Goal: Task Accomplishment & Management: Use online tool/utility

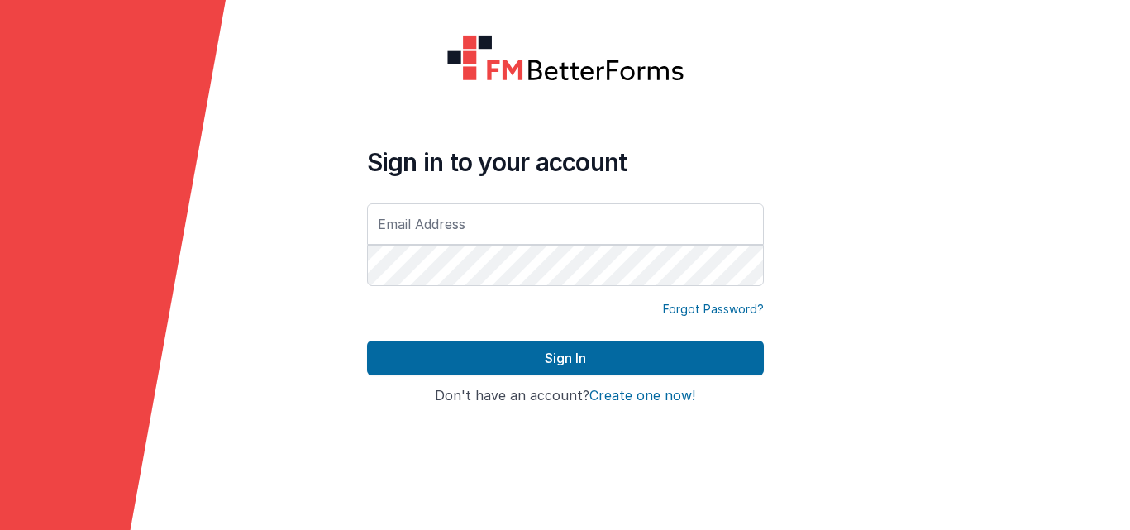
click at [570, 238] on input "text" at bounding box center [565, 223] width 397 height 41
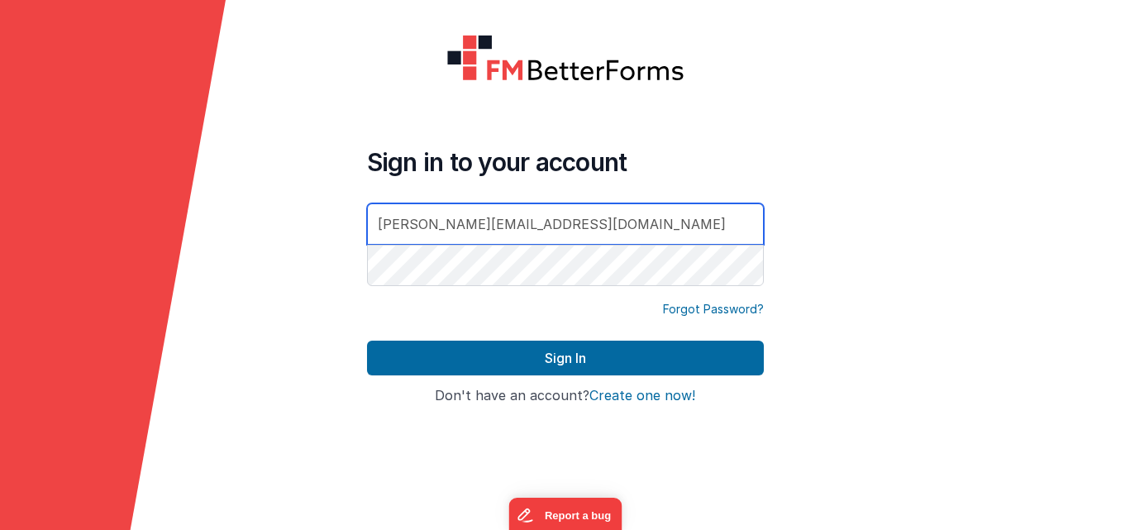
type input "[PERSON_NAME][EMAIL_ADDRESS][DOMAIN_NAME]"
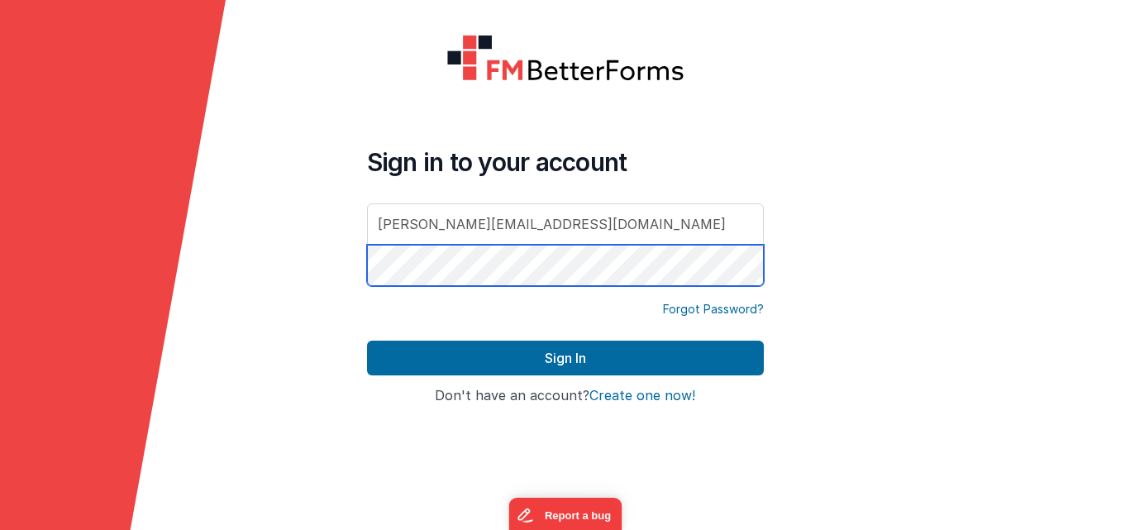
click at [565, 358] on button "Sign In" at bounding box center [565, 358] width 397 height 35
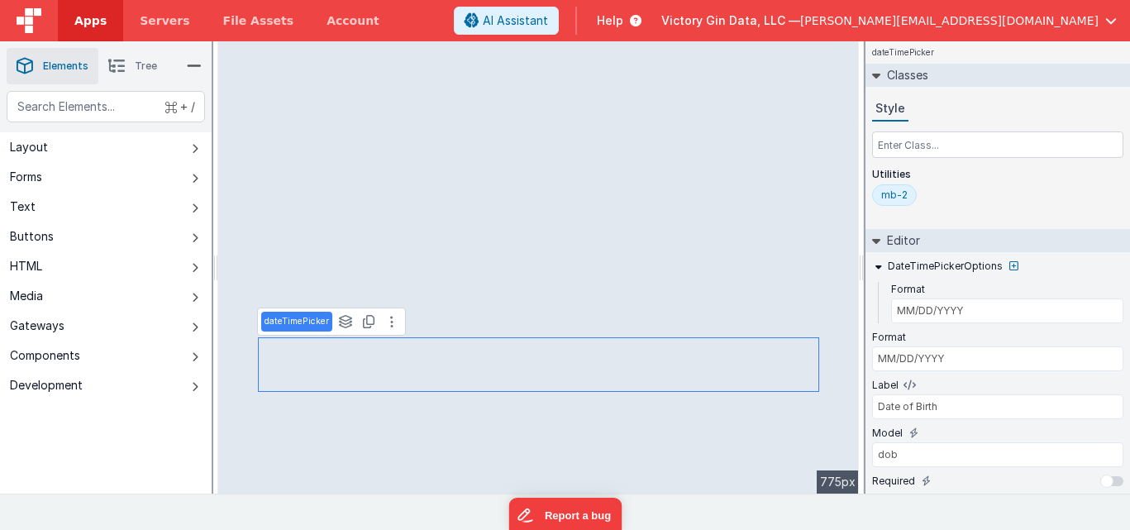
select select "required"
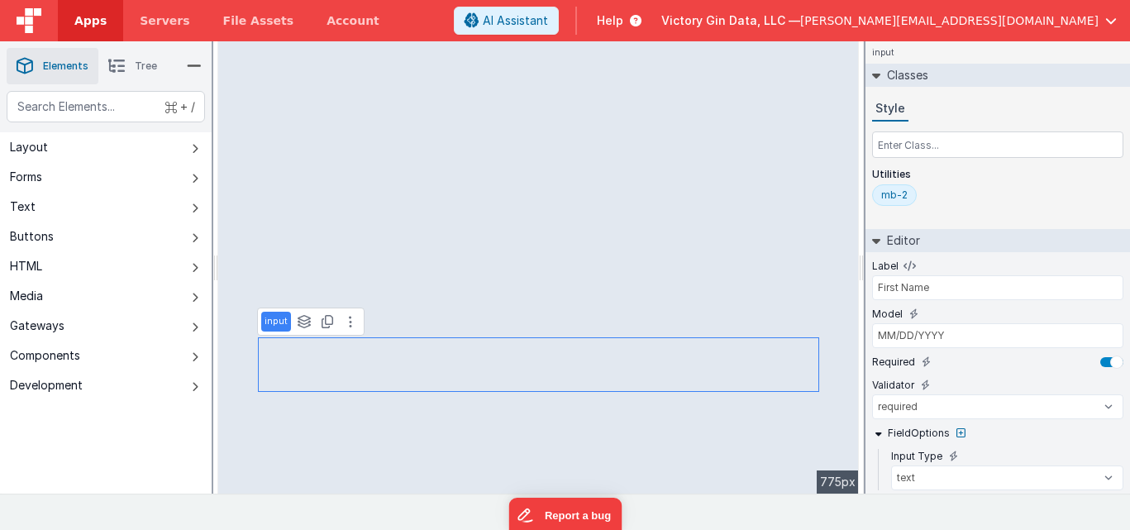
type input "firstName"
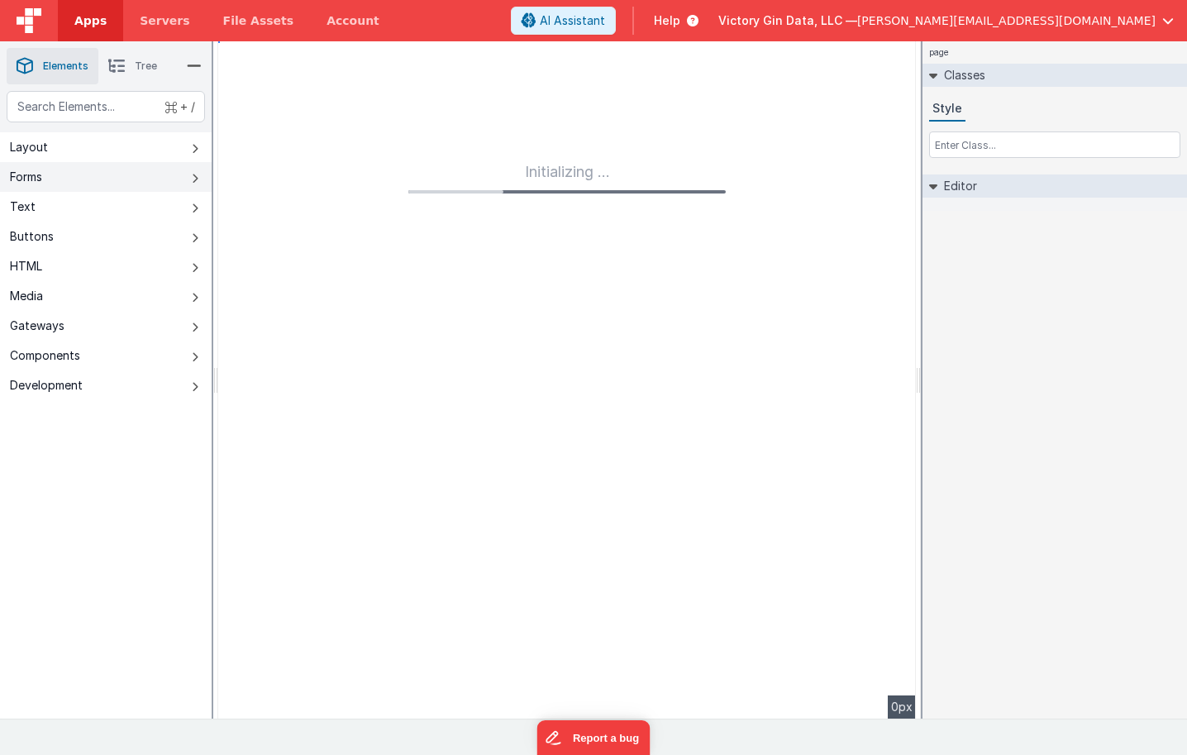
click at [118, 188] on button "Forms" at bounding box center [106, 177] width 212 height 30
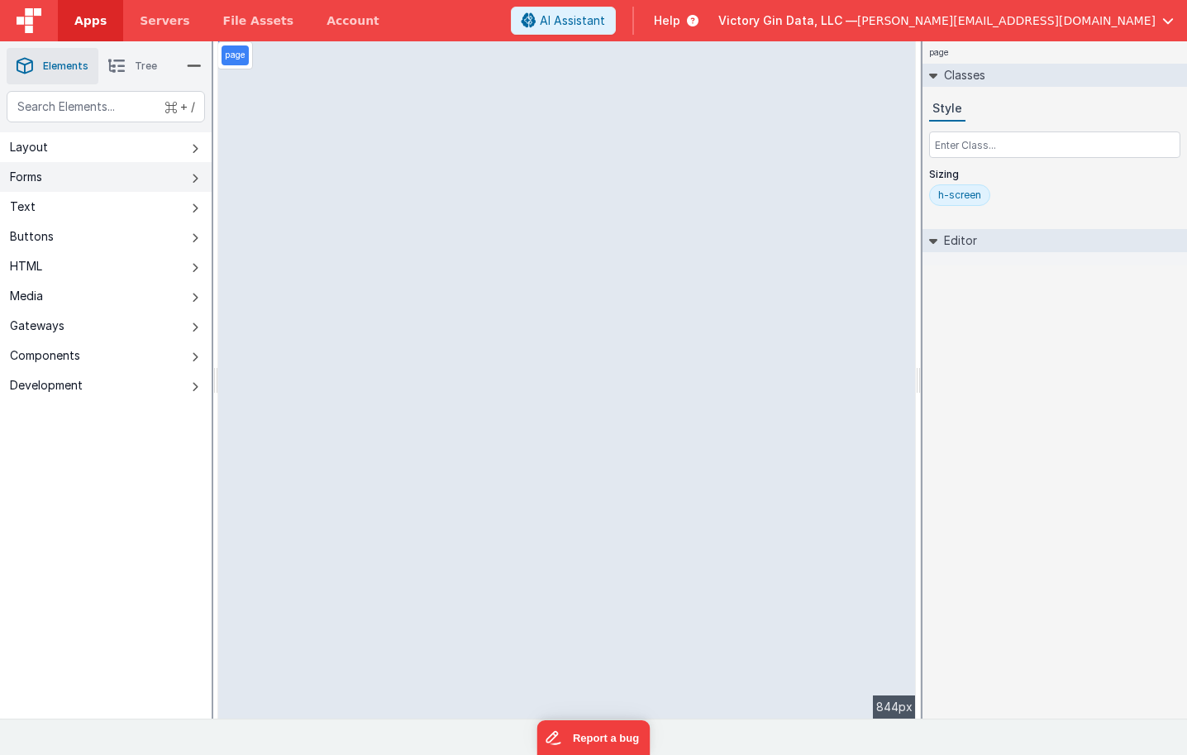
click at [163, 178] on button "Forms" at bounding box center [106, 177] width 212 height 30
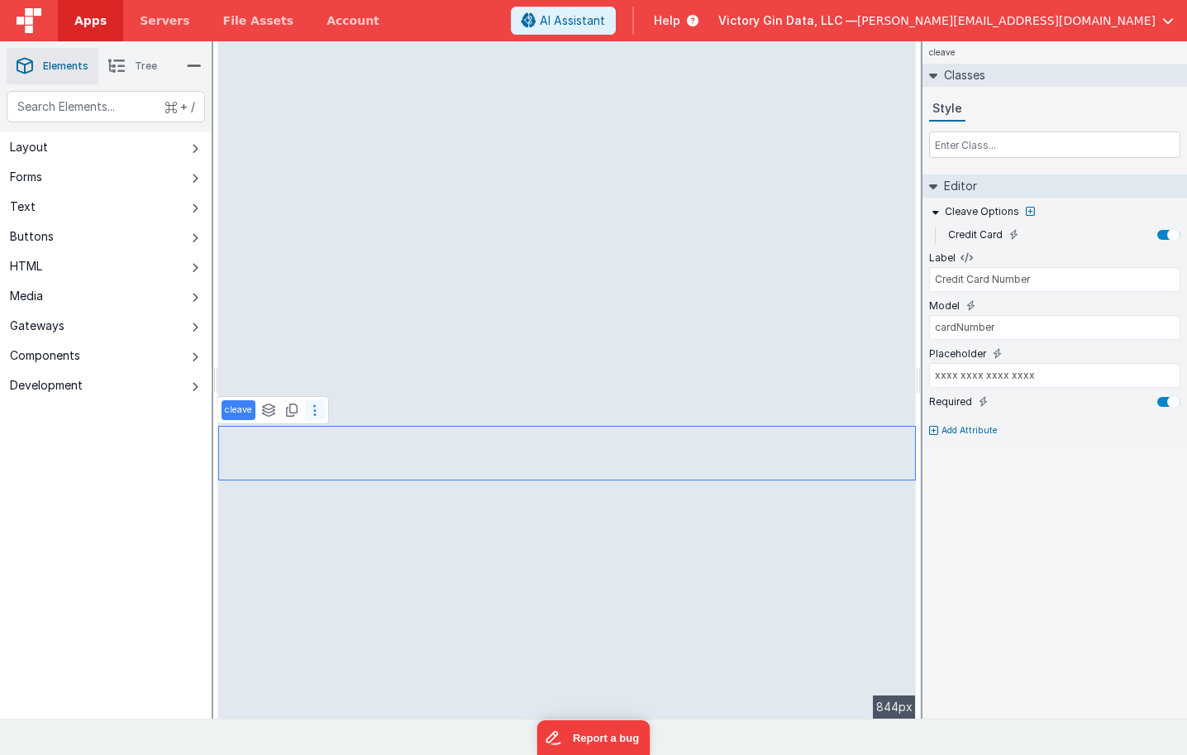
click at [317, 416] on button at bounding box center [315, 410] width 20 height 20
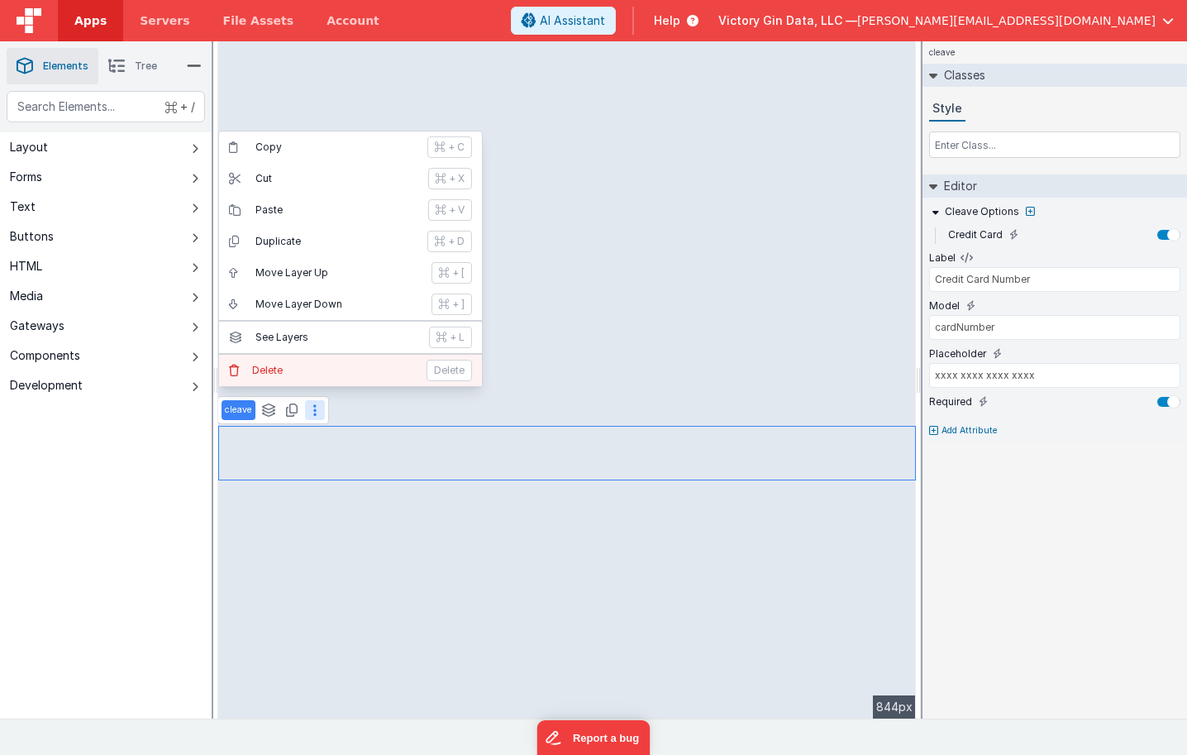
click at [322, 379] on button "[PERSON_NAME]" at bounding box center [350, 370] width 263 height 31
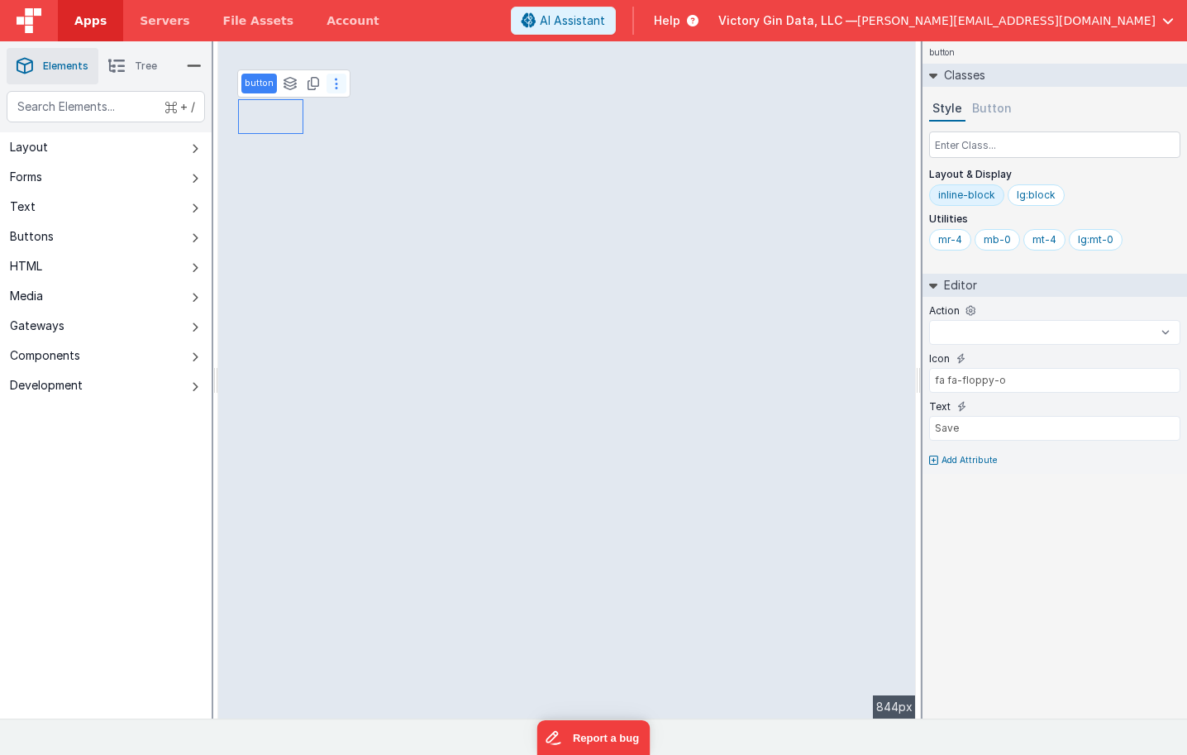
click at [338, 89] on button at bounding box center [337, 84] width 20 height 20
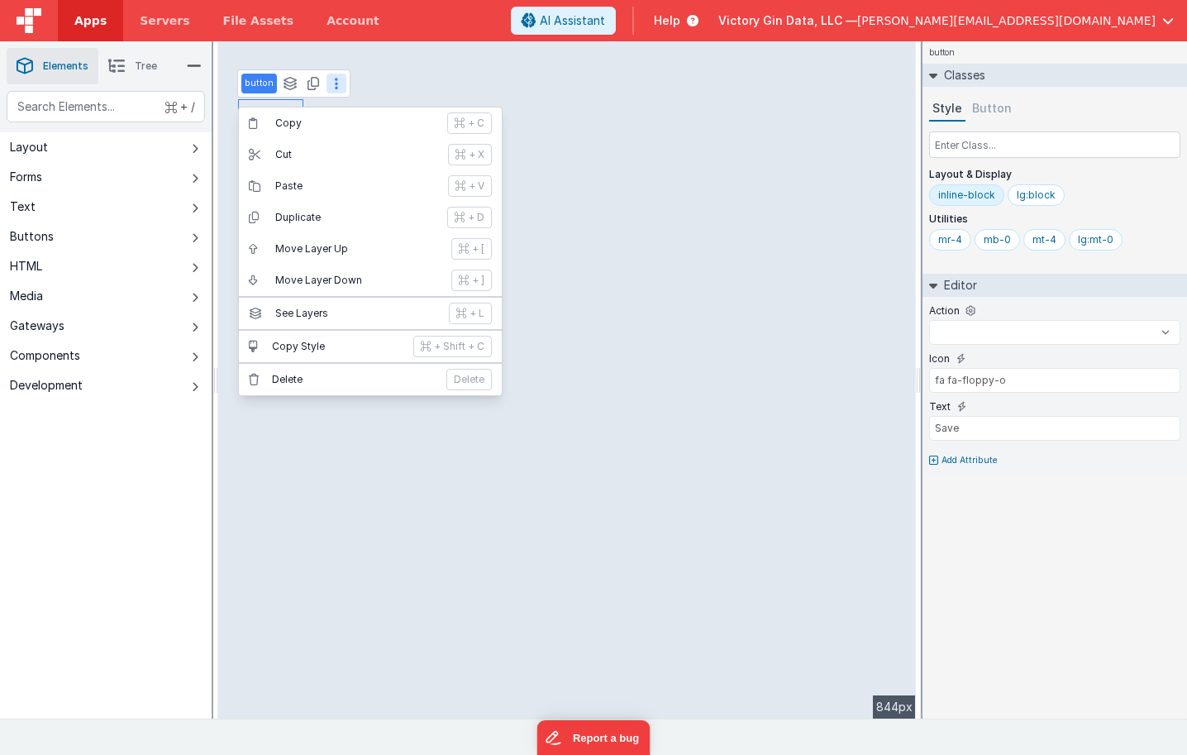
select select "gotoDetail"
type input "invoices"
select select "status"
select select "amountTotal"
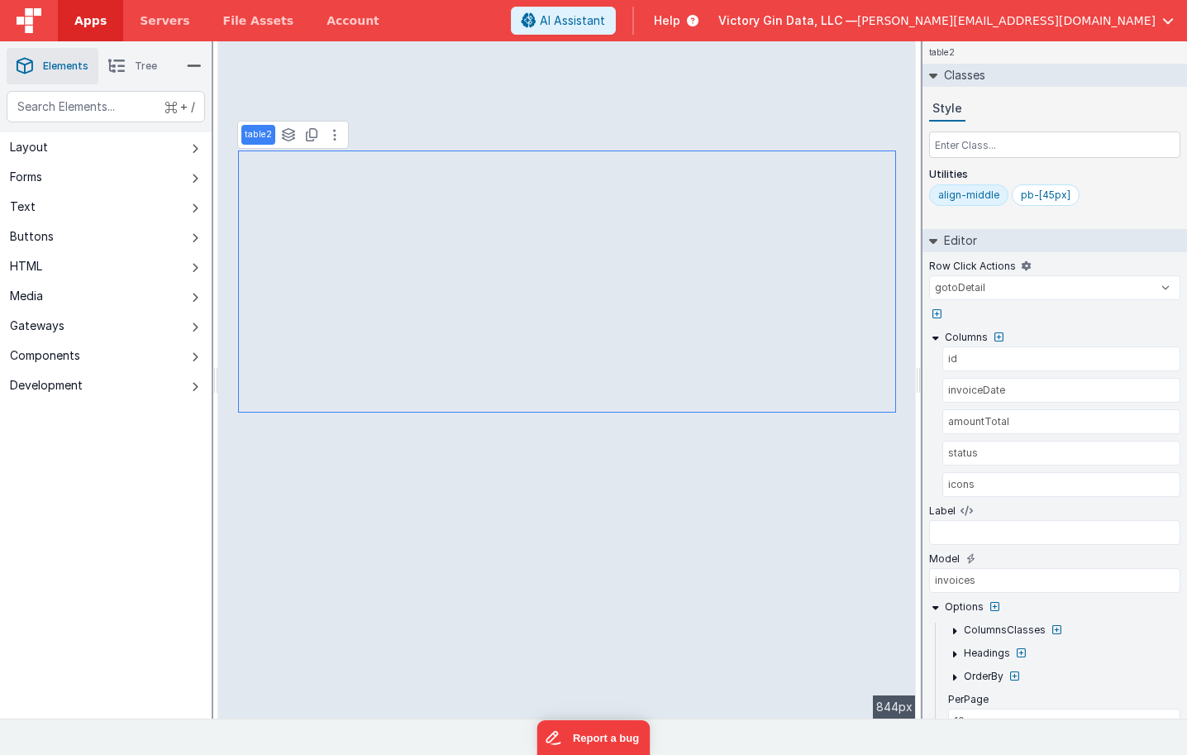
select select
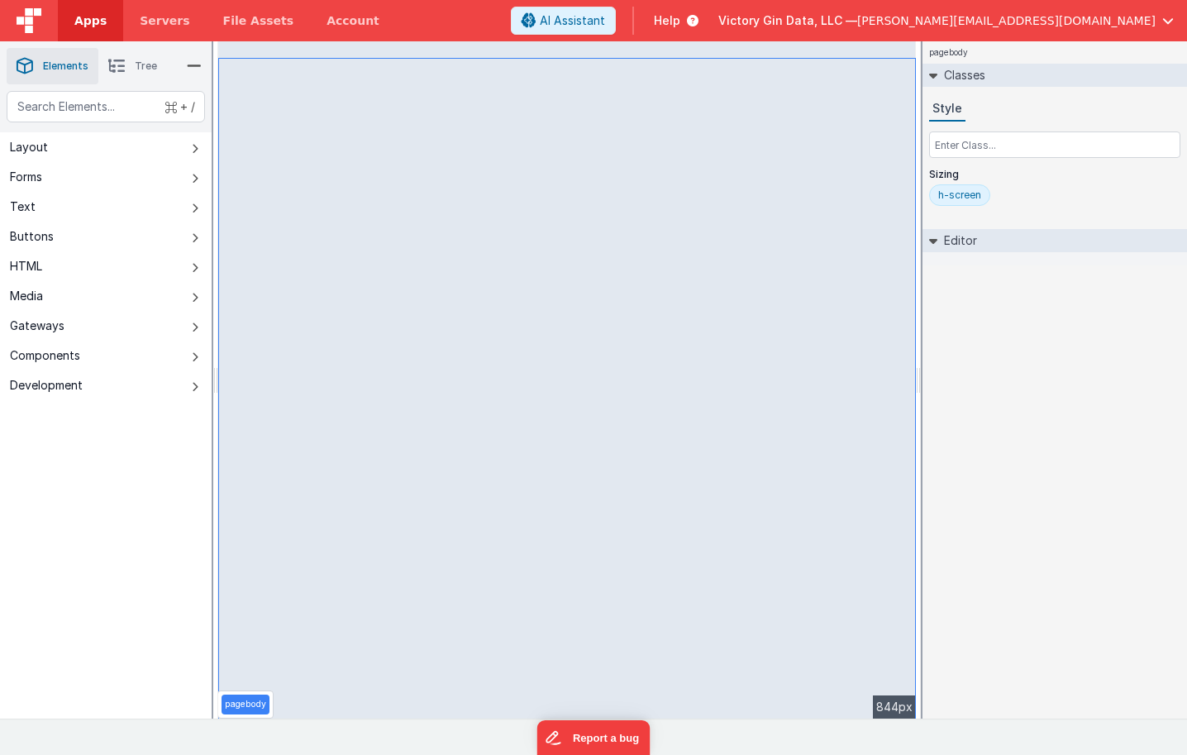
select select "status"
select select "amountTotal"
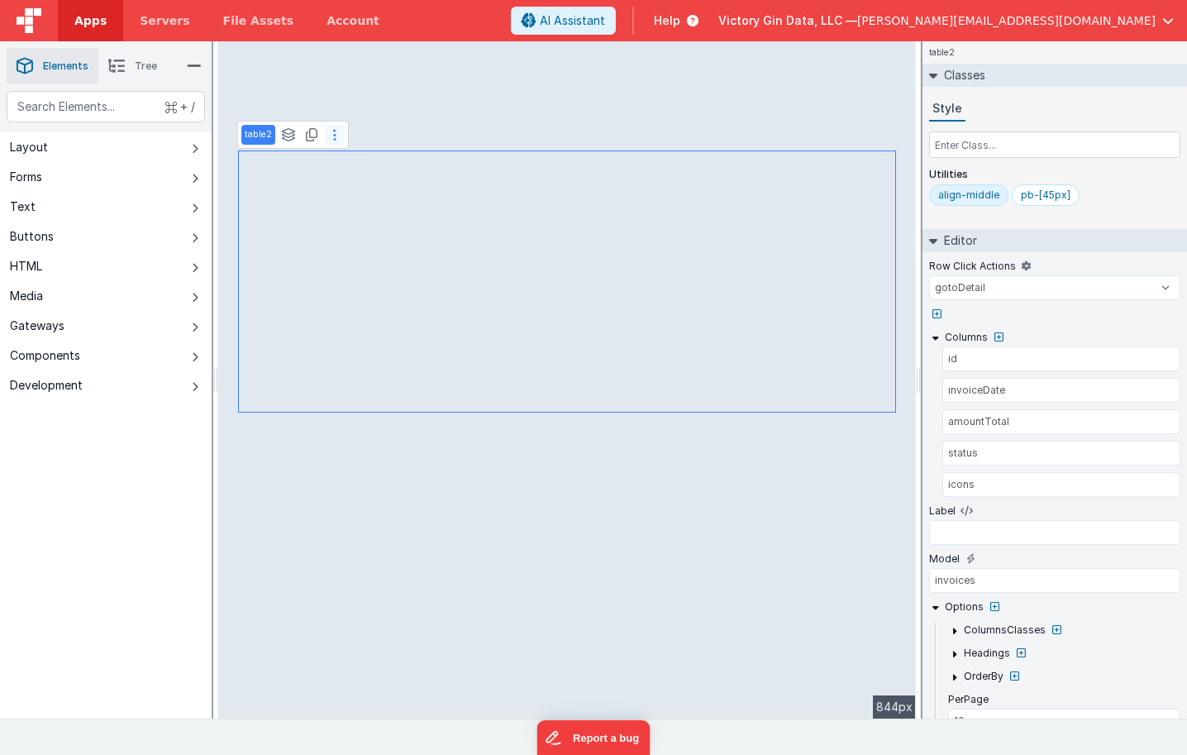
click at [333, 131] on icon at bounding box center [334, 134] width 3 height 13
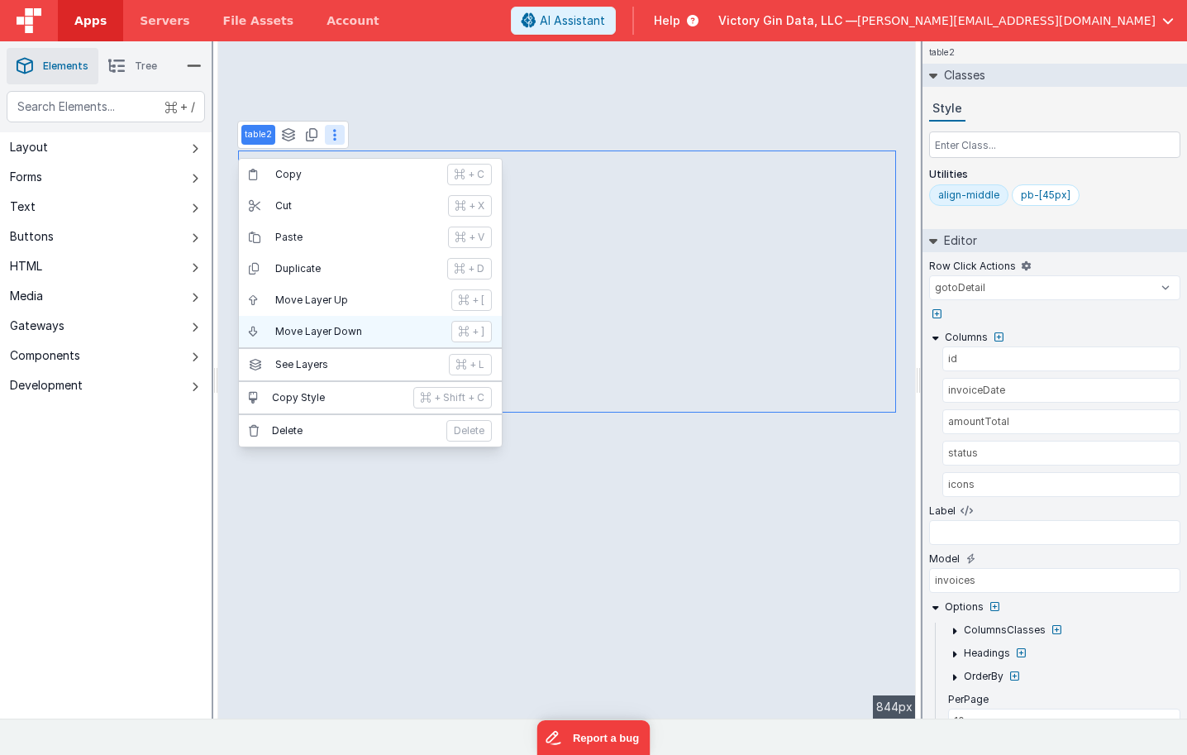
select select
click at [383, 435] on p "Delete" at bounding box center [354, 430] width 165 height 13
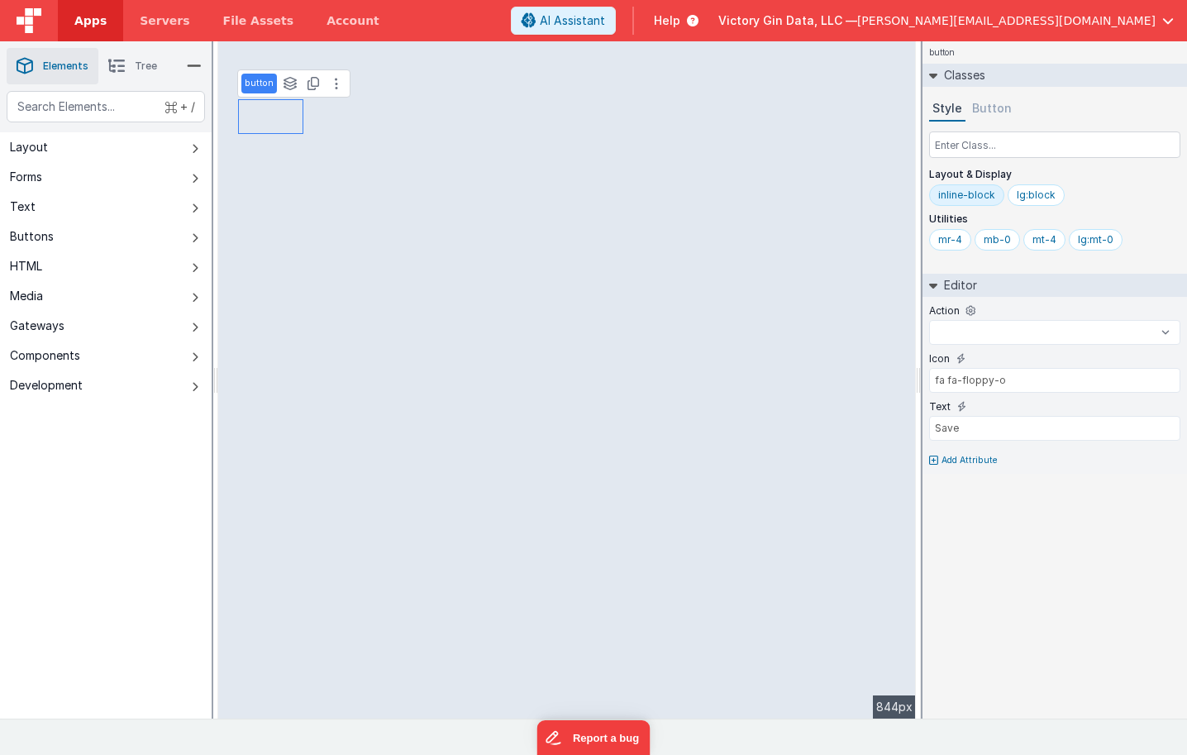
click at [995, 105] on button "Button" at bounding box center [992, 109] width 46 height 25
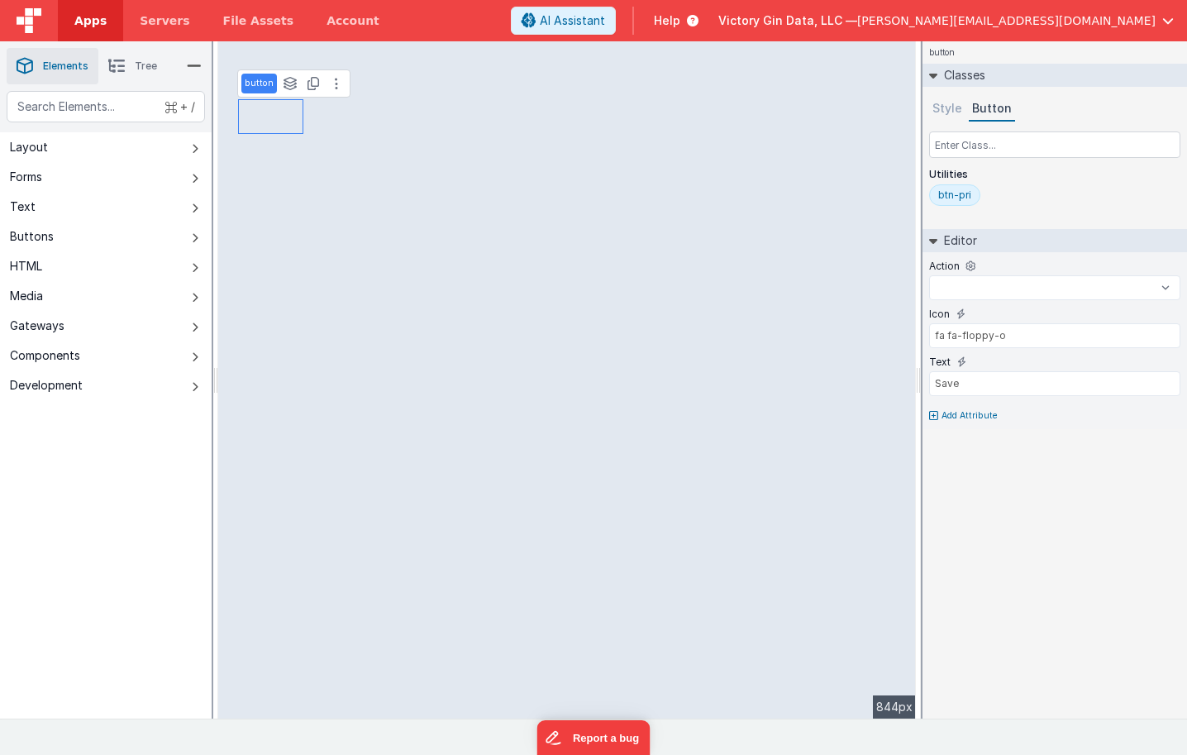
click at [959, 107] on button "Style" at bounding box center [947, 109] width 36 height 25
select select
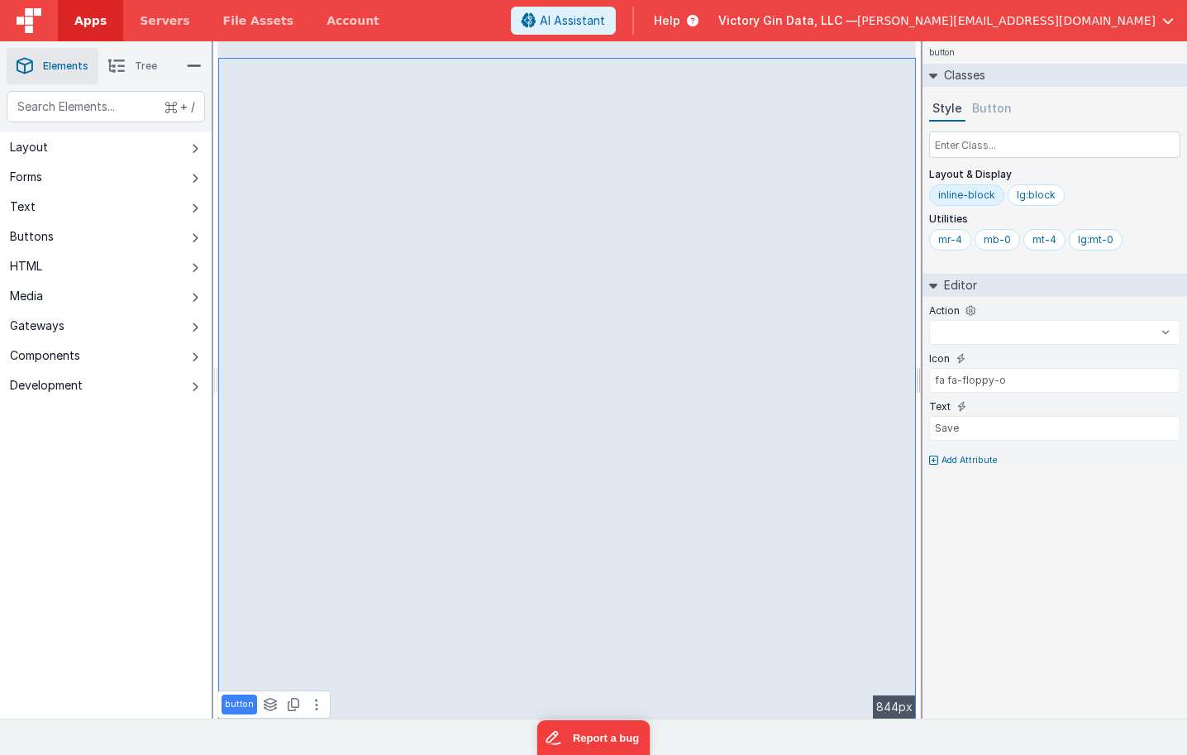
select select
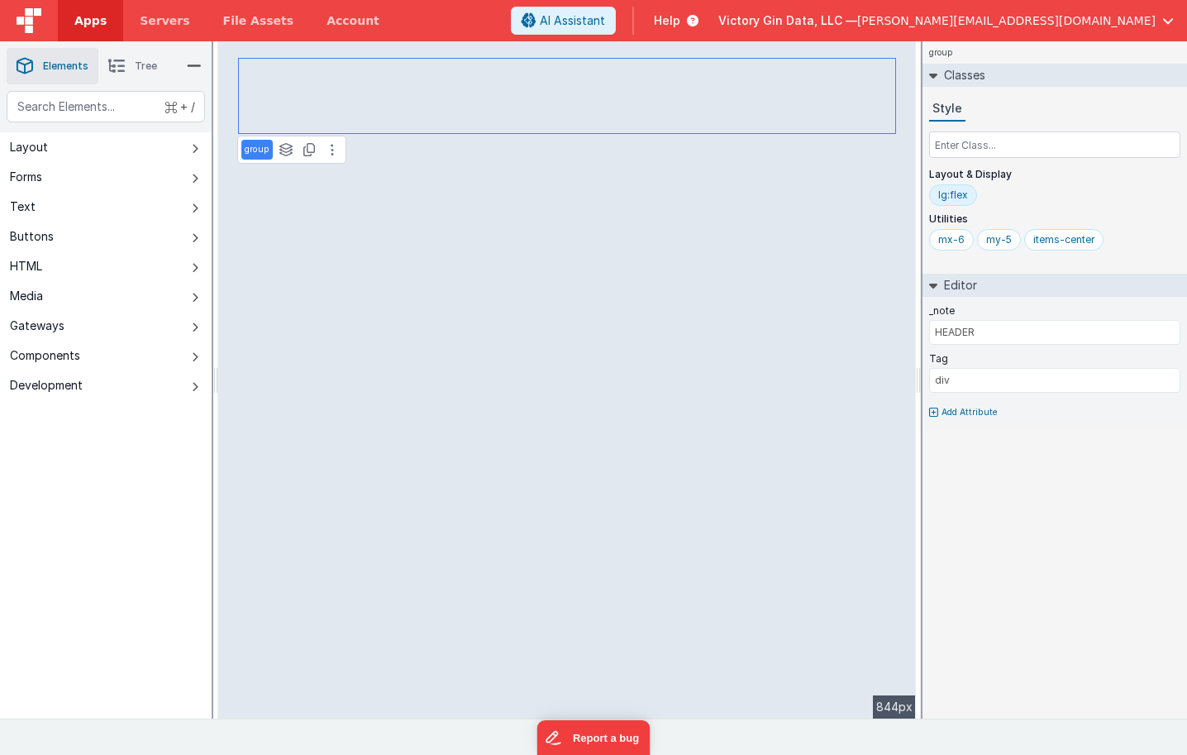
click at [144, 74] on li "Tree" at bounding box center [132, 66] width 69 height 36
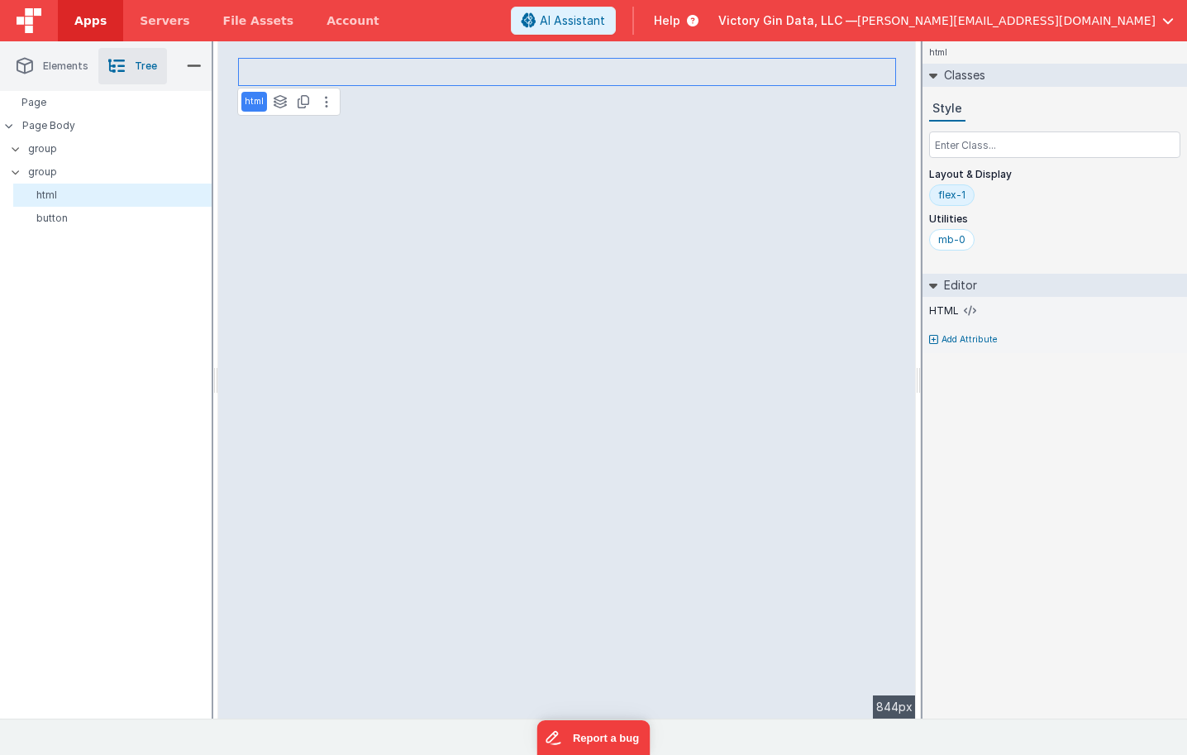
select select
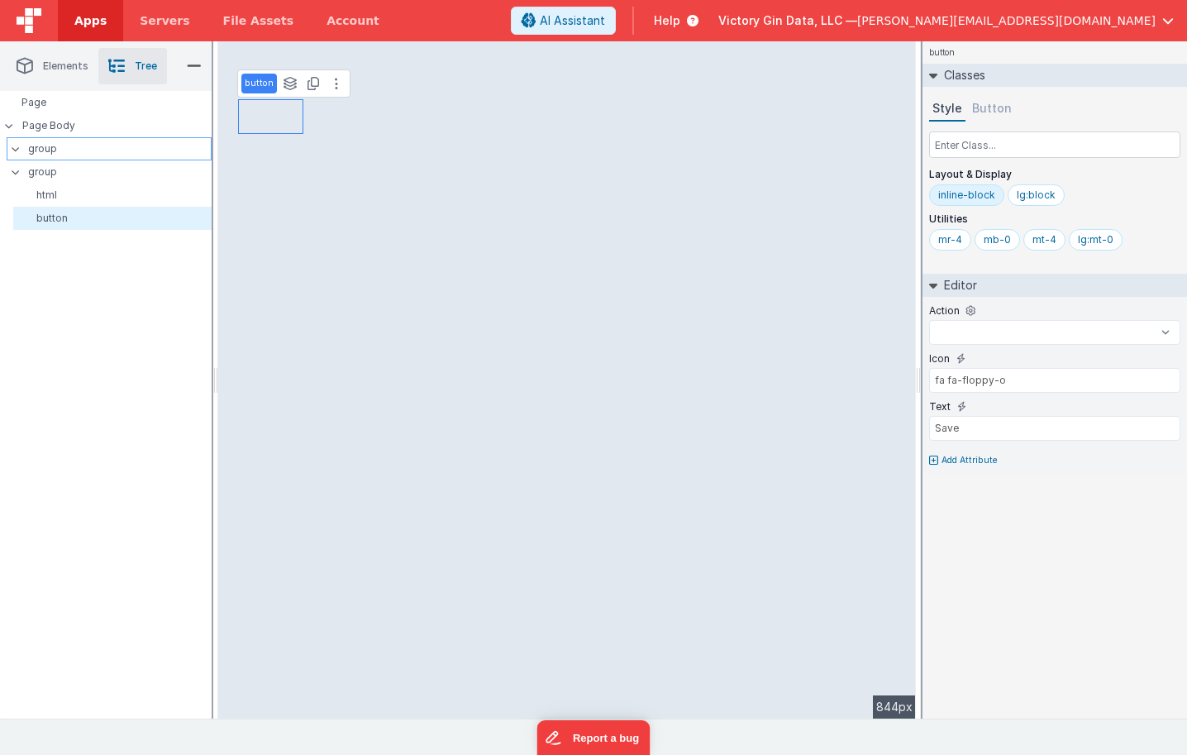
click at [101, 155] on p "group" at bounding box center [119, 149] width 183 height 18
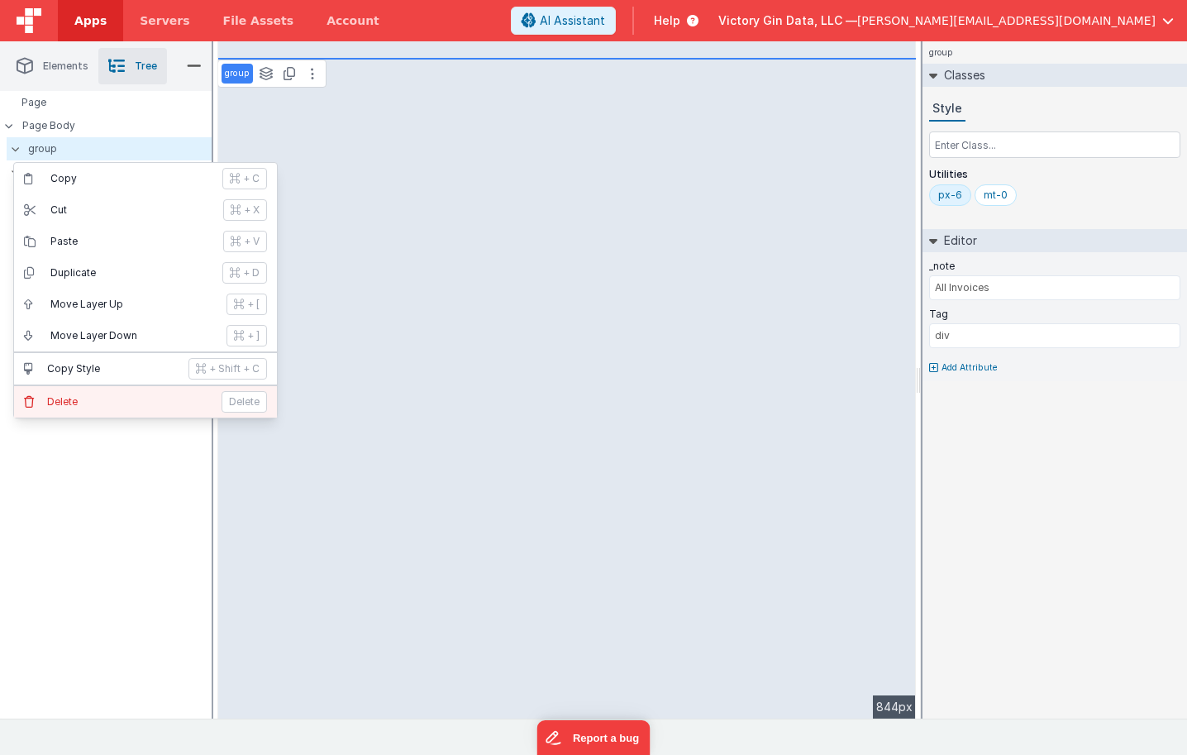
click at [63, 408] on button "[PERSON_NAME]" at bounding box center [145, 401] width 263 height 31
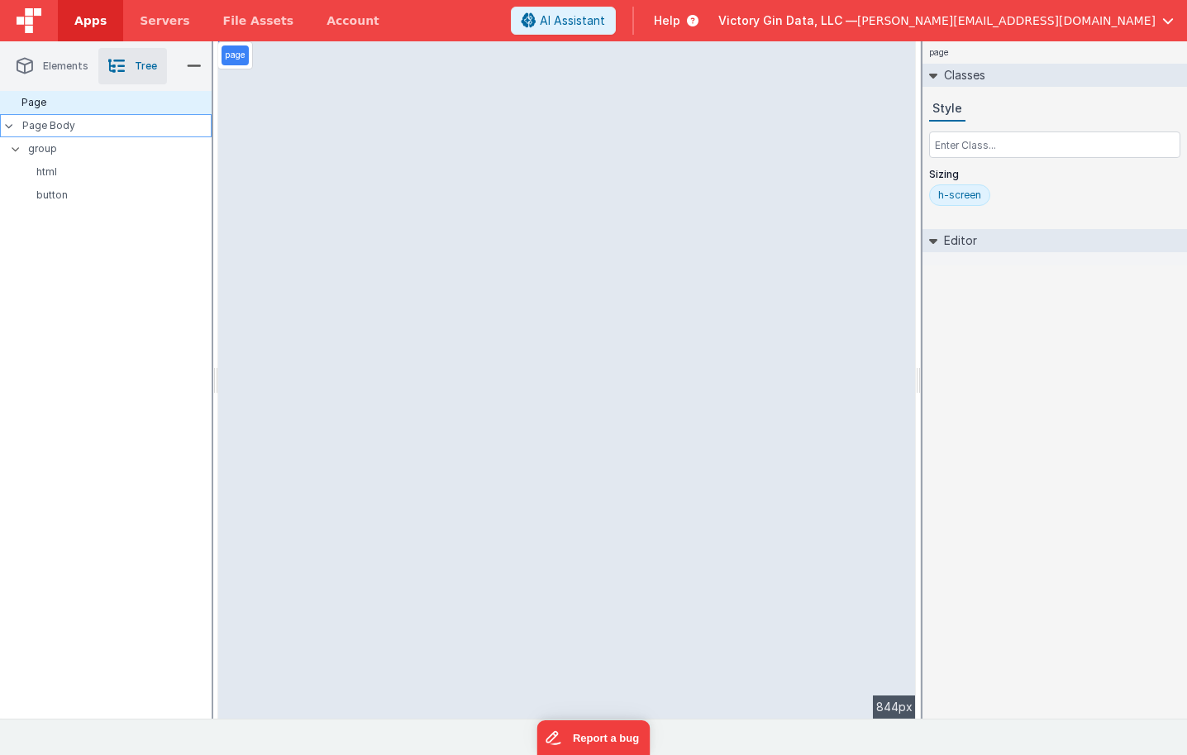
click at [73, 127] on p "Page Body" at bounding box center [116, 125] width 189 height 13
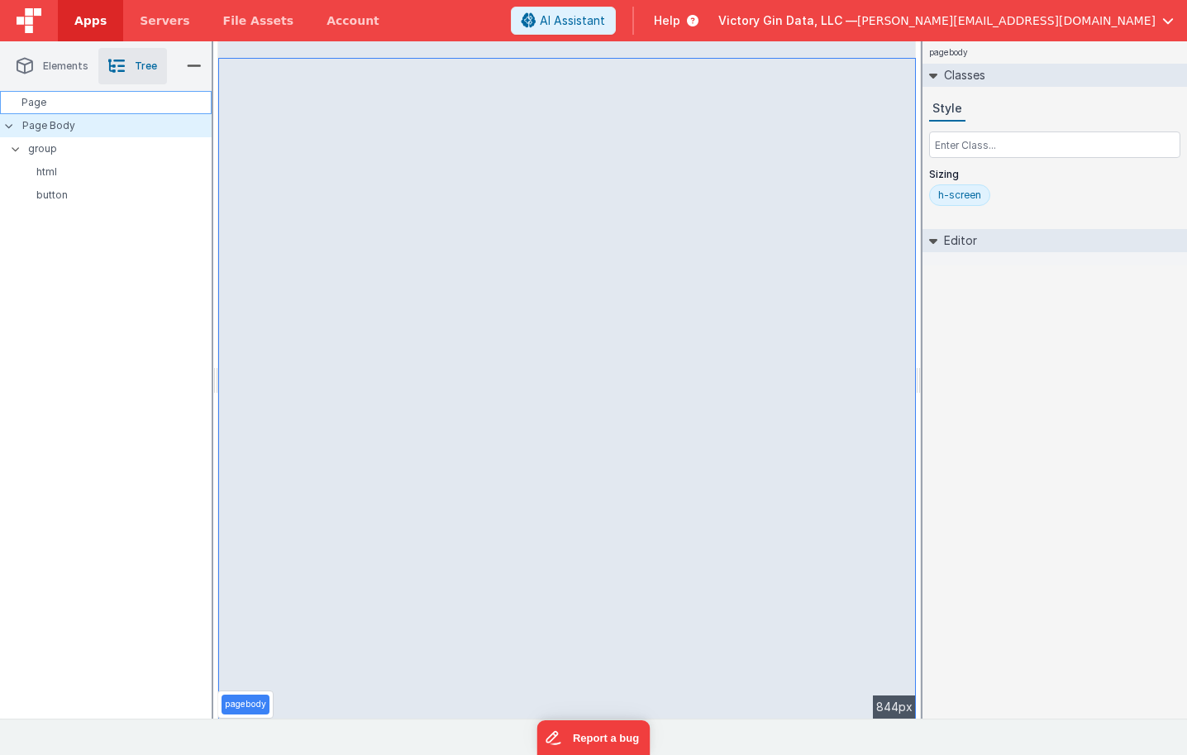
click at [59, 99] on div "Page" at bounding box center [106, 102] width 212 height 23
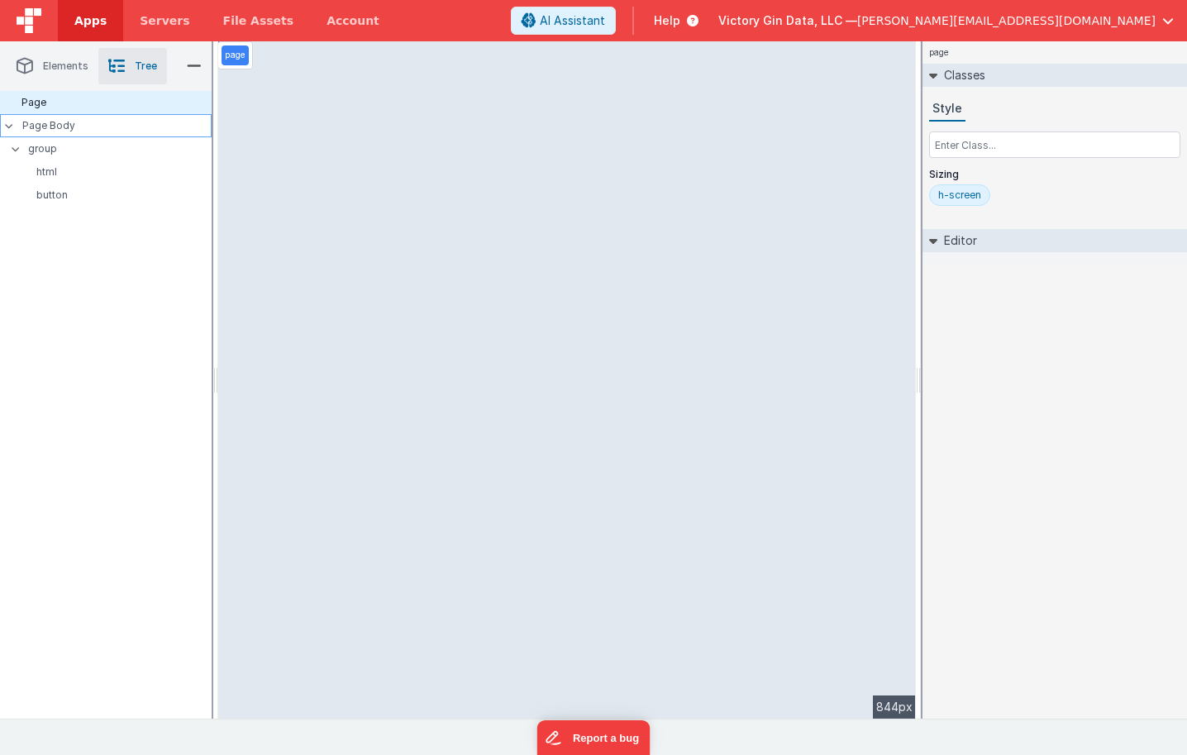
click at [70, 129] on p "Page Body" at bounding box center [116, 125] width 189 height 13
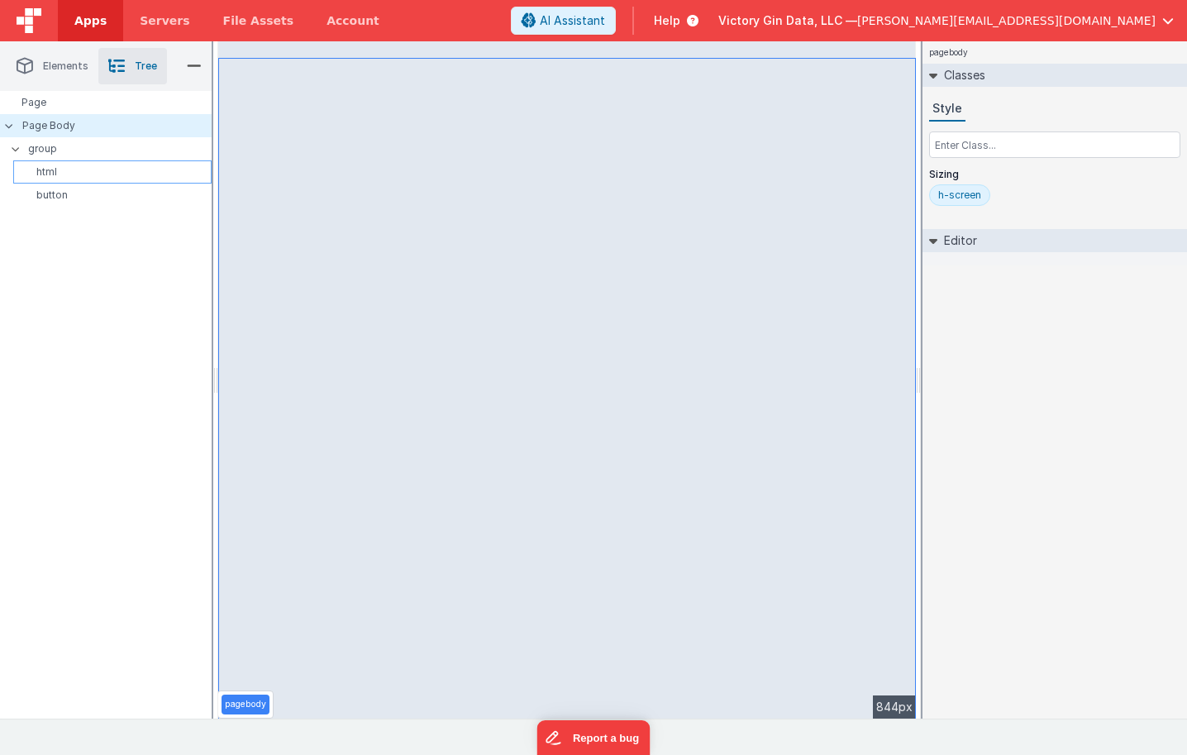
click at [83, 160] on div "html" at bounding box center [112, 171] width 198 height 23
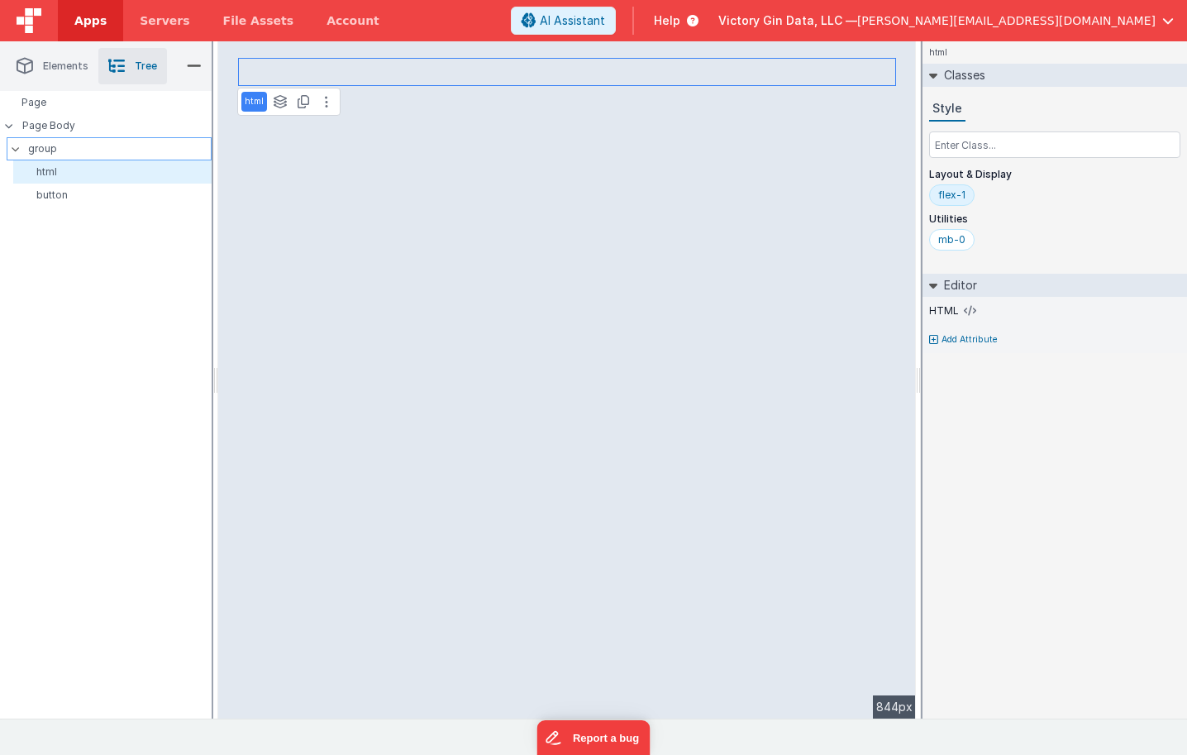
click at [79, 150] on p "group" at bounding box center [119, 149] width 183 height 18
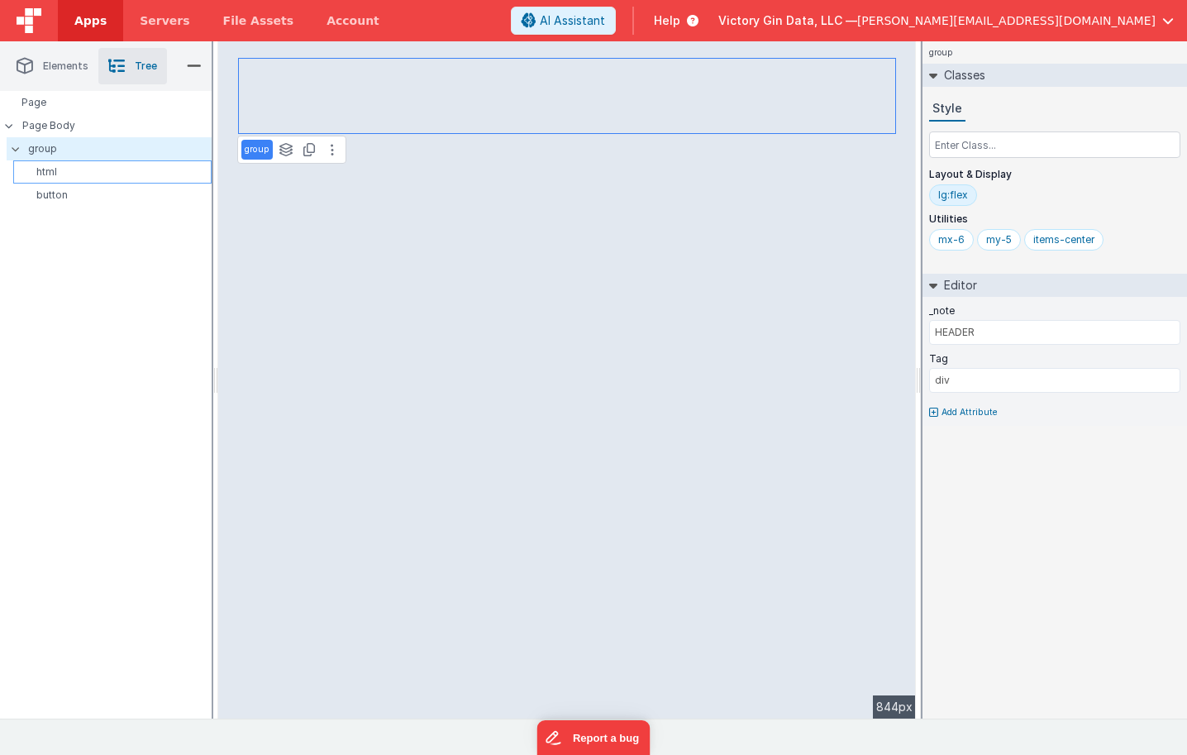
click at [86, 177] on p "html" at bounding box center [115, 171] width 191 height 13
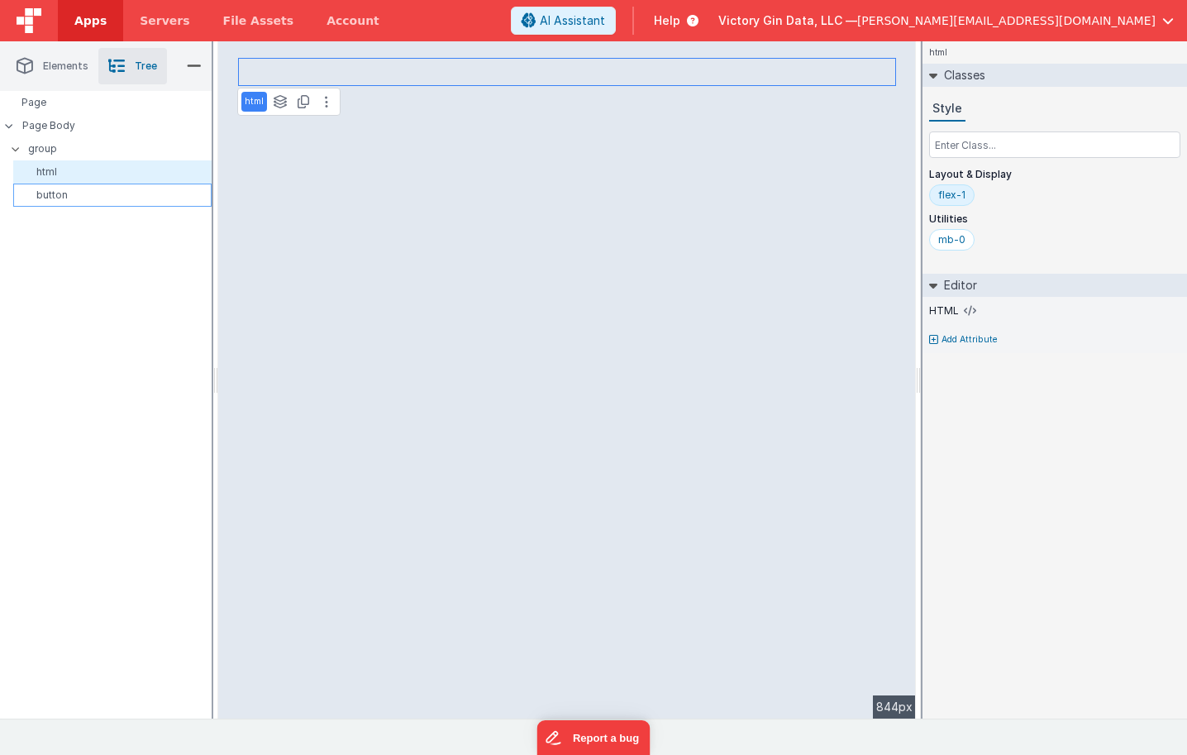
click at [93, 191] on p "button" at bounding box center [115, 194] width 191 height 13
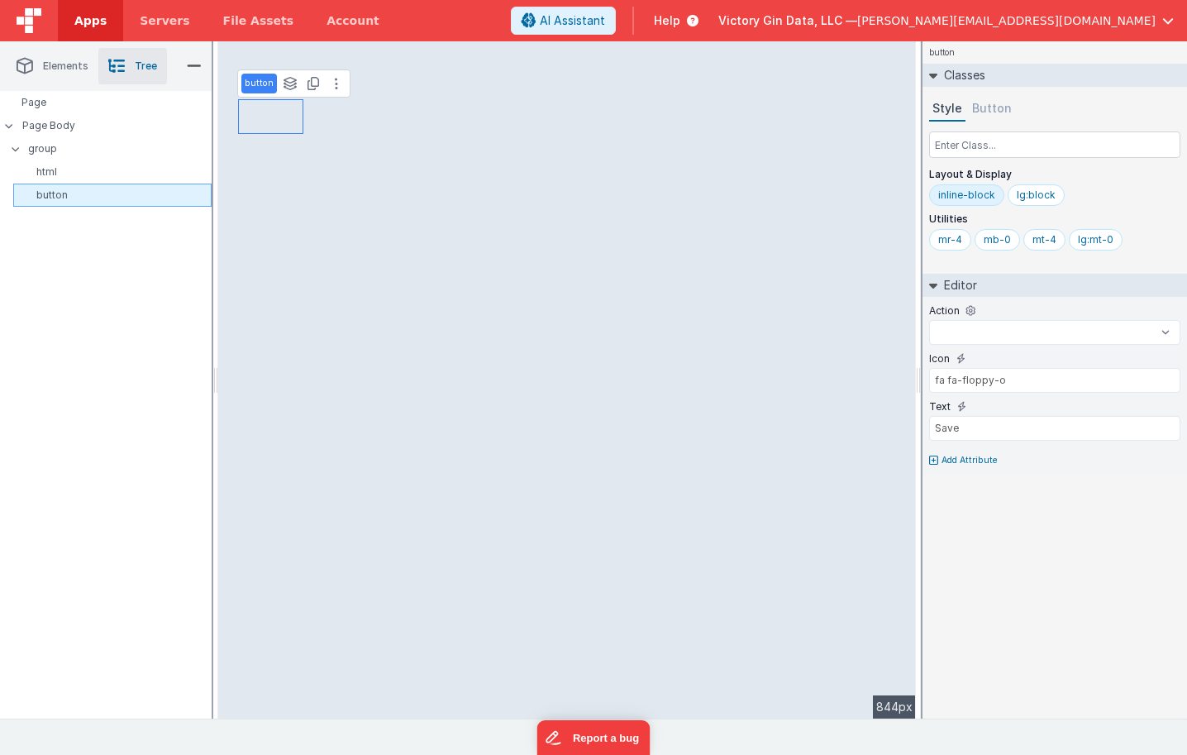
select select
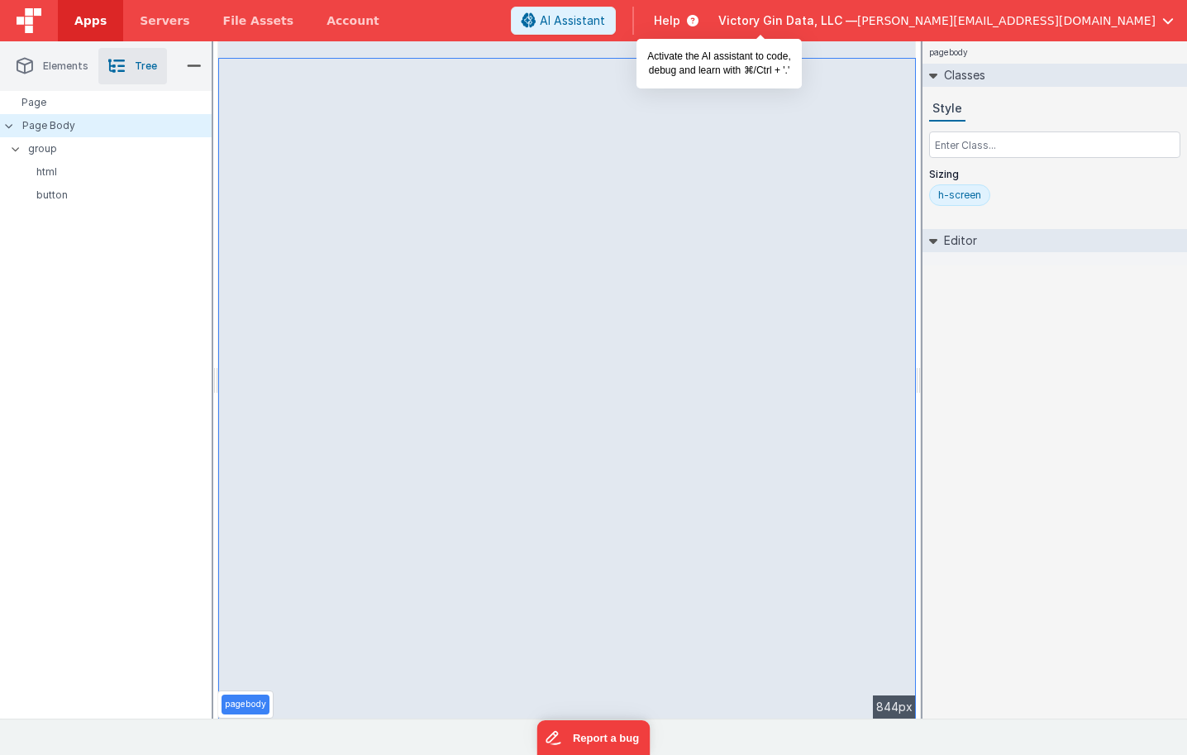
click at [616, 11] on button "AI Assistant" at bounding box center [563, 21] width 105 height 28
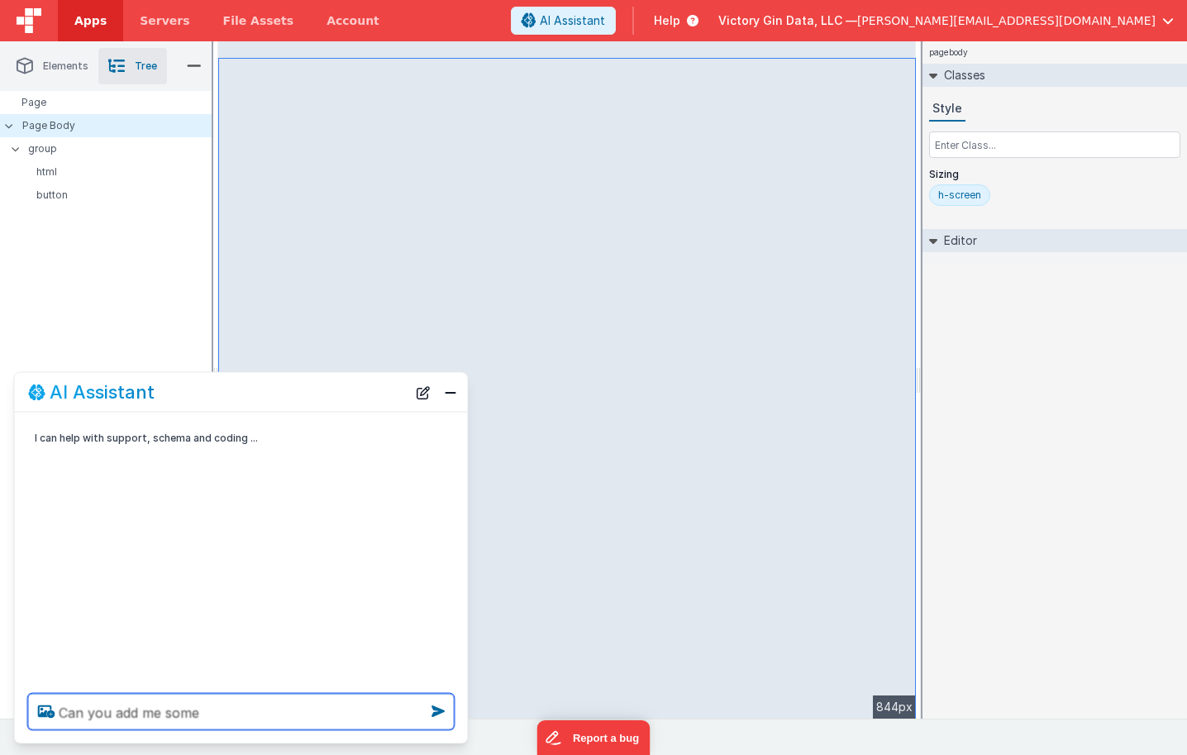
type textarea "Can you add me some"
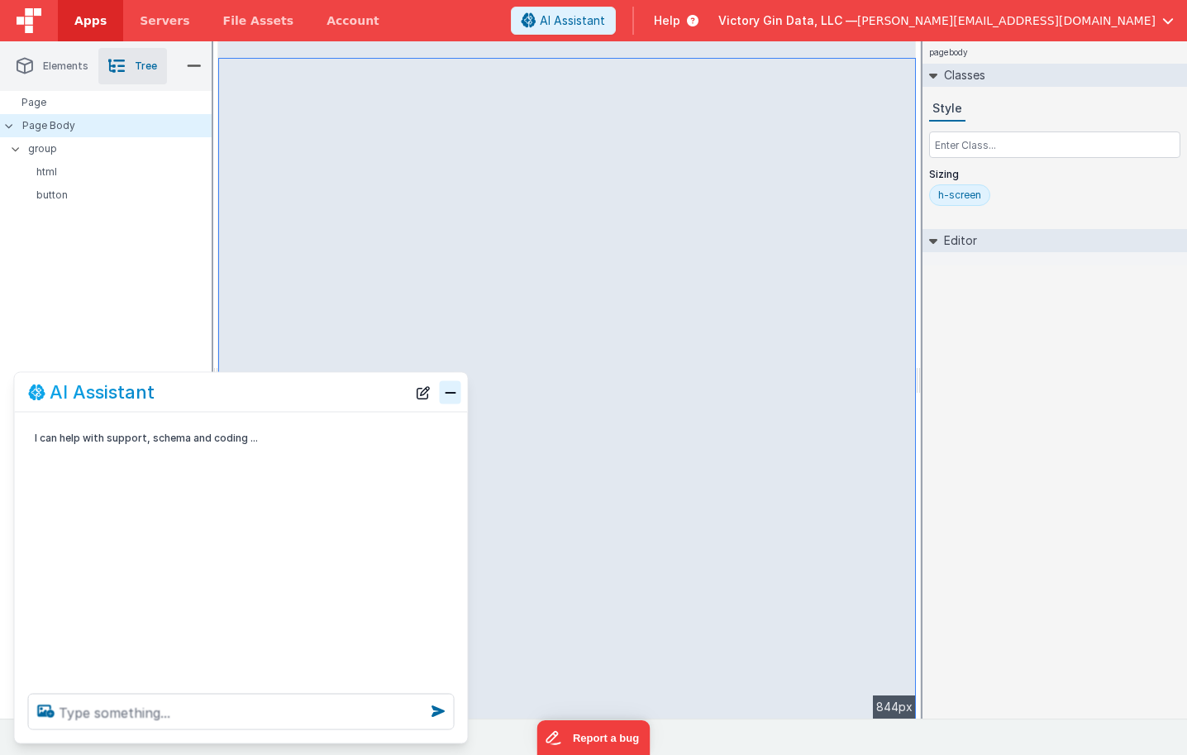
click at [451, 395] on button "Close" at bounding box center [450, 391] width 21 height 23
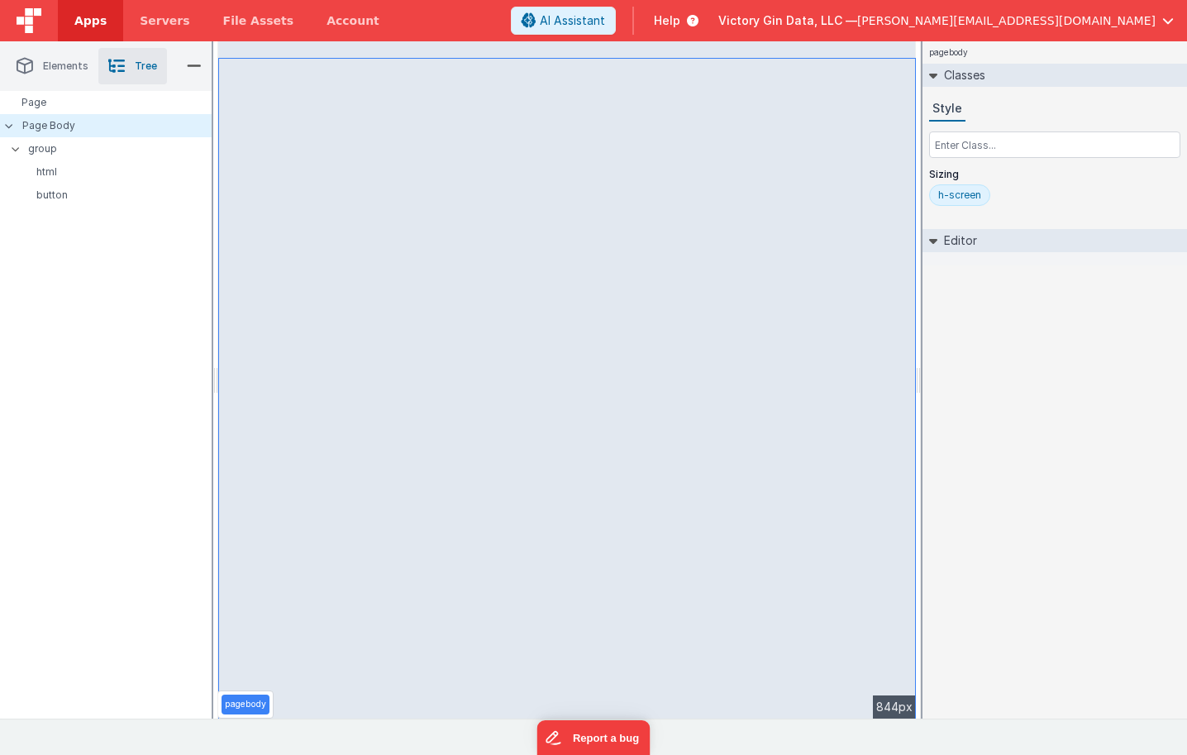
click at [58, 75] on li "Elements" at bounding box center [53, 66] width 92 height 36
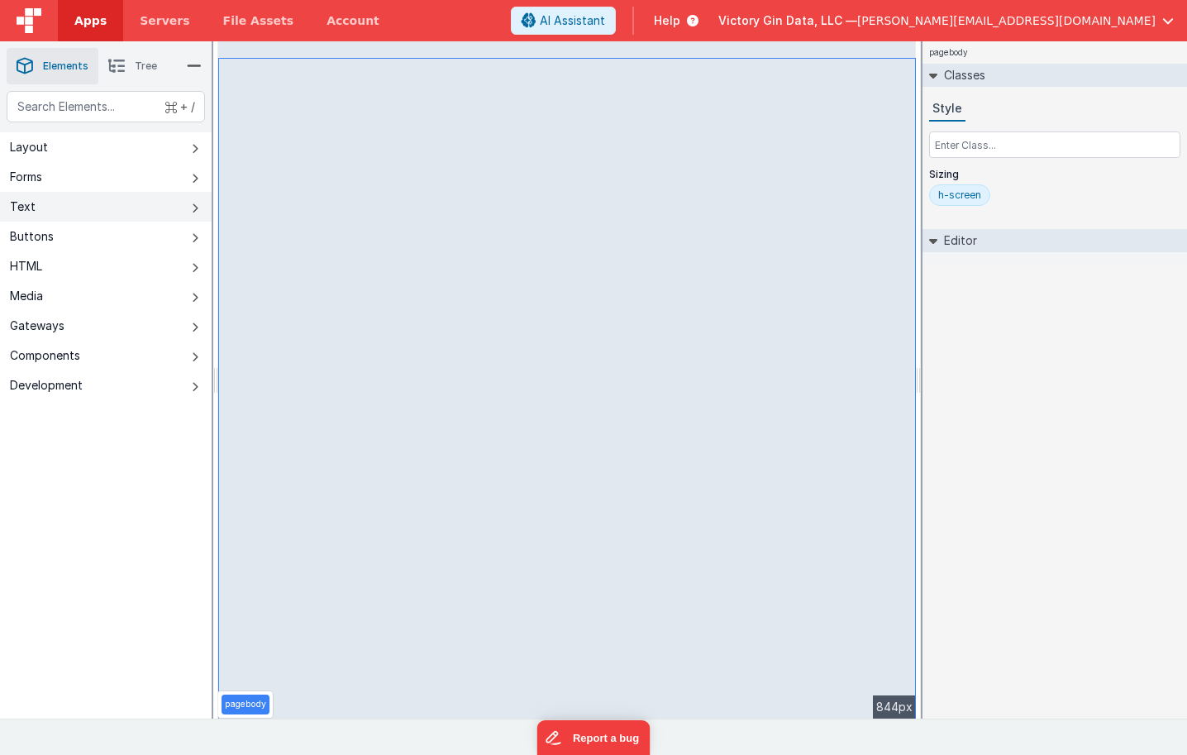
click at [38, 196] on button "Text" at bounding box center [106, 207] width 212 height 30
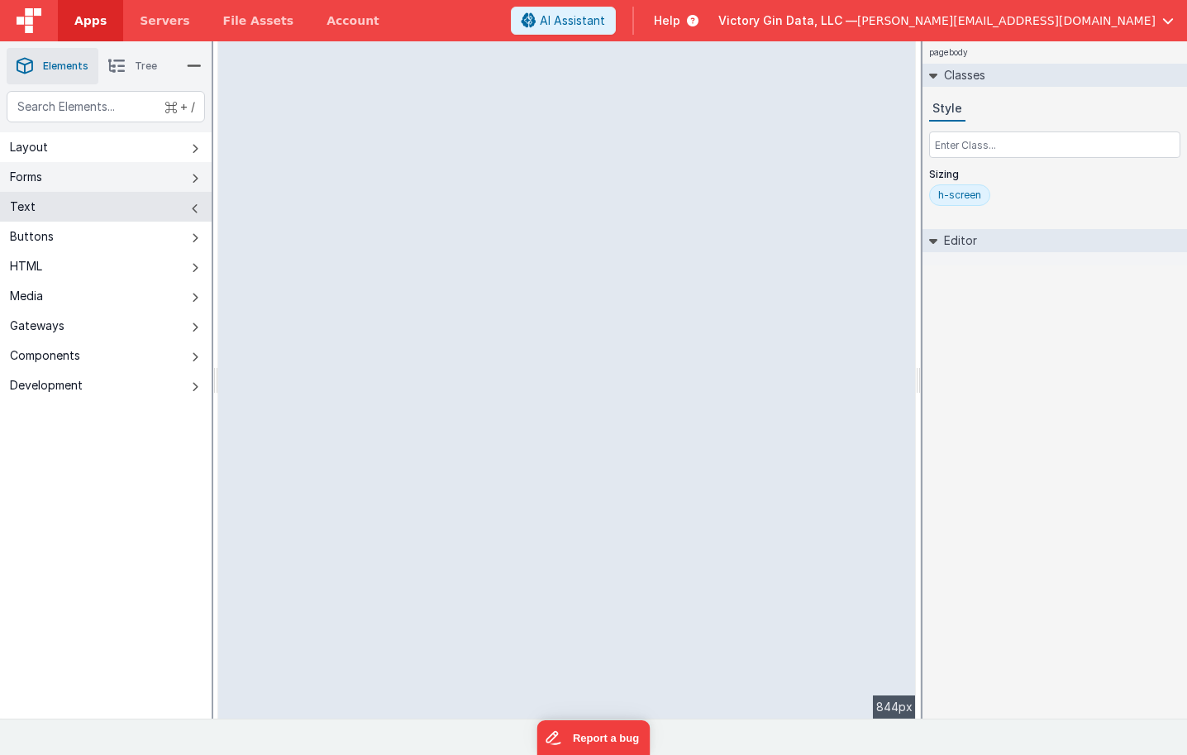
click at [33, 184] on div "Forms" at bounding box center [26, 177] width 32 height 17
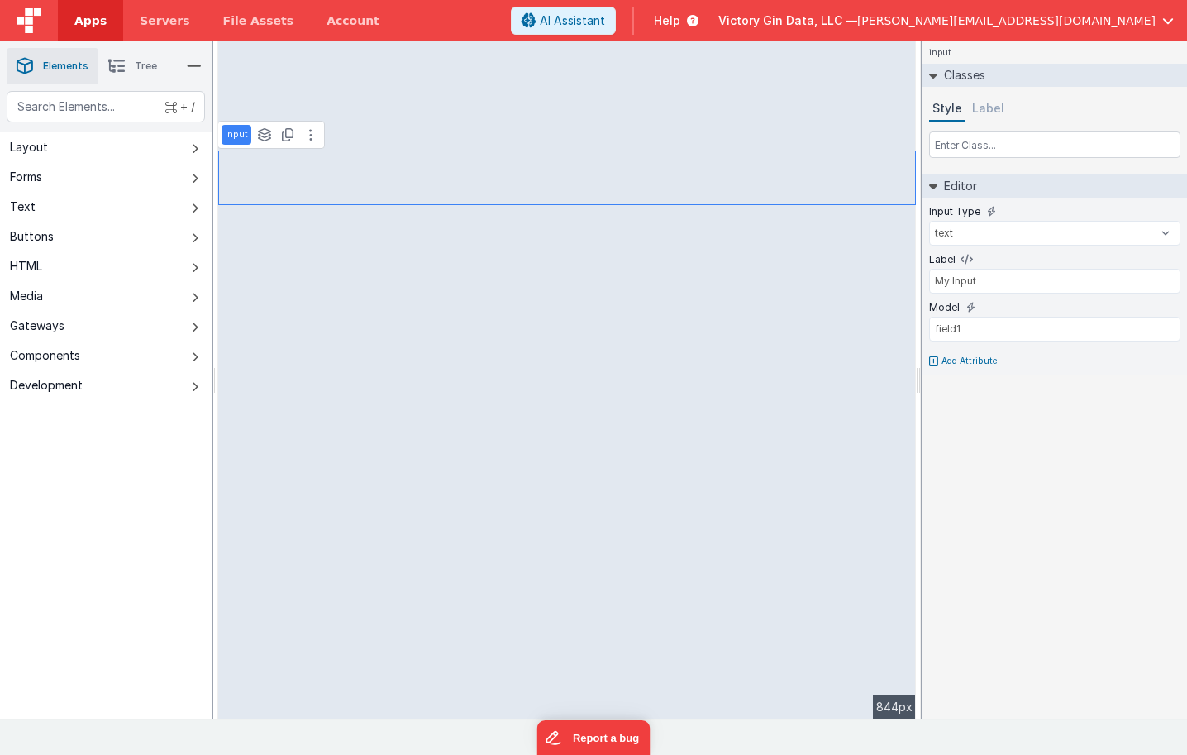
type input "field1"
click at [959, 153] on input "text" at bounding box center [1054, 144] width 251 height 26
click at [978, 235] on input "My Input" at bounding box center [1054, 233] width 251 height 25
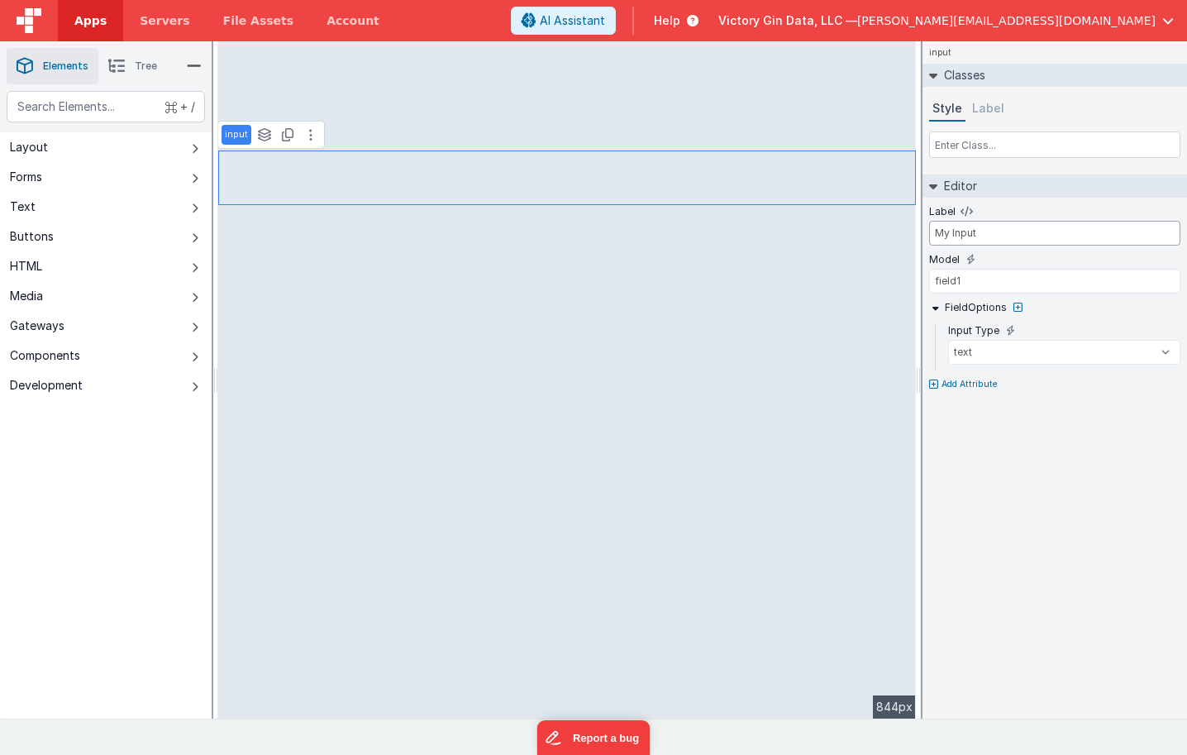
click at [978, 235] on input "My Input" at bounding box center [1054, 233] width 251 height 25
type input "First Name"
click at [970, 382] on p "Add Attribute" at bounding box center [970, 384] width 56 height 13
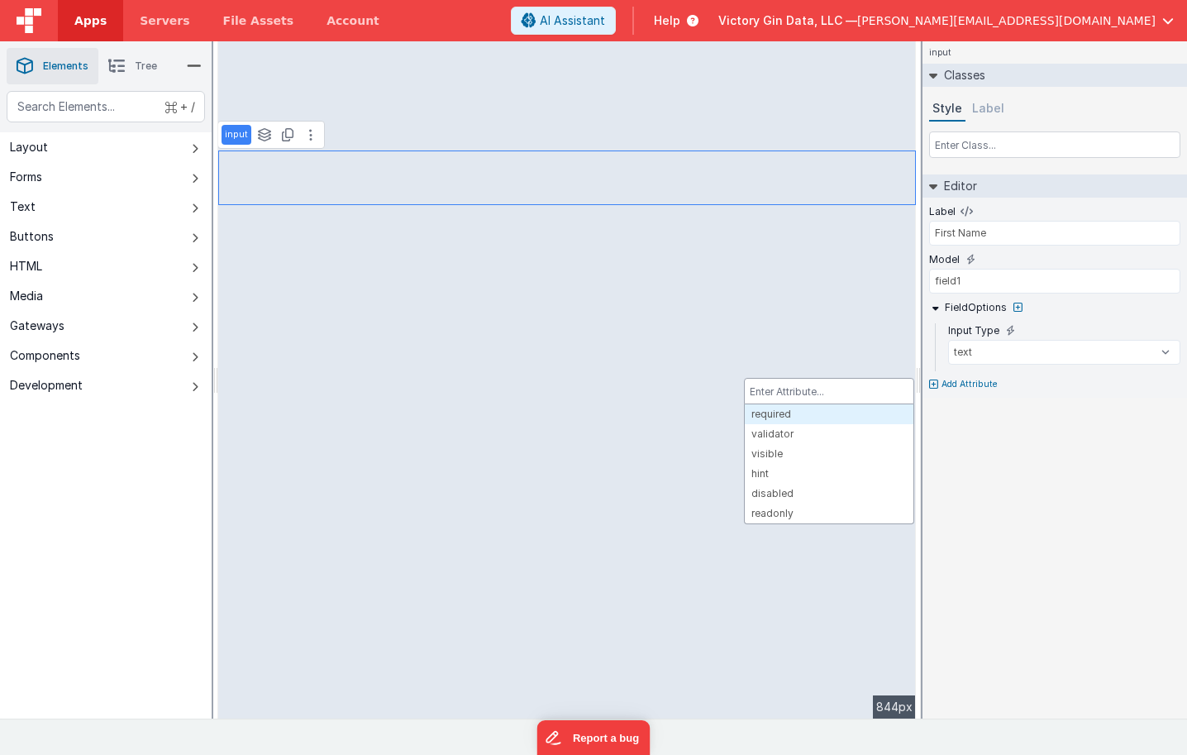
click at [1099, 406] on div at bounding box center [593, 377] width 1187 height 755
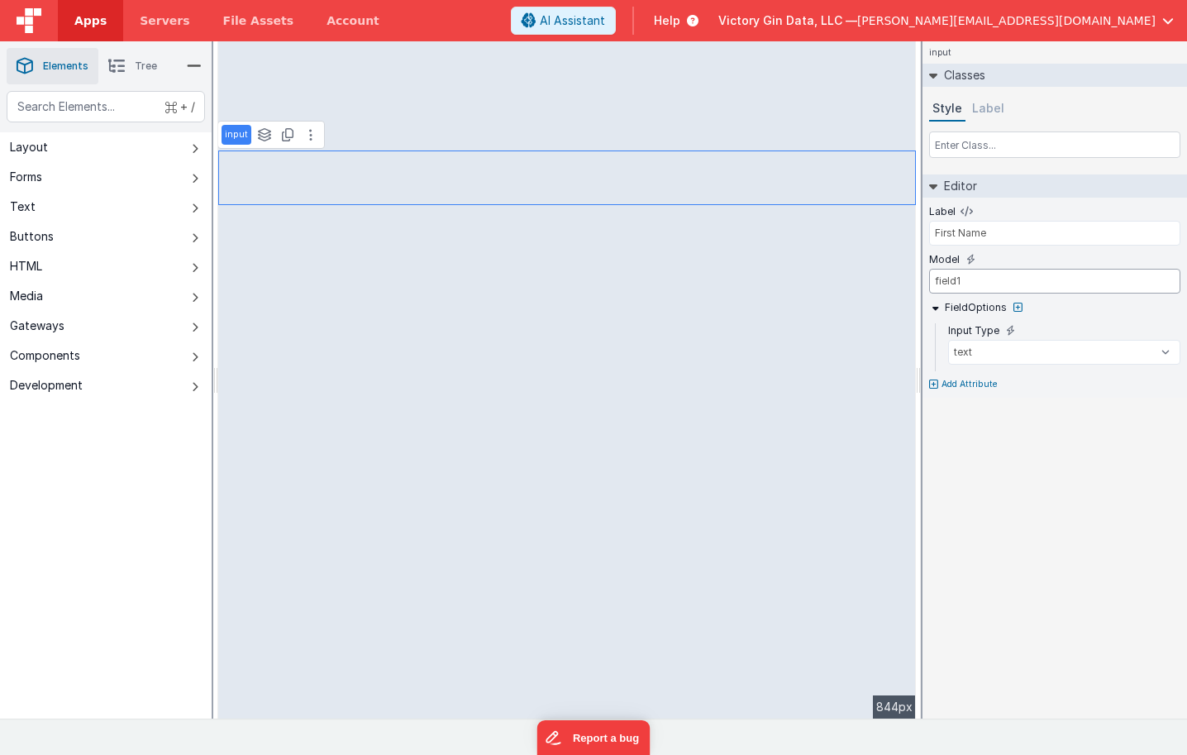
click at [1052, 280] on input "field1" at bounding box center [1054, 281] width 251 height 25
click at [968, 260] on icon at bounding box center [970, 259] width 9 height 13
click at [972, 262] on icon at bounding box center [970, 259] width 9 height 13
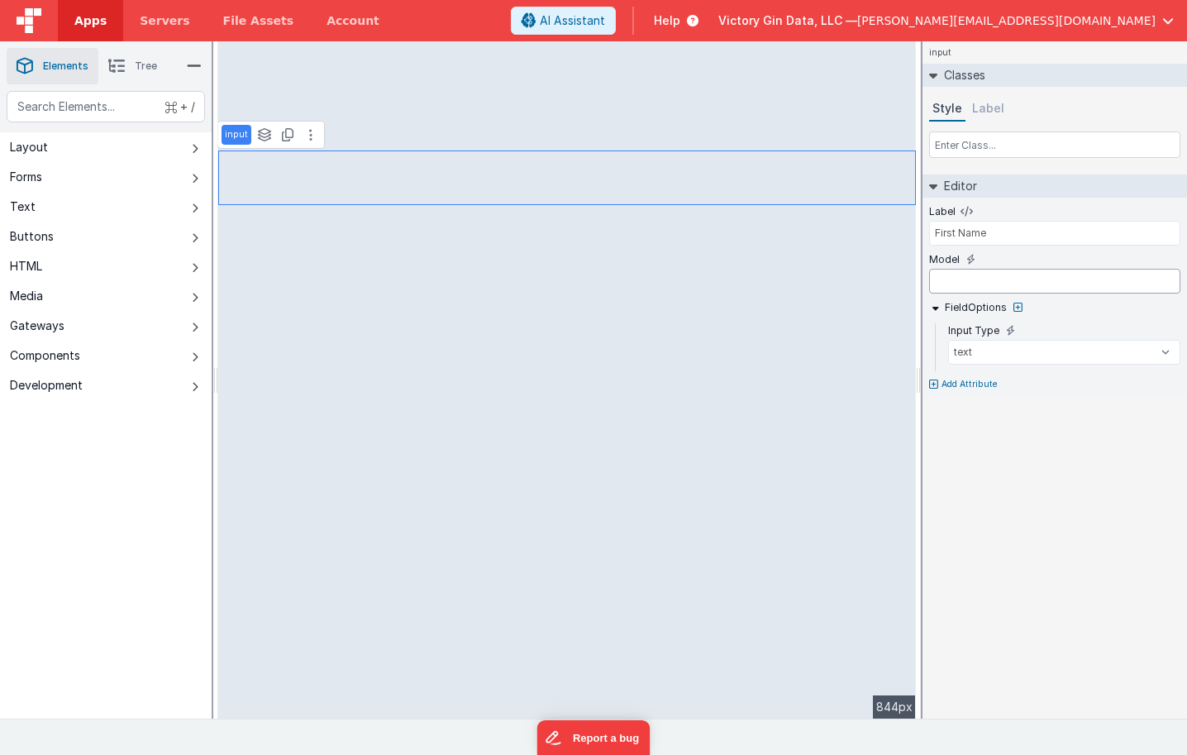
click at [976, 280] on input "text" at bounding box center [1054, 281] width 251 height 25
type input "nameFirst"
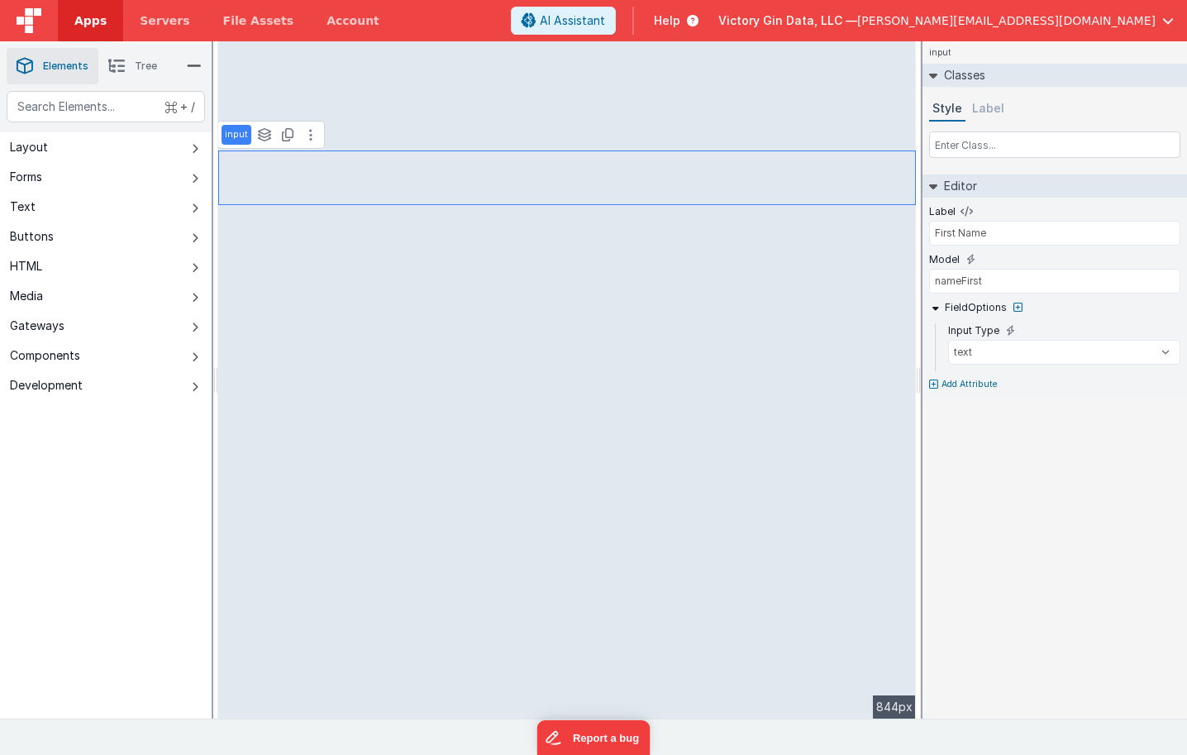
click at [961, 465] on div "input Classes Style Label Editor Label First Name Model nameFirst FieldOptions …" at bounding box center [1055, 379] width 265 height 677
click at [996, 143] on input "text" at bounding box center [1054, 144] width 251 height 26
click at [996, 111] on button "Label" at bounding box center [988, 109] width 39 height 25
click at [942, 117] on button "Style" at bounding box center [947, 109] width 36 height 25
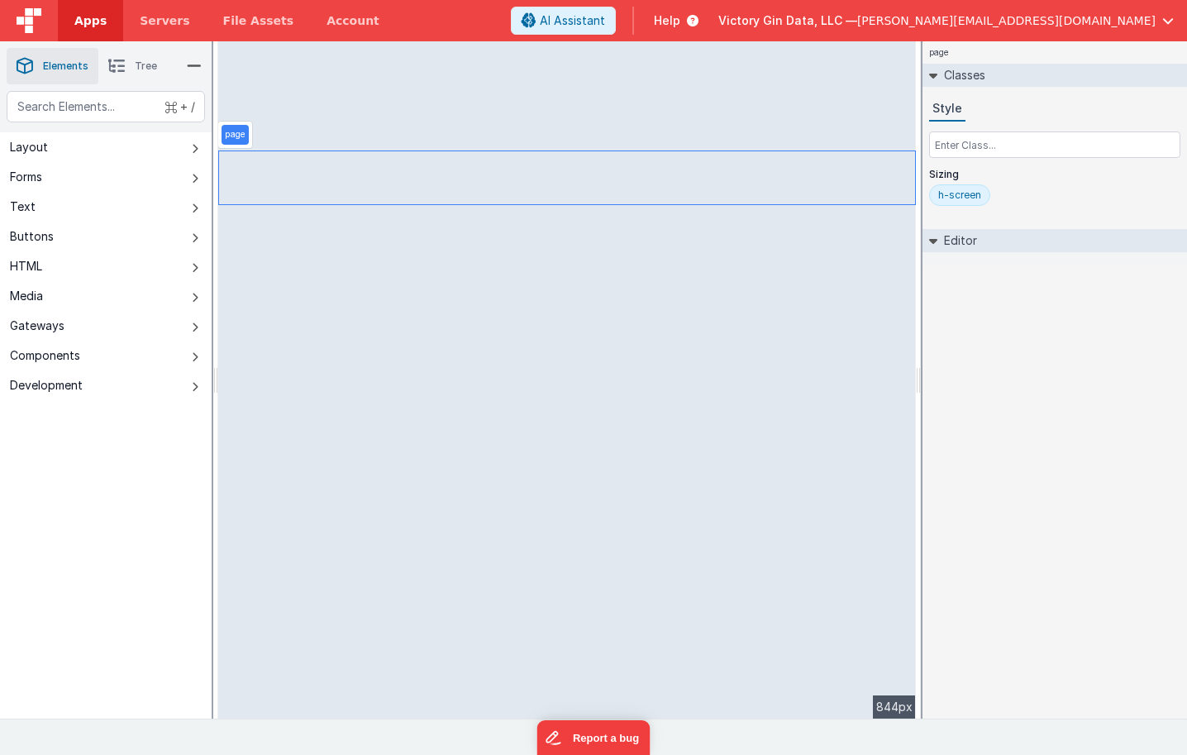
drag, startPoint x: 917, startPoint y: 171, endPoint x: 942, endPoint y: 164, distance: 26.7
click at [942, 164] on html "Apps Servers File Assets Account Some FUTURE Slot AI Assistant Help Victory Gin…" at bounding box center [593, 377] width 1187 height 755
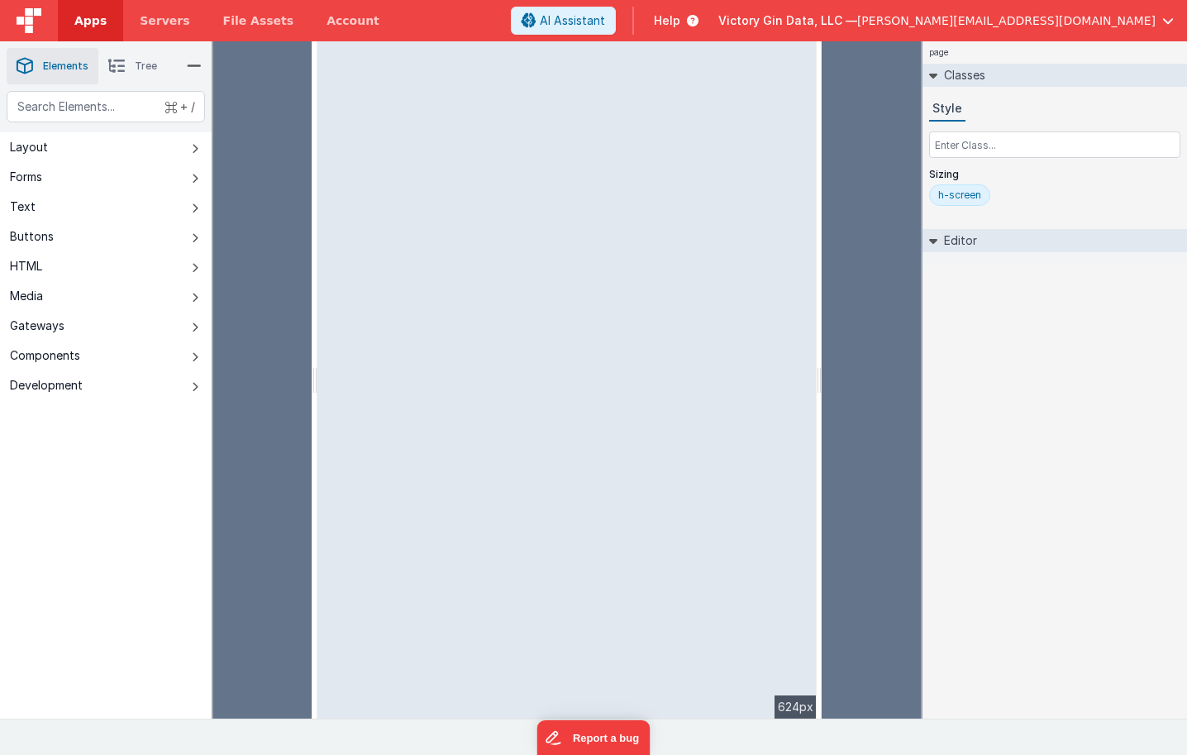
drag, startPoint x: 217, startPoint y: 160, endPoint x: 322, endPoint y: 160, distance: 105.8
click at [322, 160] on html "Apps Servers File Assets Account Some FUTURE Slot AI Assistant Help Victory Gin…" at bounding box center [593, 377] width 1187 height 755
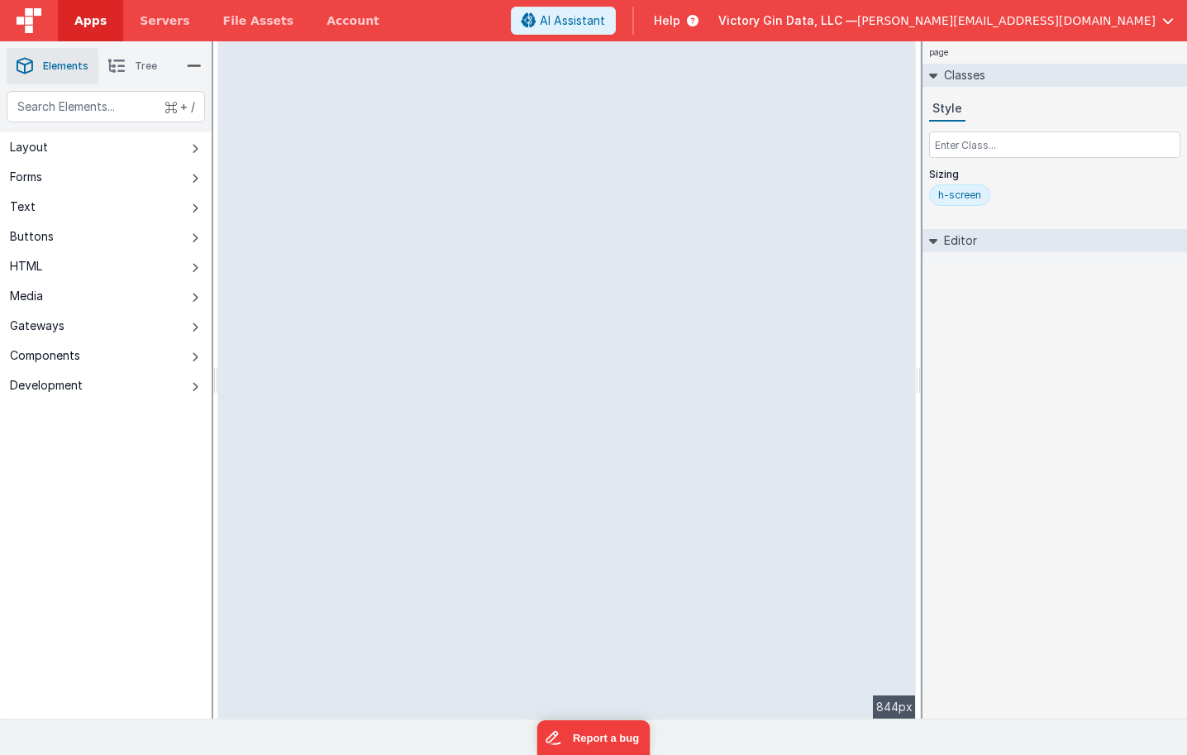
drag, startPoint x: 322, startPoint y: 143, endPoint x: 161, endPoint y: 163, distance: 162.4
click at [161, 163] on html "Apps Servers File Assets Account Some FUTURE Slot AI Assistant Help Victory Gin…" at bounding box center [593, 377] width 1187 height 755
click at [319, 185] on div "page --> 844px" at bounding box center [567, 379] width 698 height 677
click at [324, 194] on div "page --> 844px" at bounding box center [567, 379] width 698 height 677
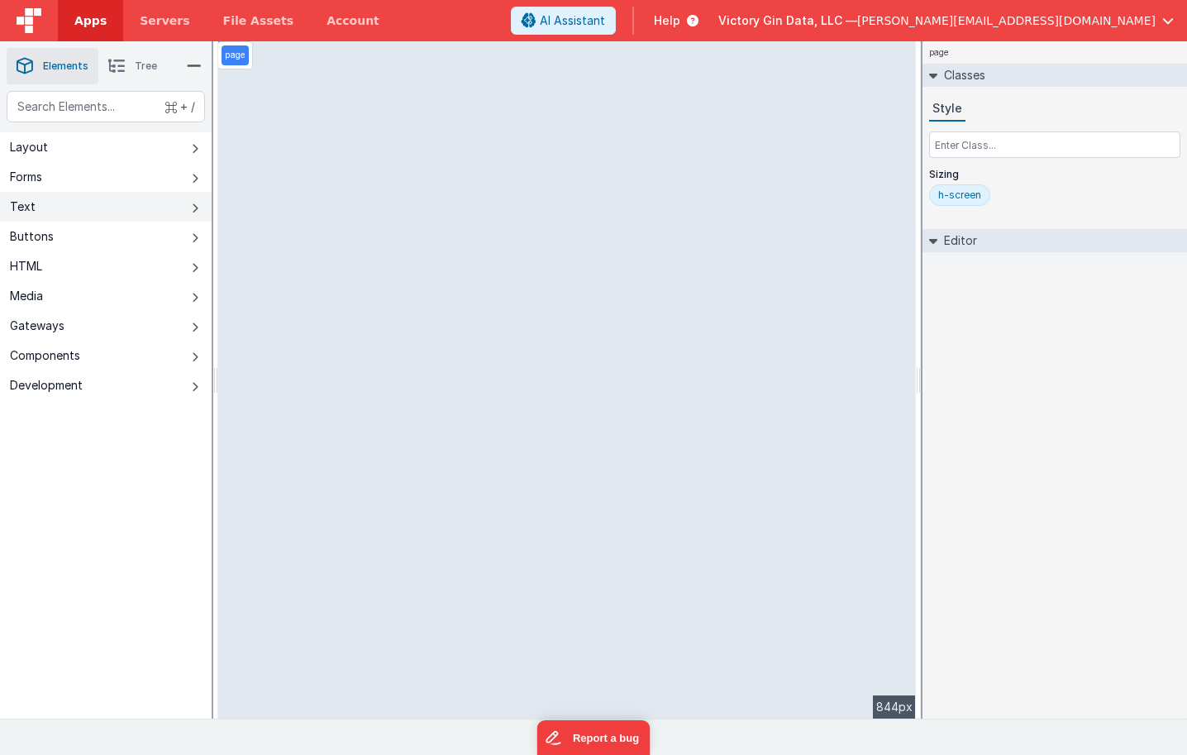
click at [31, 205] on div "Text" at bounding box center [23, 206] width 26 height 17
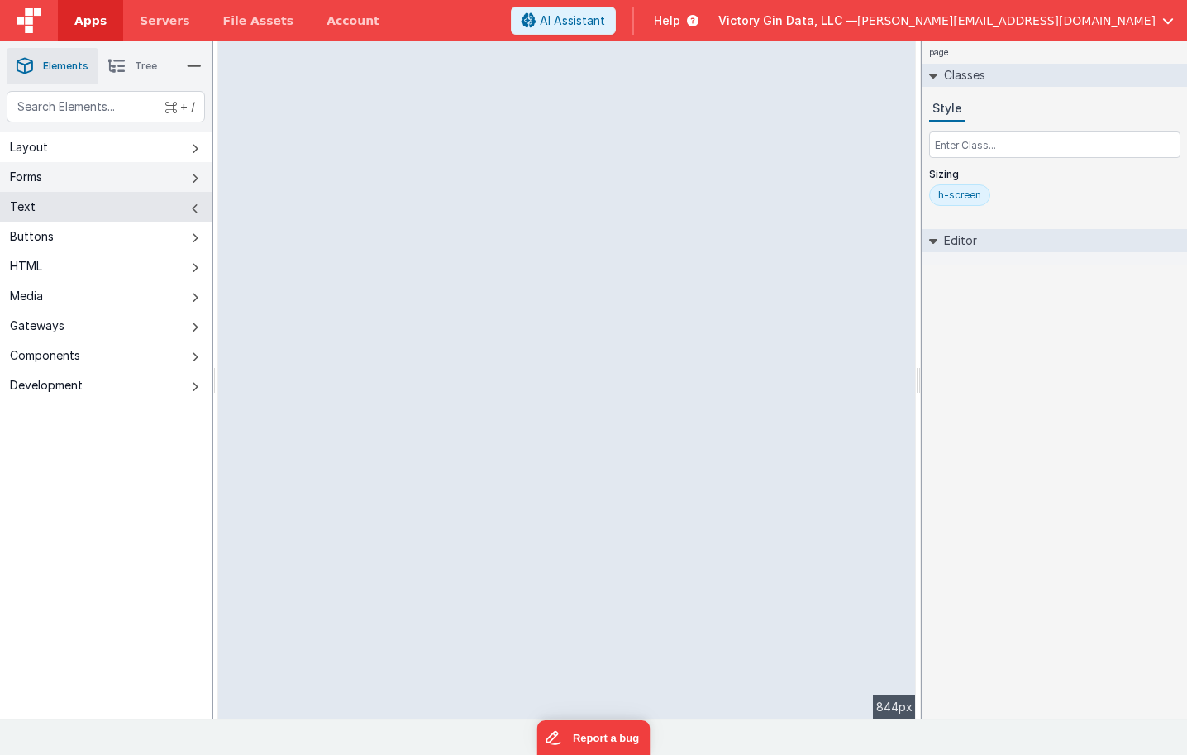
click at [47, 178] on button "Forms" at bounding box center [106, 177] width 212 height 30
click at [546, 176] on div "--> 844px" at bounding box center [567, 379] width 698 height 677
click at [546, 197] on div "--> 844px" at bounding box center [567, 379] width 698 height 677
click at [136, 73] on li "Tree" at bounding box center [132, 66] width 69 height 36
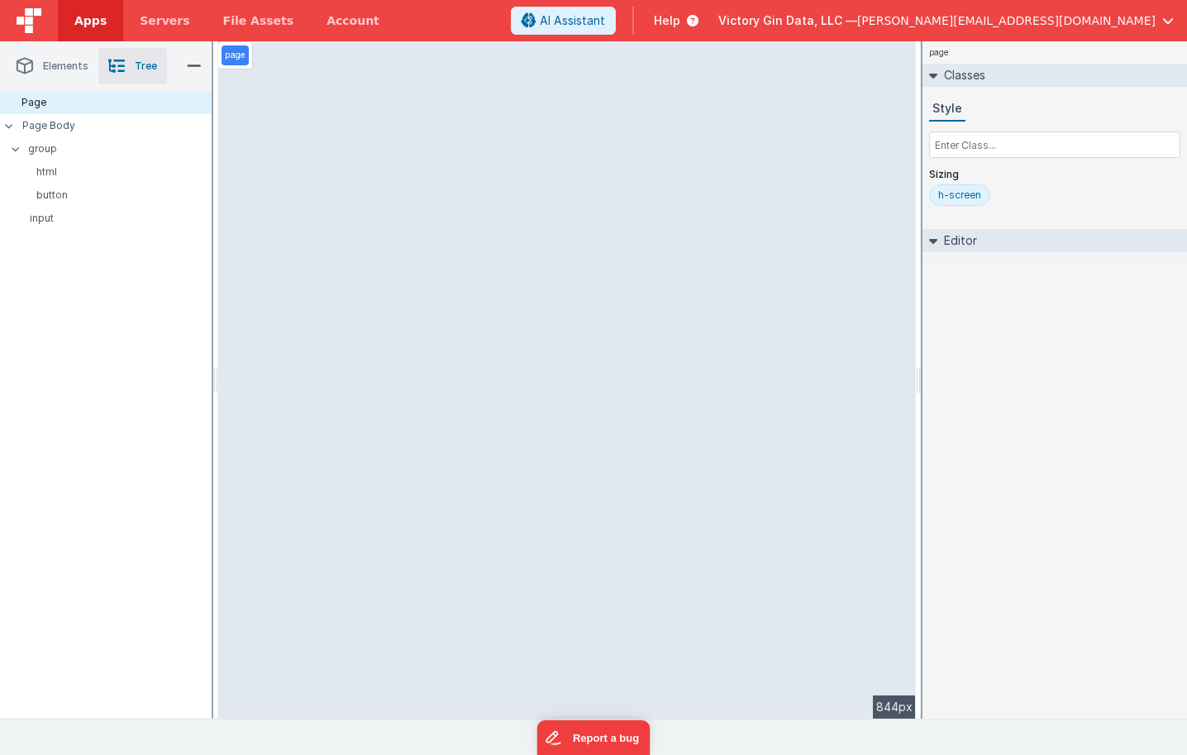
click at [349, 168] on div "page --> 844px" at bounding box center [567, 379] width 698 height 677
click at [349, 198] on div "page --> 844px" at bounding box center [567, 379] width 698 height 677
click at [254, 103] on div "page --> 844px" at bounding box center [567, 379] width 698 height 677
click at [360, 165] on div "page --> 844px" at bounding box center [567, 379] width 698 height 677
click at [231, 57] on p "page" at bounding box center [235, 55] width 21 height 13
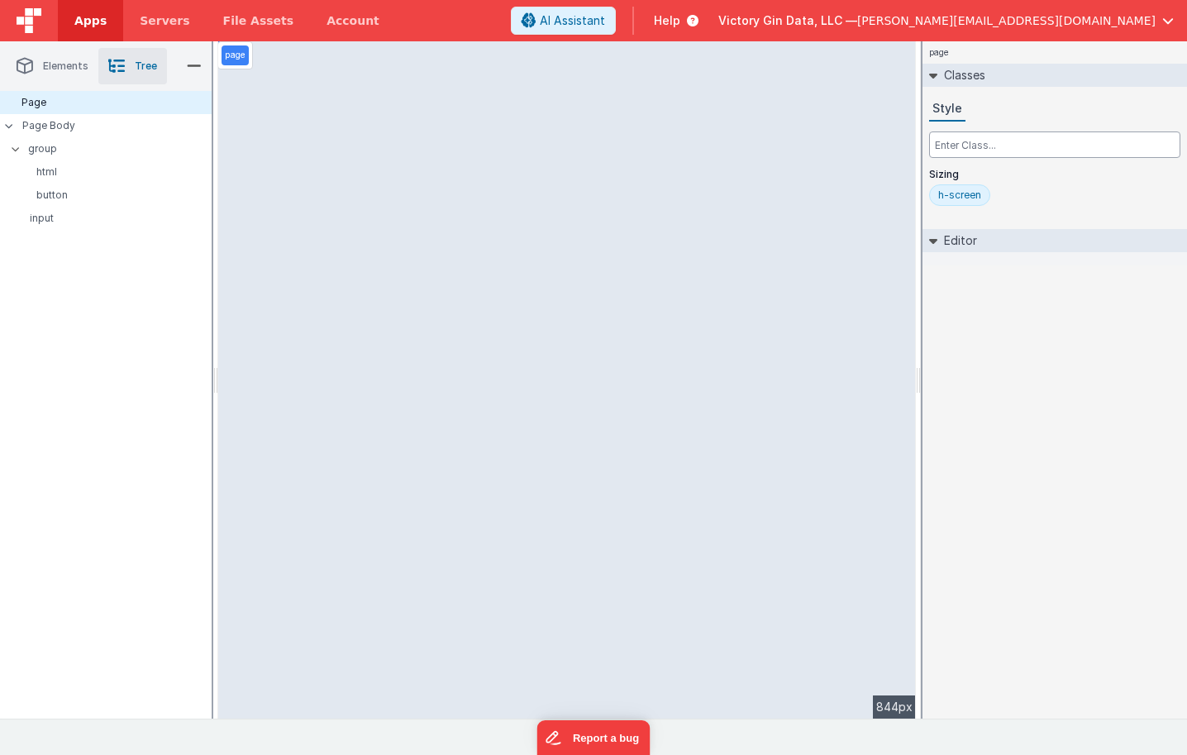
click at [1009, 137] on input "text" at bounding box center [1054, 144] width 251 height 26
click at [761, 440] on div "page --> 844px" at bounding box center [567, 379] width 698 height 677
click at [875, 708] on div "844px" at bounding box center [894, 706] width 43 height 23
click at [976, 184] on div "h-screen" at bounding box center [959, 194] width 61 height 21
click at [1008, 254] on div at bounding box center [1055, 258] width 265 height 13
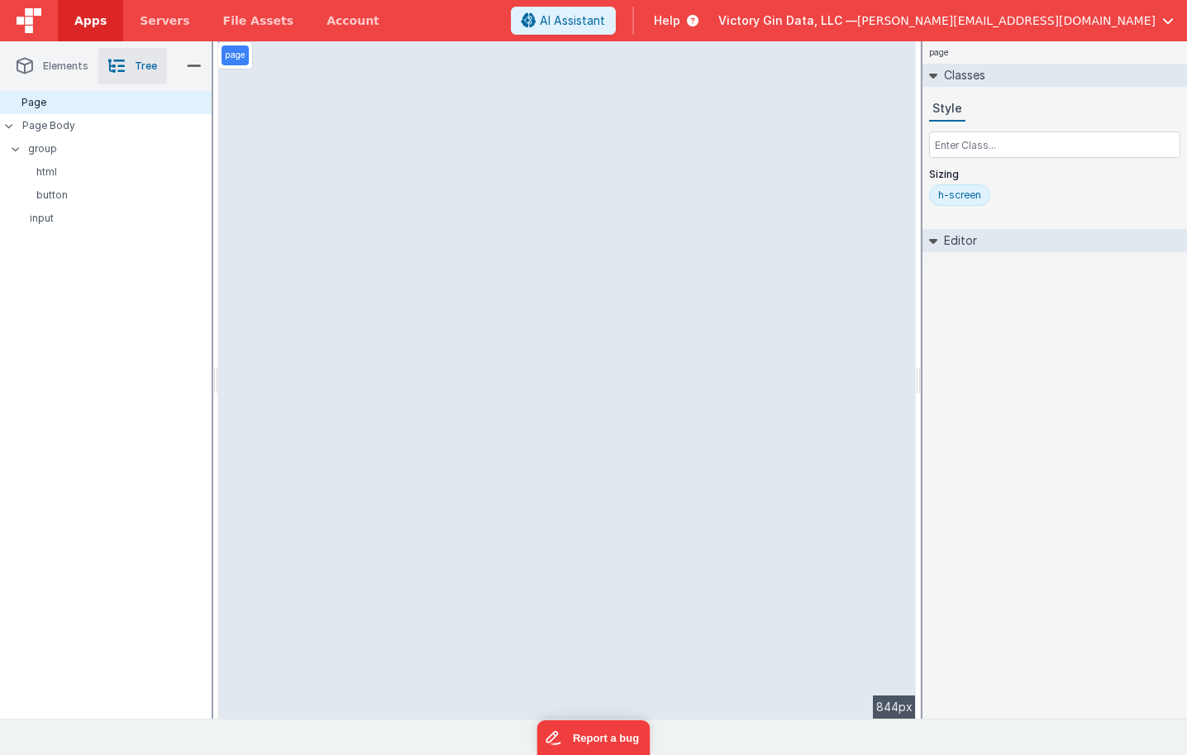
click at [83, 74] on li "Elements" at bounding box center [53, 66] width 92 height 36
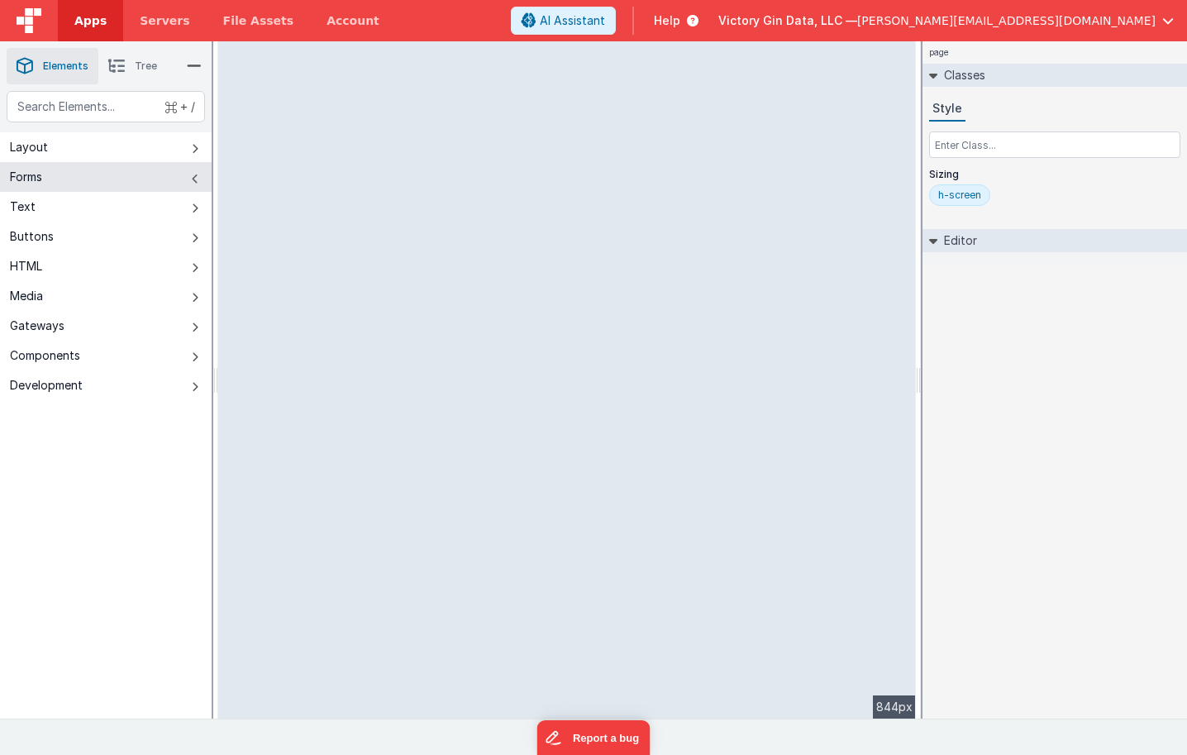
drag, startPoint x: 399, startPoint y: 186, endPoint x: 409, endPoint y: 186, distance: 9.9
click at [409, 186] on div "--> 844px" at bounding box center [567, 379] width 698 height 677
drag, startPoint x: 409, startPoint y: 186, endPoint x: 507, endPoint y: 178, distance: 97.9
click at [507, 178] on div "--> 844px" at bounding box center [567, 379] width 698 height 677
click at [93, 124] on div "+ /" at bounding box center [106, 111] width 212 height 41
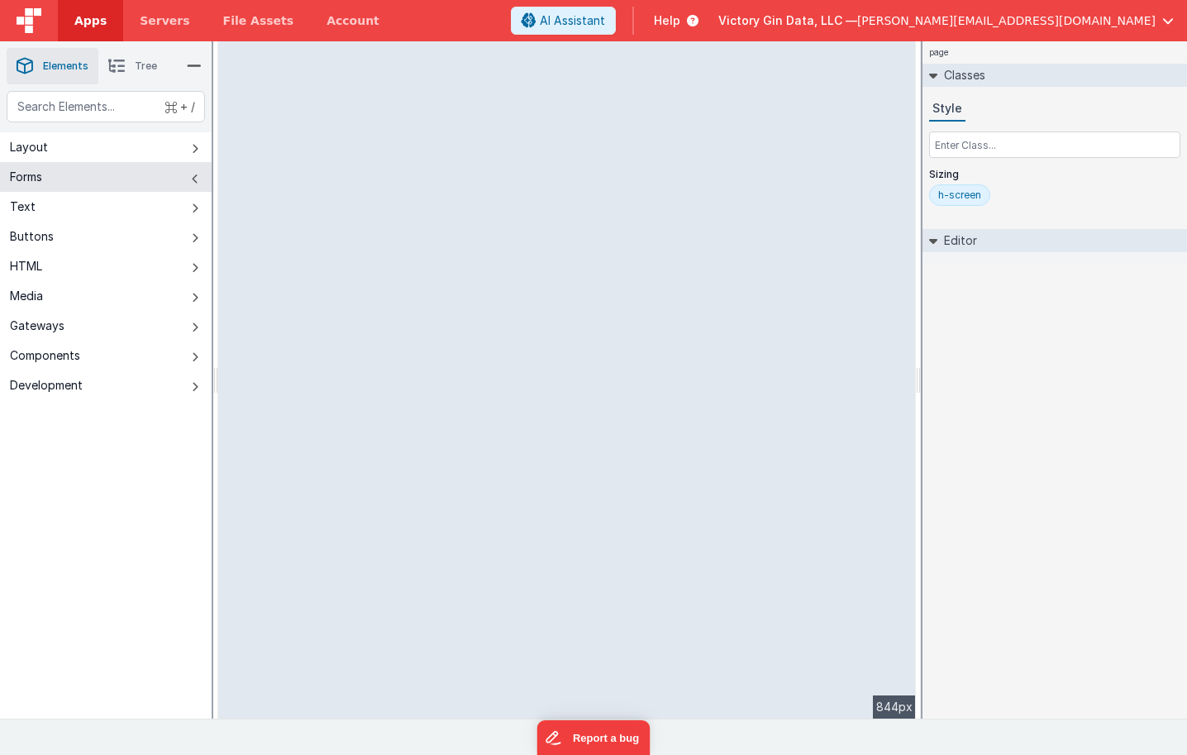
drag, startPoint x: 405, startPoint y: 107, endPoint x: 738, endPoint y: 60, distance: 336.4
click at [734, 64] on div "--> 844px" at bounding box center [567, 379] width 698 height 677
click at [738, 60] on div "--> 844px" at bounding box center [567, 379] width 698 height 677
click at [186, 74] on ul "Elements Tree" at bounding box center [106, 66] width 212 height 50
click at [186, 70] on ul "Elements Tree" at bounding box center [106, 66] width 212 height 50
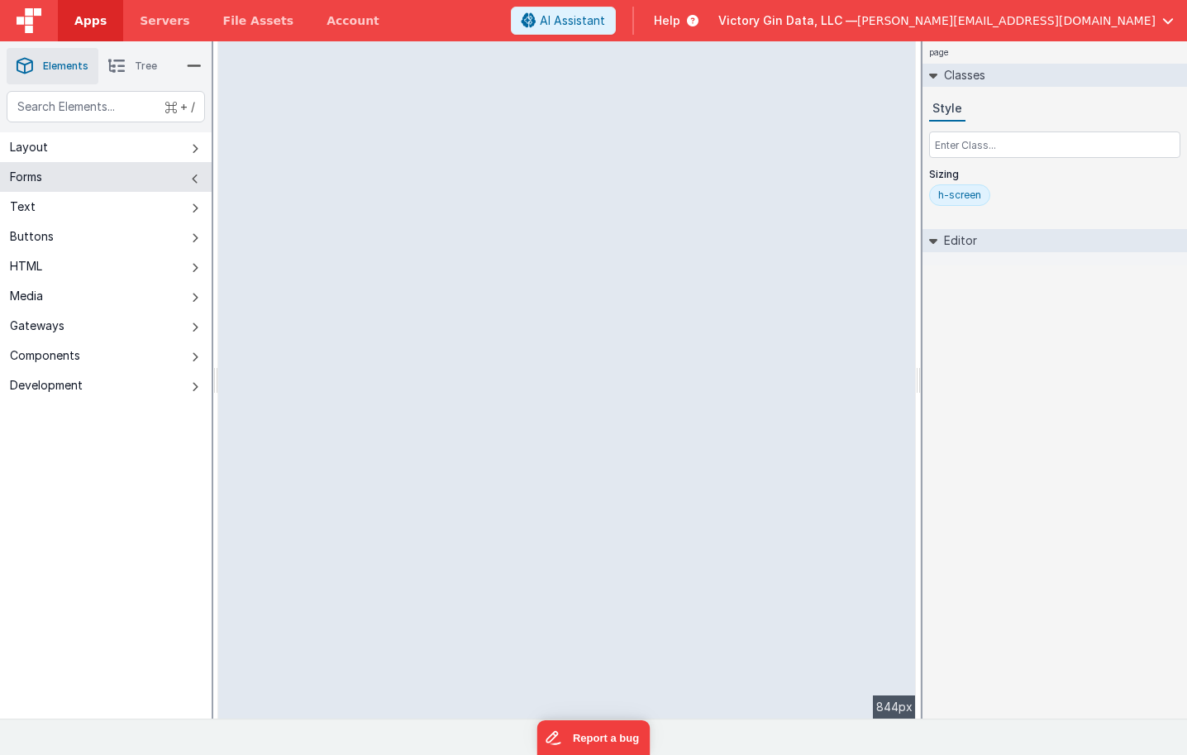
click at [198, 70] on icon at bounding box center [194, 66] width 15 height 23
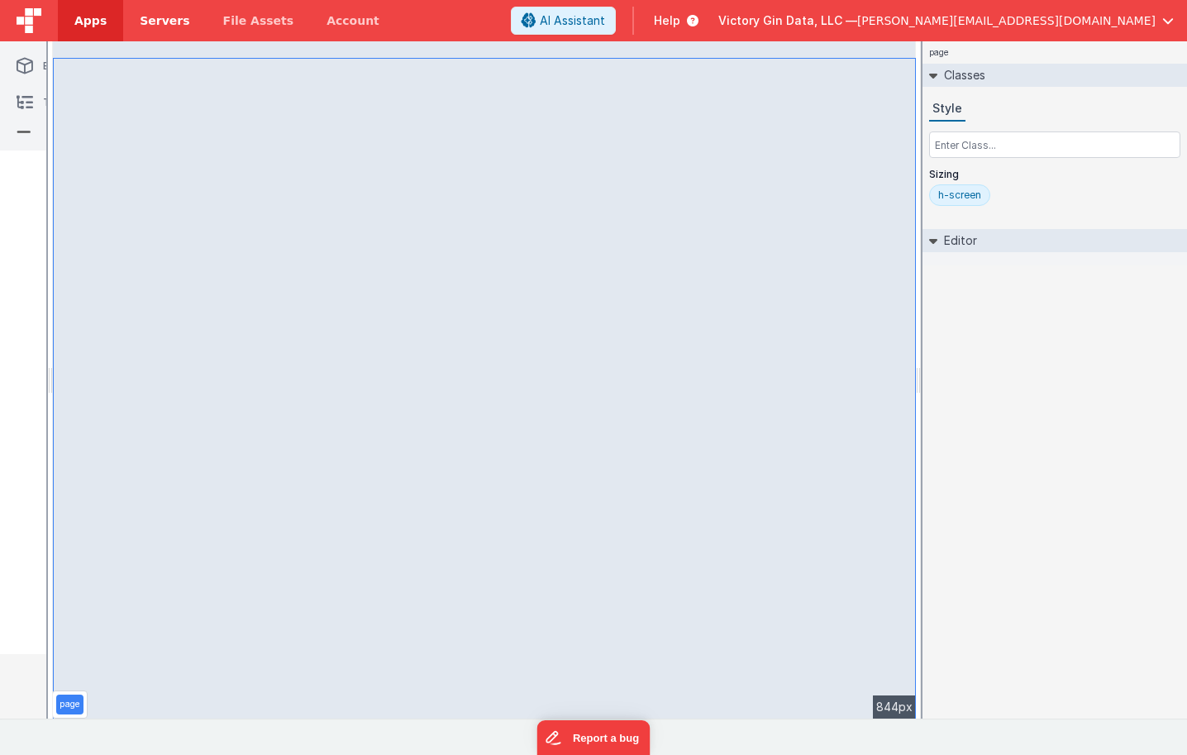
click at [153, 30] on link "Servers" at bounding box center [164, 20] width 83 height 41
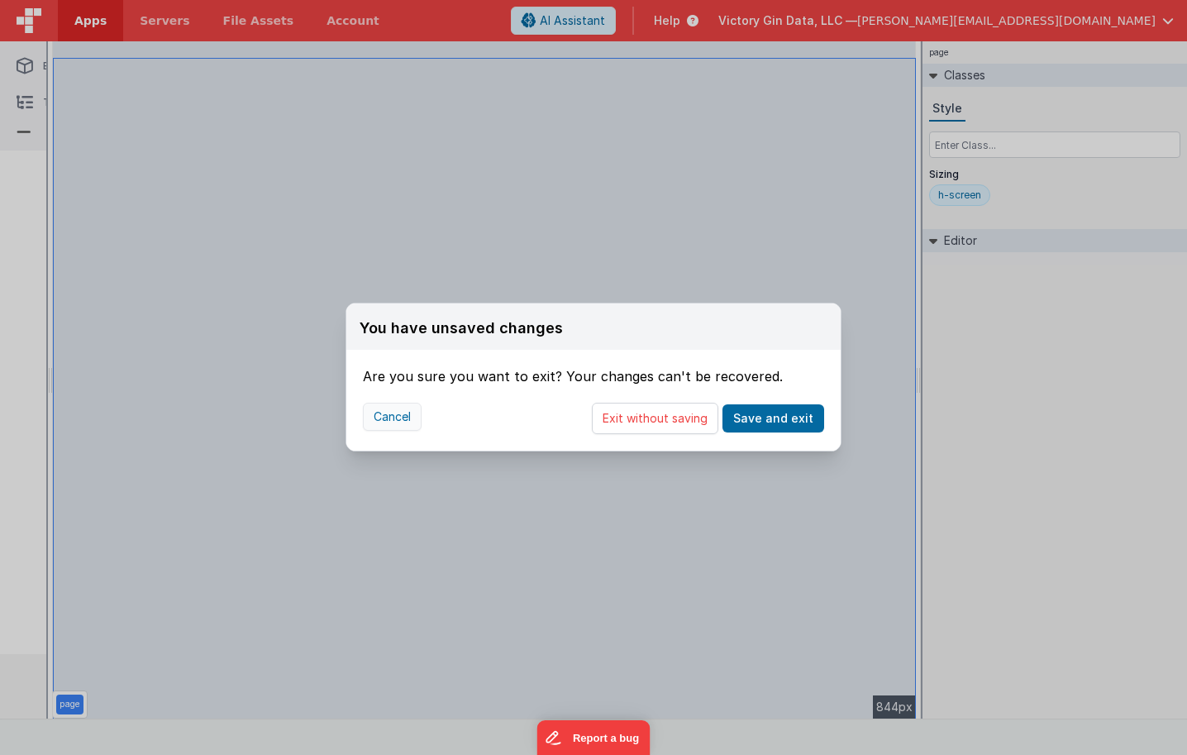
click at [397, 415] on button "Cancel" at bounding box center [392, 417] width 59 height 28
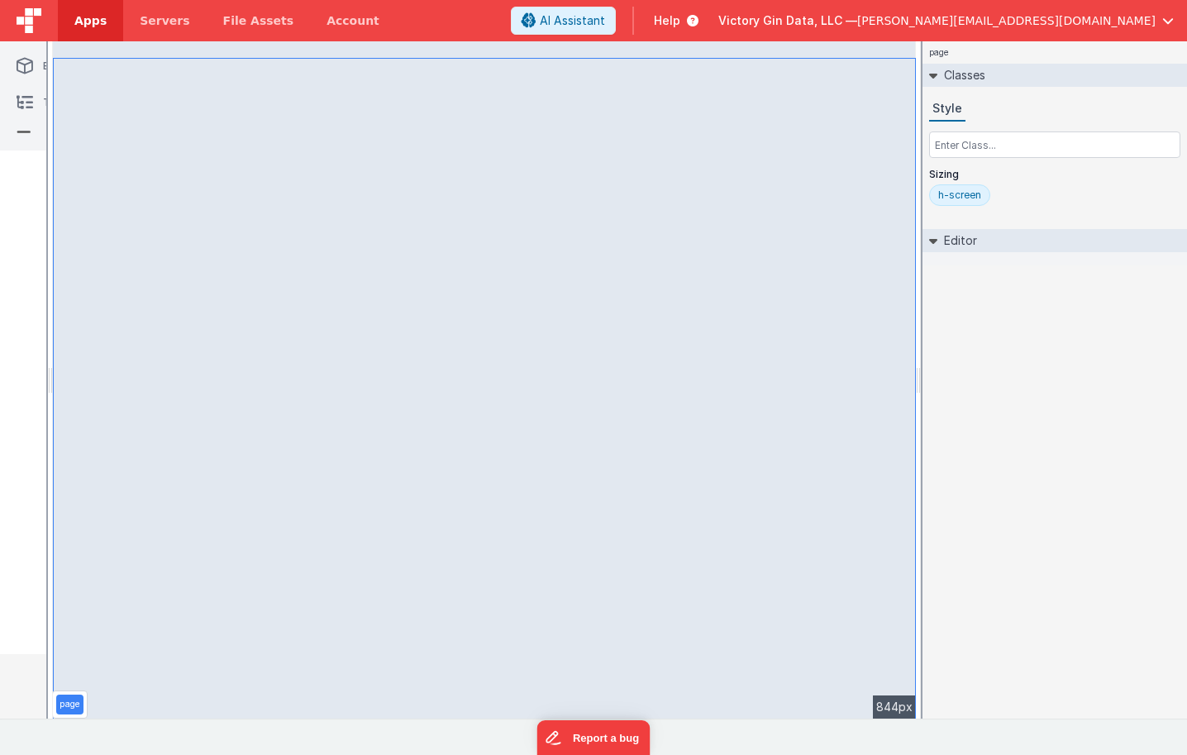
click at [599, 422] on div "page --> 844px" at bounding box center [484, 379] width 863 height 677
click at [883, 702] on div "844px" at bounding box center [894, 706] width 43 height 23
drag, startPoint x: 917, startPoint y: 669, endPoint x: 1004, endPoint y: 669, distance: 86.8
click at [1004, 669] on html "Apps Servers File Assets Account Some FUTURE Slot AI Assistant Help Victory Gin…" at bounding box center [593, 377] width 1187 height 755
click at [324, 197] on div "page --> 1044px" at bounding box center [484, 379] width 863 height 677
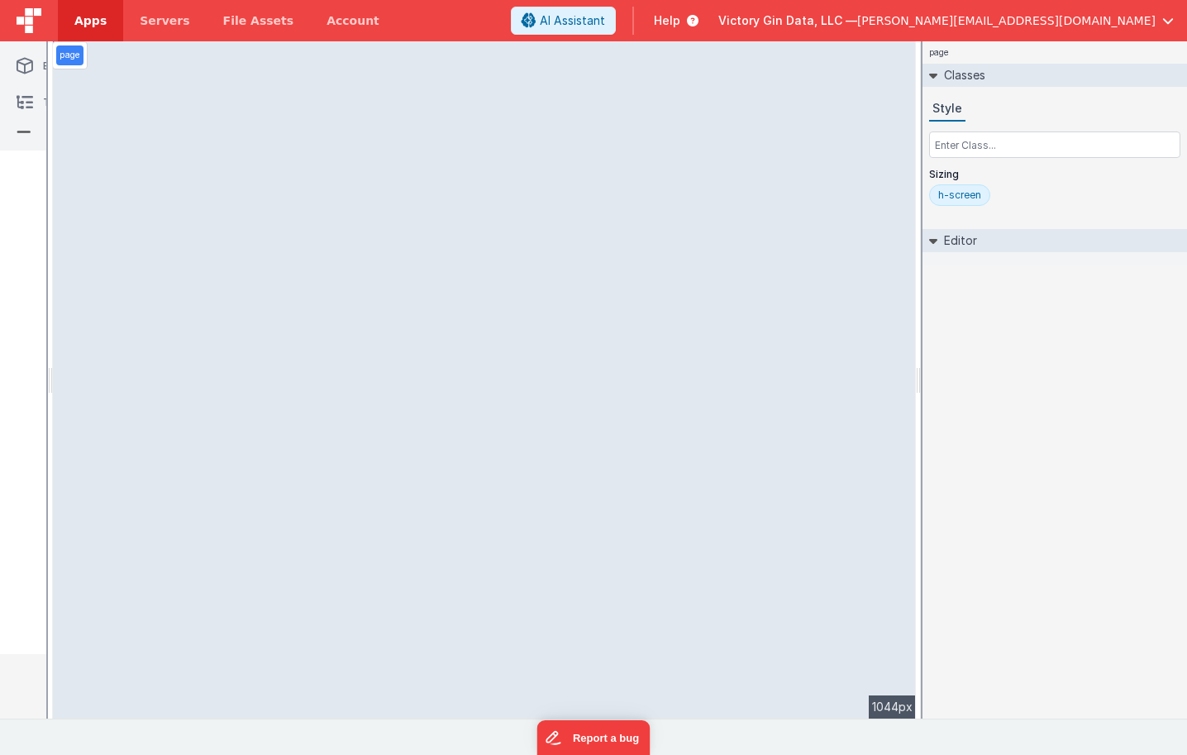
click at [324, 132] on div "page --> 1044px" at bounding box center [484, 379] width 863 height 677
drag, startPoint x: 918, startPoint y: 605, endPoint x: 1338, endPoint y: 534, distance: 426.7
click at [1186, 534] on html "Apps Servers File Assets Account Some FUTURE Slot AI Assistant Help Victory Gin…" at bounding box center [593, 377] width 1187 height 755
click at [64, 61] on p "page" at bounding box center [70, 55] width 21 height 13
click at [64, 62] on div "page" at bounding box center [69, 55] width 27 height 20
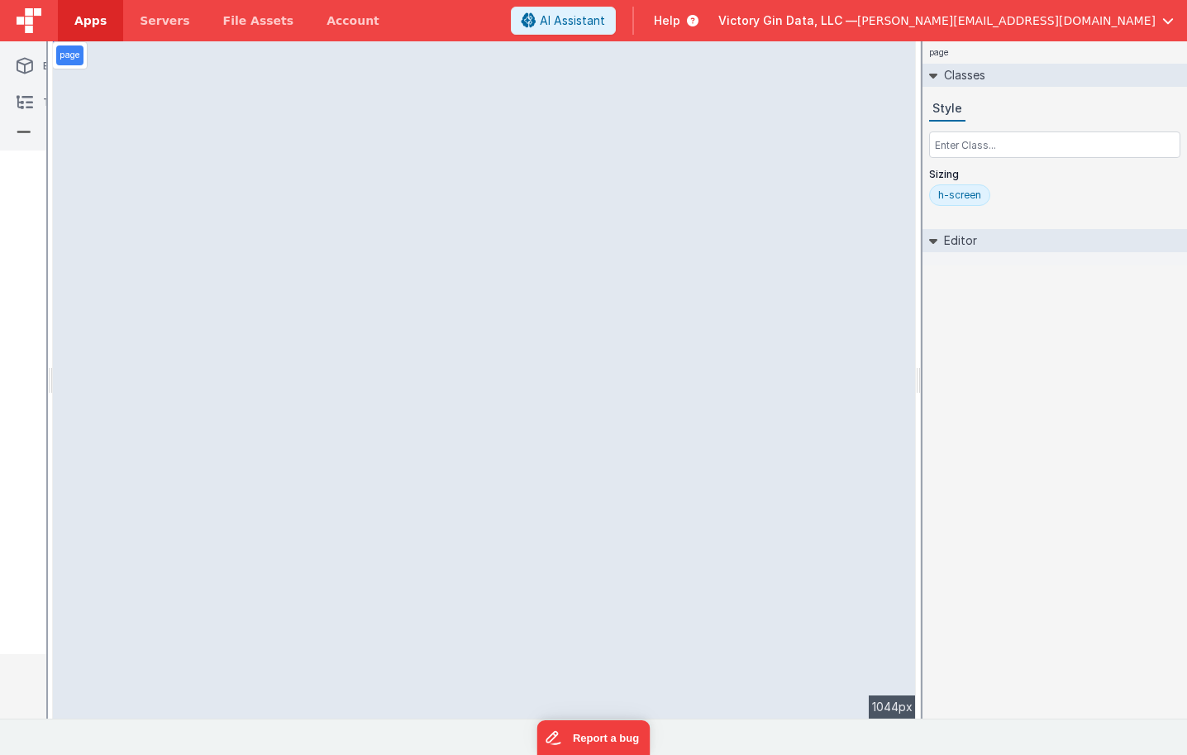
click at [64, 62] on div "page" at bounding box center [69, 55] width 27 height 20
click at [191, 122] on div "page --> 1044px" at bounding box center [484, 379] width 863 height 677
click at [858, 45] on div "Saved Duplicating Page" at bounding box center [593, 47] width 1187 height 13
click at [861, 69] on div "page --> 1044px" at bounding box center [484, 379] width 863 height 677
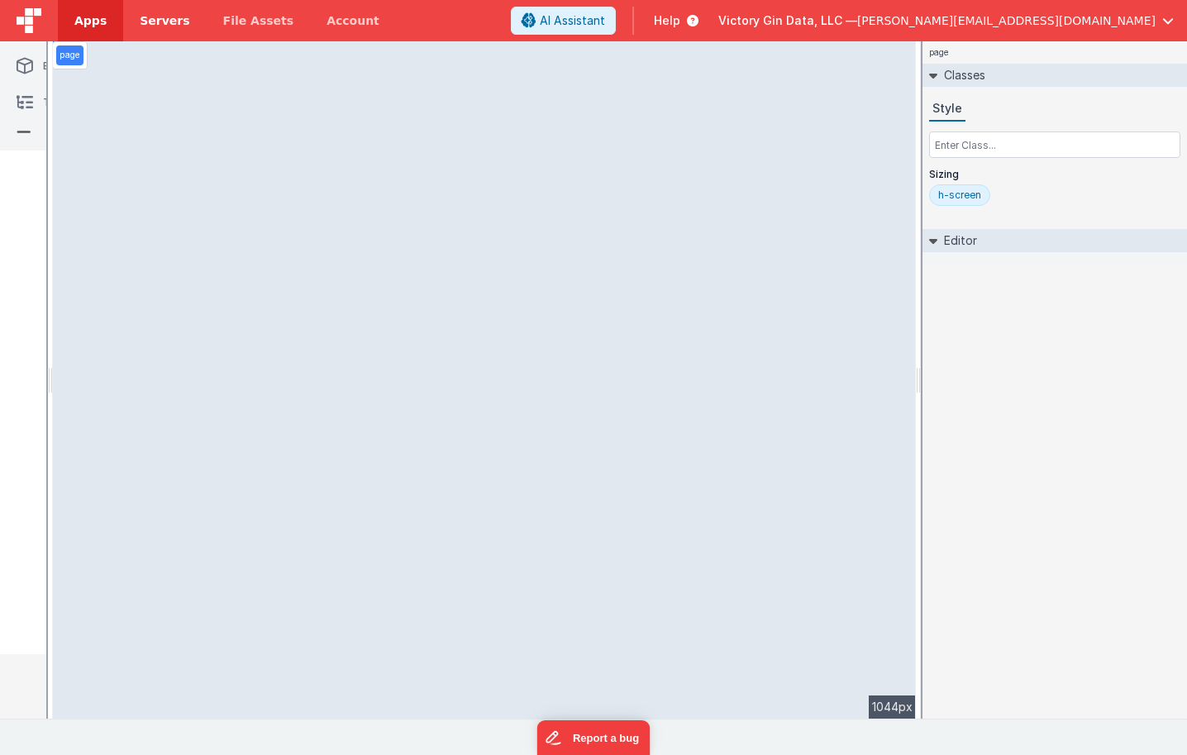
click at [140, 20] on span "Servers" at bounding box center [165, 20] width 50 height 17
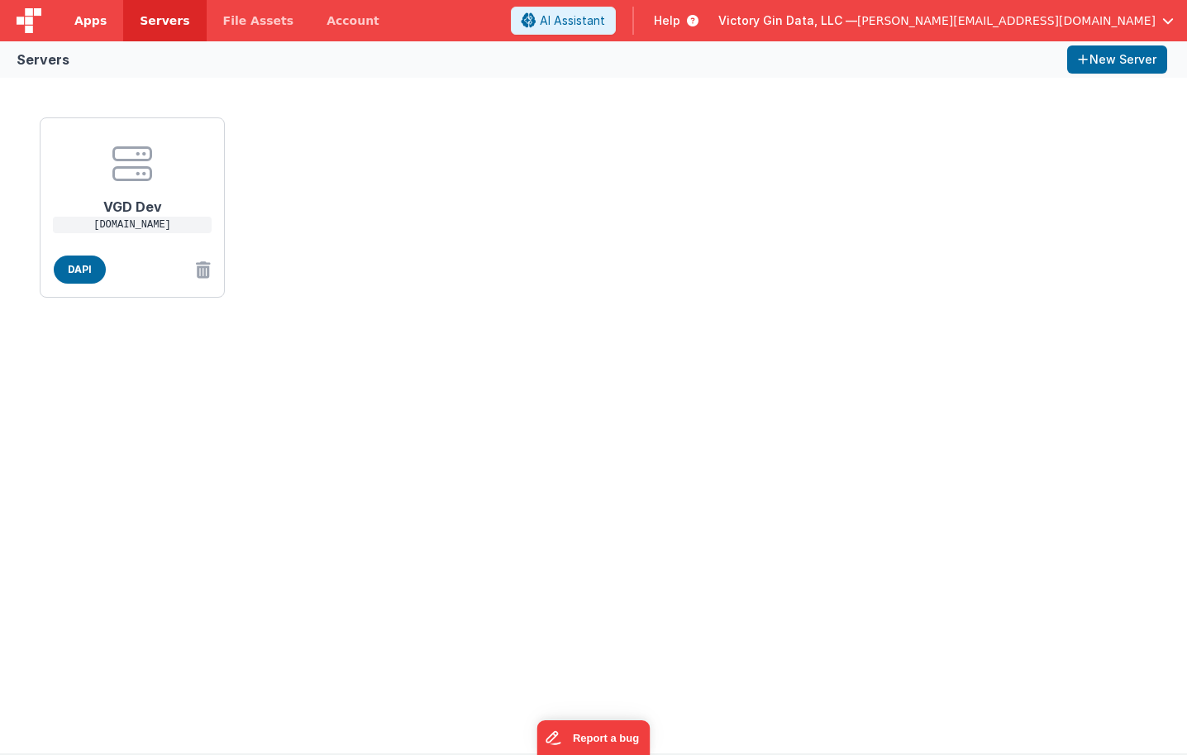
click at [69, 16] on link "Apps" at bounding box center [90, 20] width 65 height 41
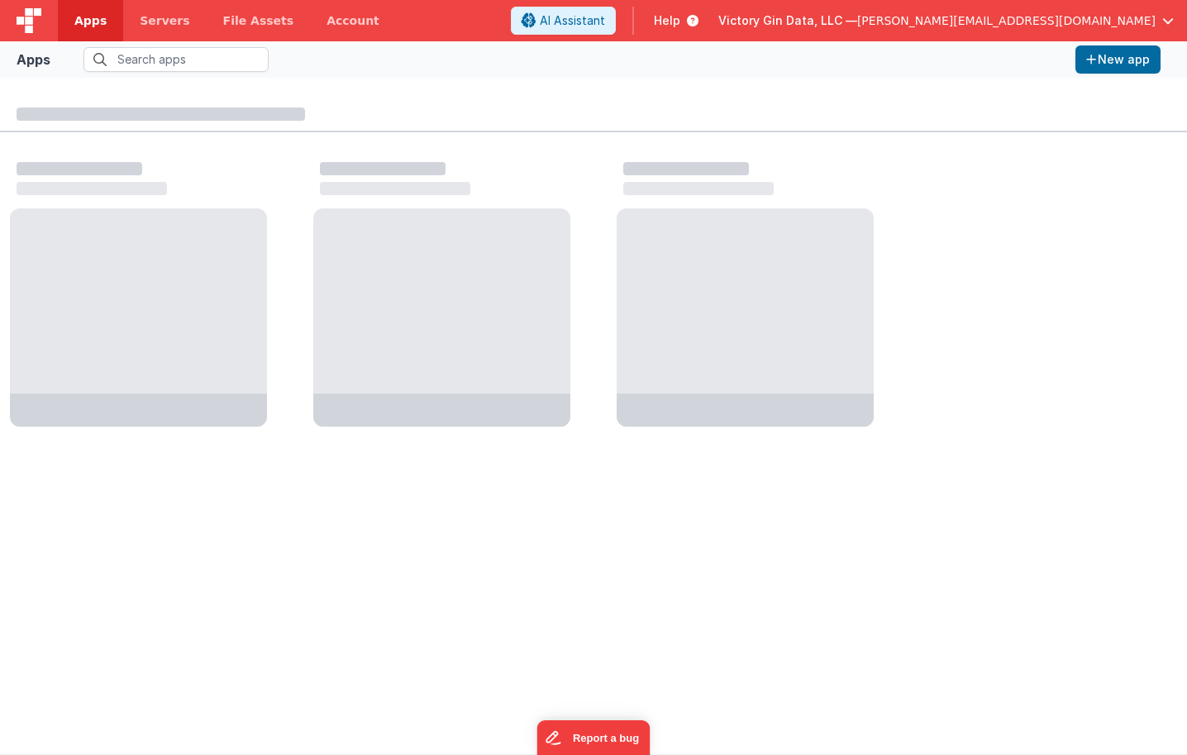
click at [99, 33] on link "Apps" at bounding box center [90, 20] width 65 height 41
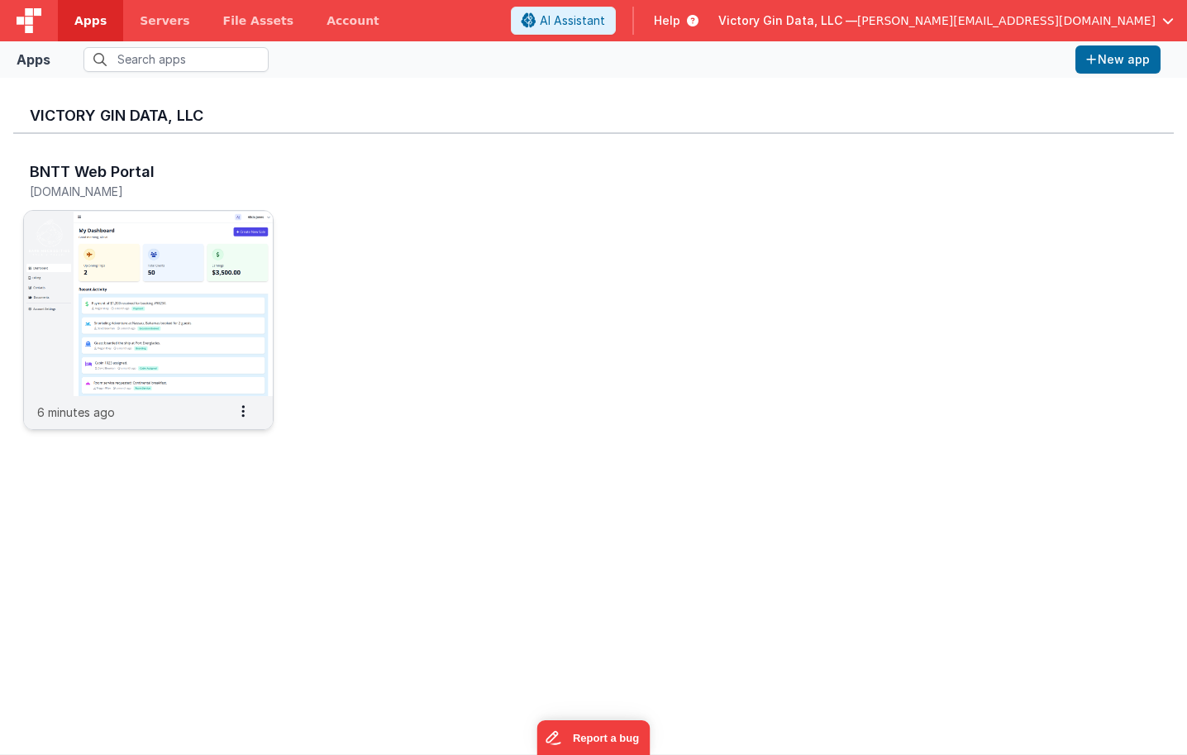
click at [91, 238] on img at bounding box center [148, 303] width 249 height 185
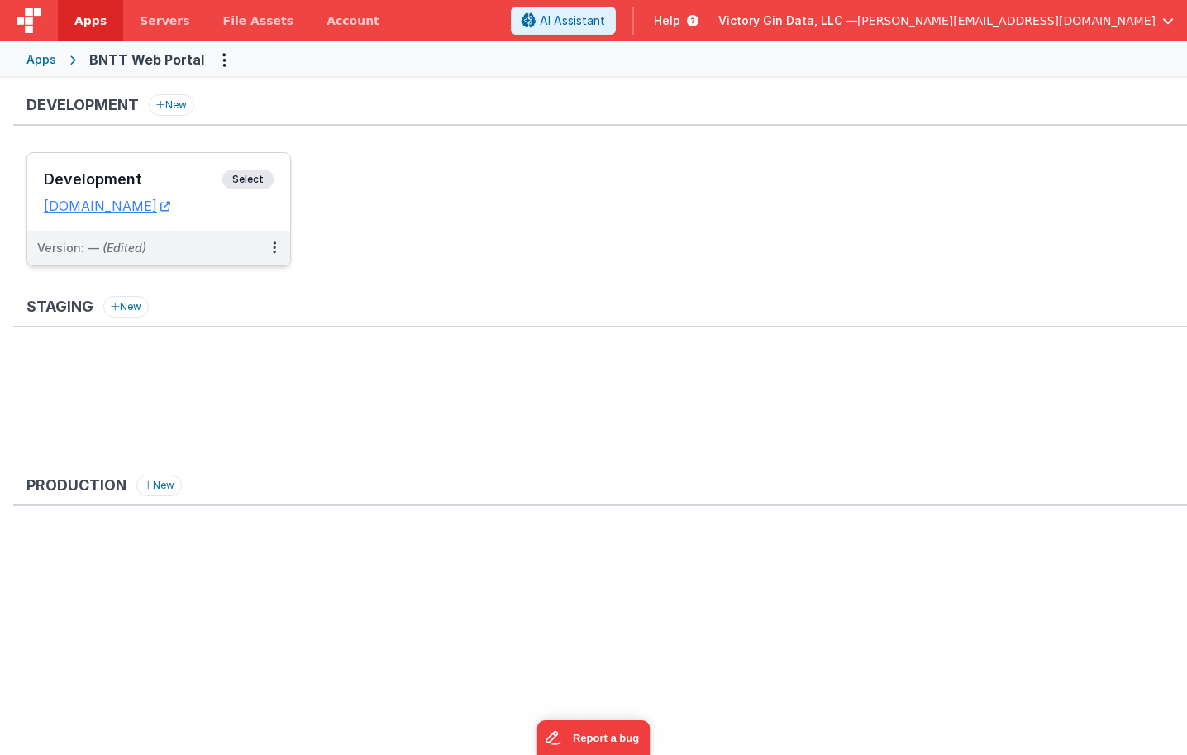
drag, startPoint x: 188, startPoint y: 209, endPoint x: 203, endPoint y: 254, distance: 47.1
click at [203, 254] on div "Version: — (Edited)" at bounding box center [148, 248] width 222 height 17
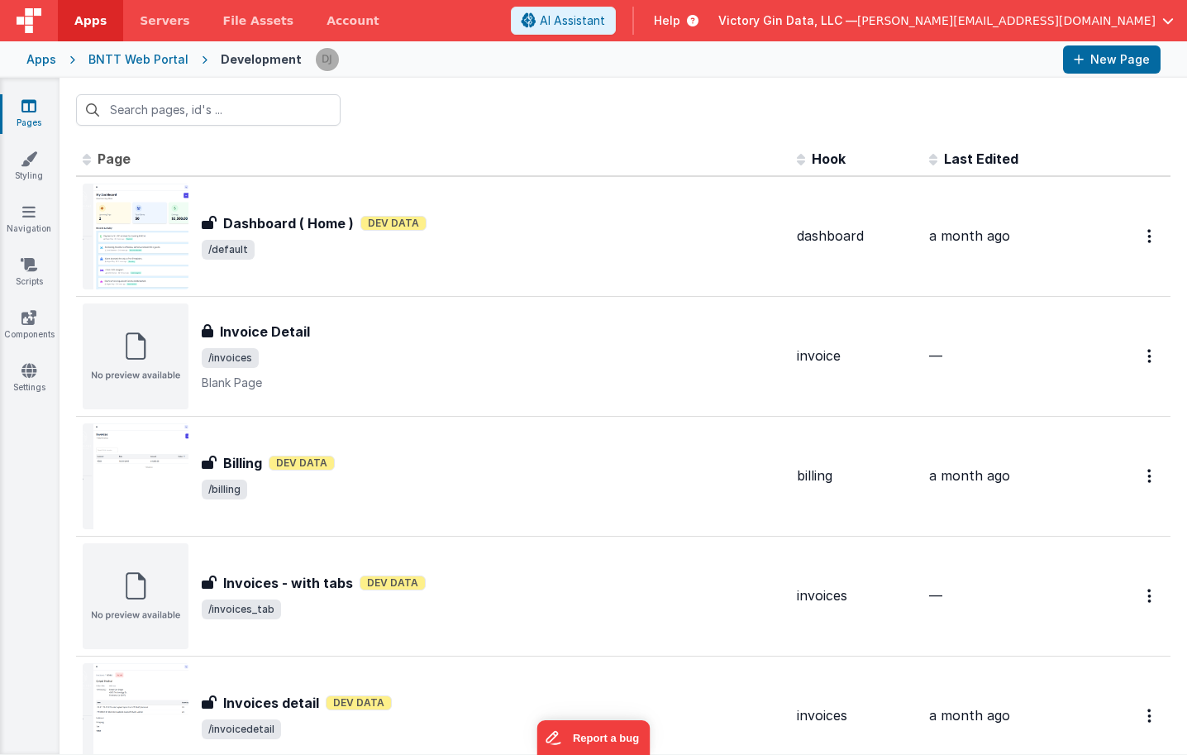
click at [29, 120] on link "Pages" at bounding box center [29, 114] width 60 height 33
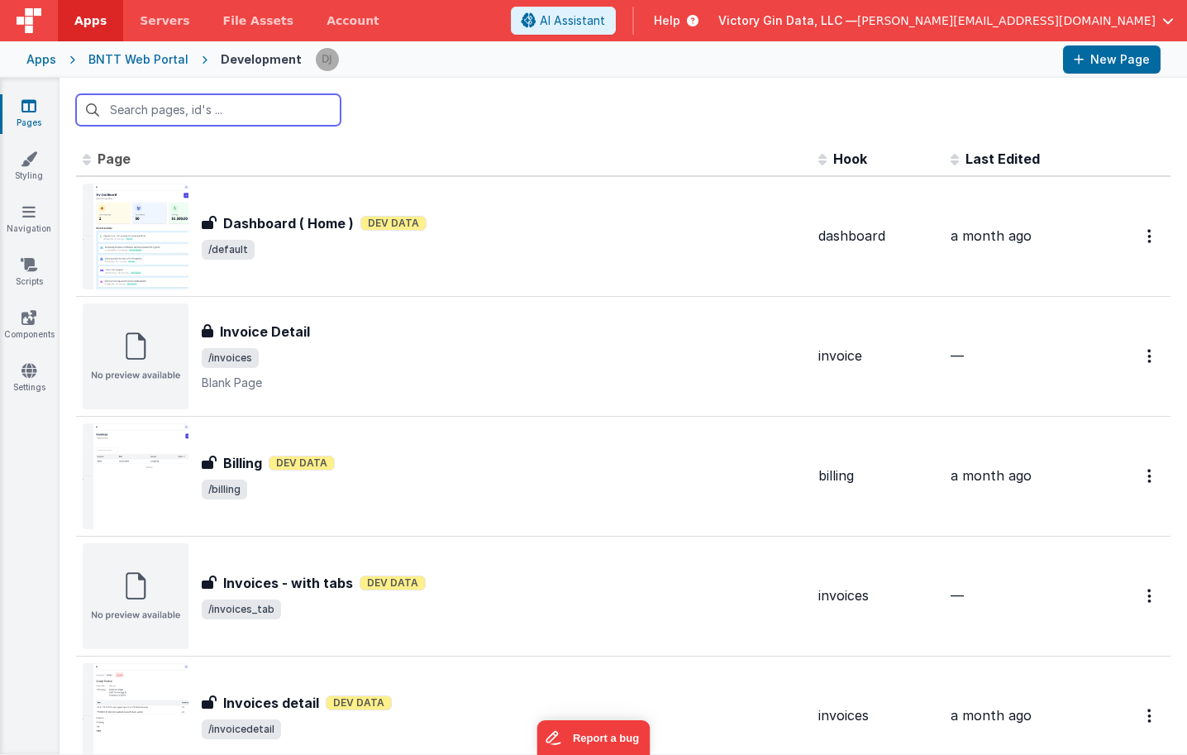
click at [203, 124] on input "text" at bounding box center [208, 109] width 265 height 31
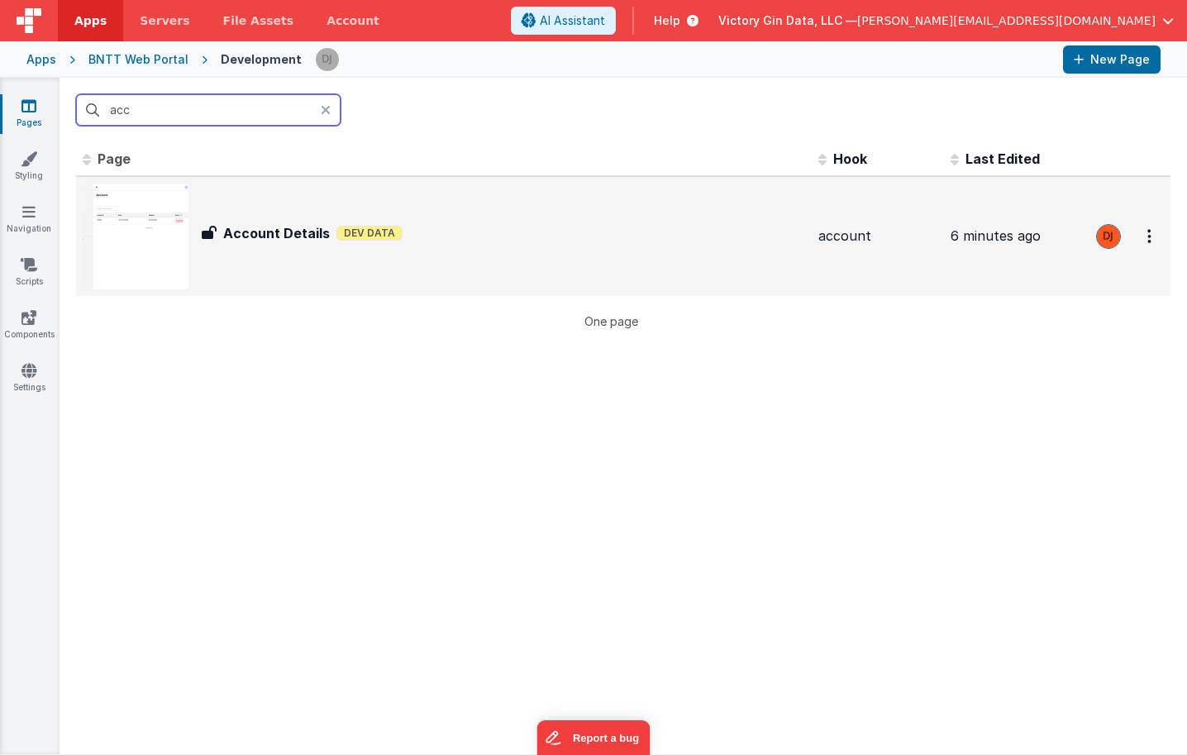
type input "acc"
click at [241, 249] on div "Account Details Account Details Dev Data" at bounding box center [444, 237] width 723 height 106
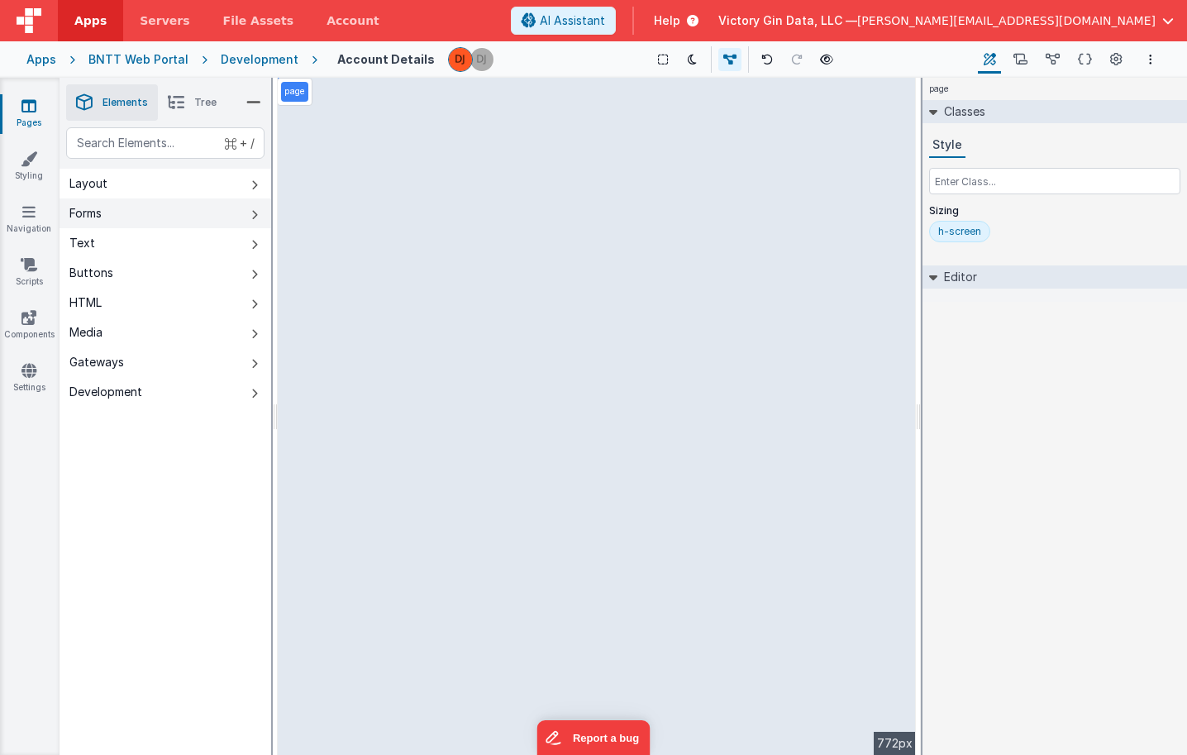
click at [232, 221] on button "Forms" at bounding box center [166, 213] width 212 height 30
select select "status"
select select "amountTotal"
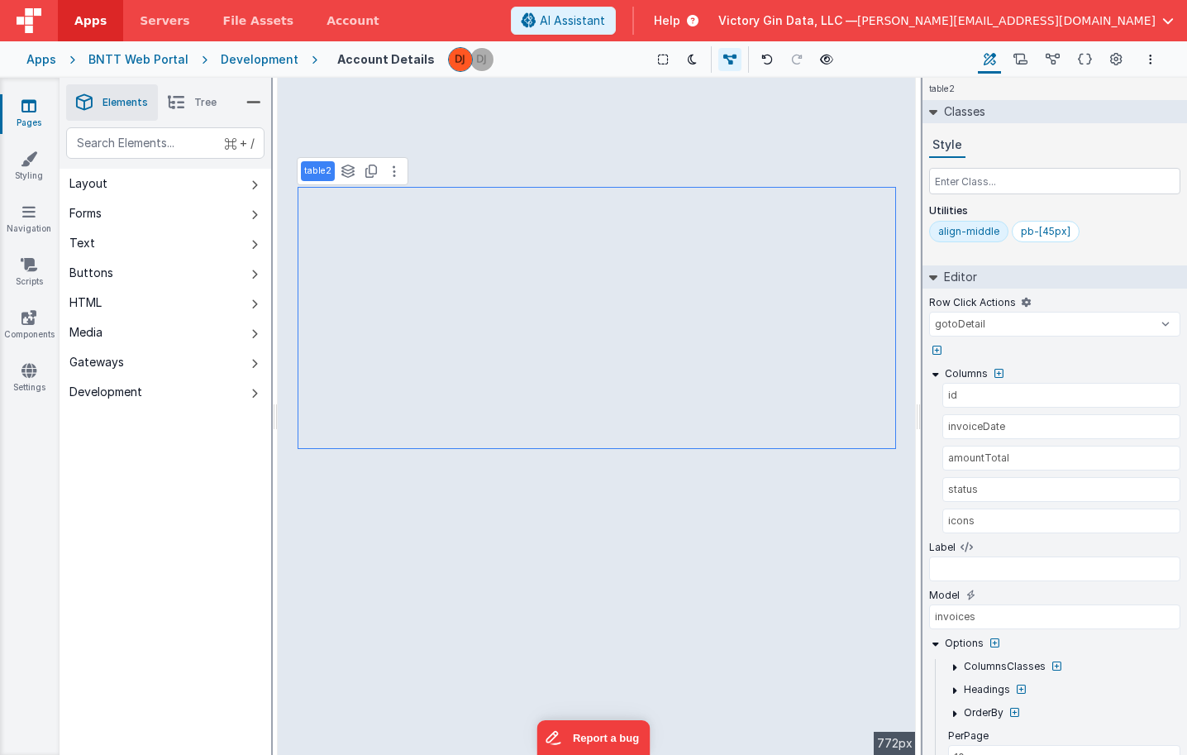
select select
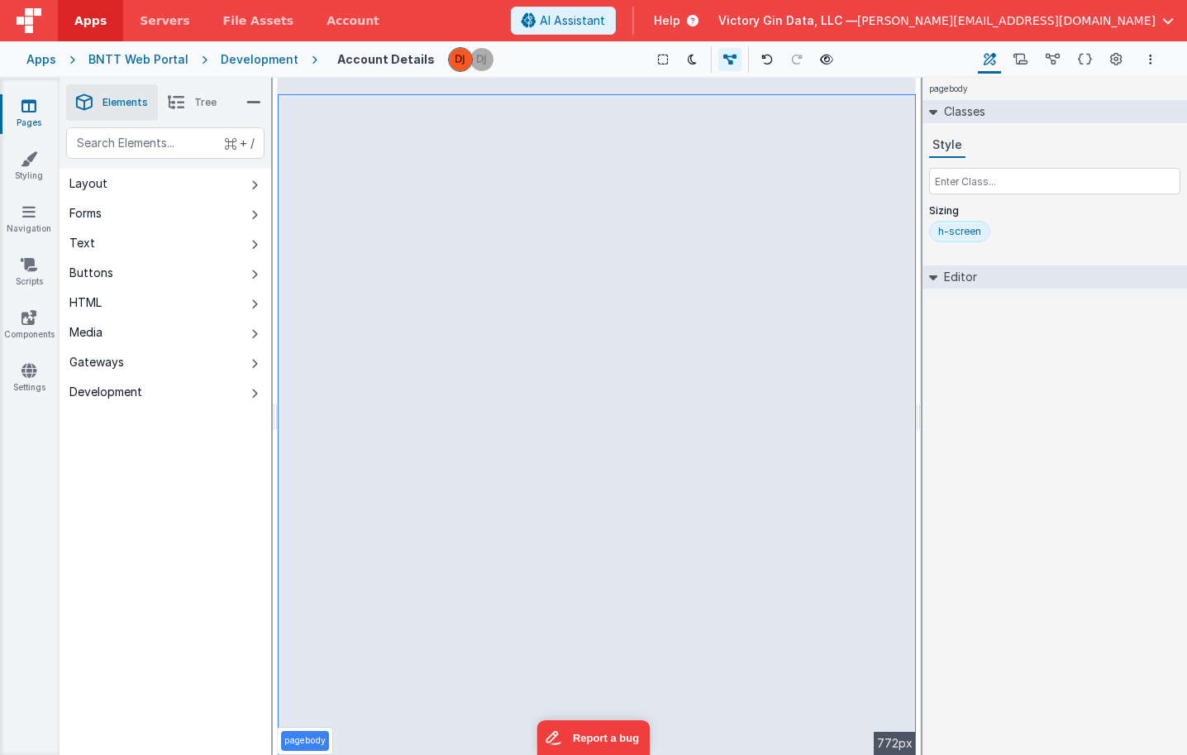
select select "status"
select select "amountTotal"
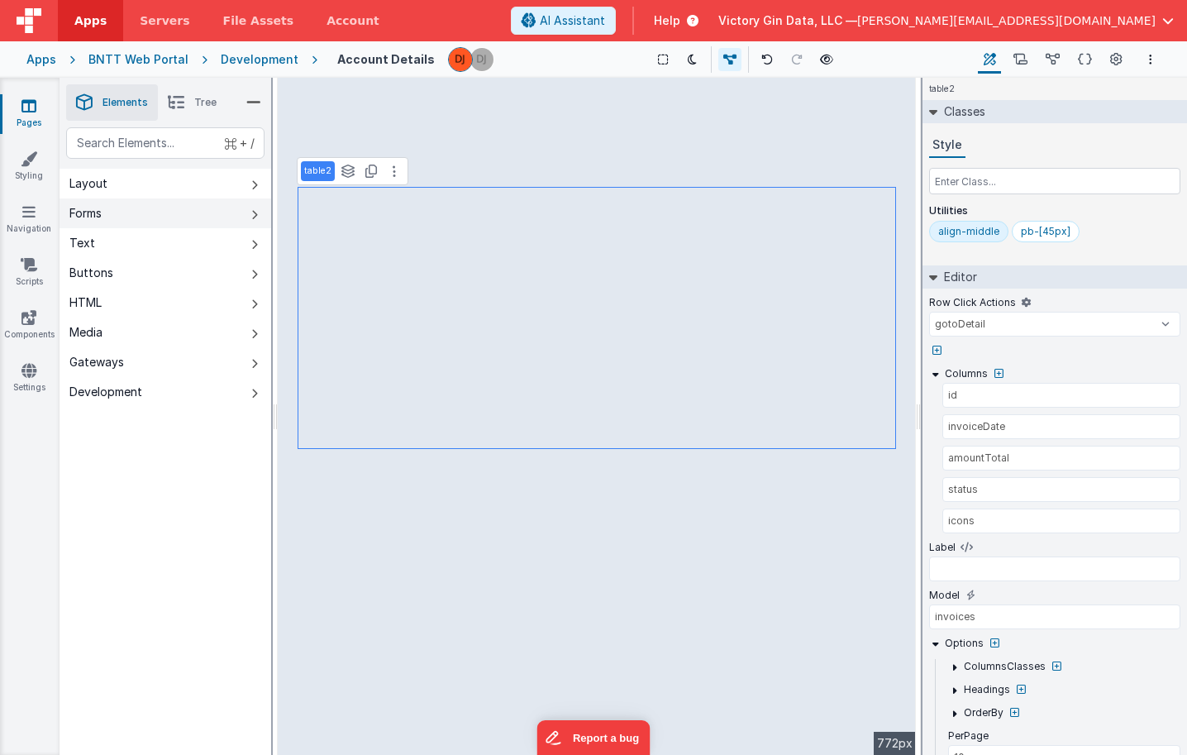
click at [143, 209] on button "Forms" at bounding box center [166, 213] width 212 height 30
select select
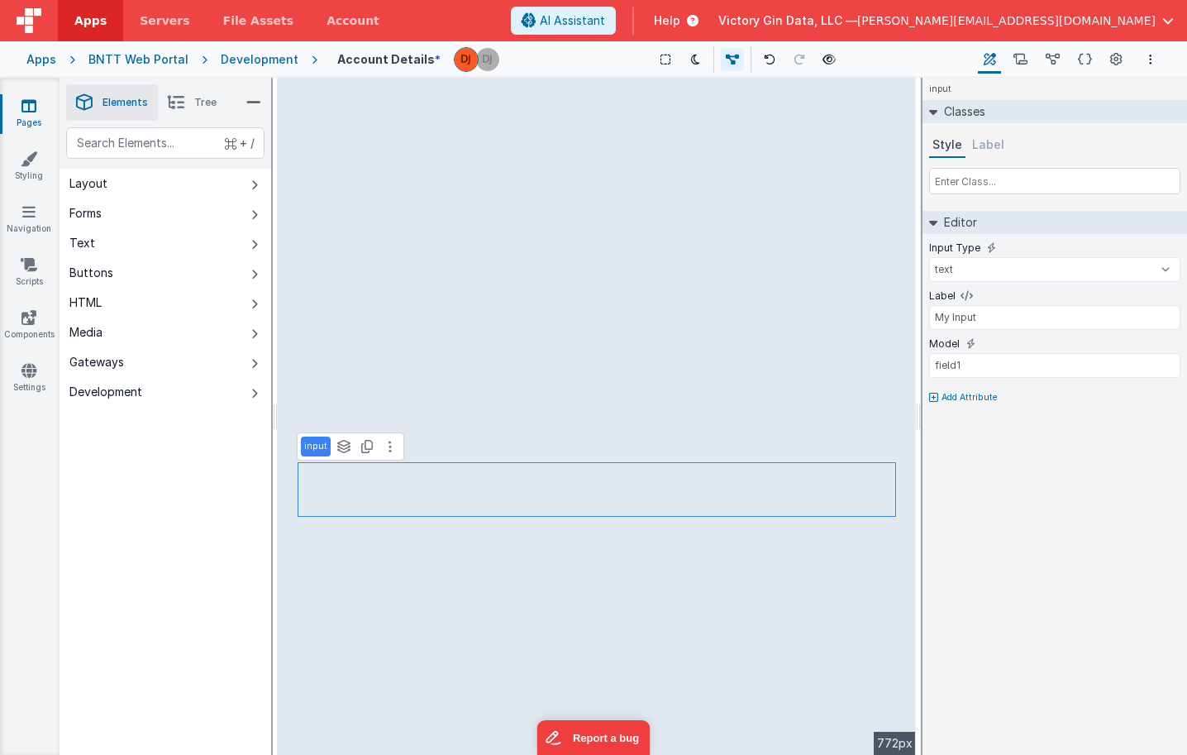
type input "field1"
click at [387, 457] on div "input See layers + L Duplicate + D" at bounding box center [350, 446] width 107 height 28
click at [389, 452] on icon at bounding box center [390, 446] width 3 height 13
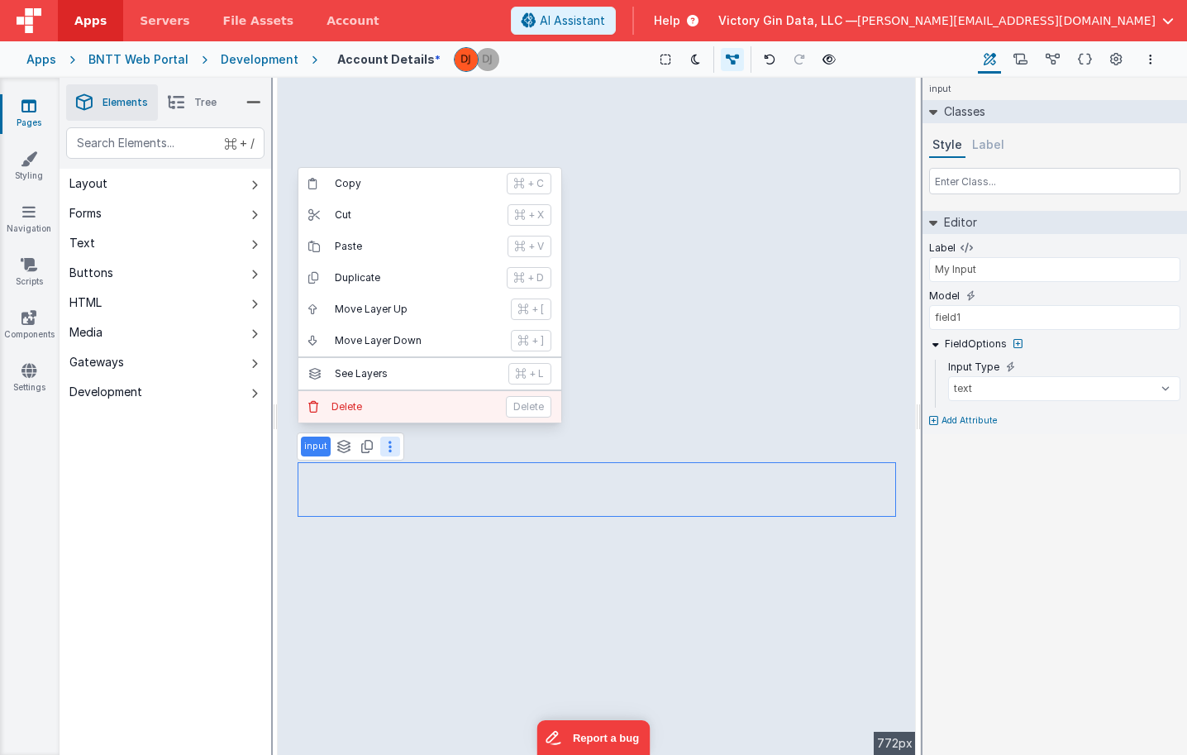
click at [354, 396] on button "[PERSON_NAME]" at bounding box center [429, 406] width 263 height 31
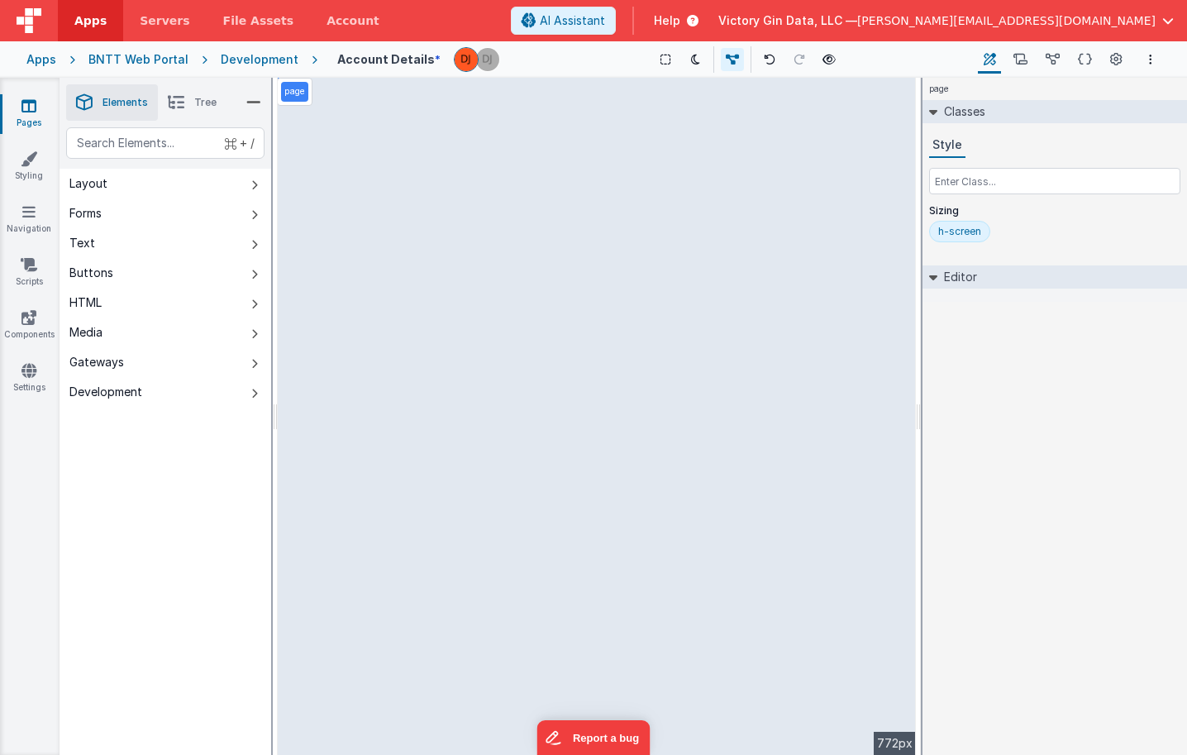
select select "status"
select select "amountTotal"
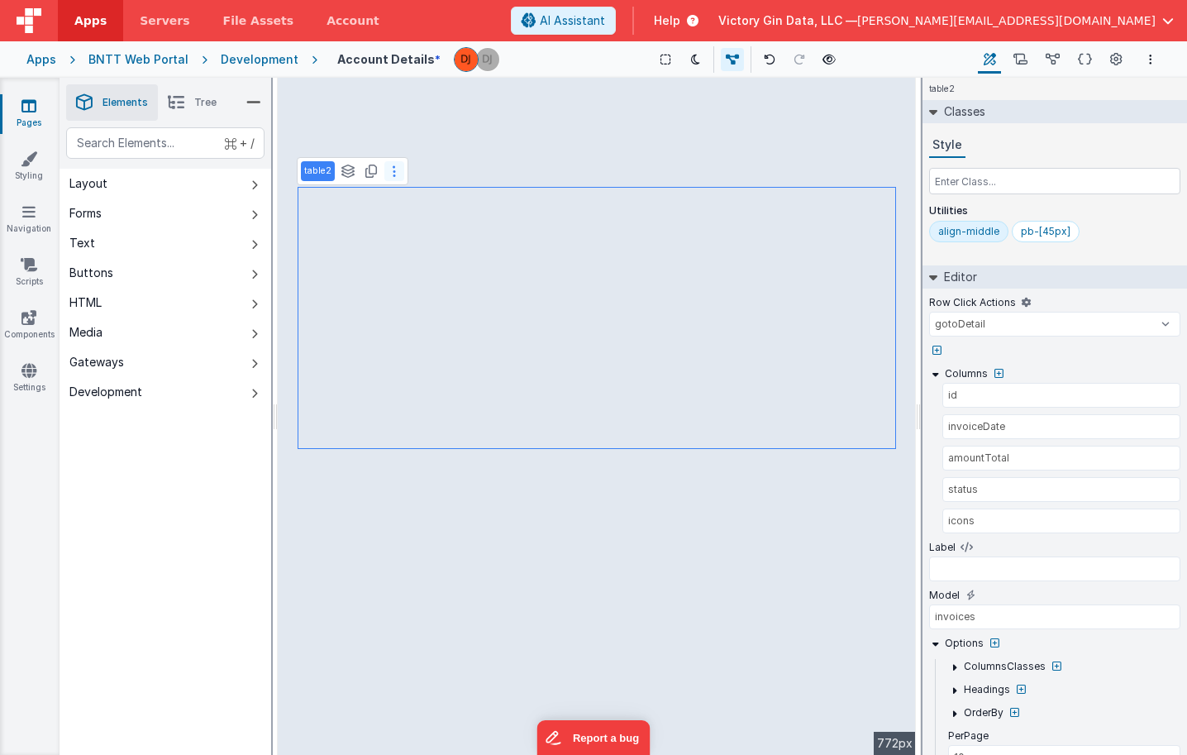
click at [393, 171] on icon at bounding box center [394, 171] width 3 height 13
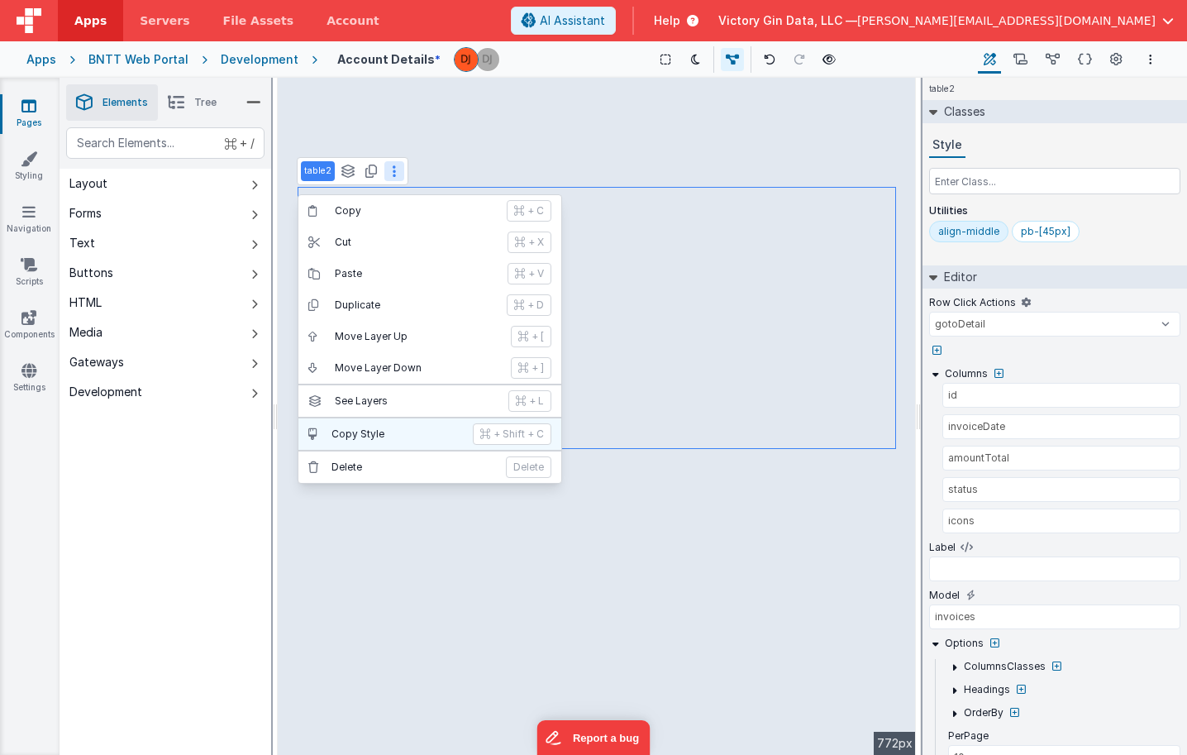
select select
click at [436, 466] on p "Delete" at bounding box center [414, 466] width 165 height 13
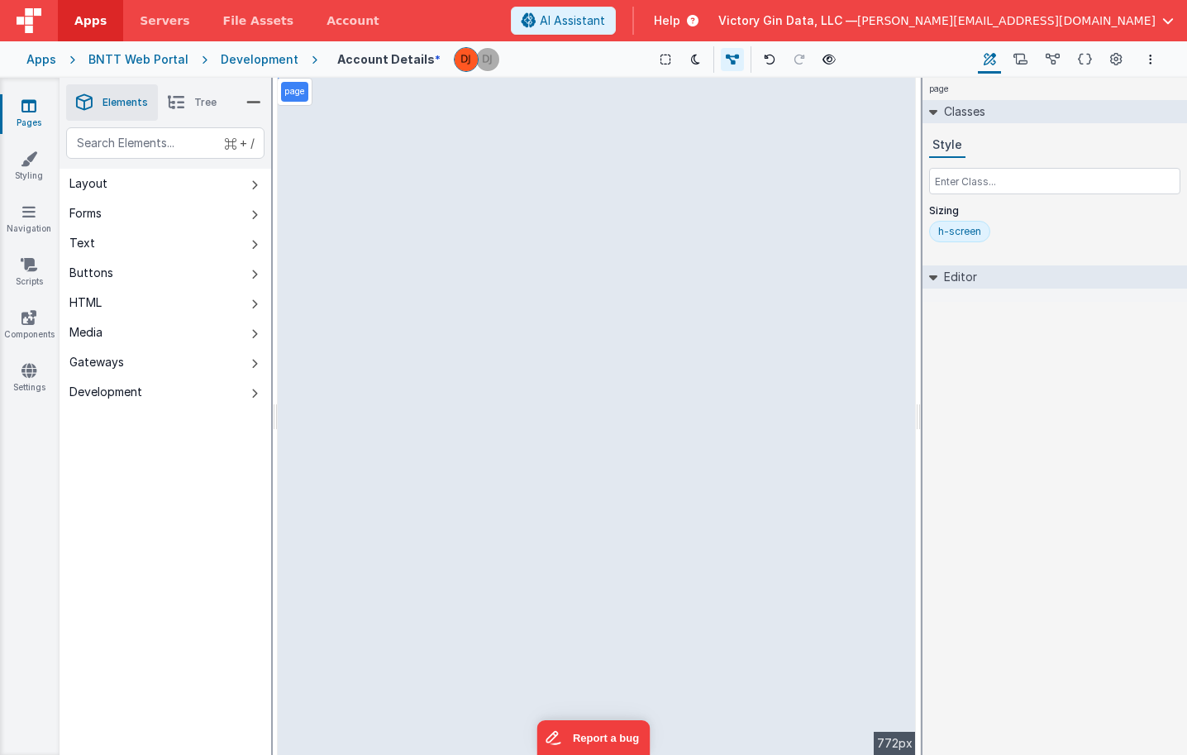
click at [204, 93] on li "Tree" at bounding box center [192, 102] width 69 height 36
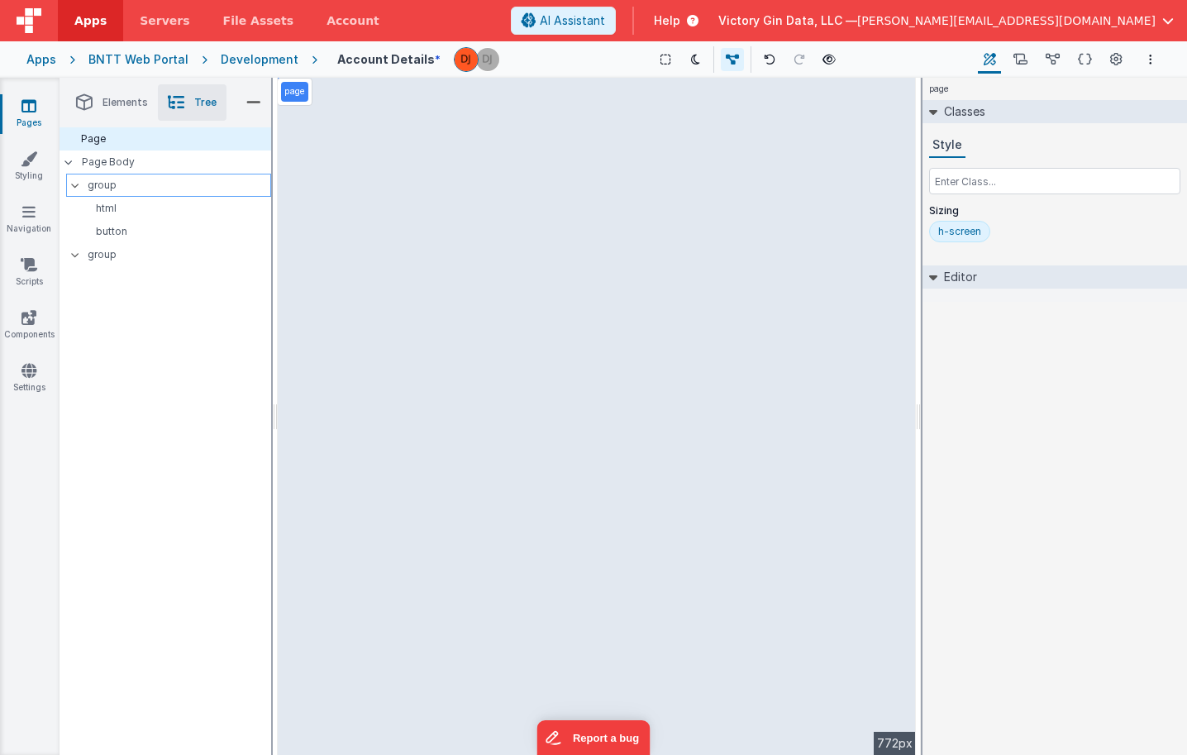
click at [135, 188] on p "group" at bounding box center [179, 185] width 183 height 18
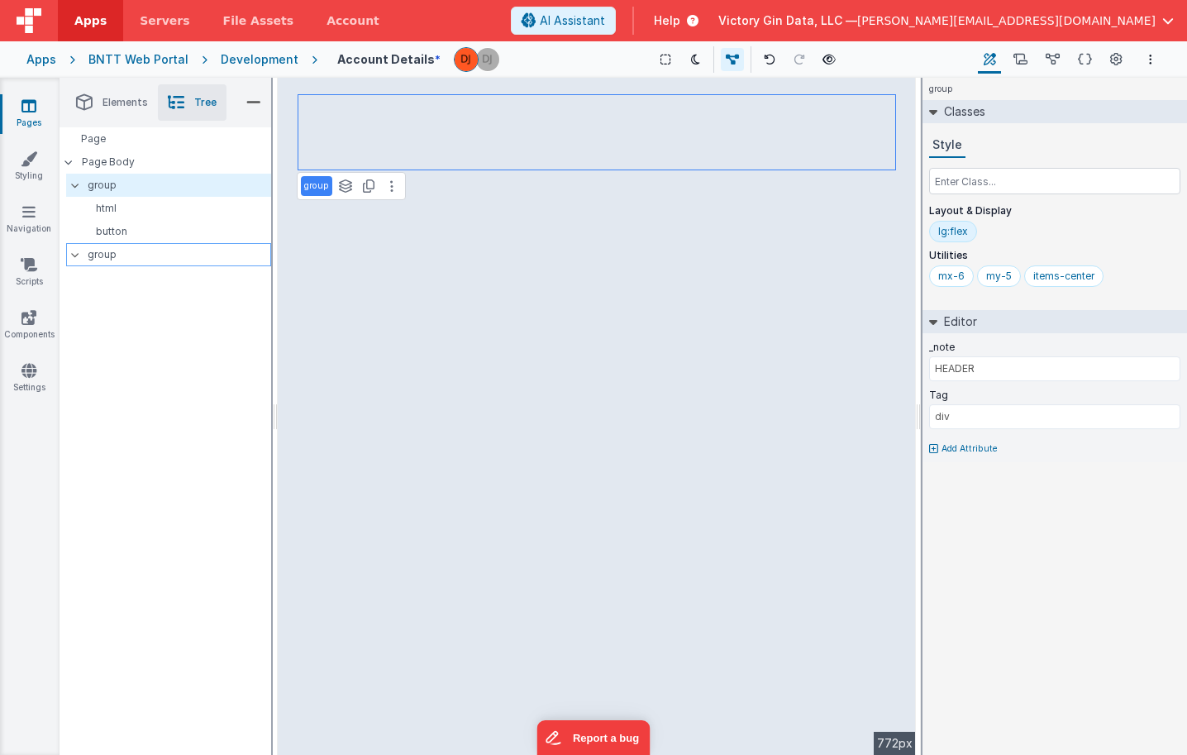
click at [162, 261] on p "group" at bounding box center [179, 255] width 183 height 18
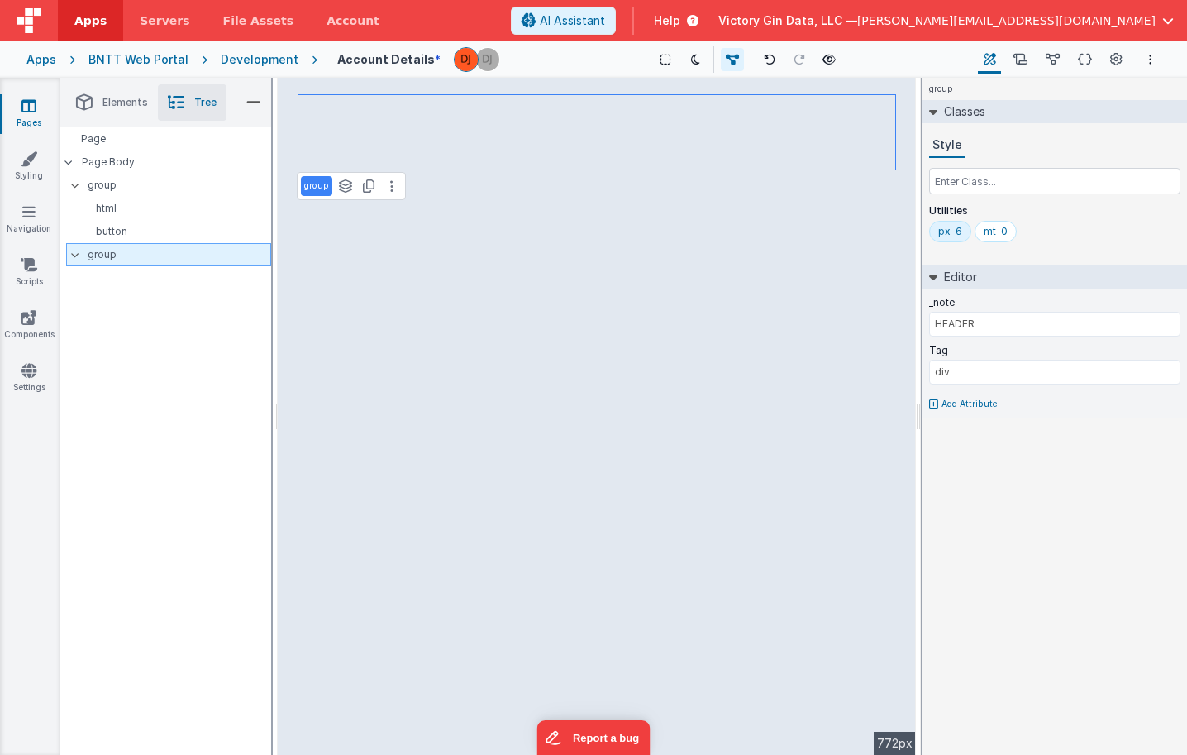
type input "All Invoices"
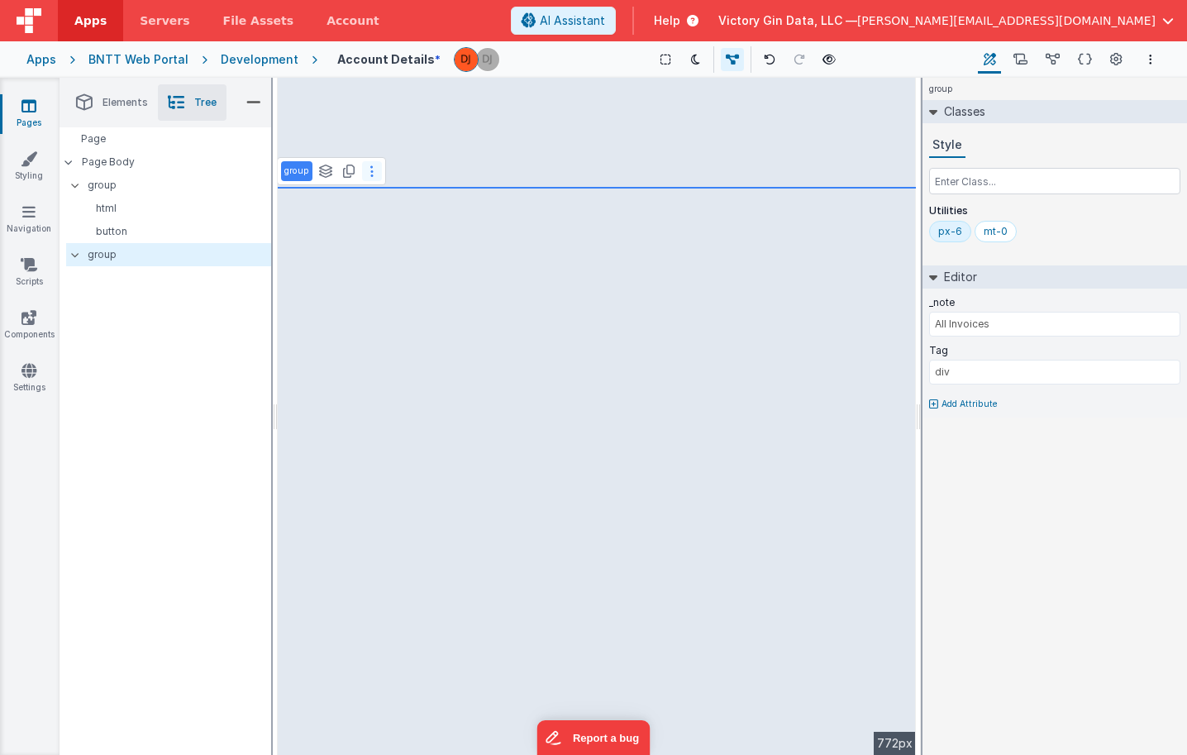
click at [370, 179] on button at bounding box center [372, 171] width 20 height 20
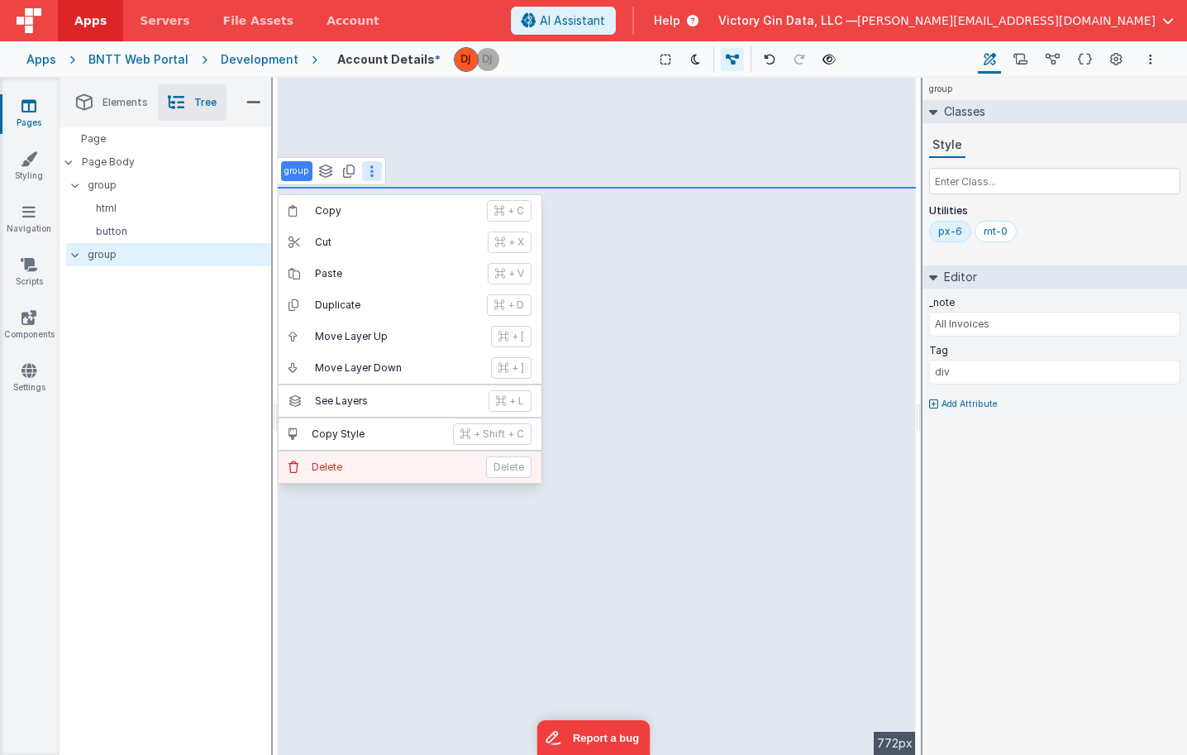
click at [360, 460] on button "[PERSON_NAME]" at bounding box center [410, 466] width 263 height 31
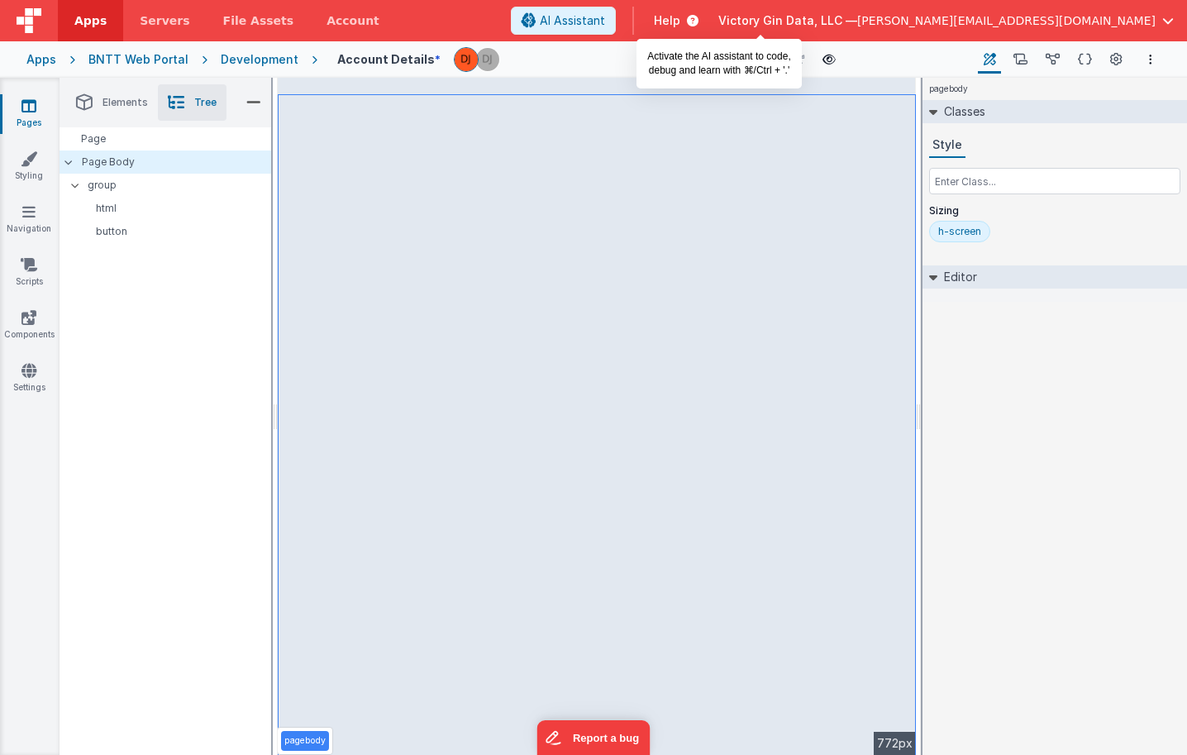
click at [605, 26] on span "AI Assistant" at bounding box center [572, 20] width 65 height 17
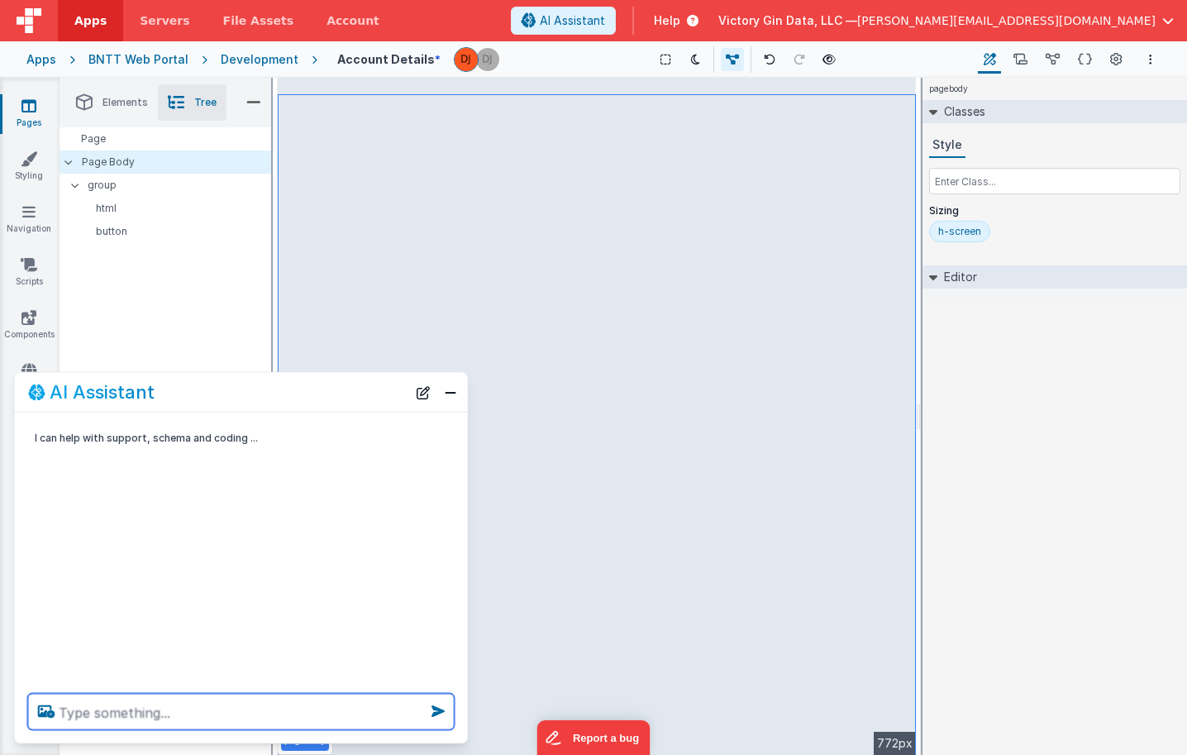
click at [105, 715] on textarea at bounding box center [241, 712] width 427 height 36
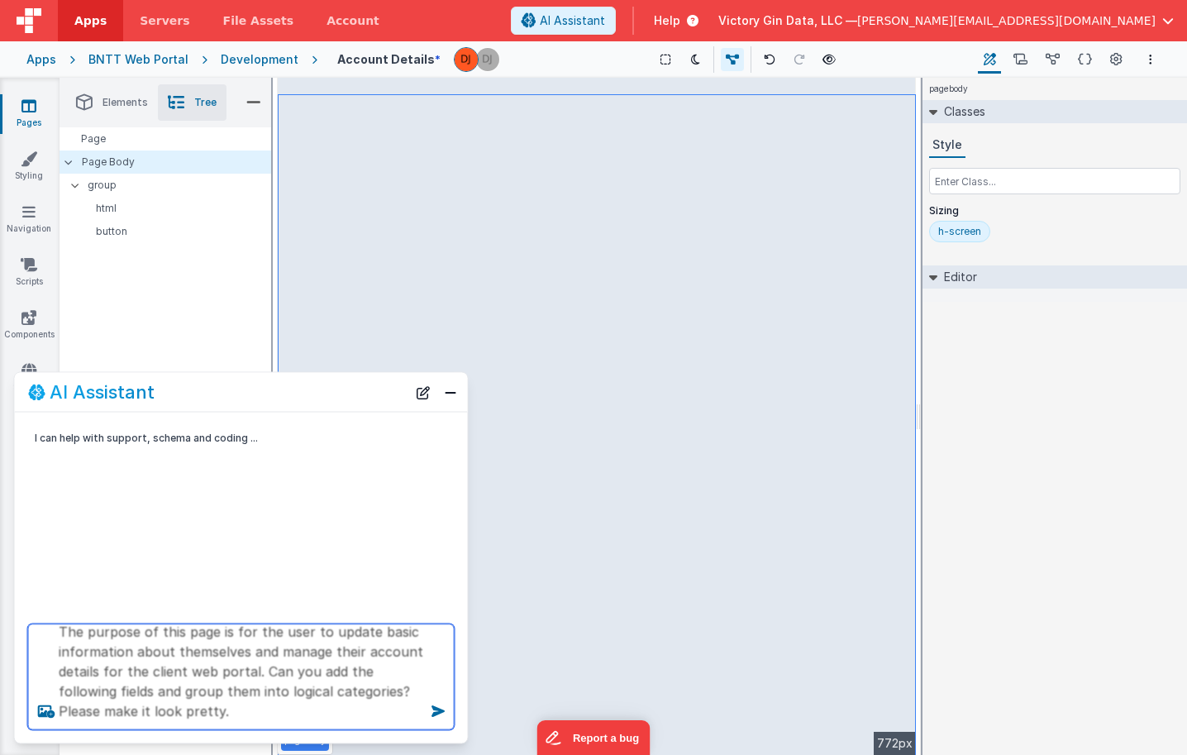
scroll to position [42, 0]
paste textarea "First Name • Last Name • Nickname • Company • Address 1 • Address 2 • City / St…"
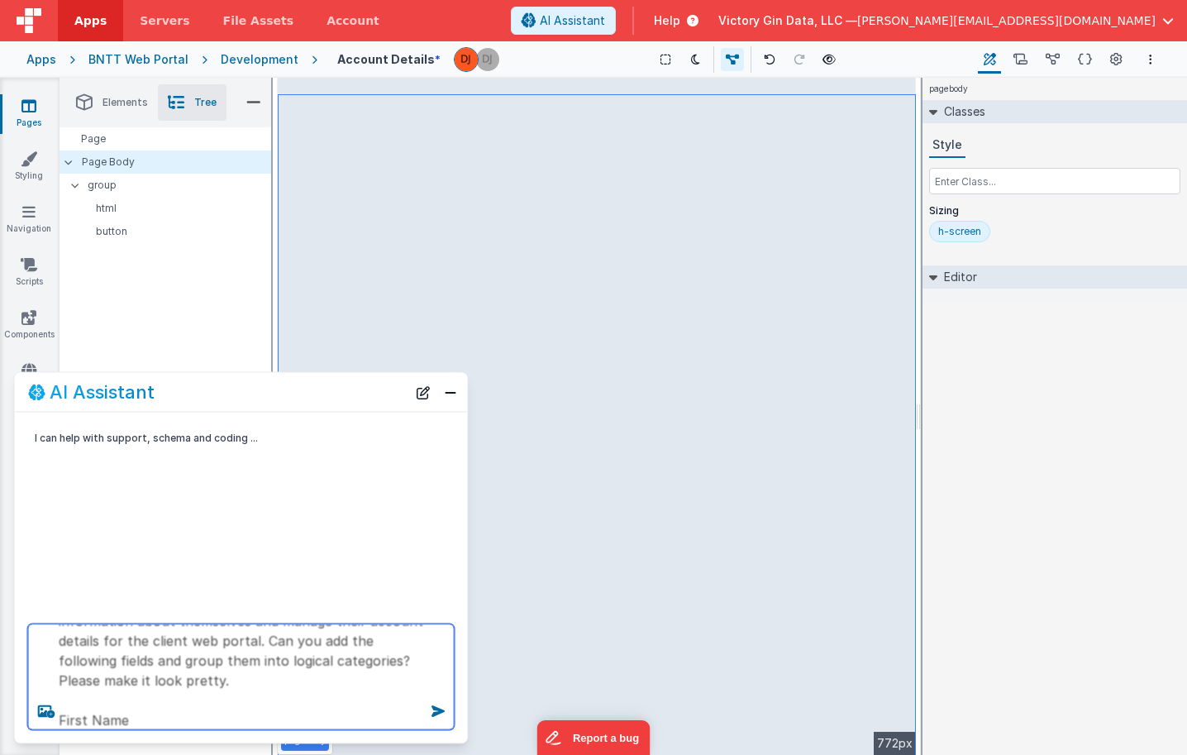
scroll to position [408, 0]
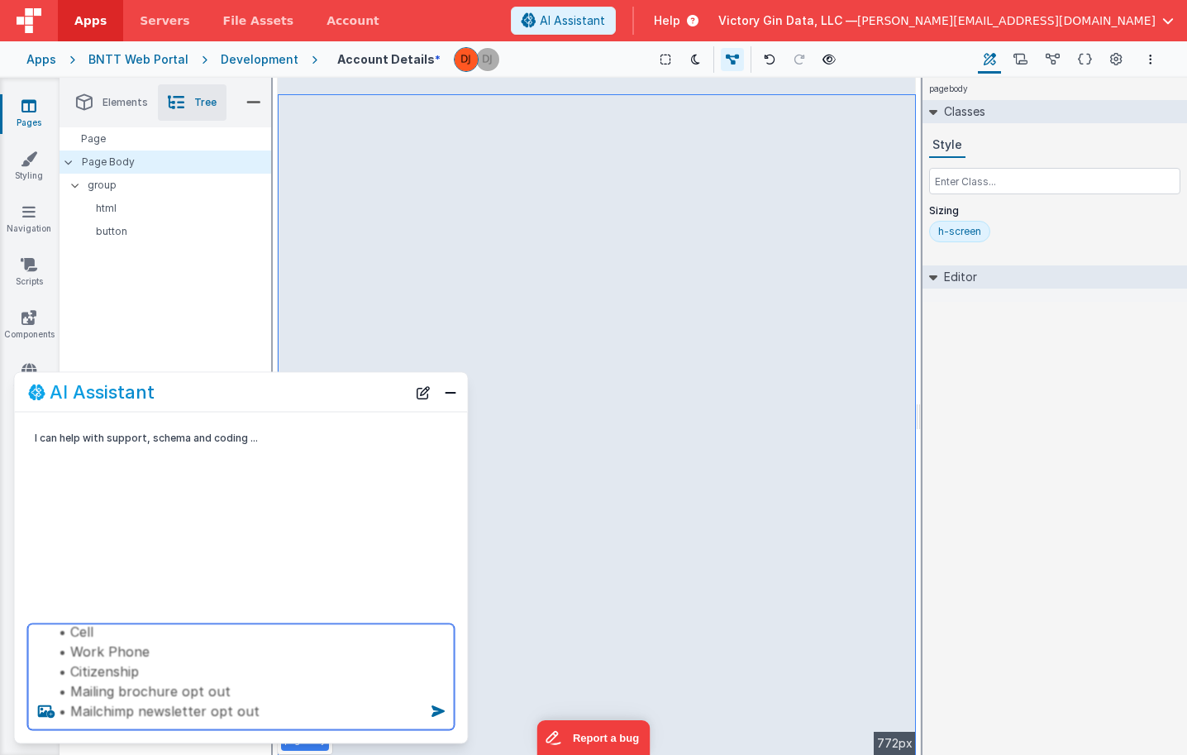
type textarea "The purpose of this page is for the user to update basic information about them…"
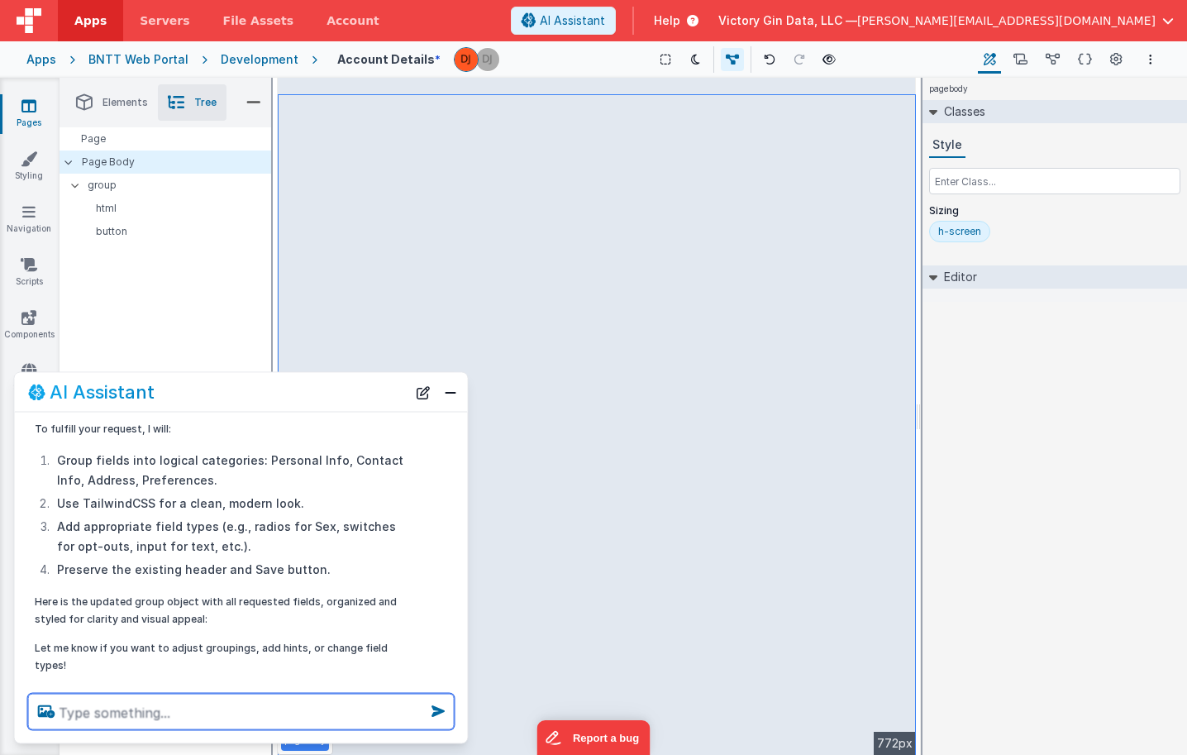
scroll to position [250, 0]
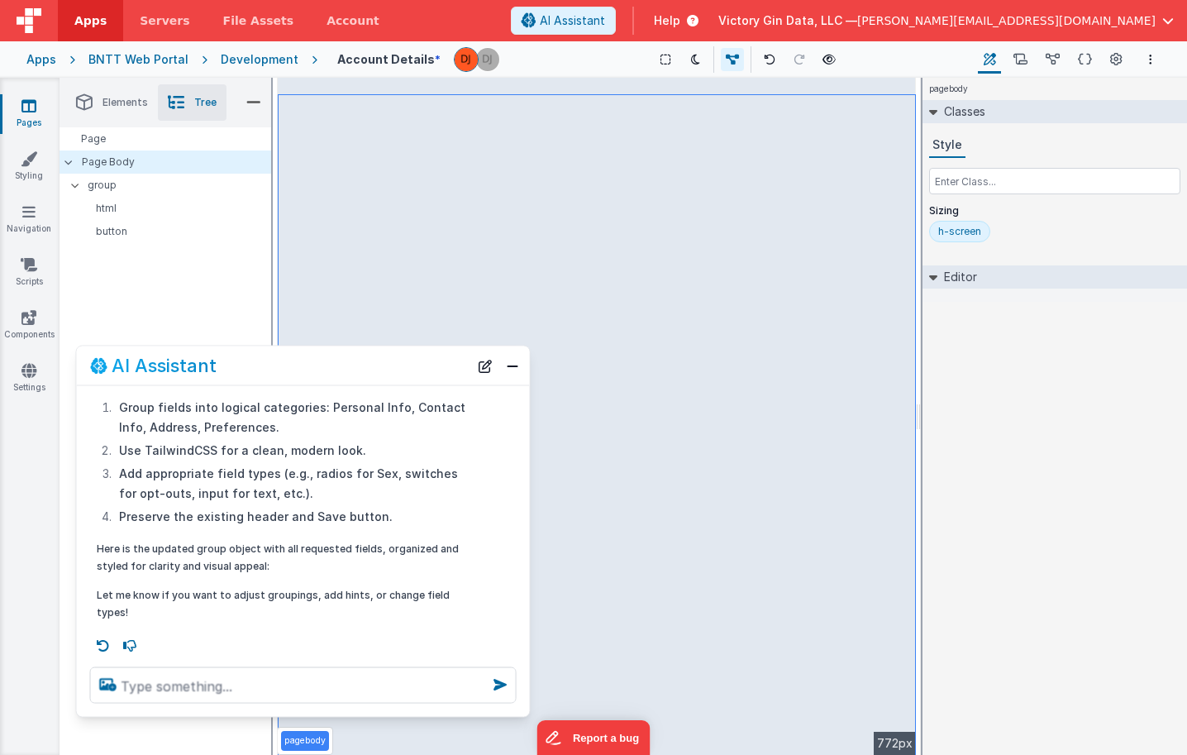
drag, startPoint x: 259, startPoint y: 408, endPoint x: 321, endPoint y: 382, distance: 67.4
click at [321, 382] on div "AI Assistant" at bounding box center [303, 365] width 453 height 39
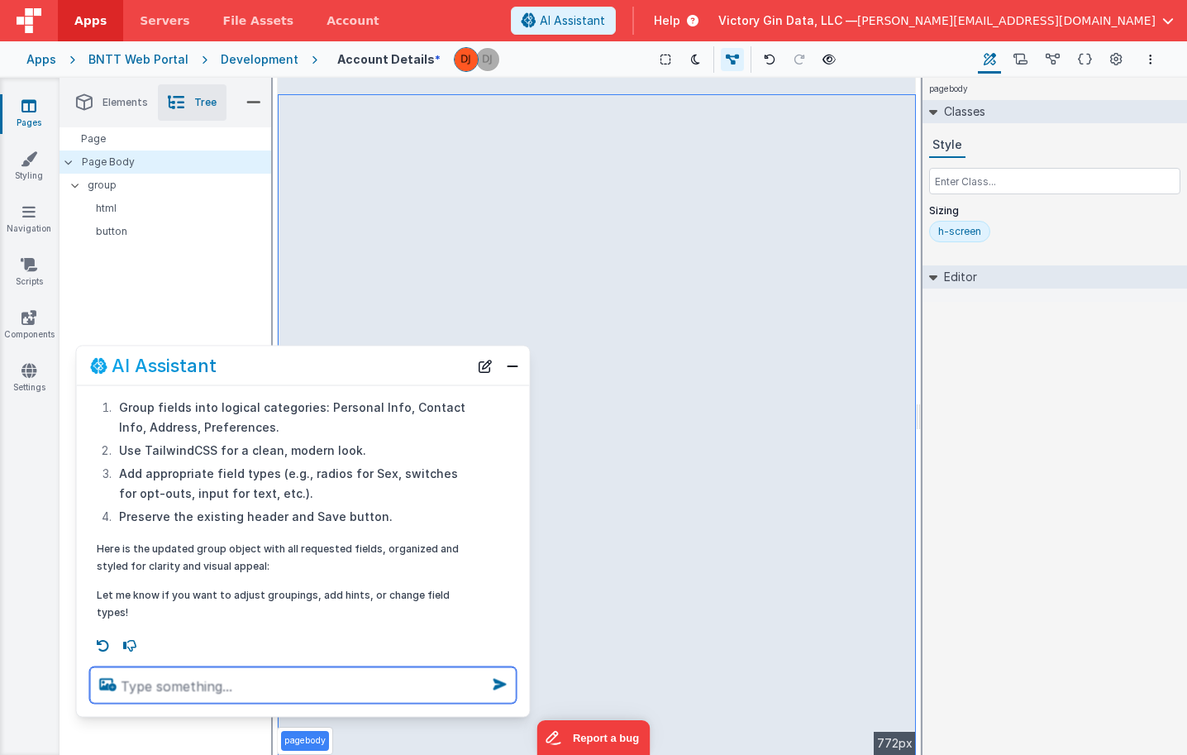
click at [218, 688] on textarea at bounding box center [303, 685] width 427 height 36
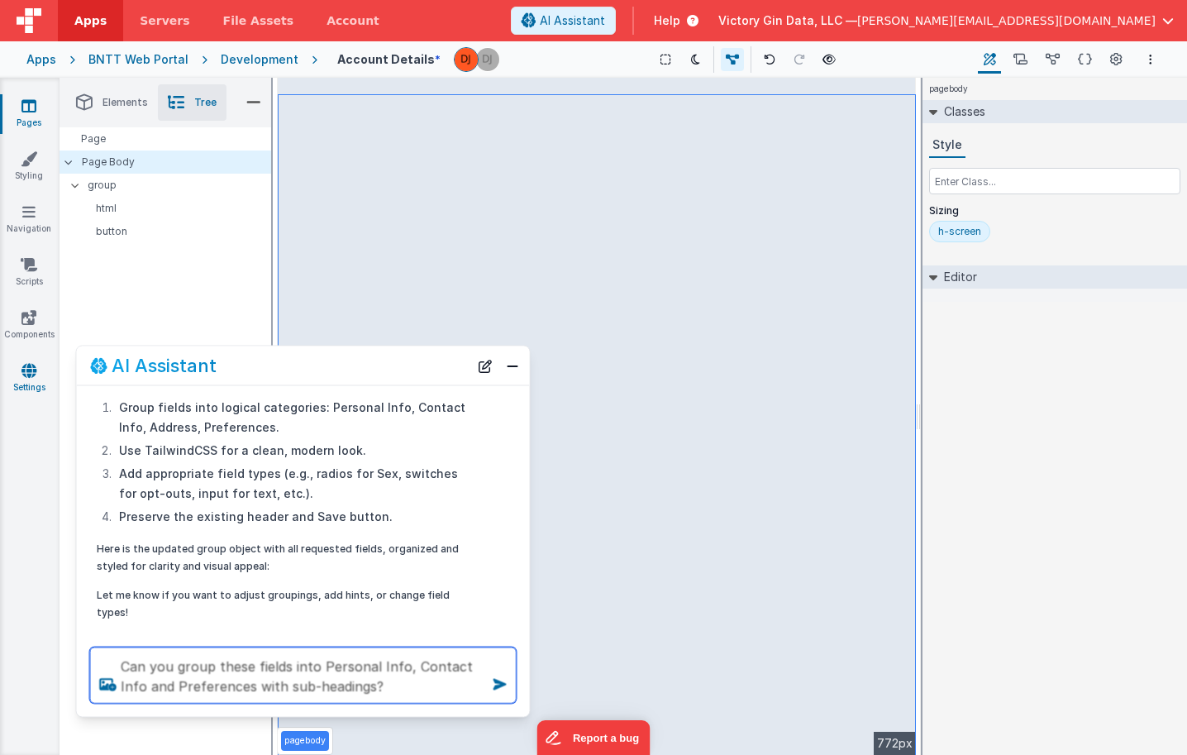
type textarea "Can you group these fields into Personal Info, Contact Info and Preferences wit…"
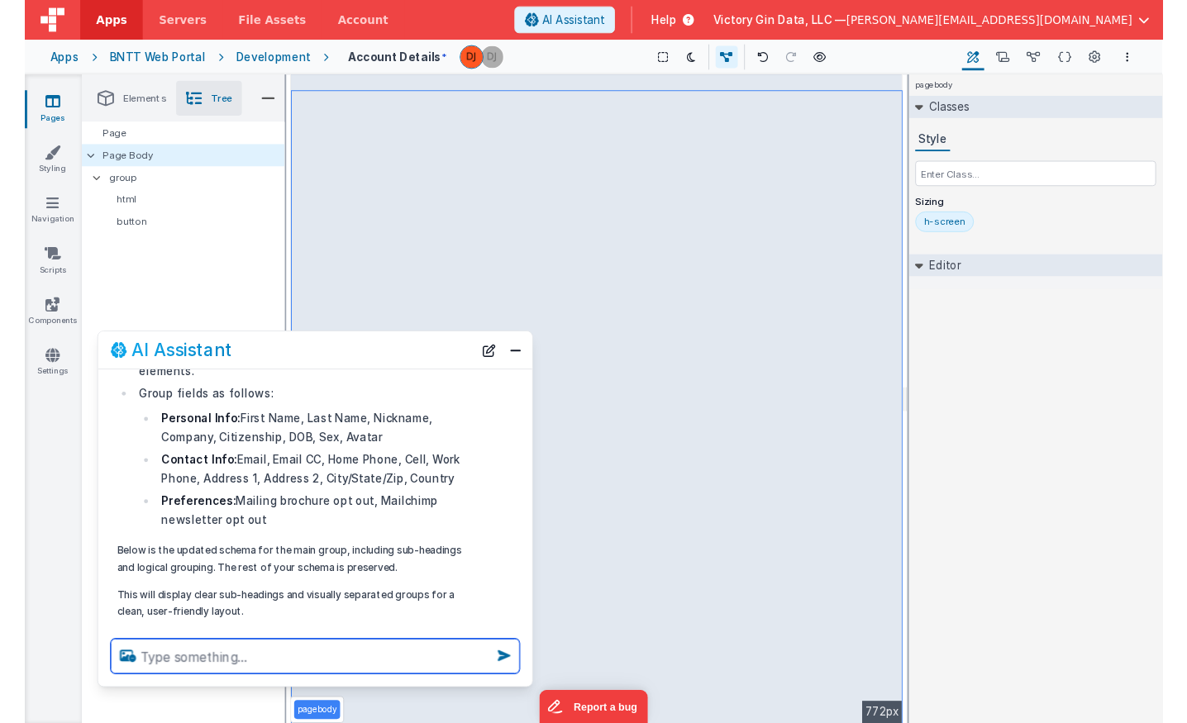
scroll to position [656, 0]
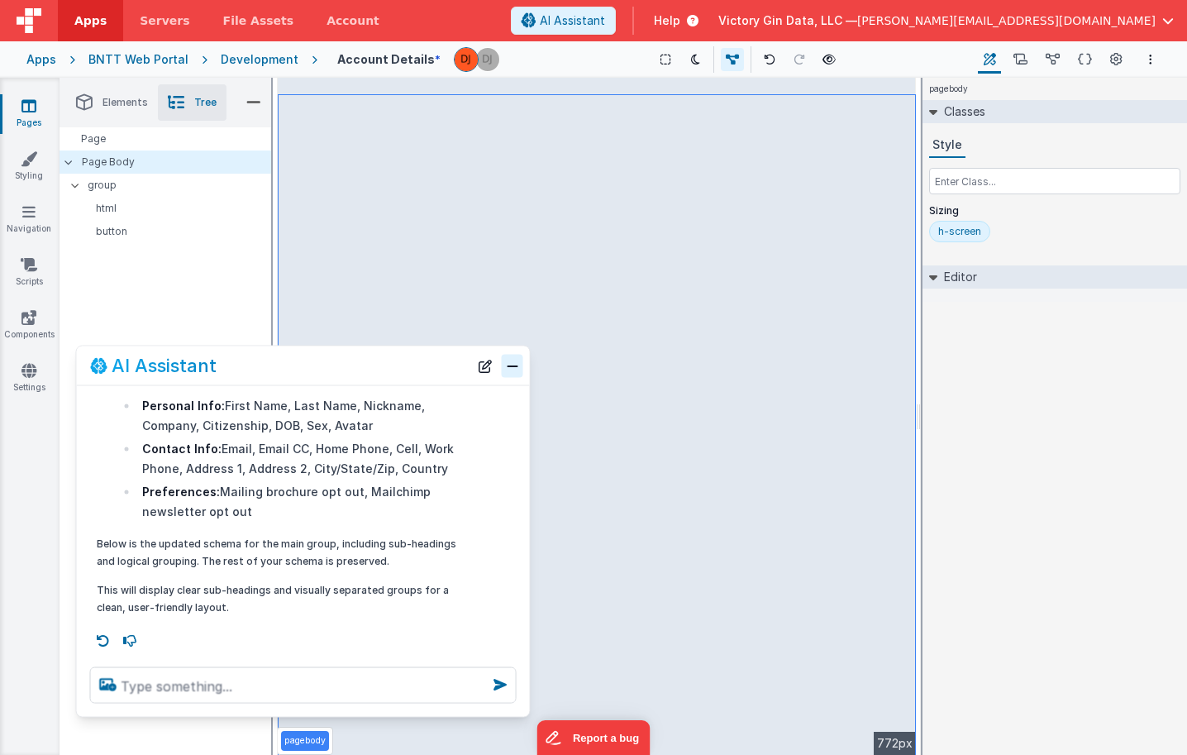
click at [513, 354] on button "Close" at bounding box center [512, 365] width 21 height 23
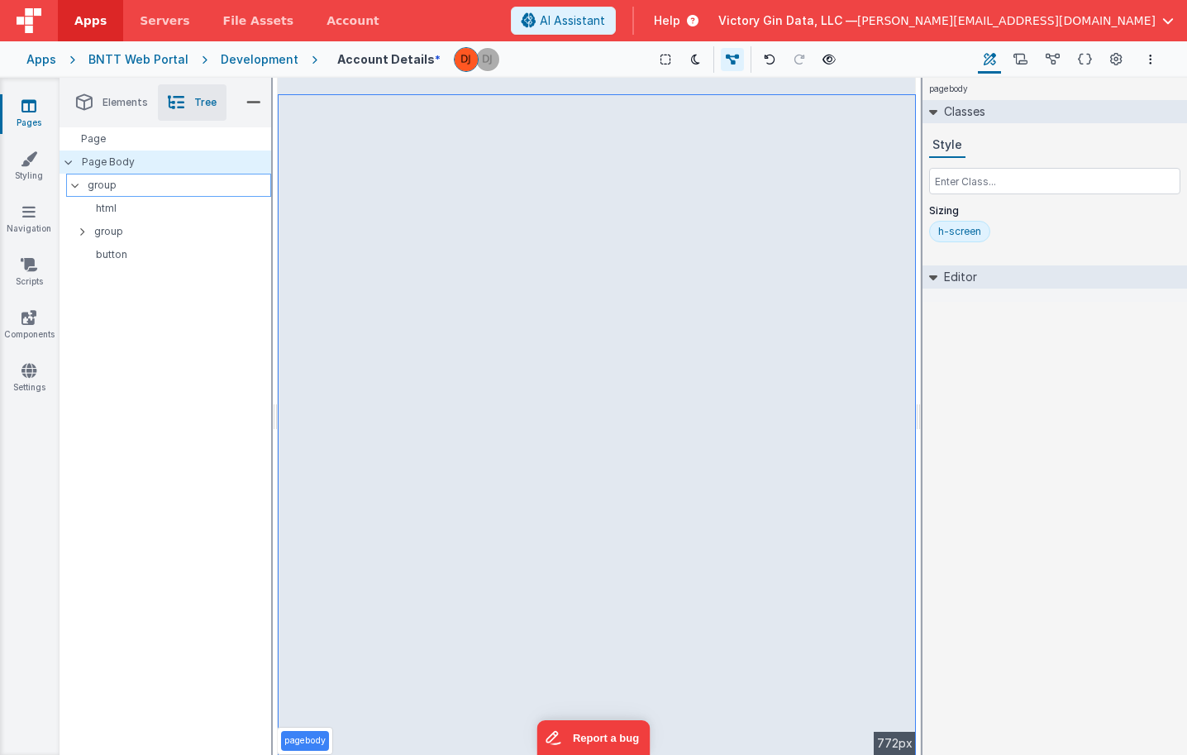
click at [177, 184] on p "group" at bounding box center [179, 185] width 183 height 18
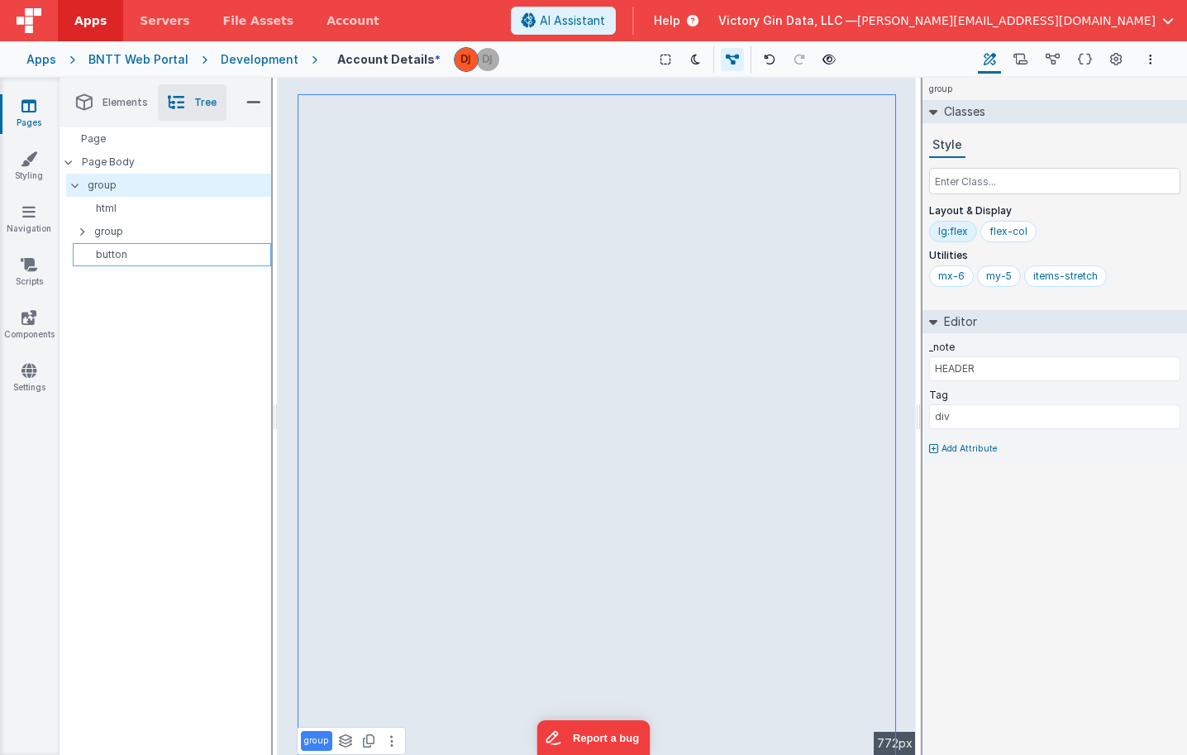
click at [165, 246] on div "button" at bounding box center [172, 254] width 198 height 23
select select "saveAccount"
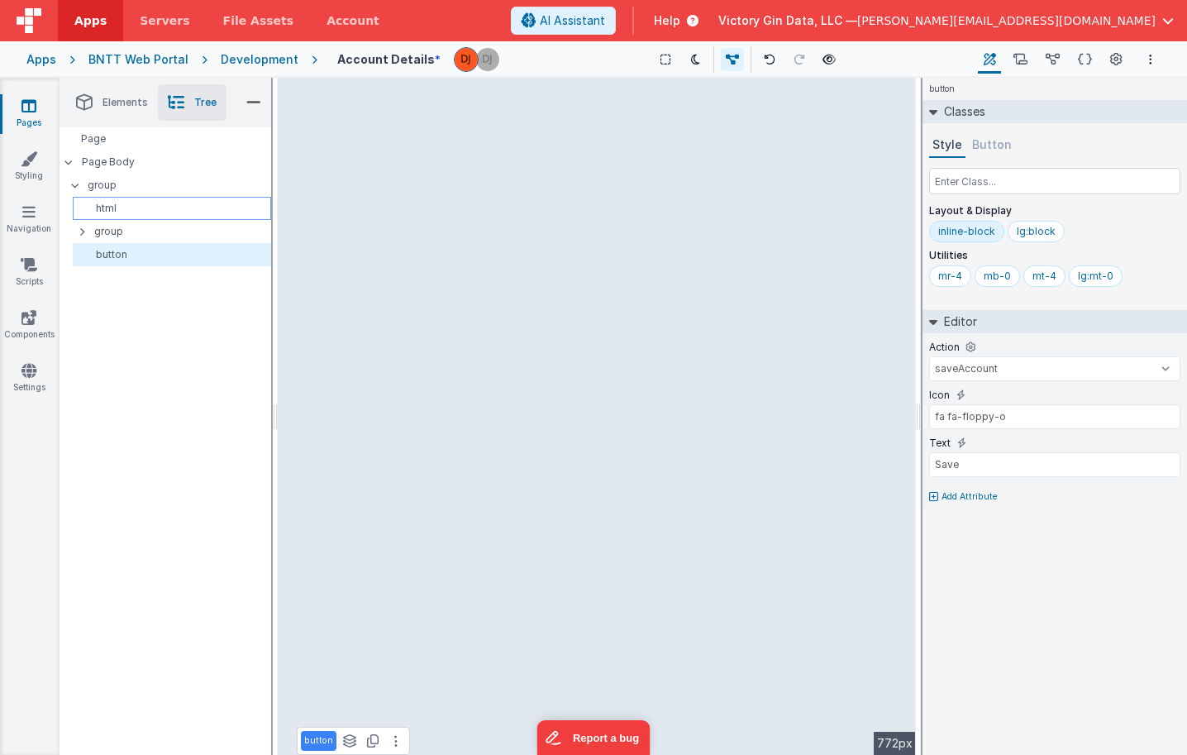
click at [158, 219] on div "html" at bounding box center [172, 208] width 198 height 23
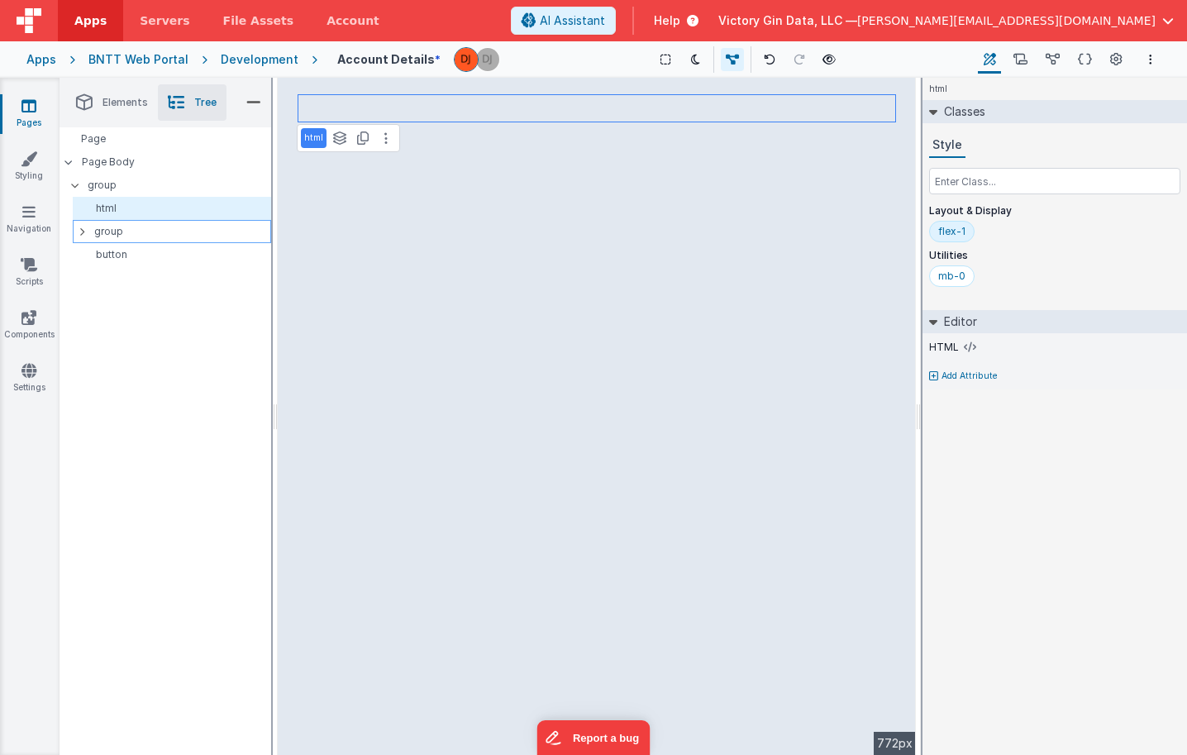
click at [158, 221] on div "group" at bounding box center [172, 231] width 198 height 23
click at [158, 227] on p "group" at bounding box center [182, 231] width 176 height 18
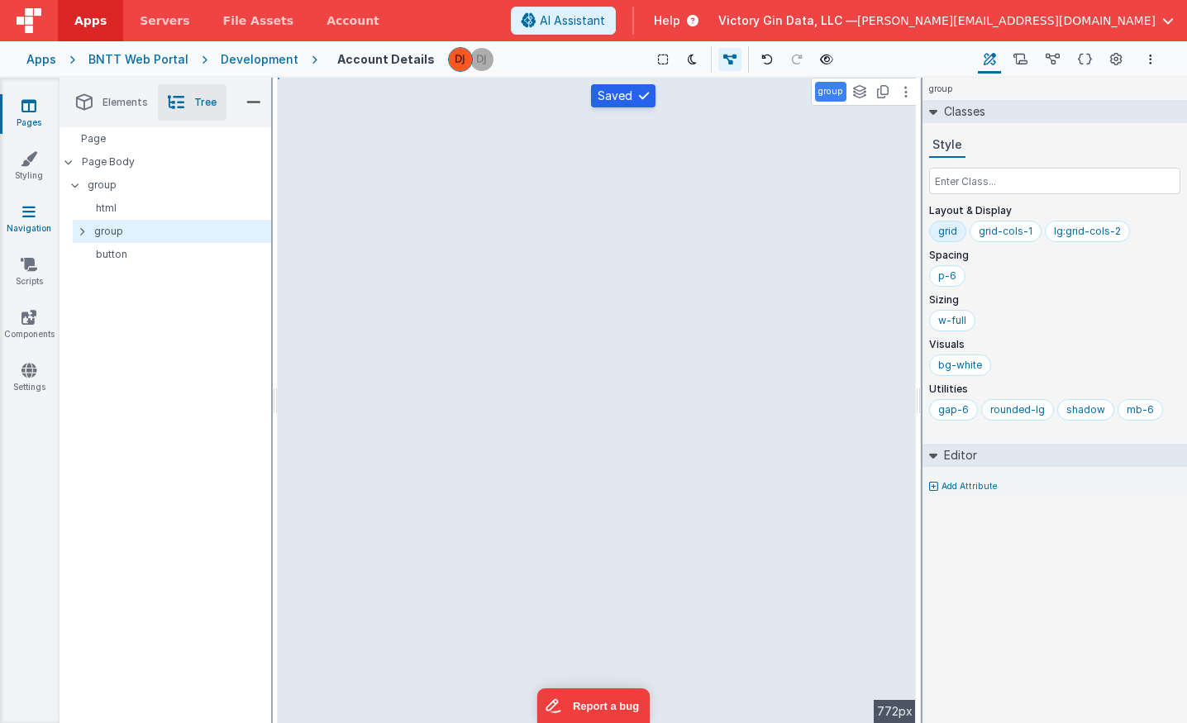
click at [23, 217] on icon at bounding box center [28, 211] width 13 height 17
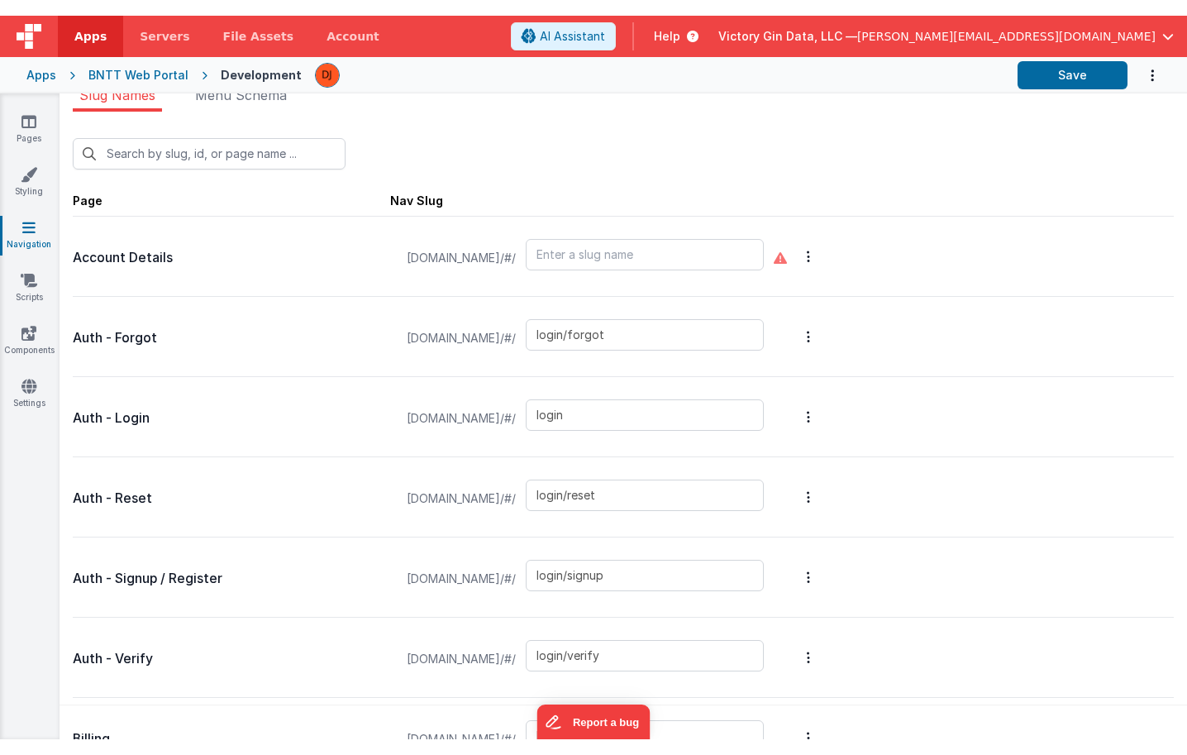
scroll to position [28, 0]
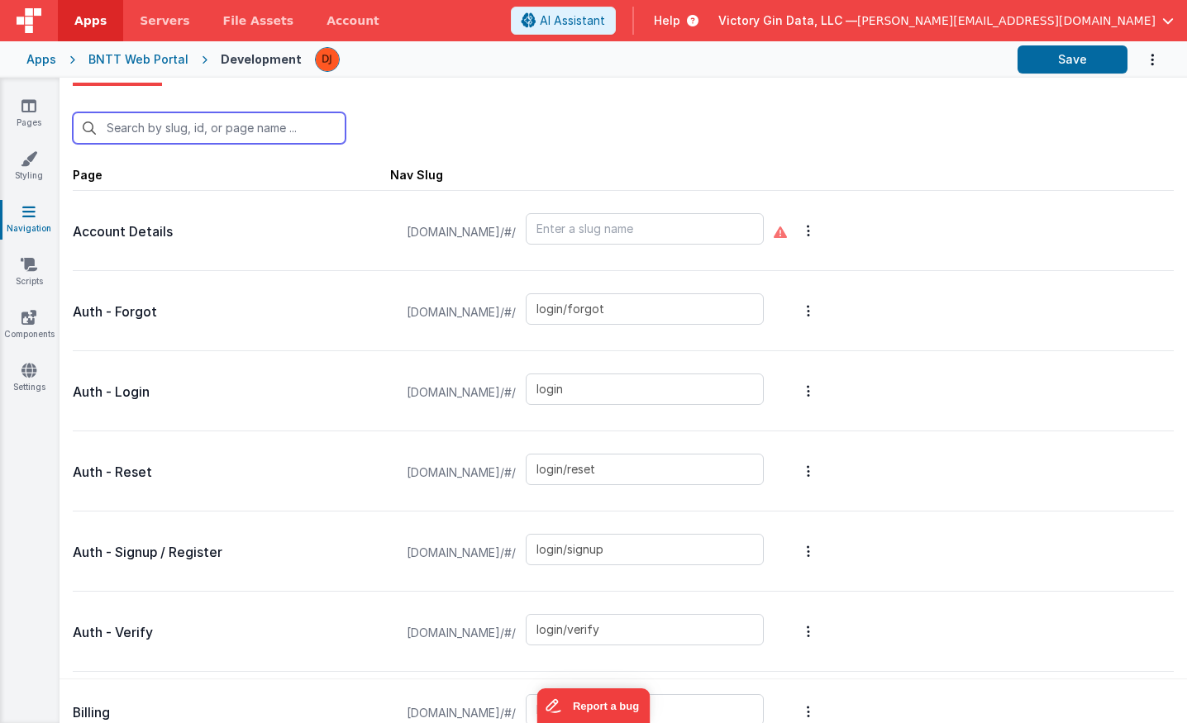
click at [219, 135] on input "text" at bounding box center [209, 127] width 273 height 31
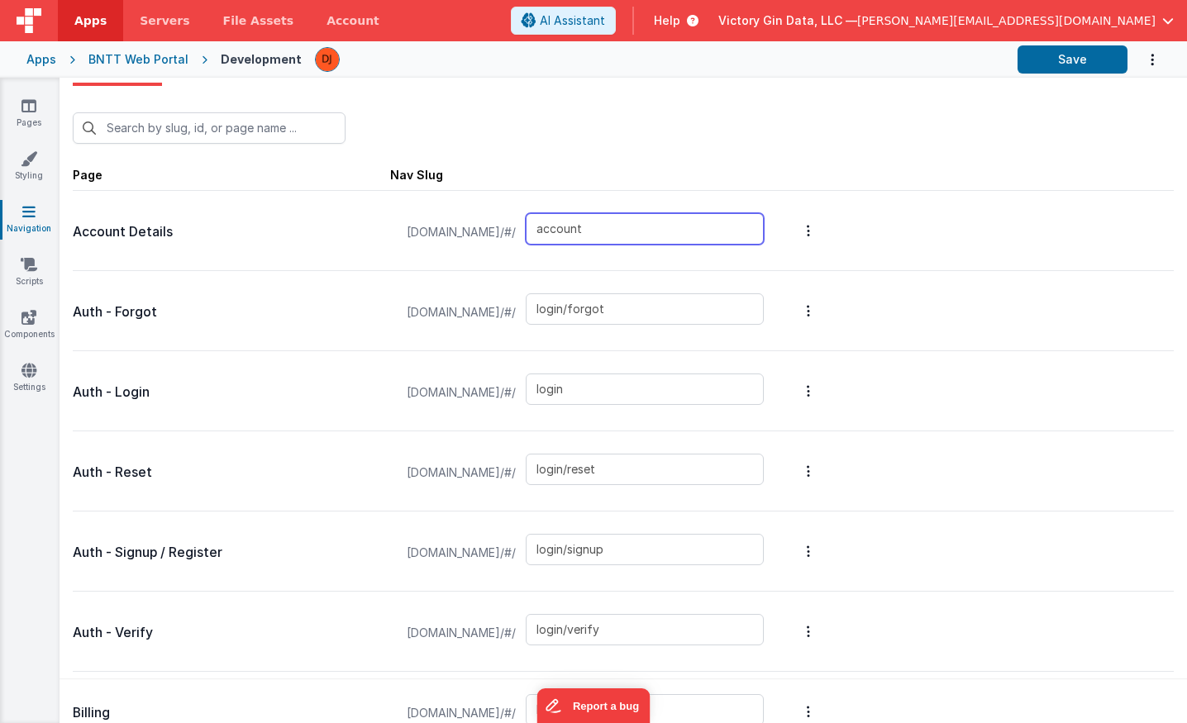
type input "account"
click at [766, 172] on span "Page Nav Slug" at bounding box center [623, 174] width 1101 height 34
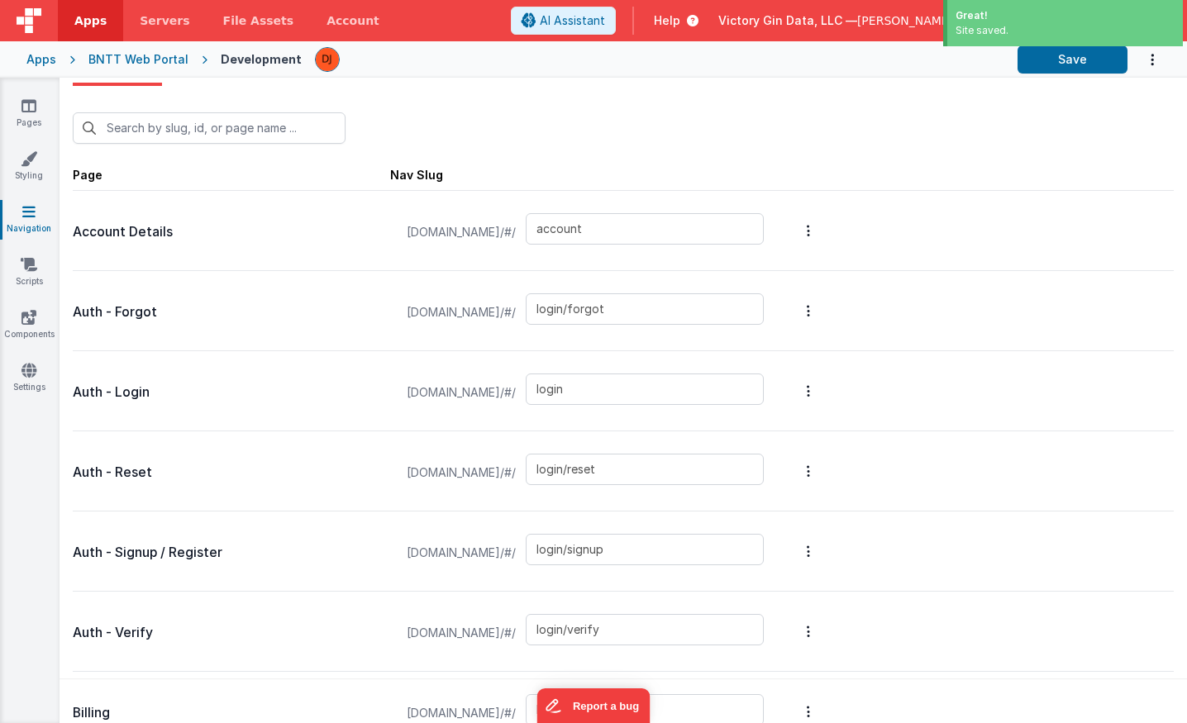
click at [766, 172] on span "Page Nav Slug" at bounding box center [623, 174] width 1101 height 34
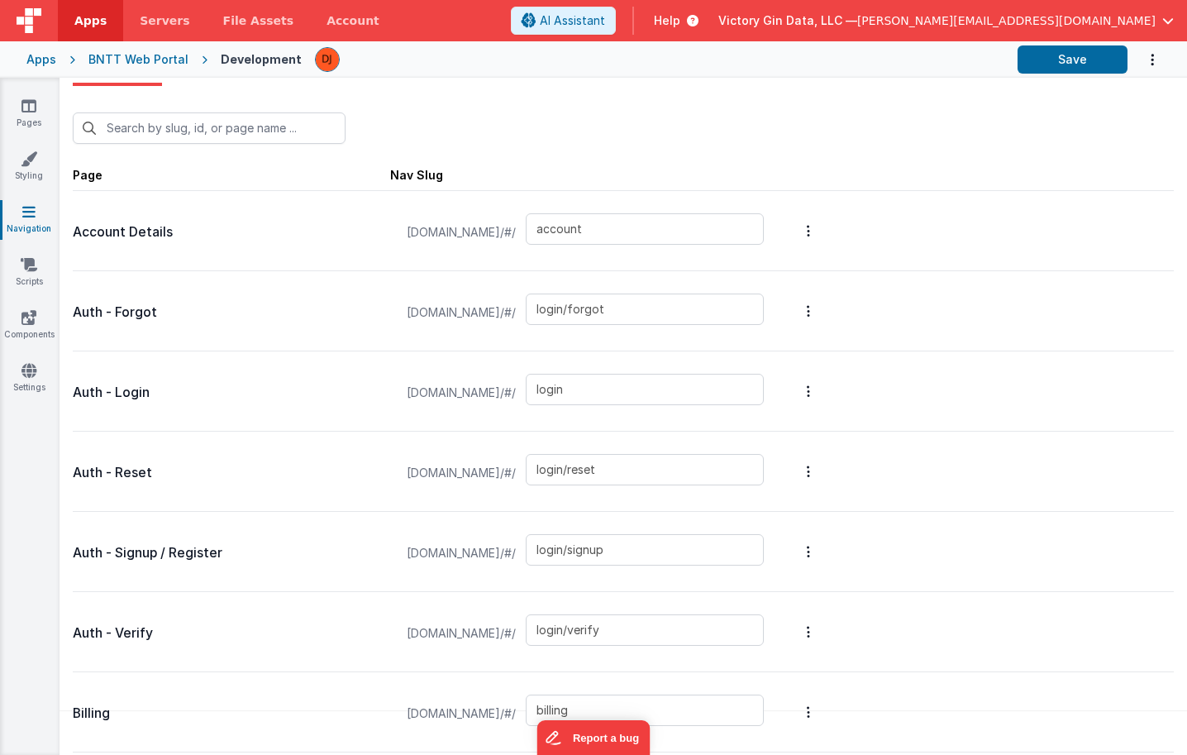
click at [436, 175] on div "Nav Slug" at bounding box center [416, 175] width 53 height 17
click at [14, 100] on link "Pages" at bounding box center [29, 114] width 60 height 33
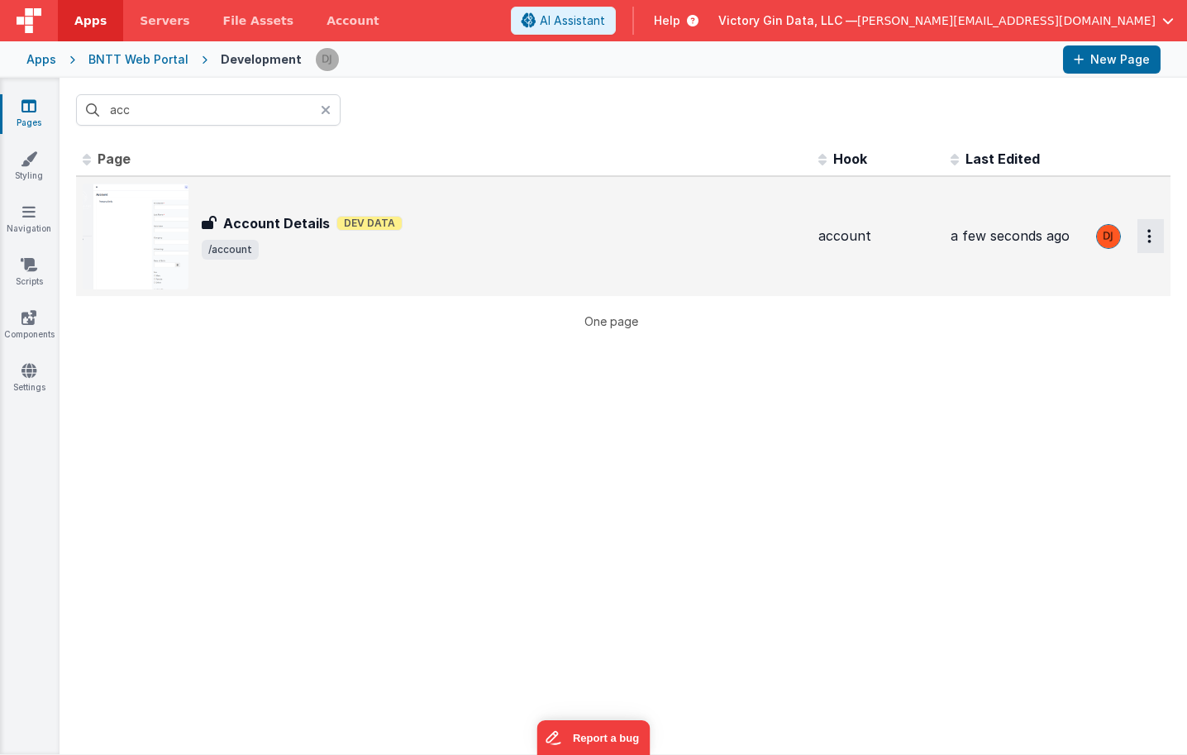
click at [1148, 237] on icon "Options" at bounding box center [1149, 236] width 4 height 14
click at [948, 318] on button at bounding box center [593, 377] width 1187 height 755
click at [458, 246] on span "/account" at bounding box center [503, 250] width 603 height 20
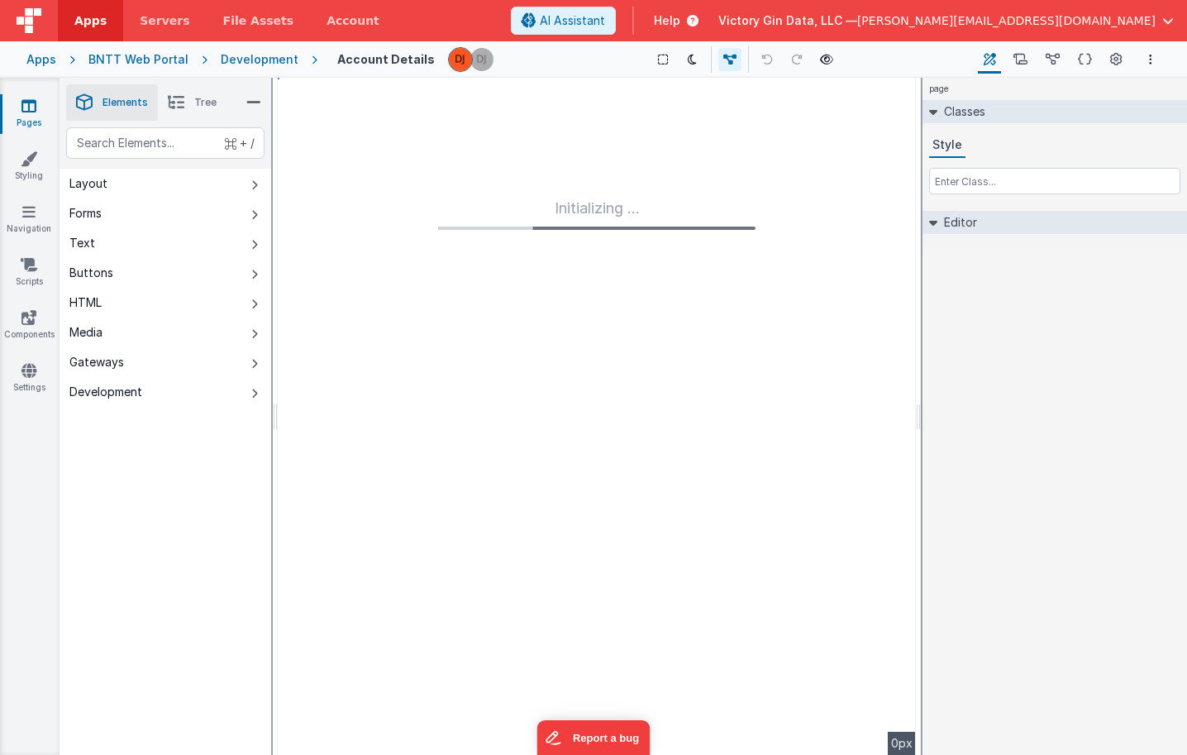
click at [218, 95] on li "Tree" at bounding box center [192, 102] width 69 height 36
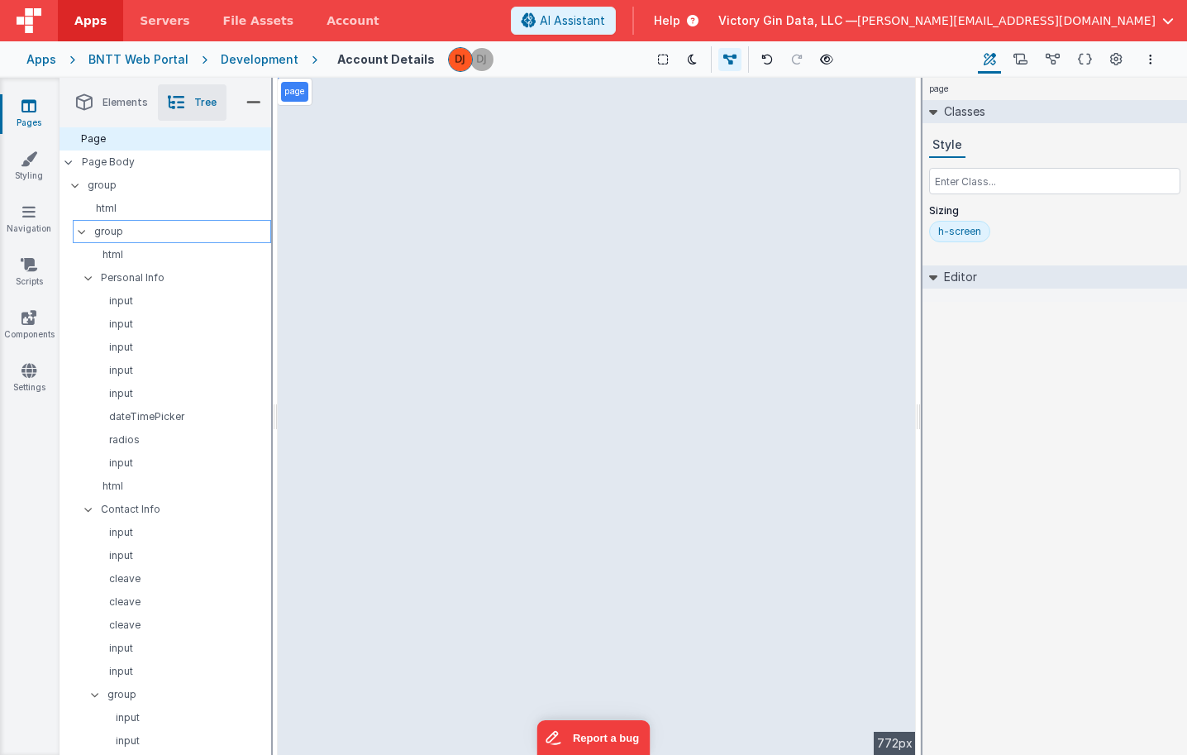
click at [79, 234] on icon at bounding box center [81, 231] width 13 height 5
click at [122, 225] on p "group" at bounding box center [182, 231] width 176 height 18
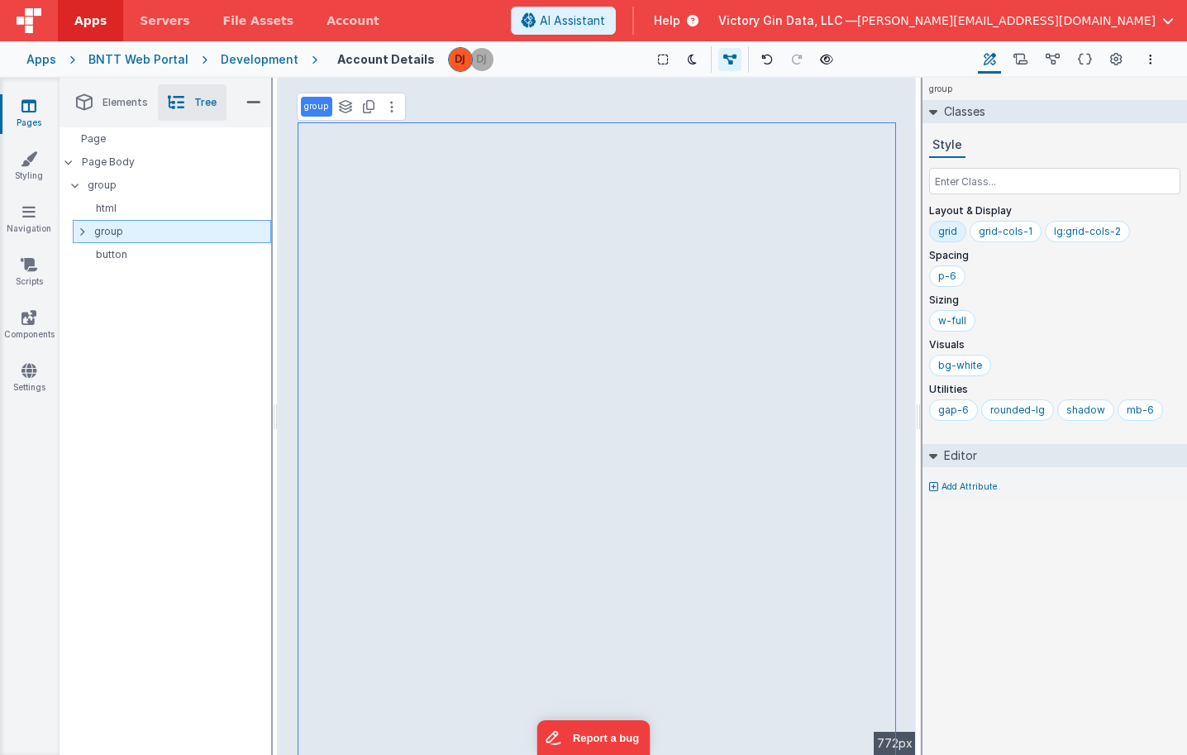
click at [123, 229] on p "group" at bounding box center [182, 231] width 176 height 18
click at [122, 248] on p "button" at bounding box center [174, 254] width 191 height 13
select select "saveAccount"
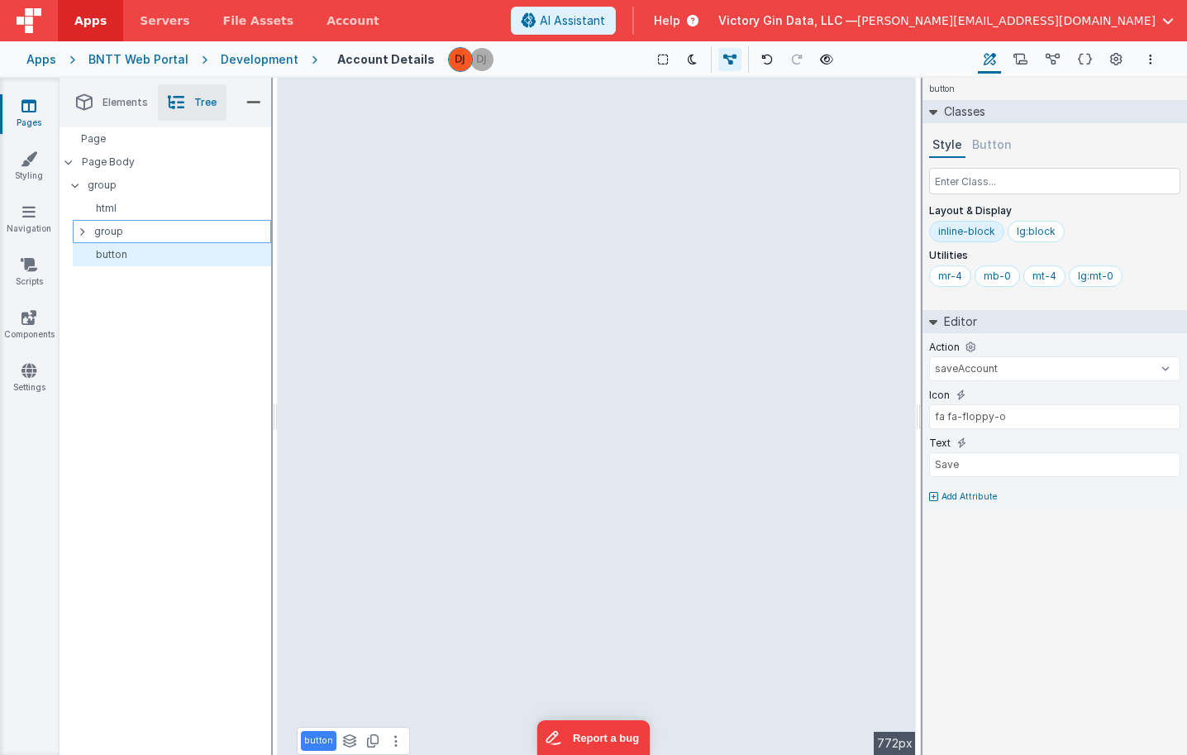
click at [109, 230] on p "group" at bounding box center [182, 231] width 176 height 18
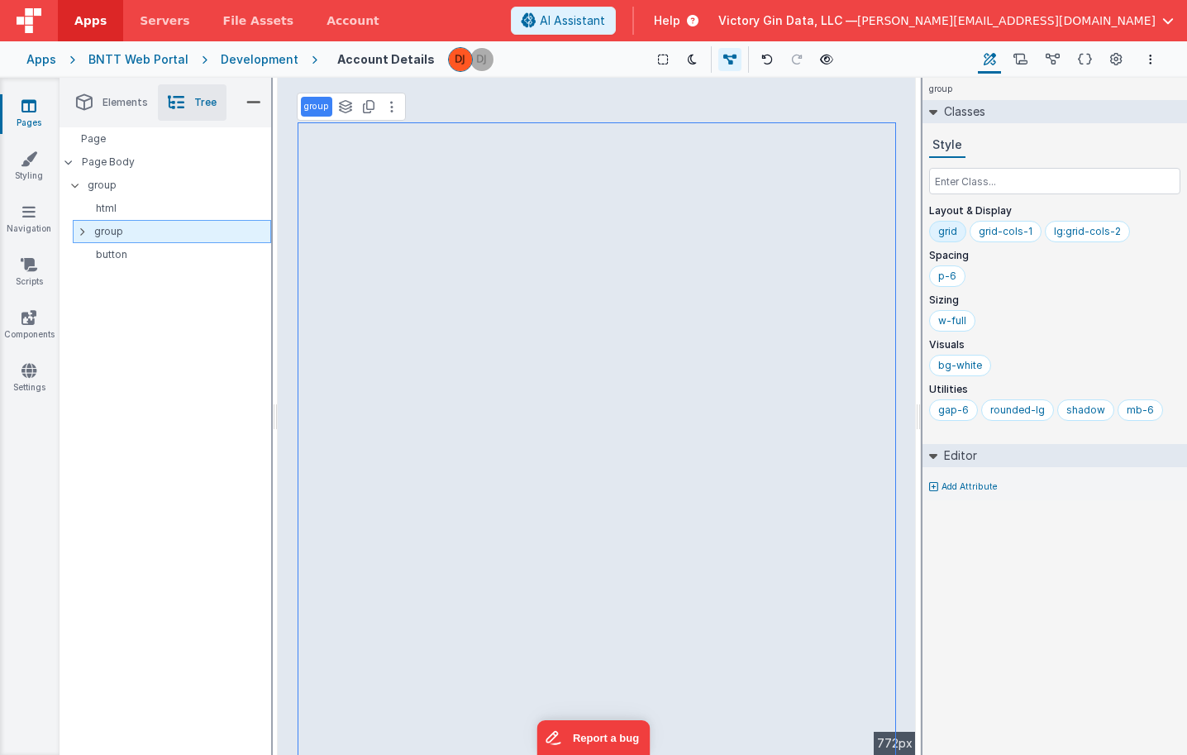
click at [122, 230] on p "group" at bounding box center [182, 231] width 176 height 18
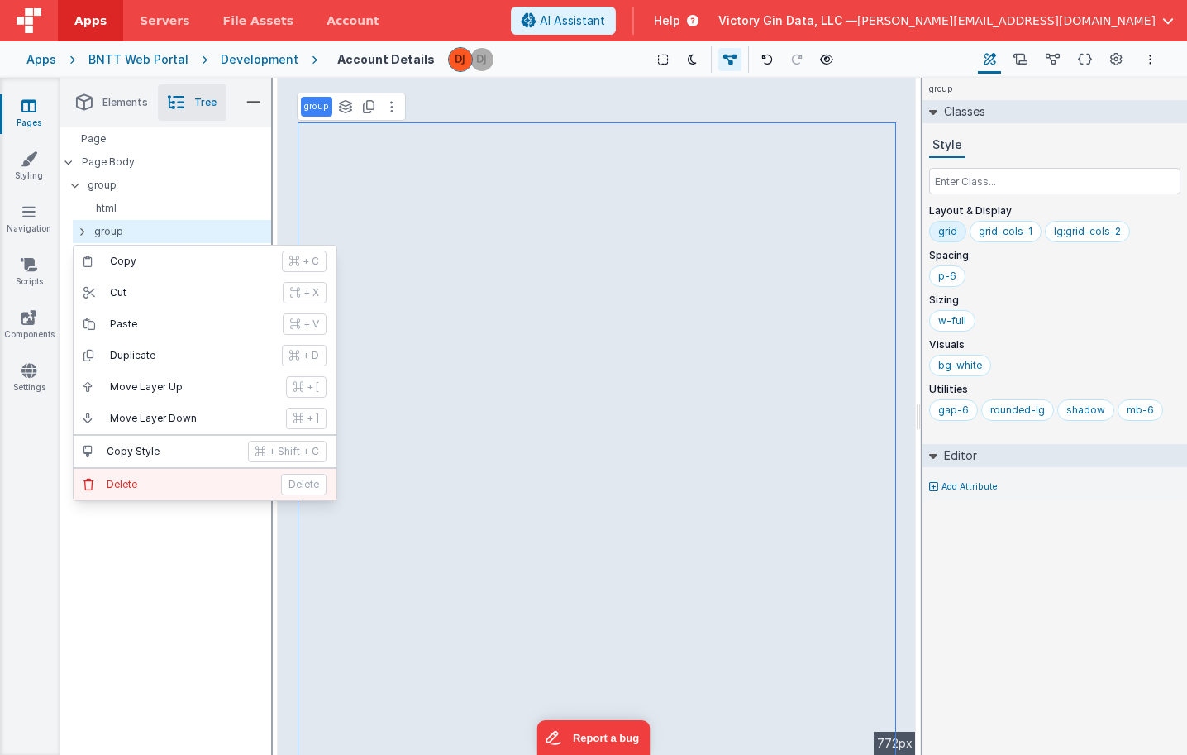
click at [188, 484] on p "Delete" at bounding box center [189, 484] width 165 height 13
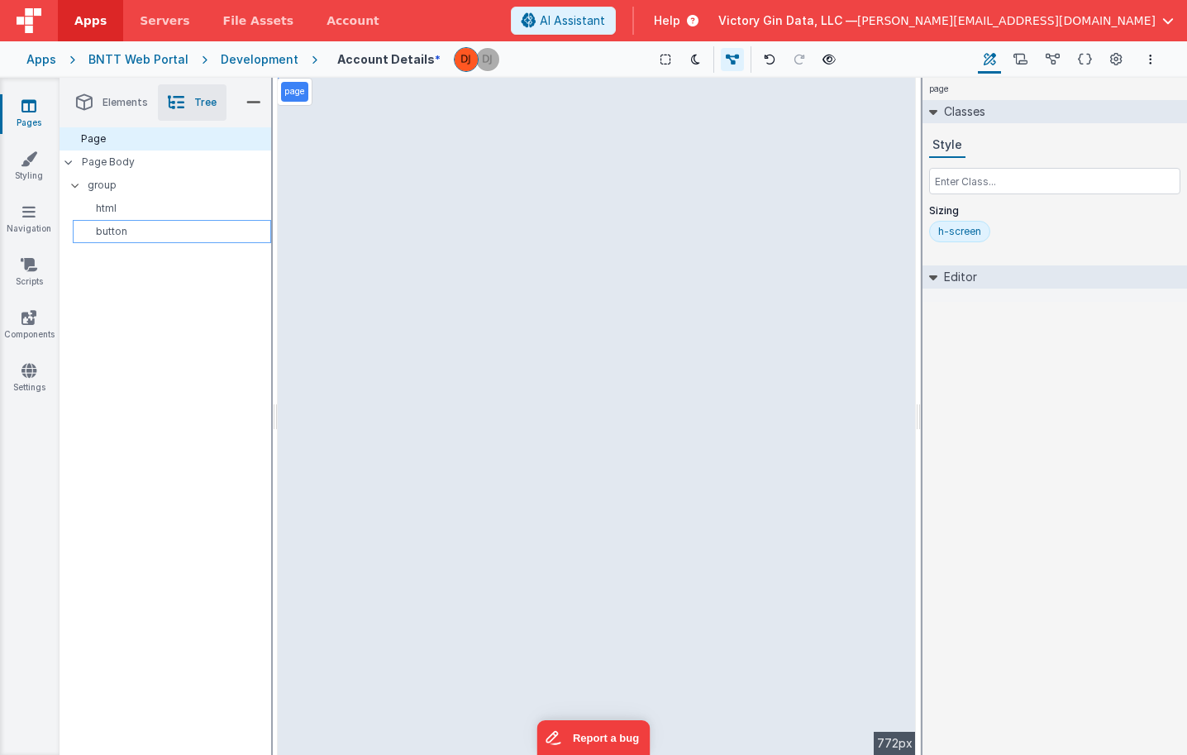
click at [125, 222] on div "button" at bounding box center [172, 231] width 198 height 23
select select "saveAccount"
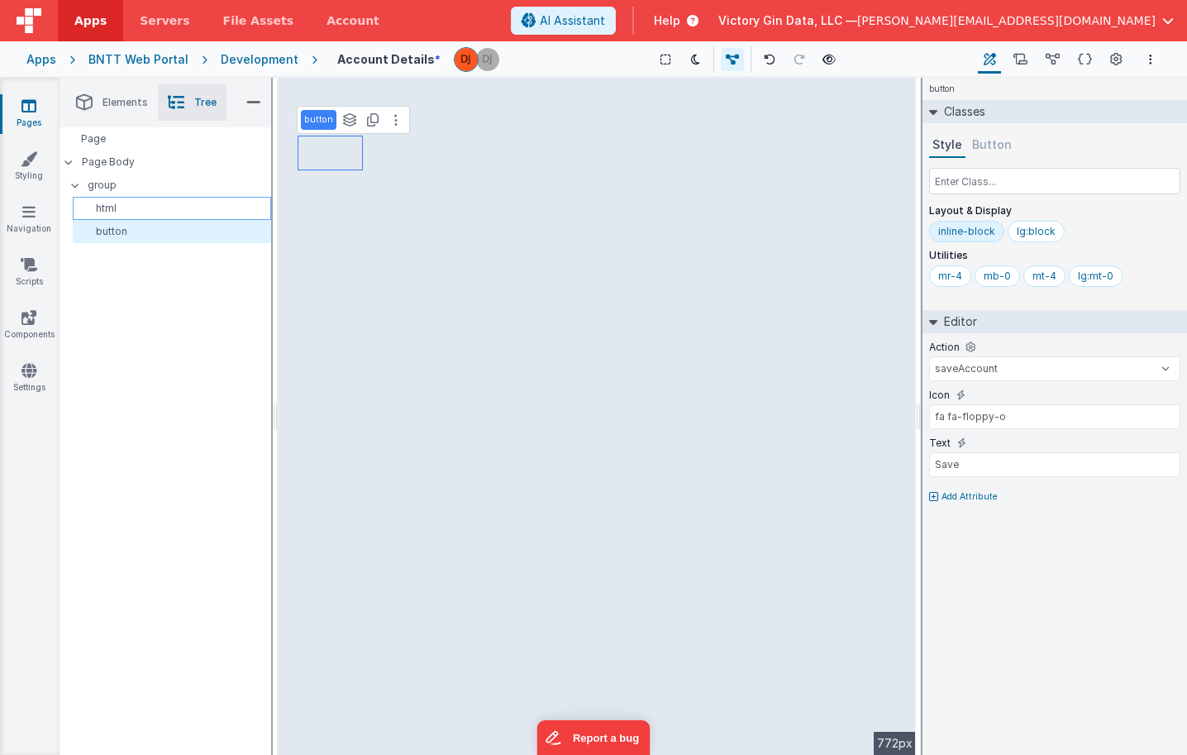
click at [117, 198] on div "html" at bounding box center [172, 208] width 198 height 23
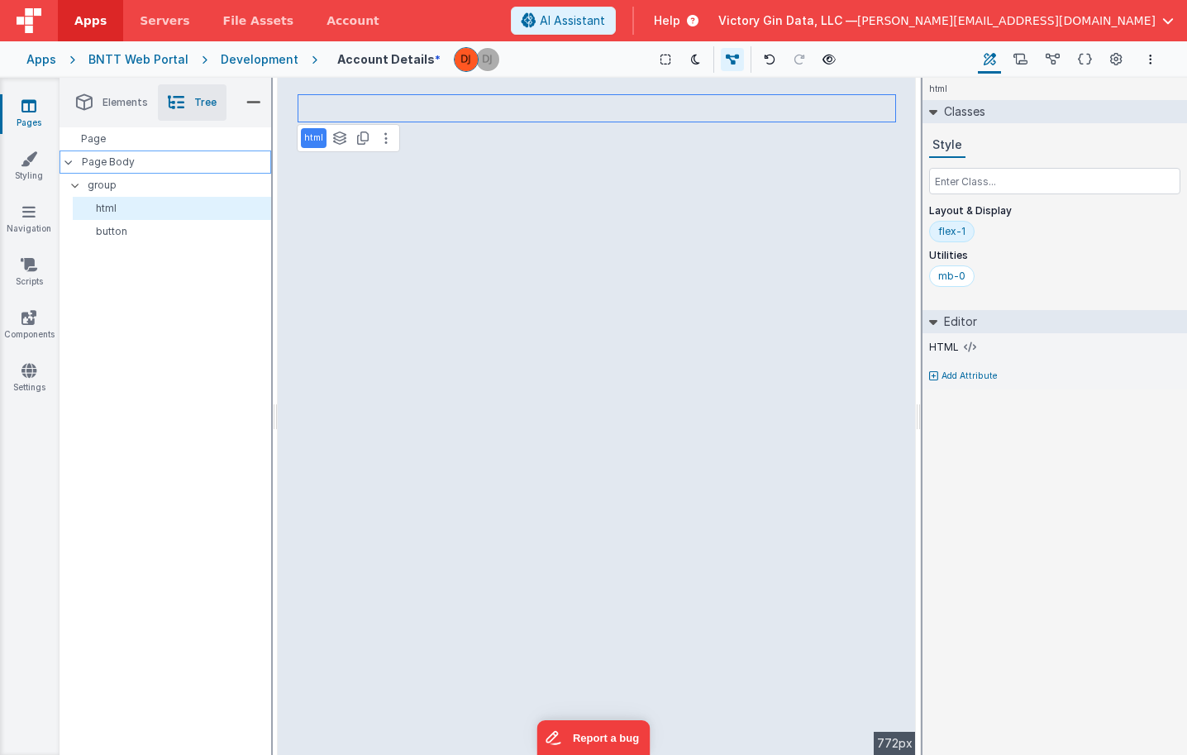
click at [101, 171] on div "Page Body" at bounding box center [166, 161] width 212 height 23
click at [154, 212] on p "html" at bounding box center [174, 208] width 191 height 13
click at [159, 93] on li "Tree" at bounding box center [192, 102] width 69 height 36
click at [111, 117] on li "Elements" at bounding box center [112, 102] width 92 height 36
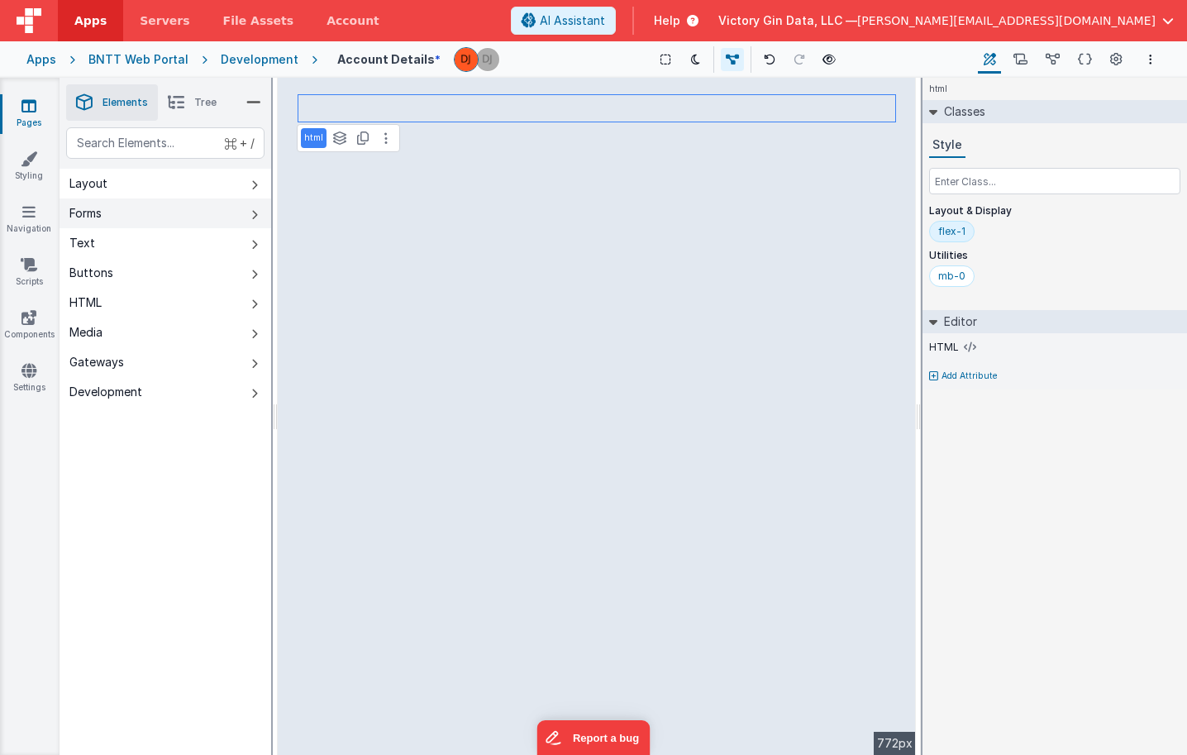
click at [150, 224] on button "Forms" at bounding box center [166, 213] width 212 height 30
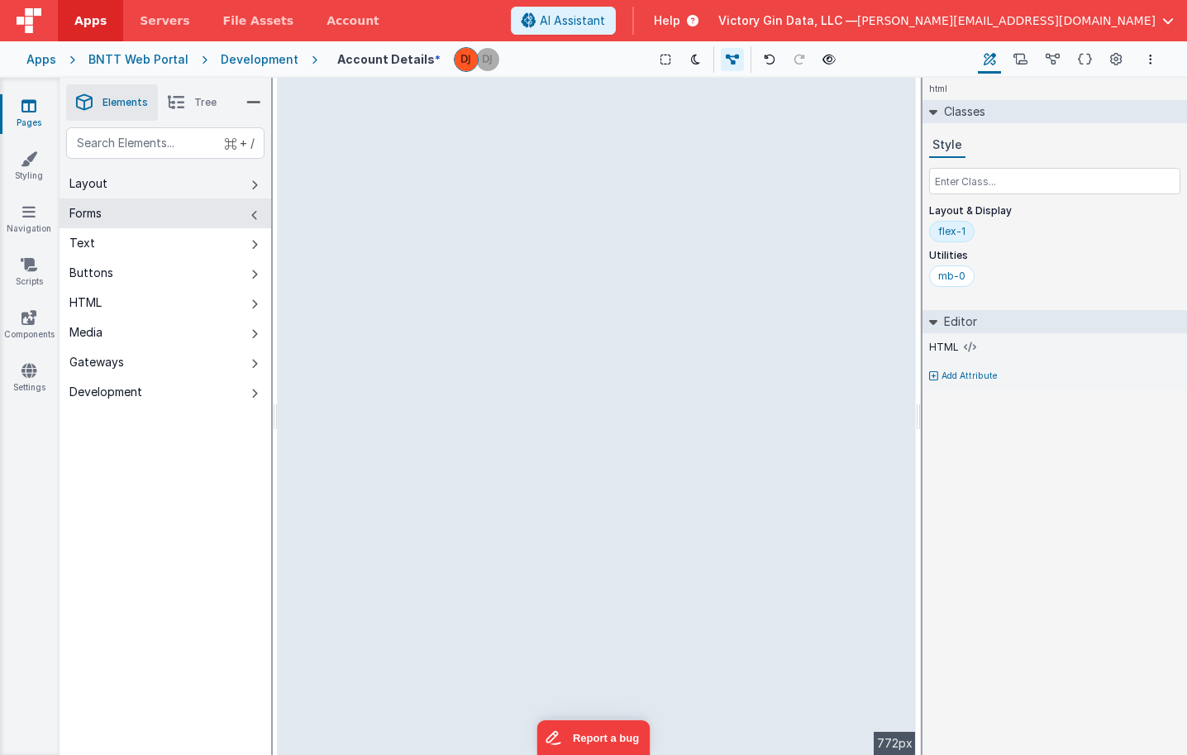
click at [132, 190] on button "Layout" at bounding box center [166, 184] width 212 height 30
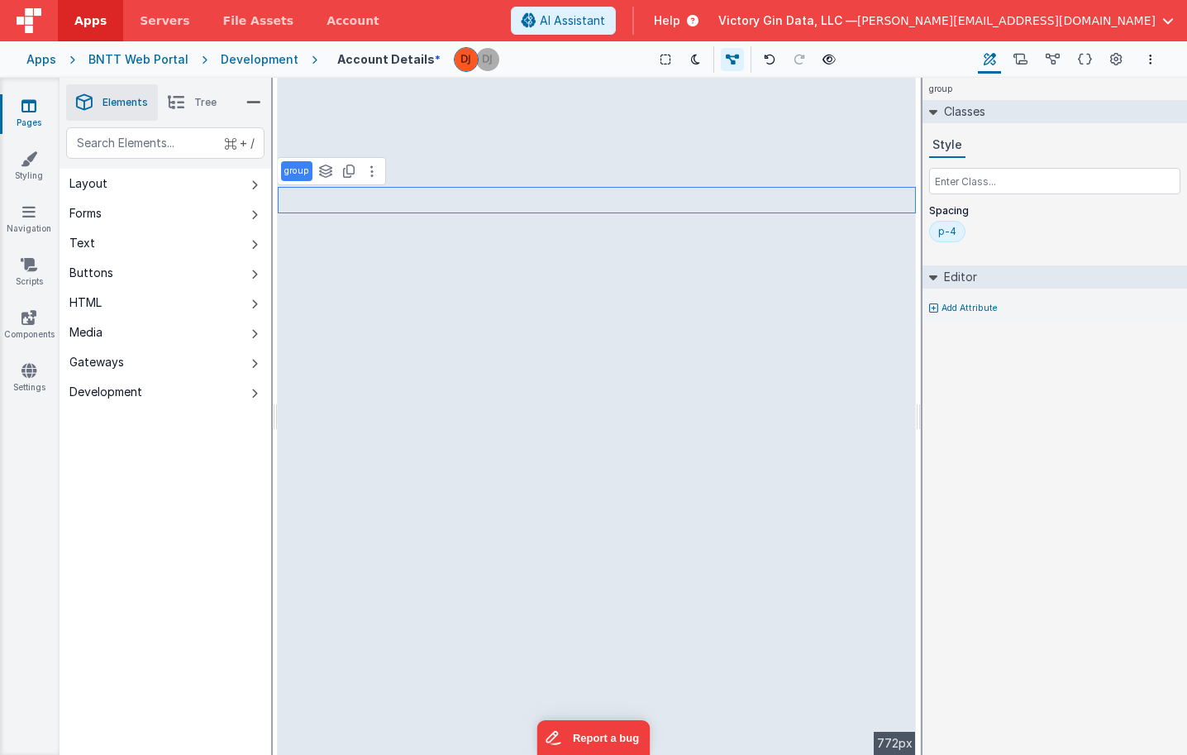
click at [193, 115] on li "Tree" at bounding box center [192, 102] width 69 height 36
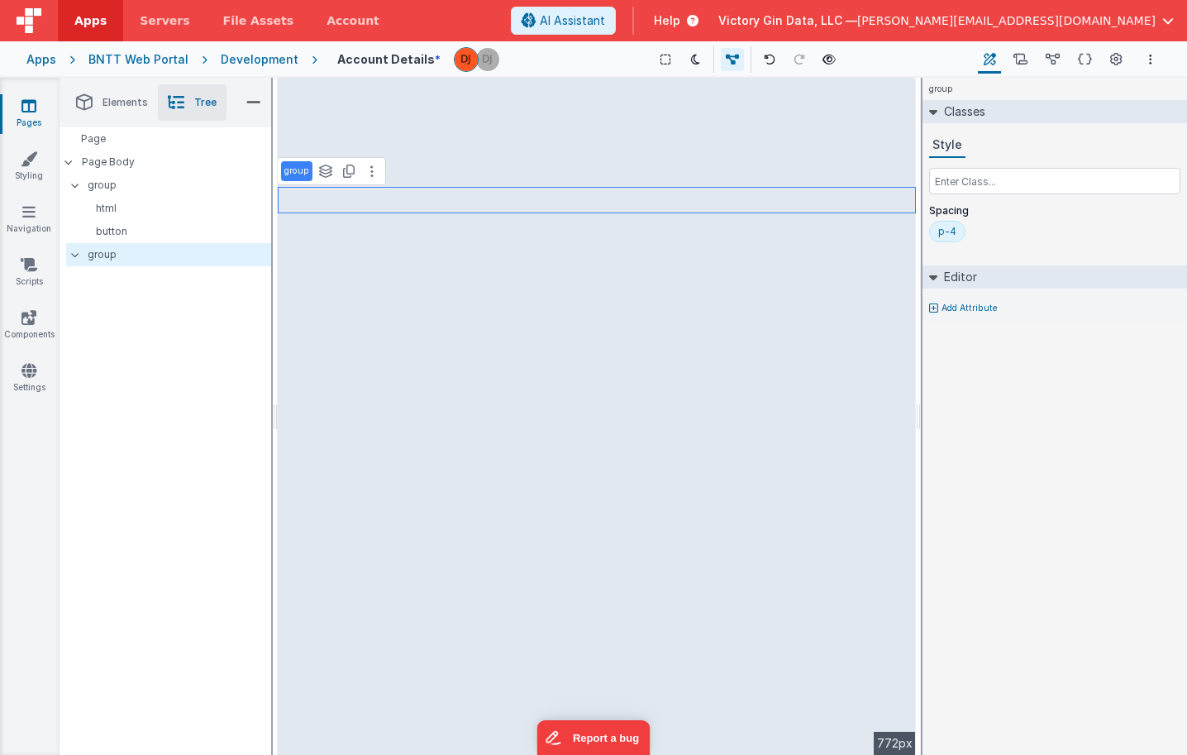
click at [98, 108] on li "Elements" at bounding box center [112, 102] width 92 height 36
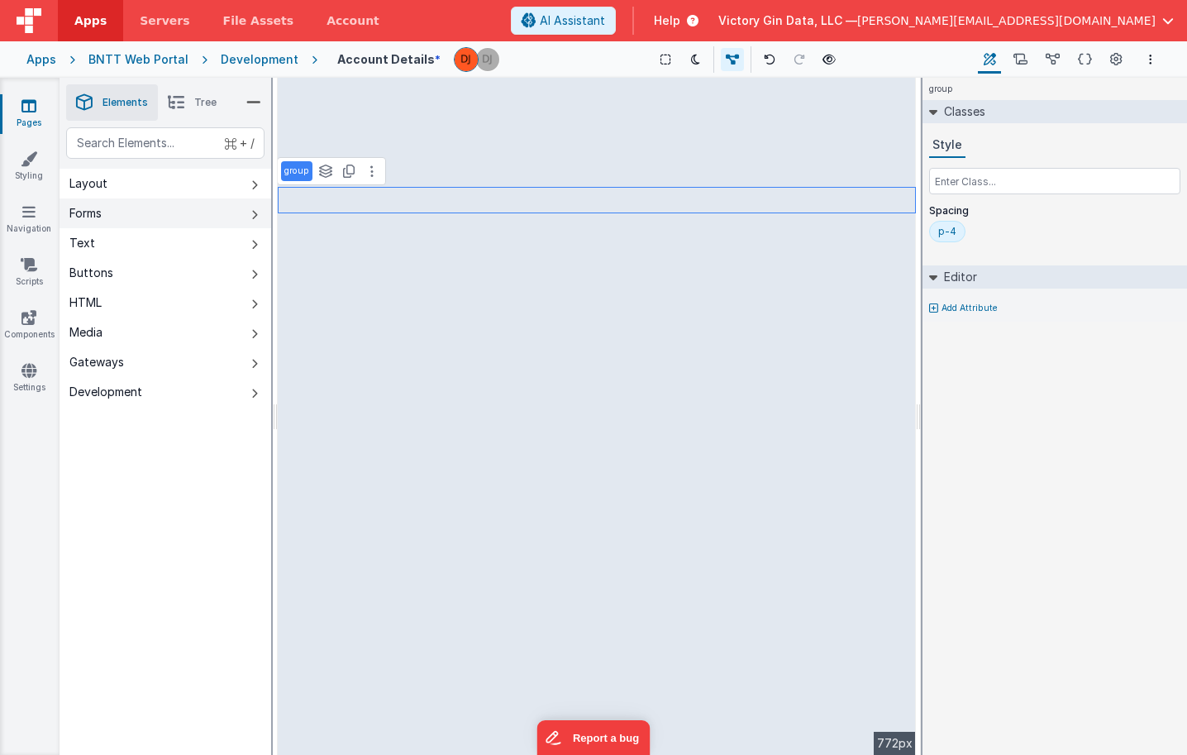
click at [93, 223] on button "Forms" at bounding box center [166, 213] width 212 height 30
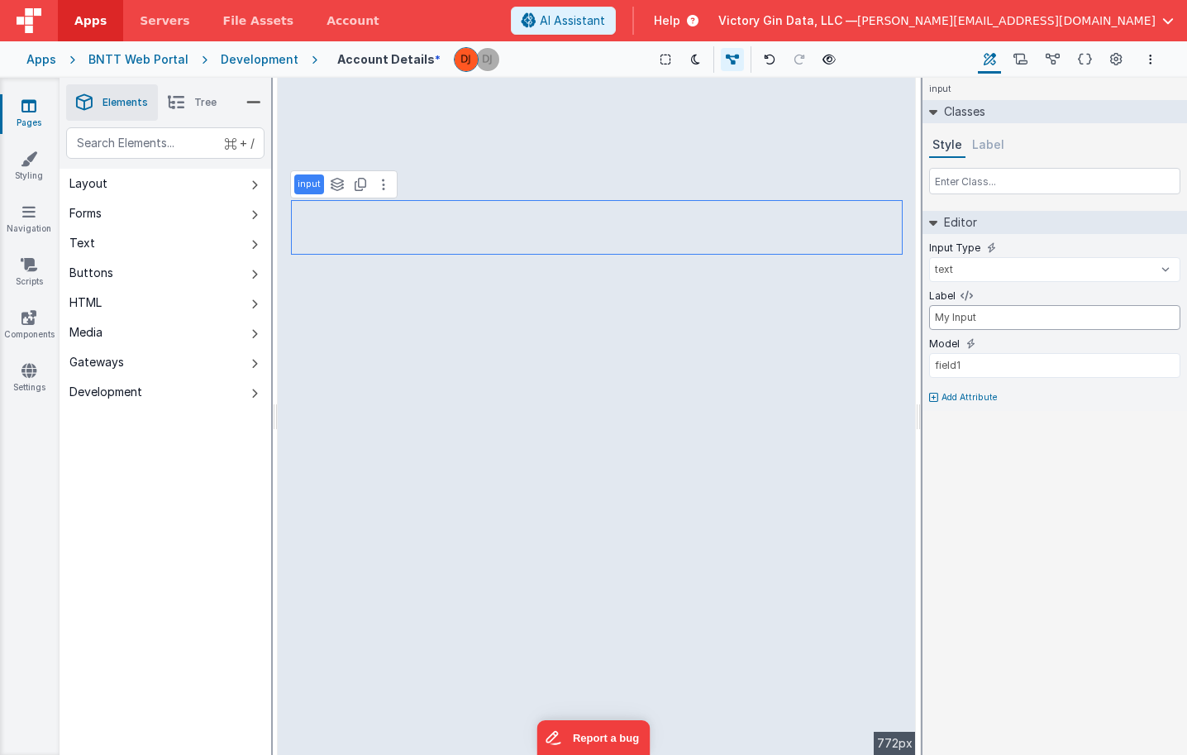
click at [970, 321] on input "My Input" at bounding box center [1054, 317] width 251 height 25
type input "First Name"
click at [1034, 370] on input "field1" at bounding box center [1054, 365] width 251 height 25
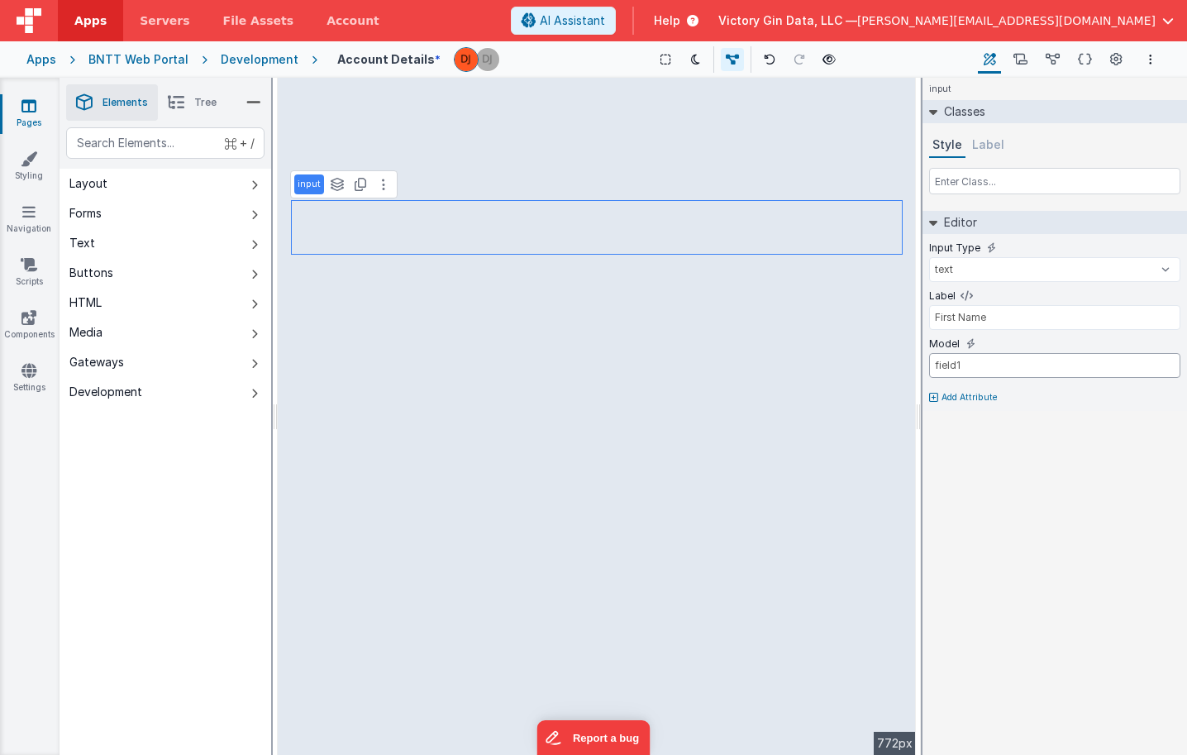
click at [1034, 370] on input "field1" at bounding box center [1054, 365] width 251 height 25
type input "nameFirst"
click at [97, 207] on div "Forms" at bounding box center [85, 213] width 32 height 17
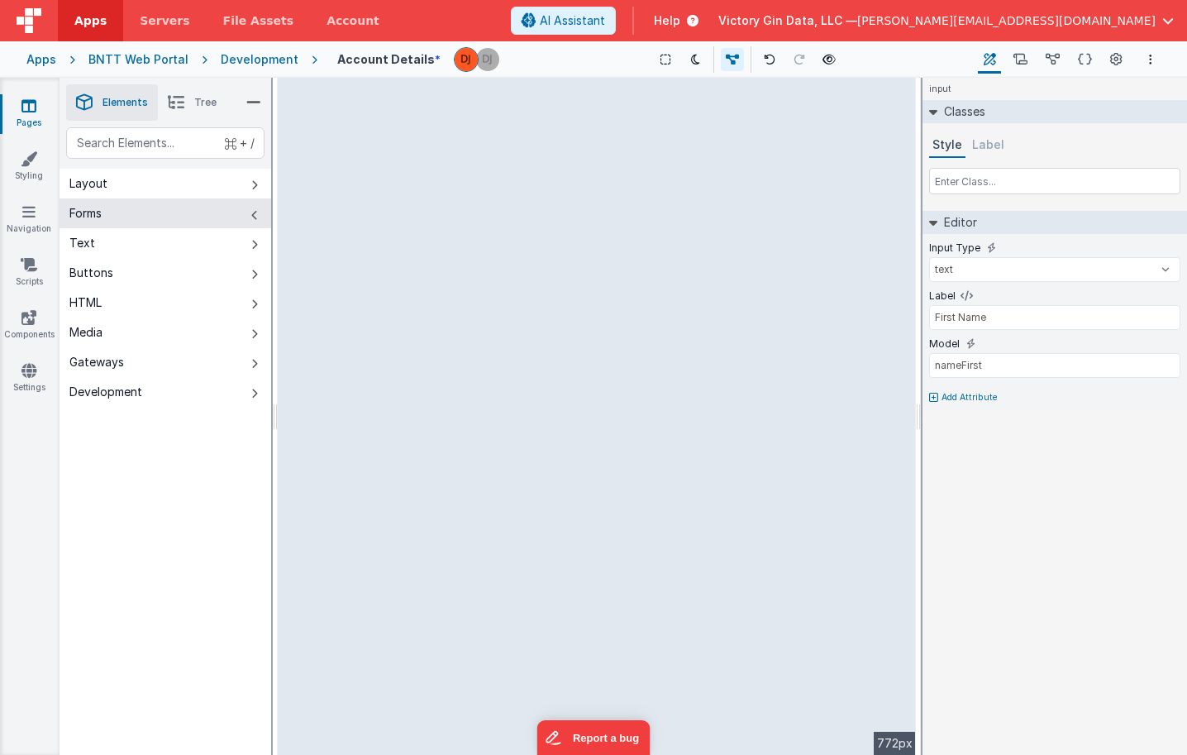
type input "My Input"
type input "field1"
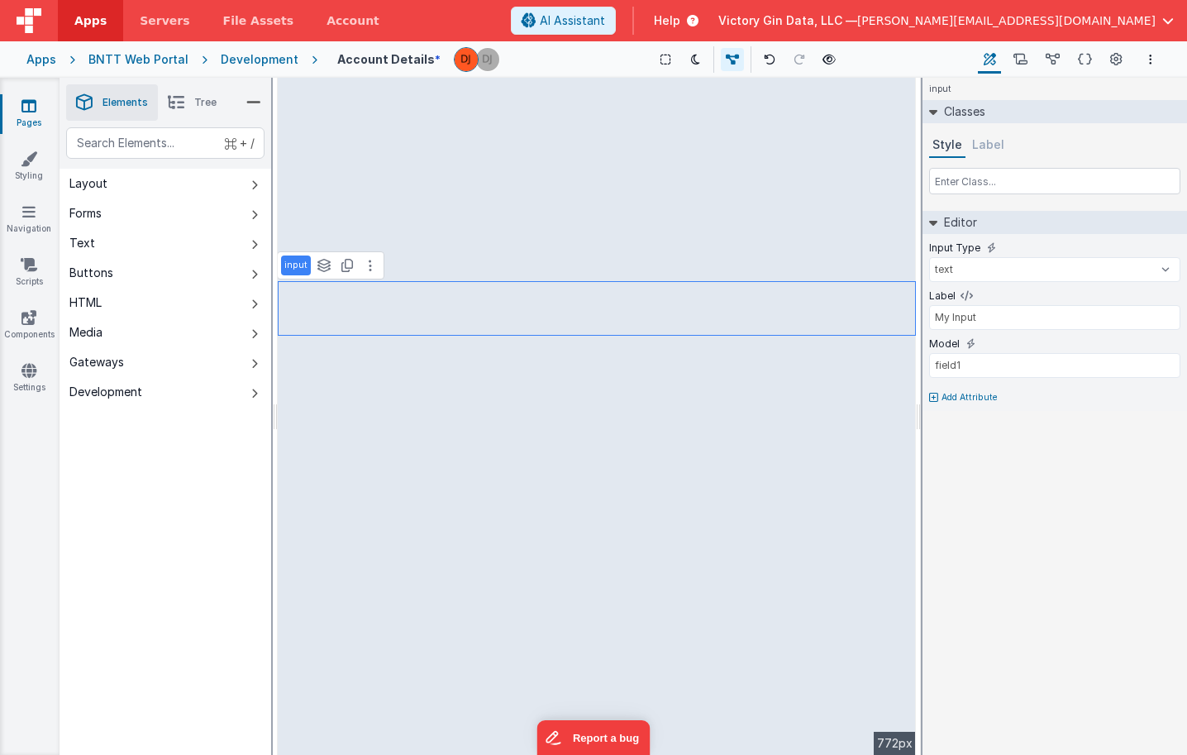
type input "nameFirst"
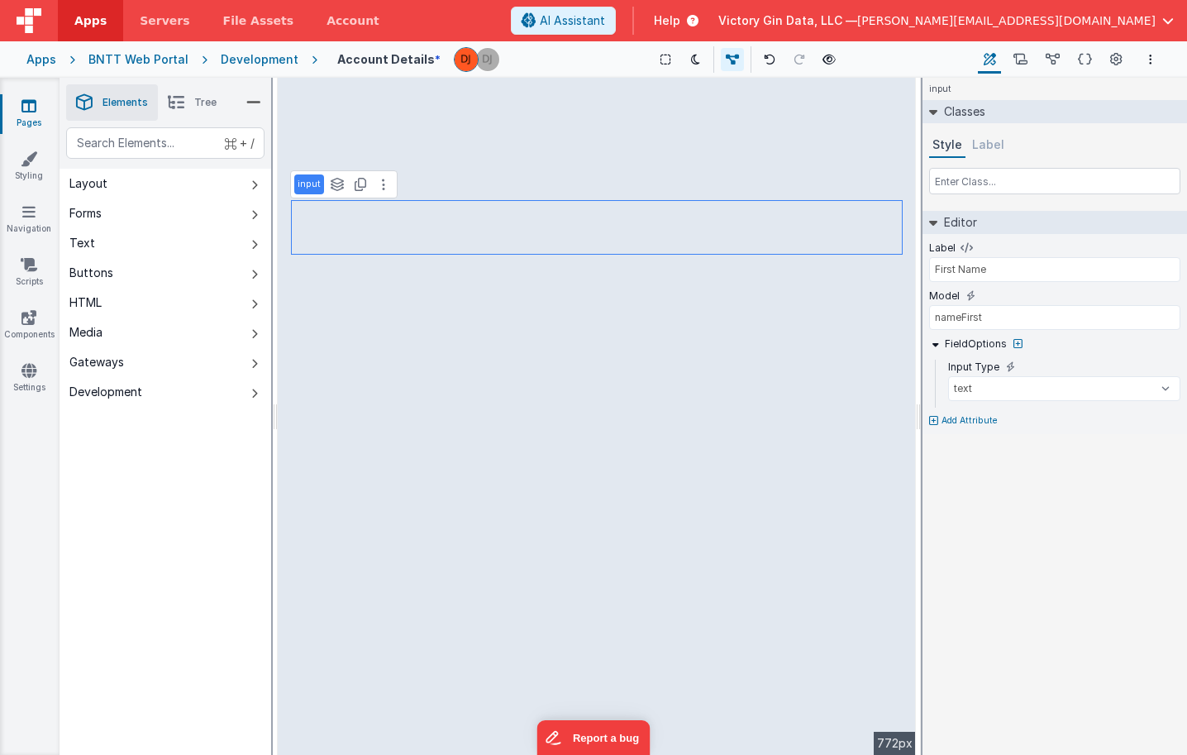
type input "HEADER"
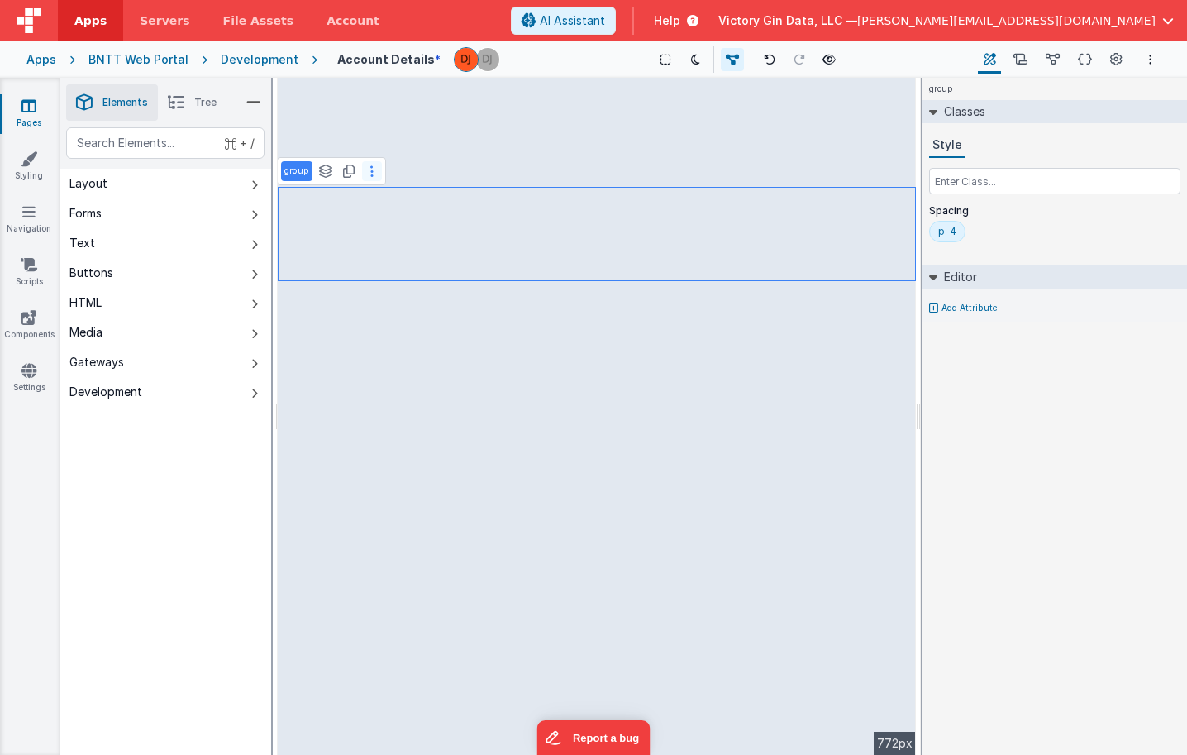
click at [374, 174] on button at bounding box center [372, 171] width 20 height 20
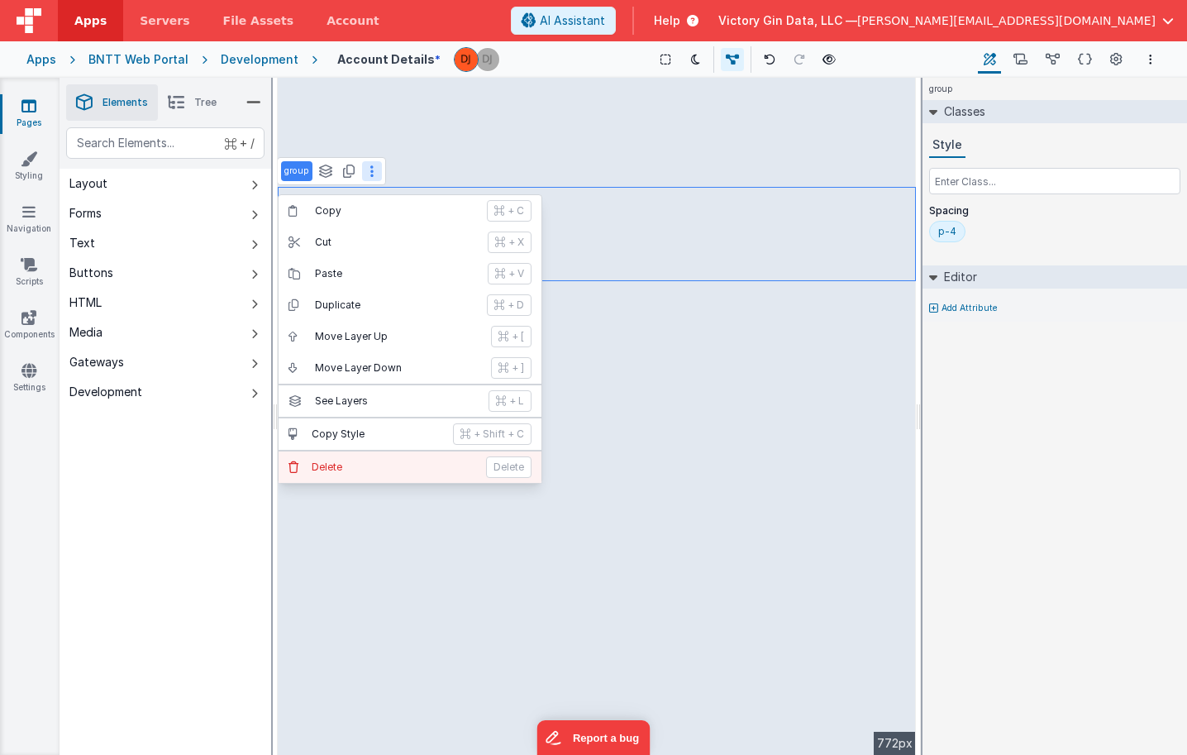
click at [406, 460] on button "[PERSON_NAME]" at bounding box center [410, 466] width 263 height 31
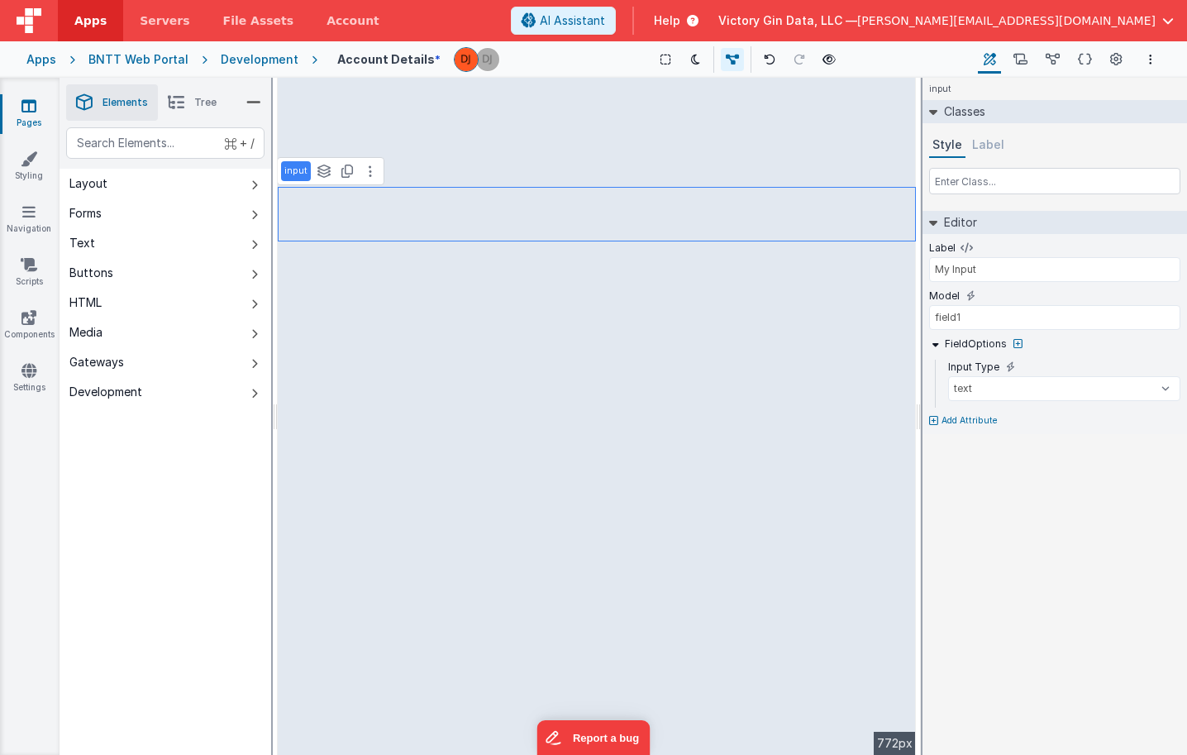
click at [370, 159] on div "input See layers + L Duplicate + D" at bounding box center [330, 171] width 107 height 28
click at [370, 169] on button at bounding box center [370, 171] width 20 height 20
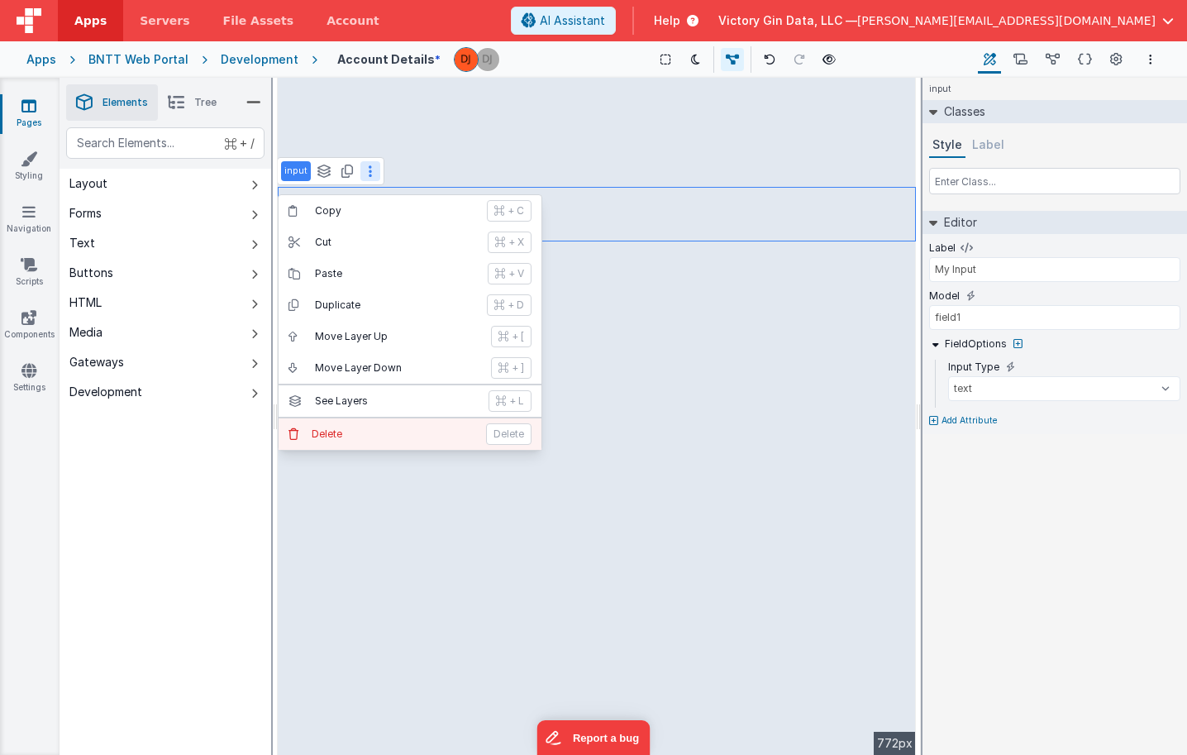
click at [352, 437] on p "Delete" at bounding box center [394, 433] width 165 height 13
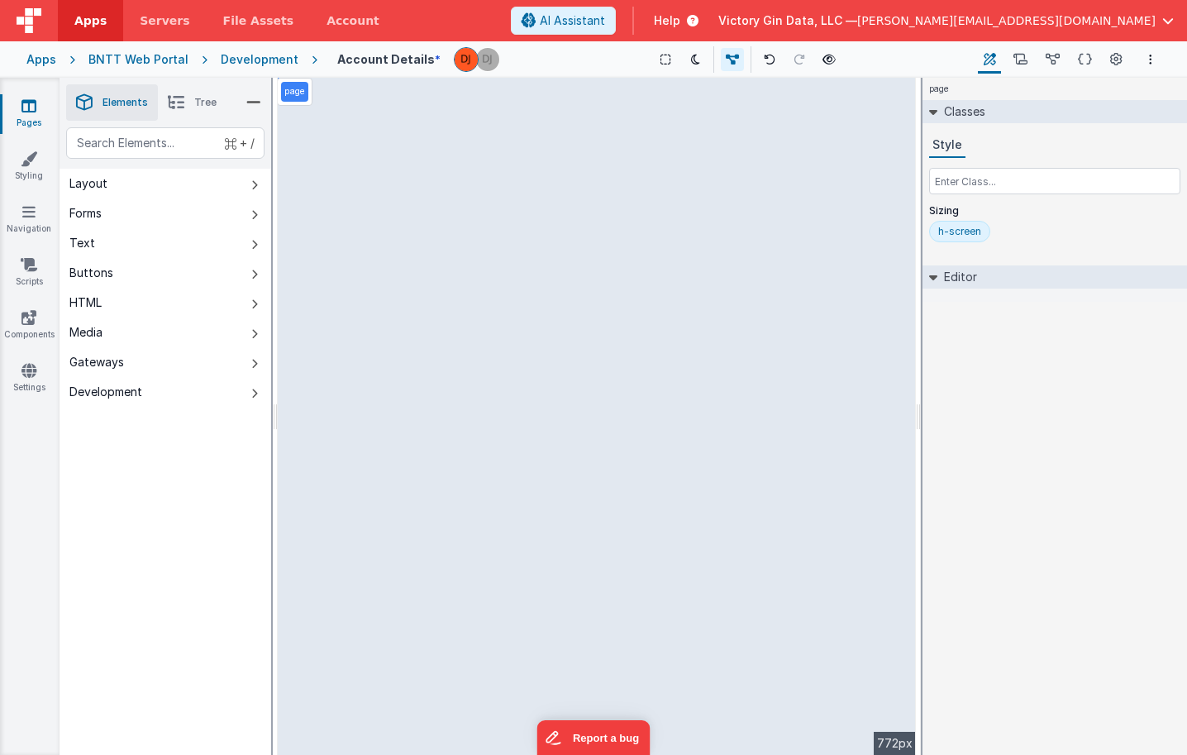
click at [198, 108] on span "Tree" at bounding box center [205, 102] width 22 height 13
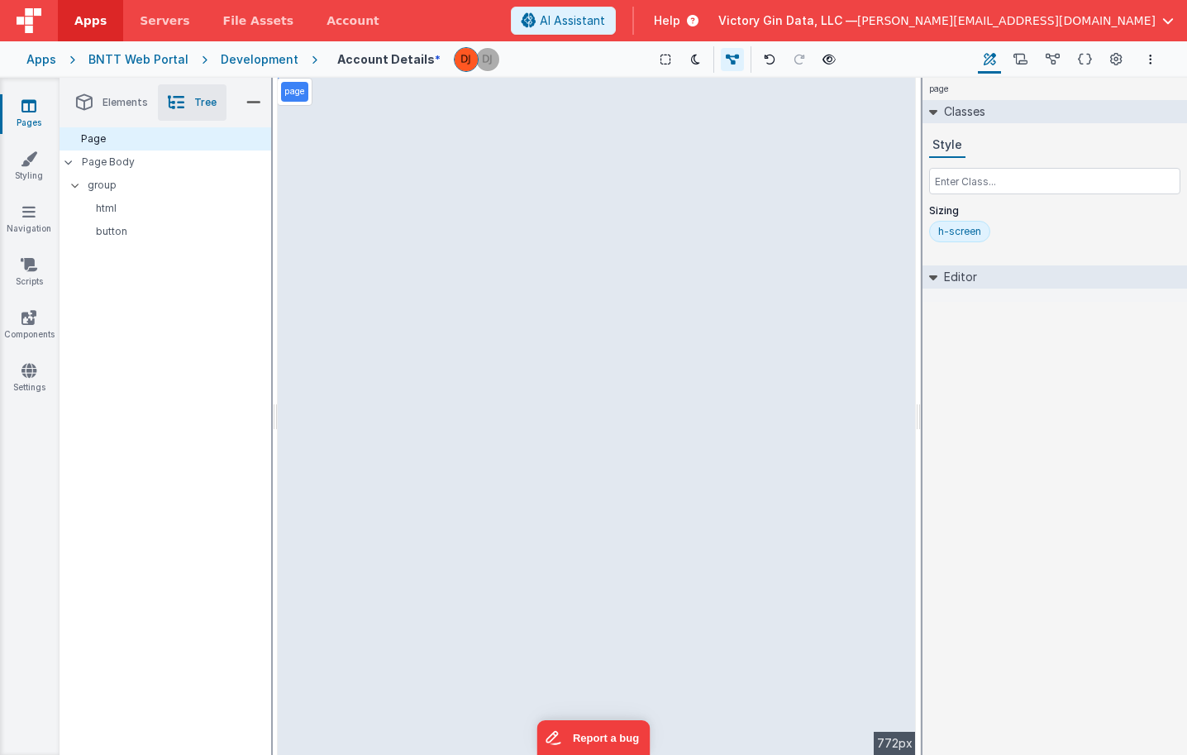
click at [126, 102] on span "Elements" at bounding box center [125, 102] width 45 height 13
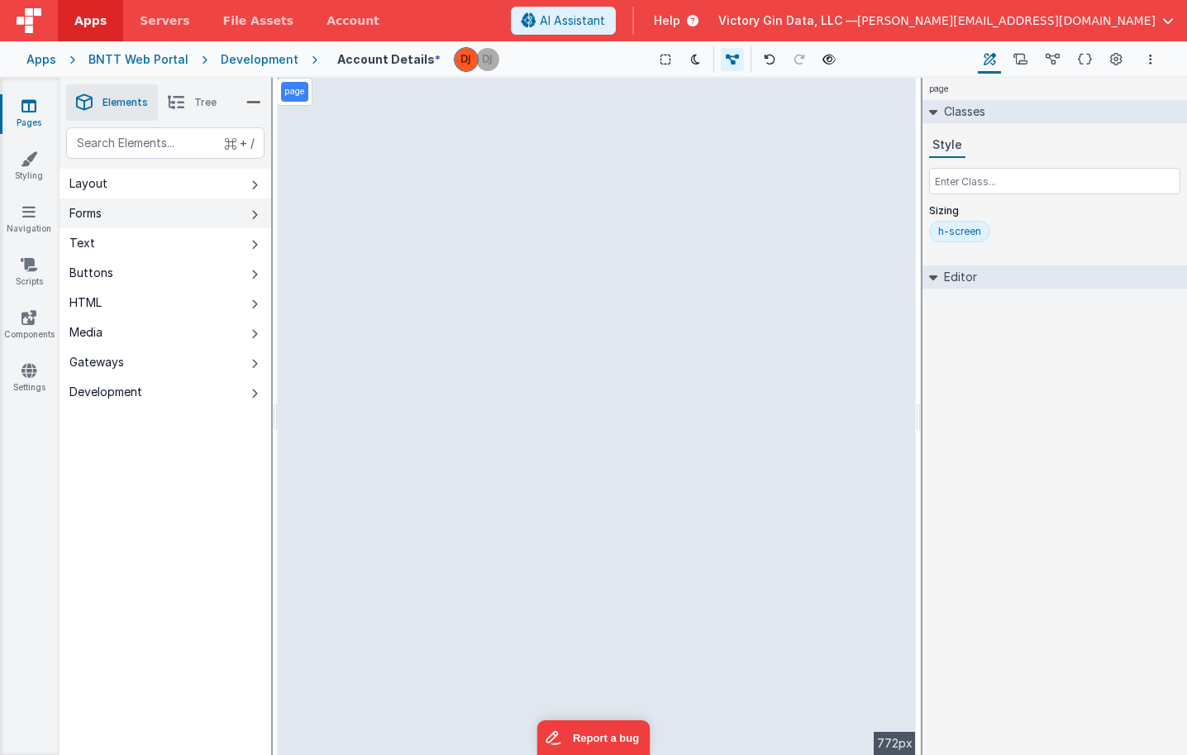
click at [102, 214] on div "Forms" at bounding box center [85, 213] width 32 height 17
click at [104, 187] on div "Layout" at bounding box center [88, 183] width 38 height 17
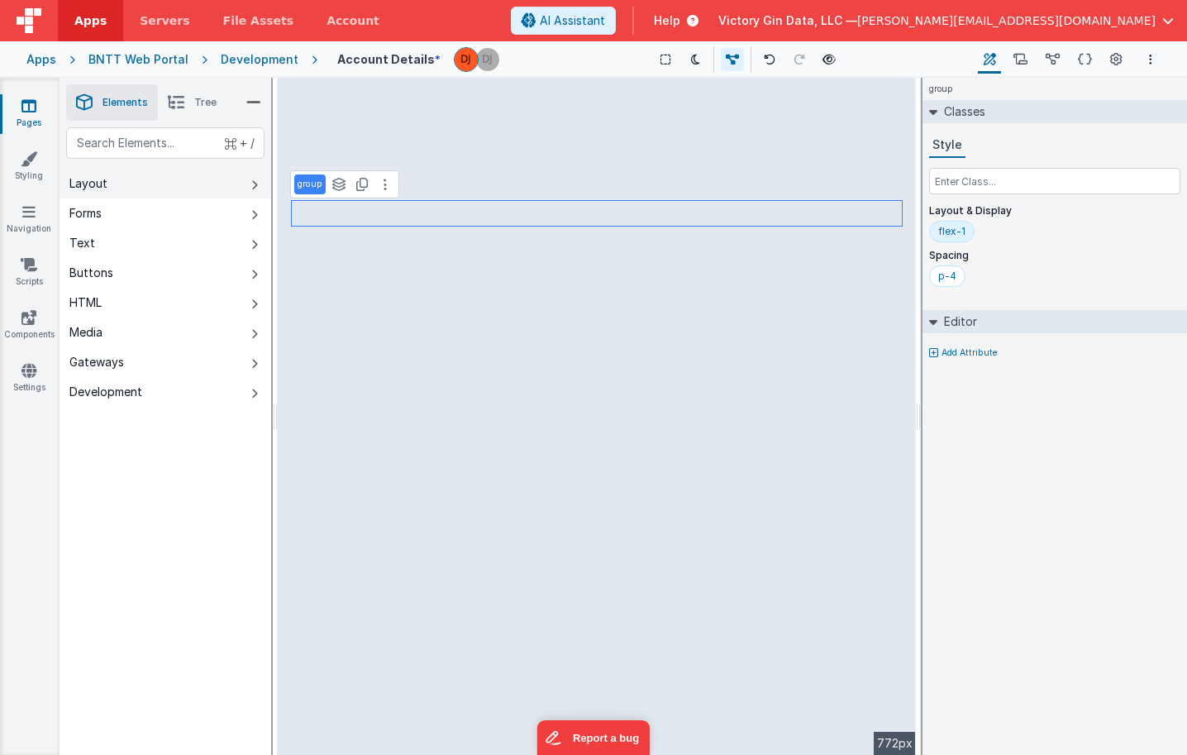
click at [108, 212] on button "Forms" at bounding box center [166, 213] width 212 height 30
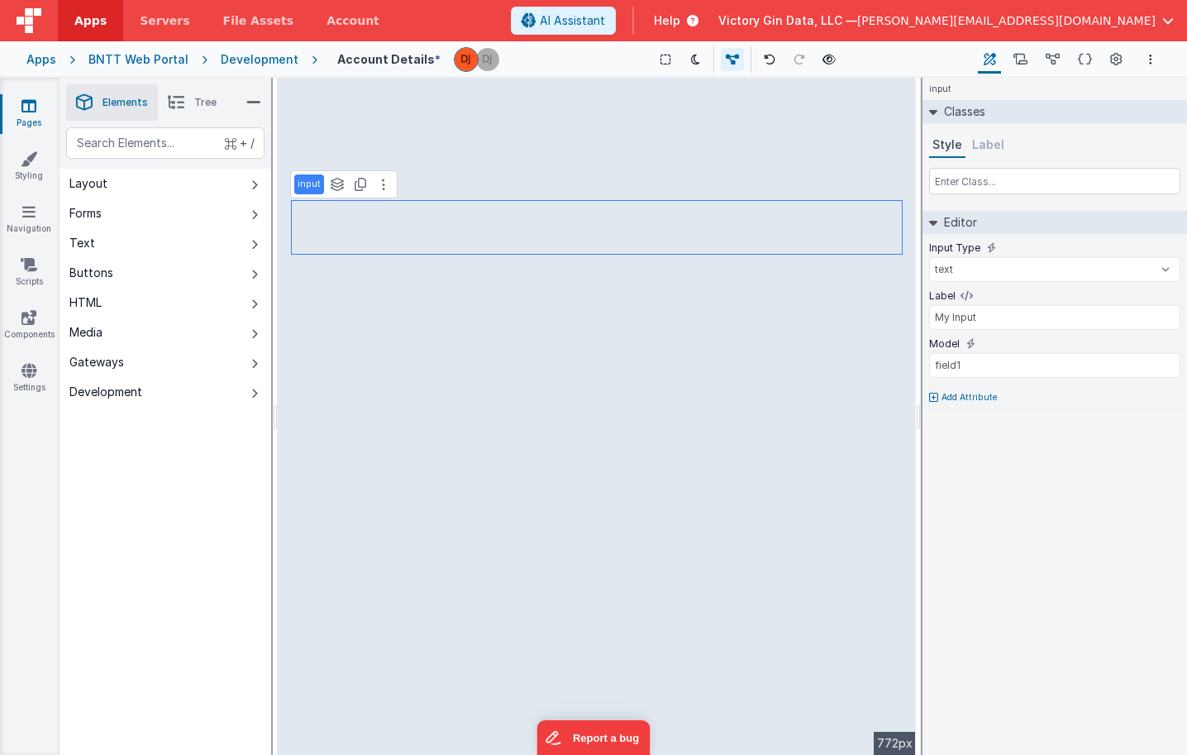
type input "field1"
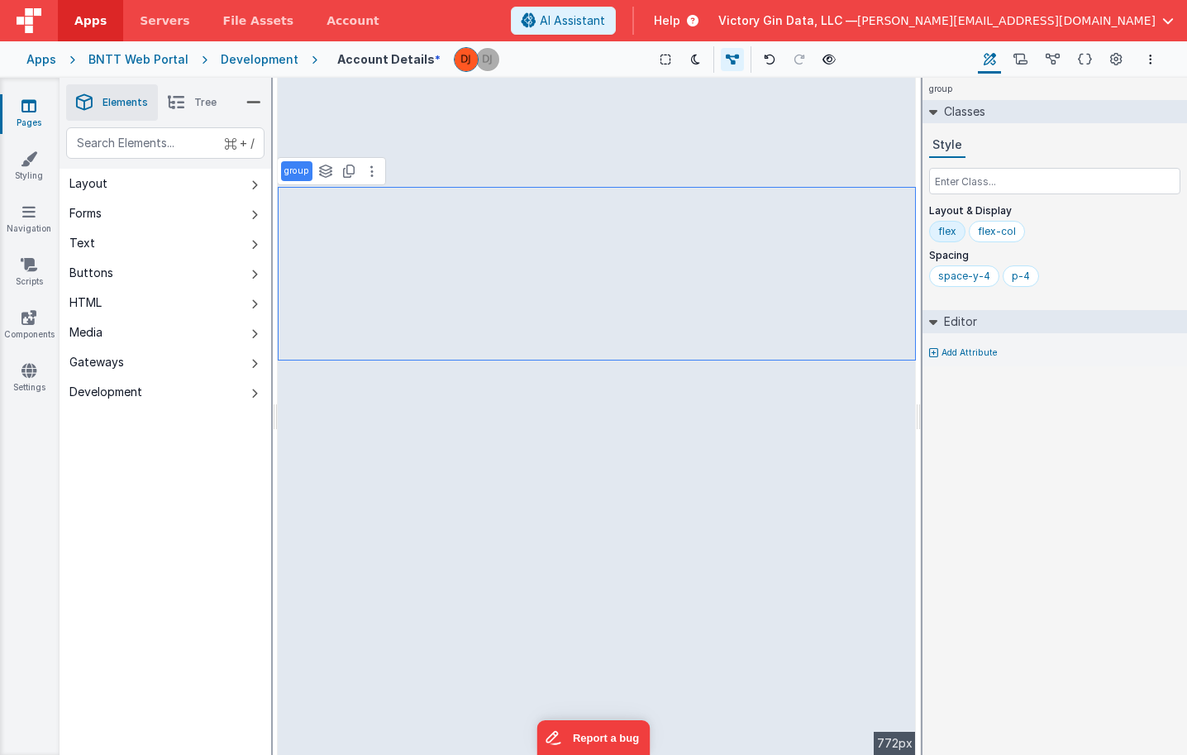
click at [227, 96] on li "Tree" at bounding box center [192, 102] width 69 height 36
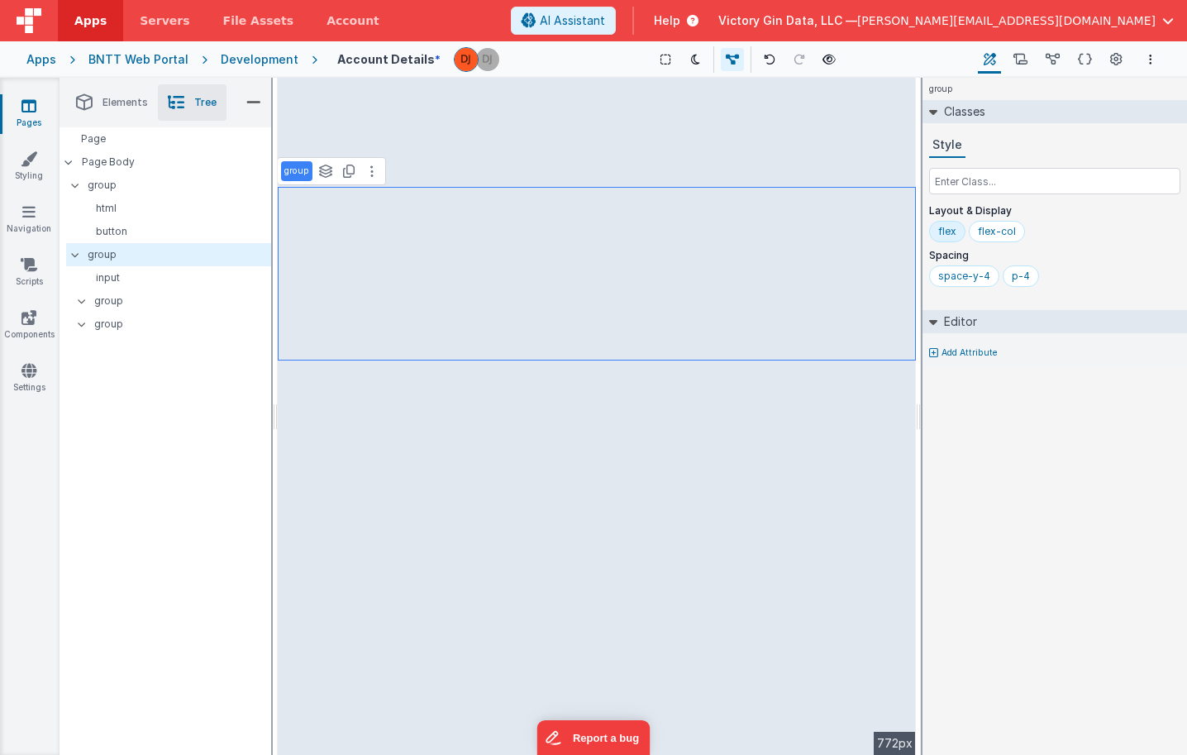
click at [208, 94] on li "Tree" at bounding box center [192, 102] width 69 height 36
click at [135, 281] on p "input" at bounding box center [174, 277] width 191 height 13
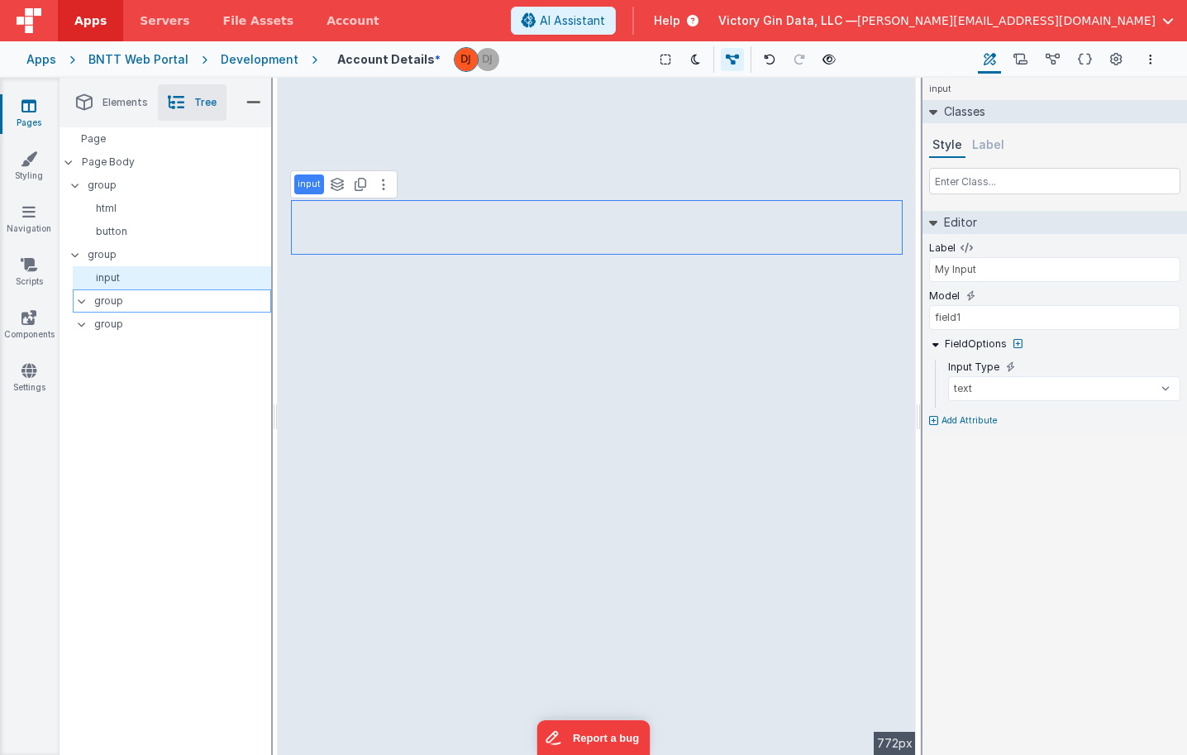
click at [132, 309] on p "group" at bounding box center [182, 301] width 176 height 18
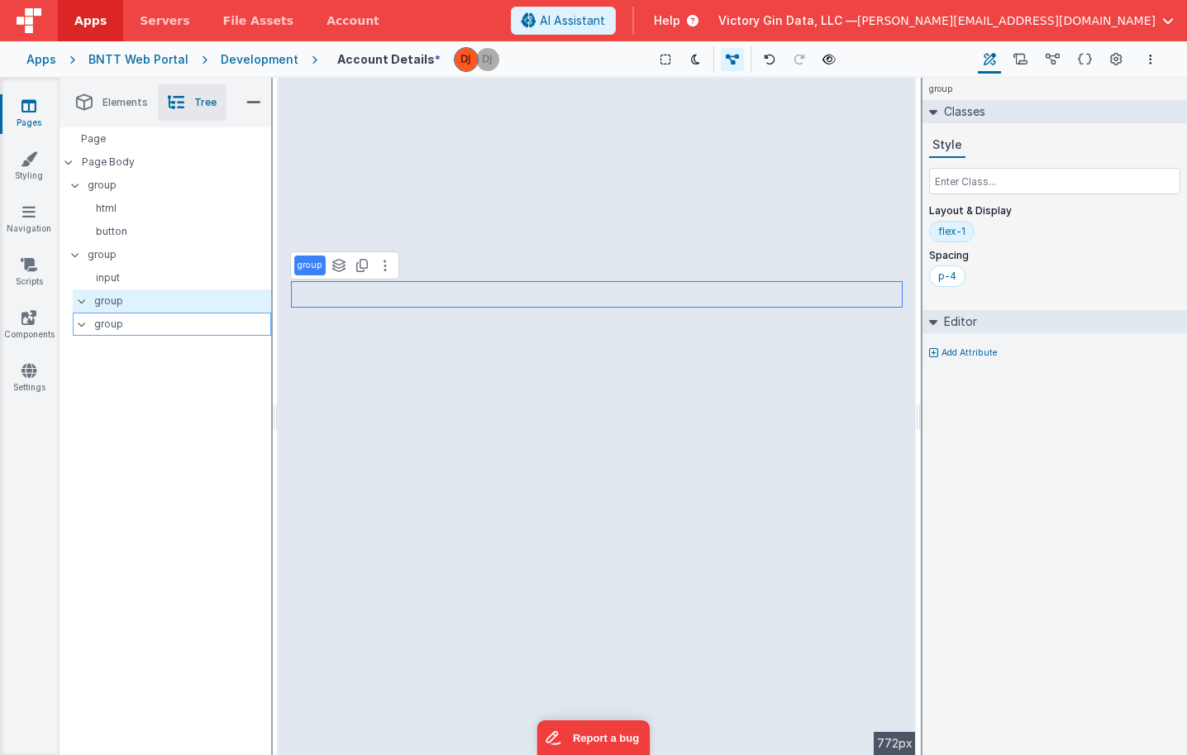
click at [136, 328] on p "group" at bounding box center [182, 324] width 176 height 18
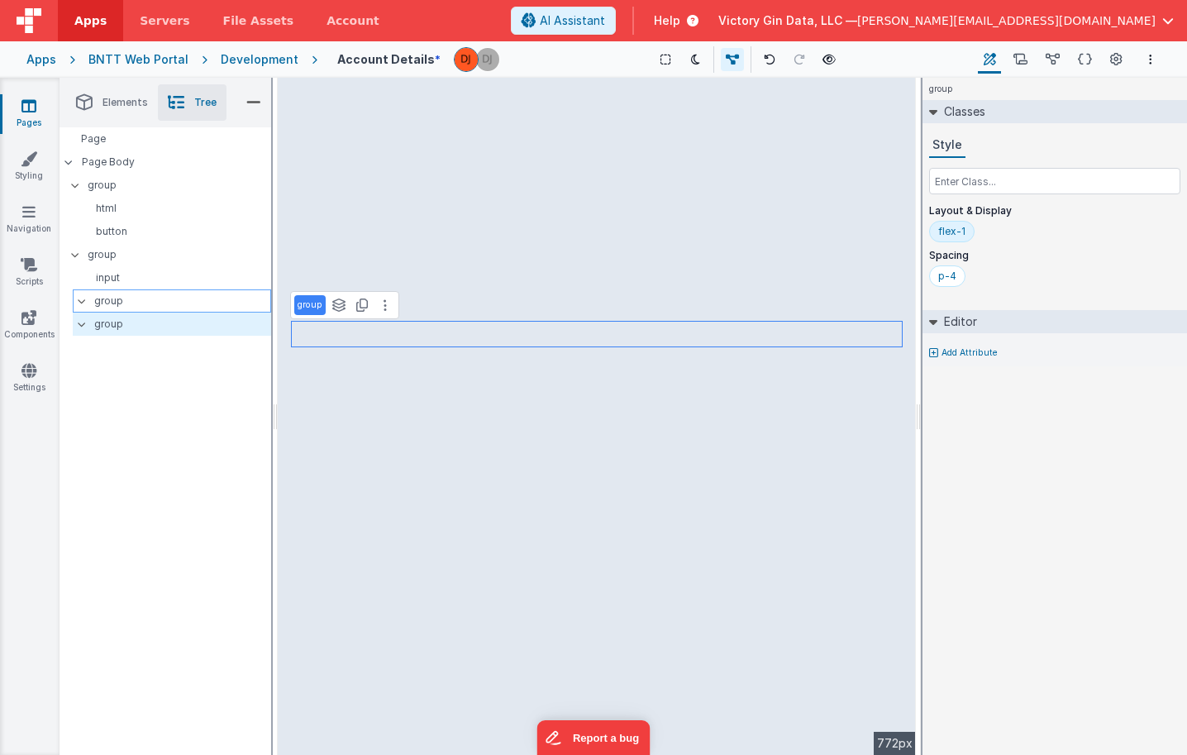
click at [136, 301] on p "group" at bounding box center [182, 301] width 176 height 18
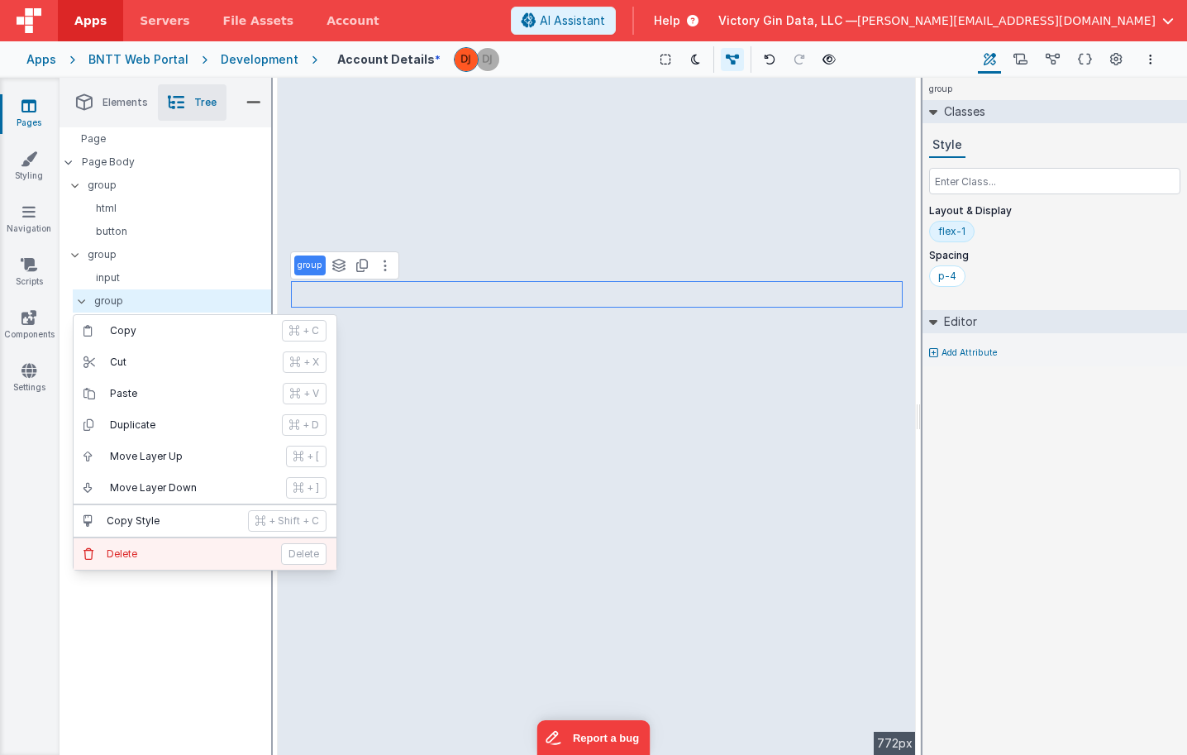
click at [137, 552] on p "Delete" at bounding box center [189, 553] width 165 height 13
click at [145, 556] on p "Delete" at bounding box center [189, 553] width 165 height 13
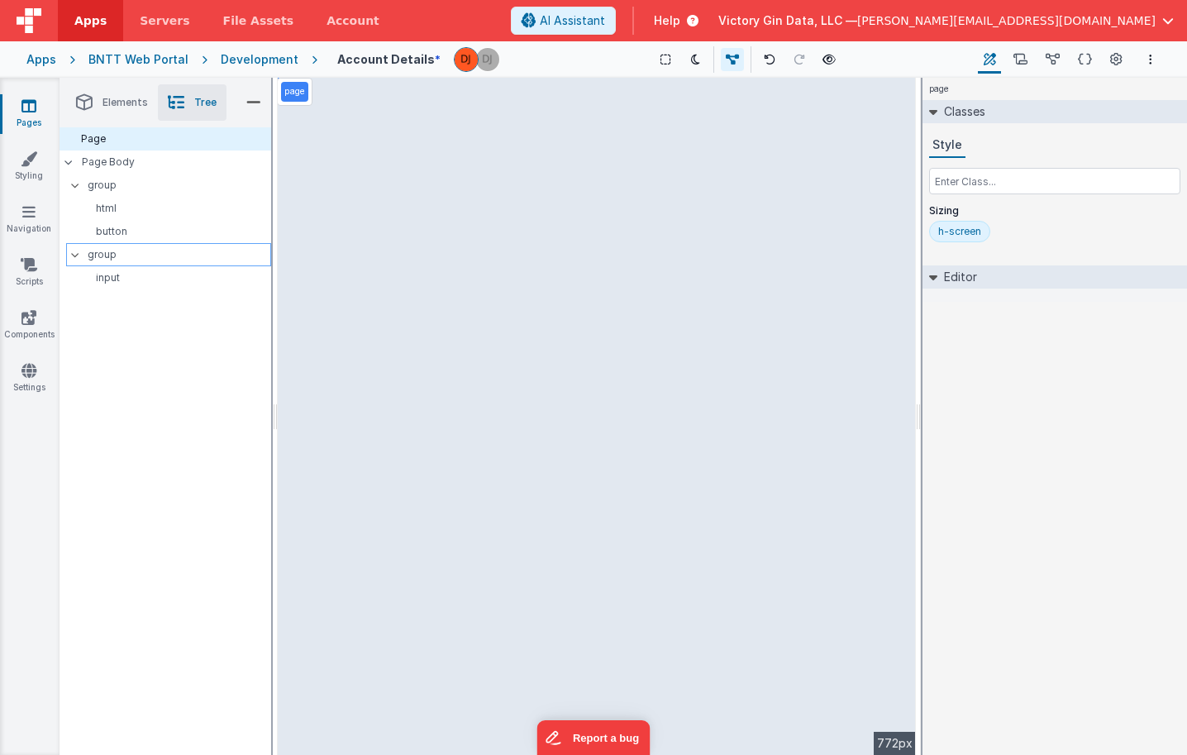
click at [117, 254] on p "group" at bounding box center [179, 255] width 183 height 18
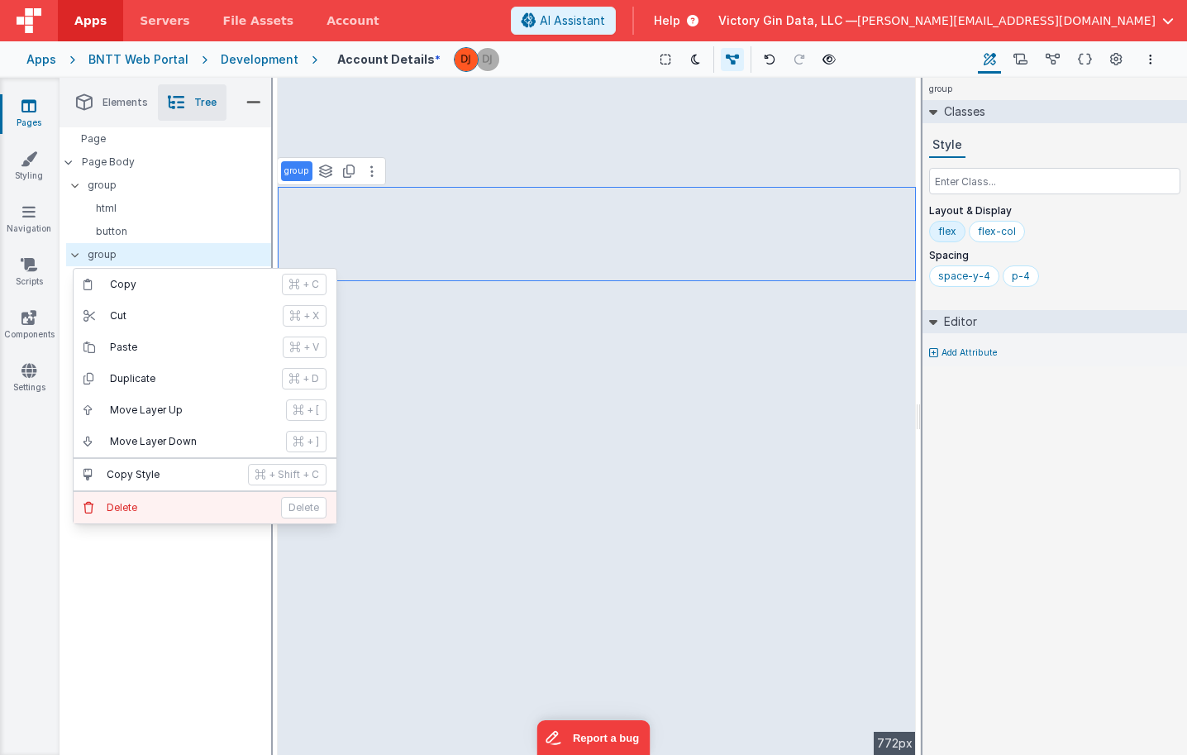
click at [205, 509] on p "Delete" at bounding box center [189, 507] width 165 height 13
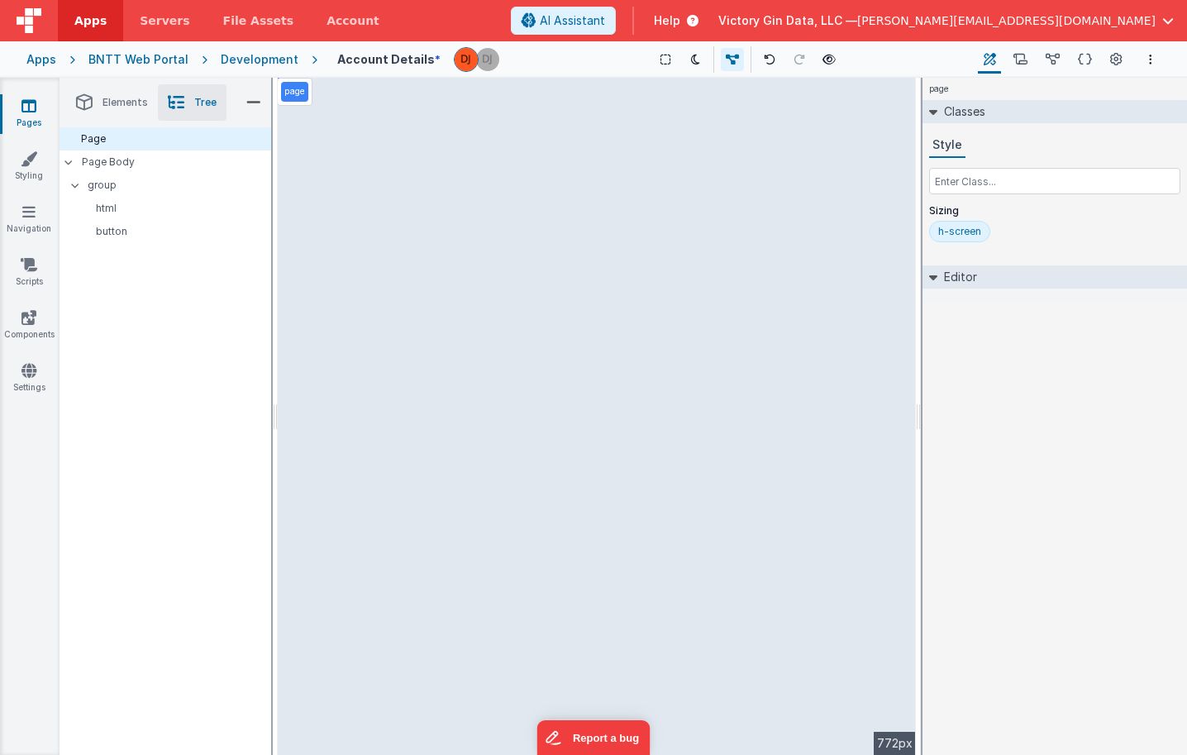
click at [134, 95] on li "Elements" at bounding box center [112, 102] width 92 height 36
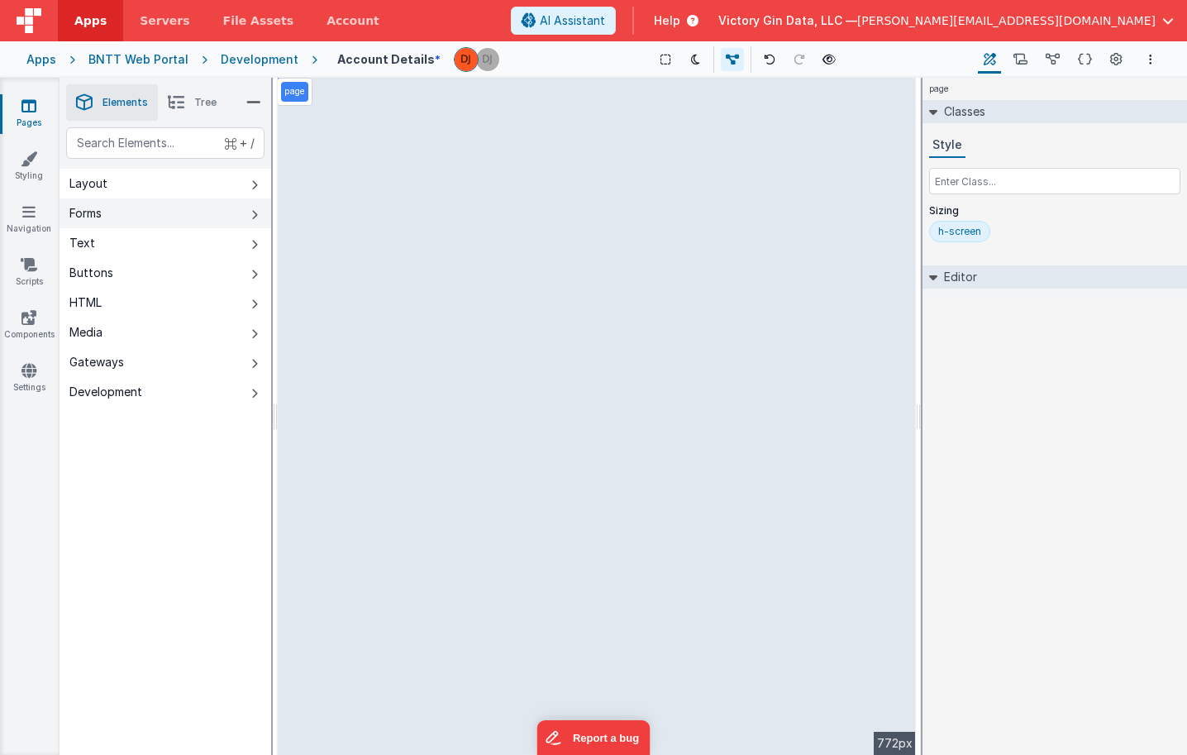
click at [181, 211] on button "Forms" at bounding box center [166, 213] width 212 height 30
click at [183, 196] on button "Layout" at bounding box center [166, 184] width 212 height 30
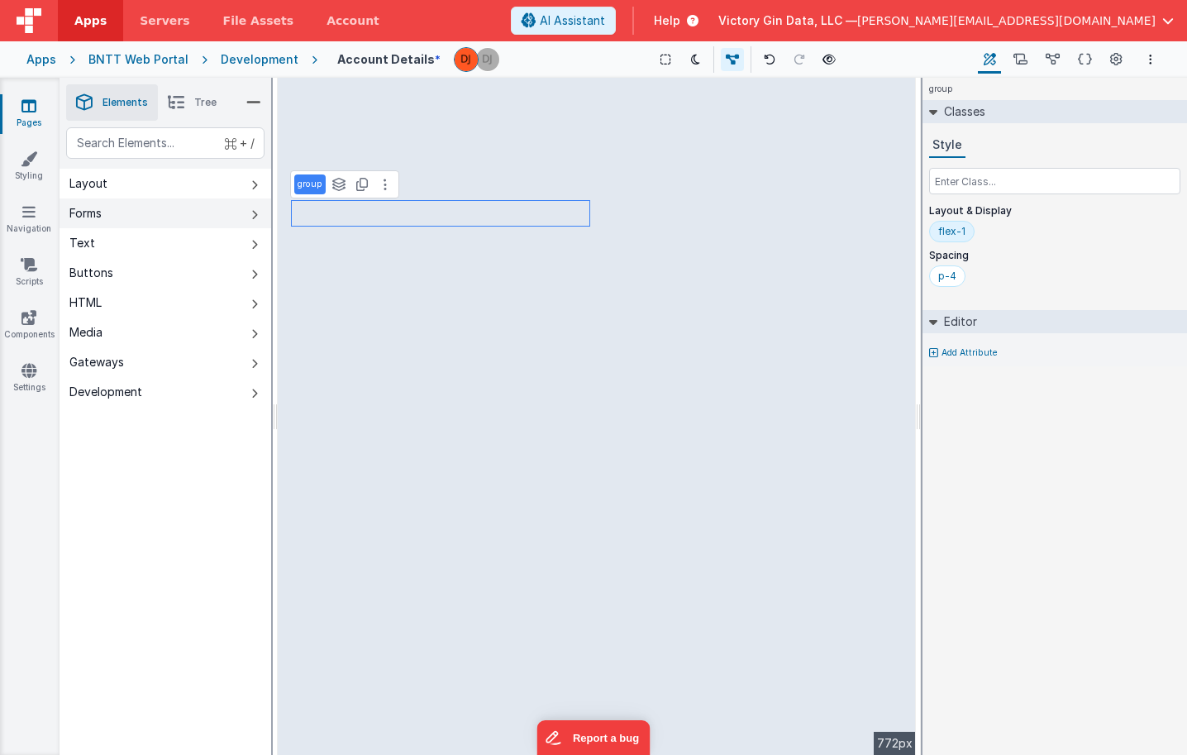
click at [139, 216] on button "Forms" at bounding box center [166, 213] width 212 height 30
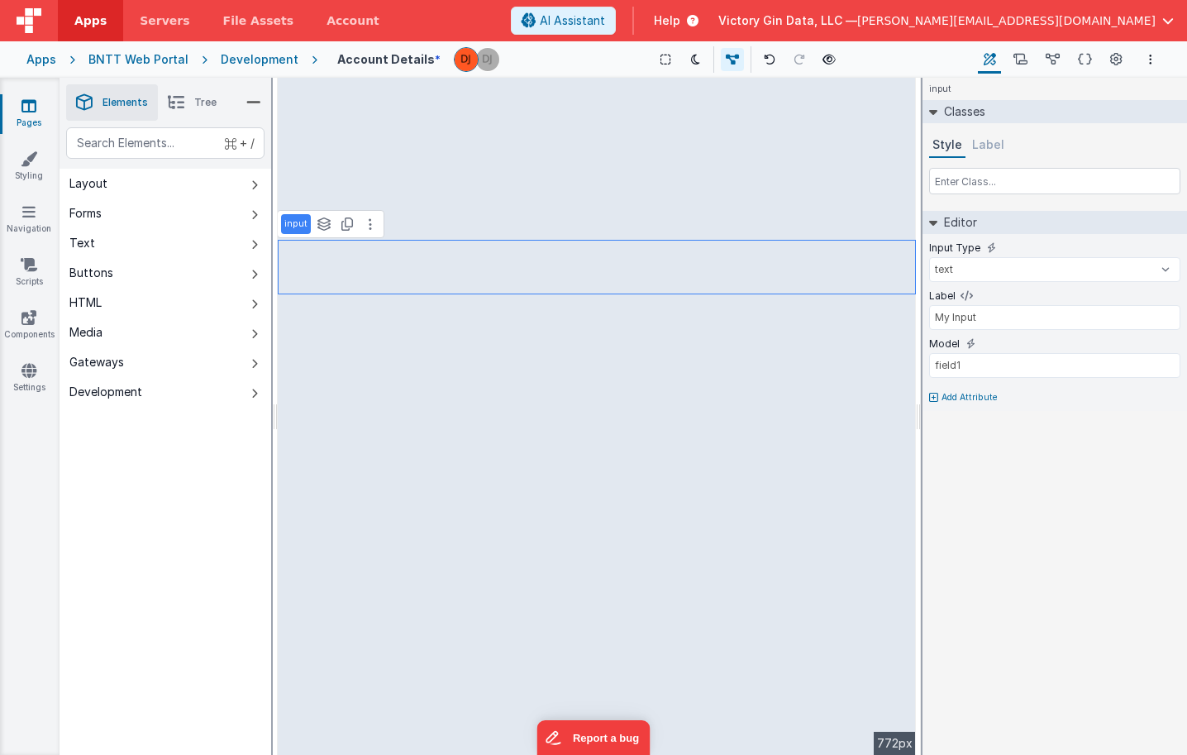
type input "field1"
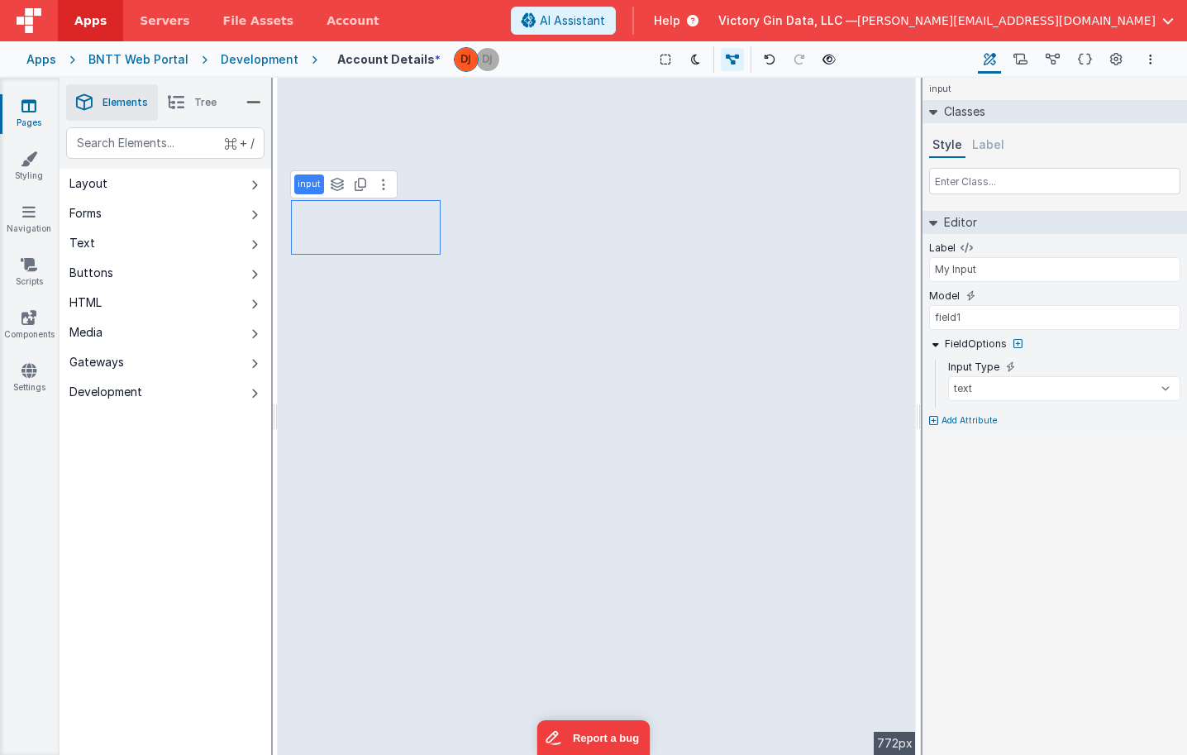
click at [191, 118] on li "Tree" at bounding box center [192, 102] width 69 height 36
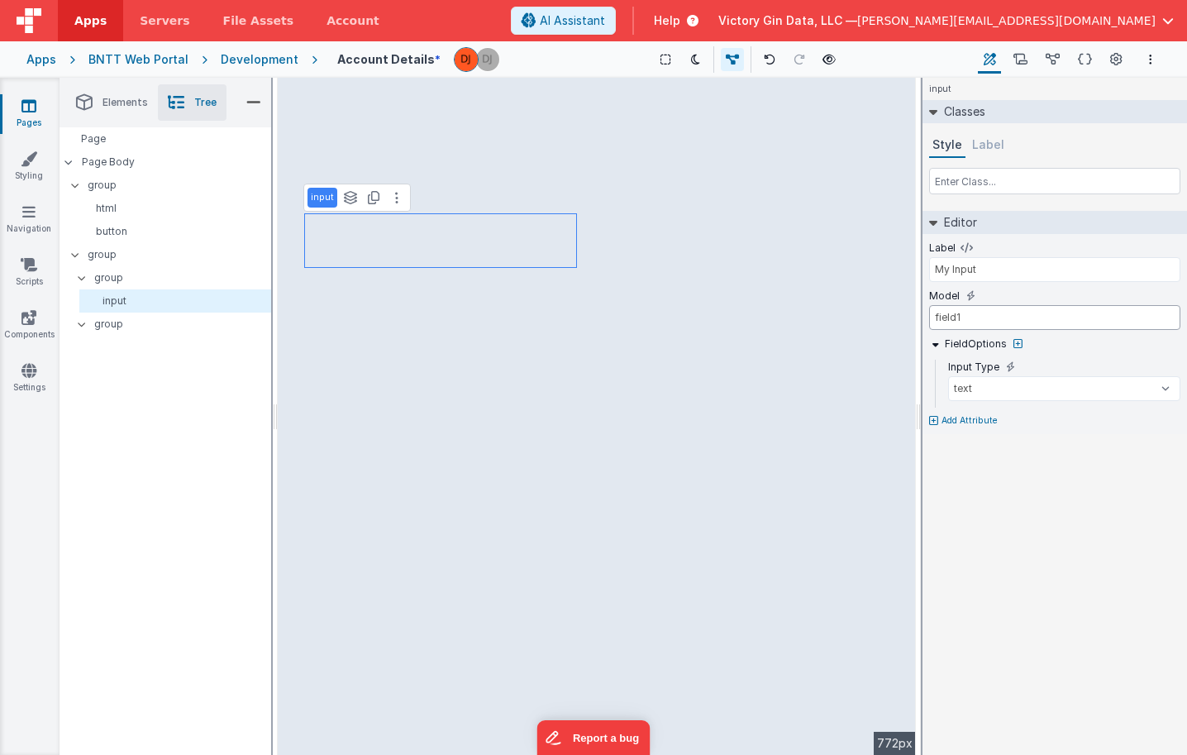
click at [972, 320] on input "field1" at bounding box center [1054, 317] width 251 height 25
click at [981, 268] on input "My Input" at bounding box center [1054, 269] width 251 height 25
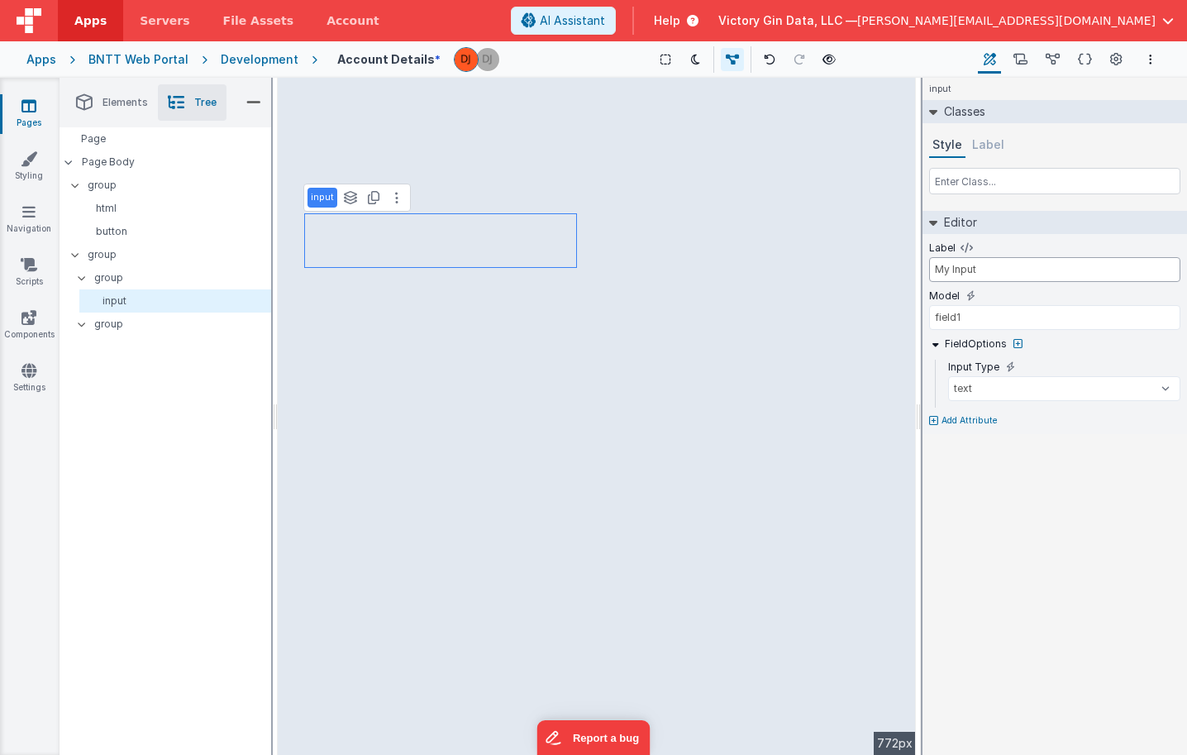
click at [981, 268] on input "My Input" at bounding box center [1054, 269] width 251 height 25
type input "First Name"
type input "nameFirst"
click at [395, 198] on icon at bounding box center [396, 197] width 3 height 13
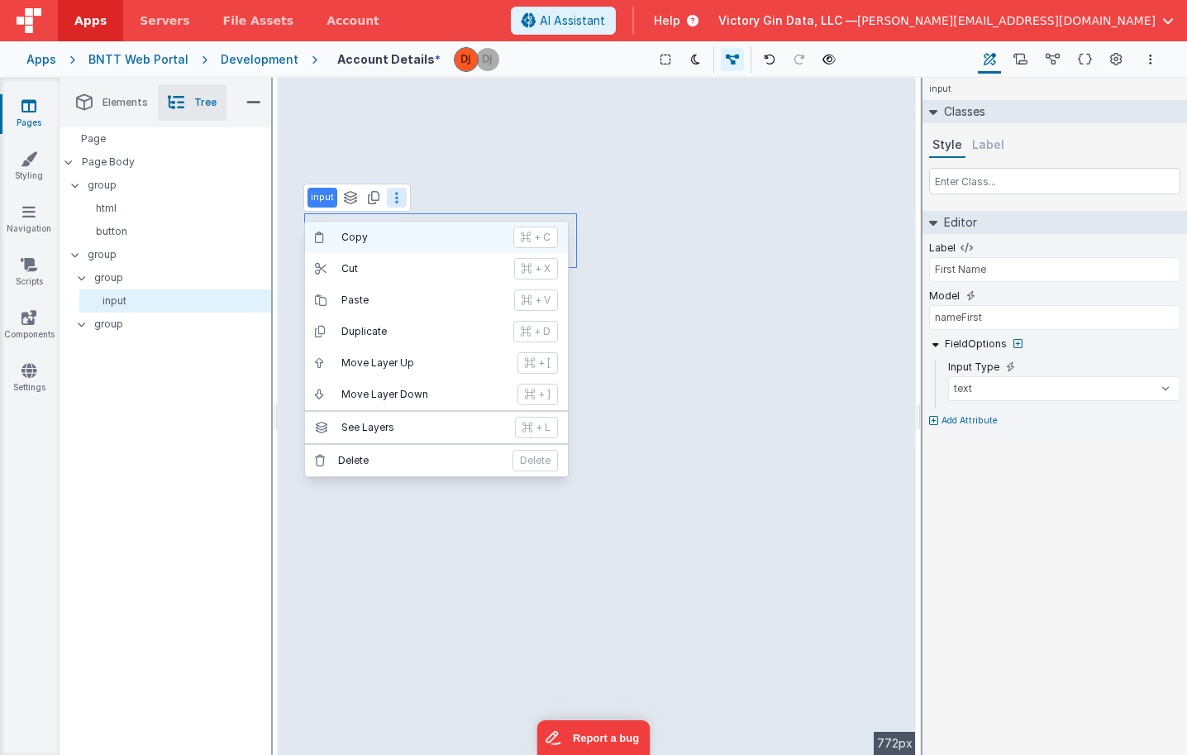
click at [379, 238] on p "Copy" at bounding box center [422, 237] width 162 height 13
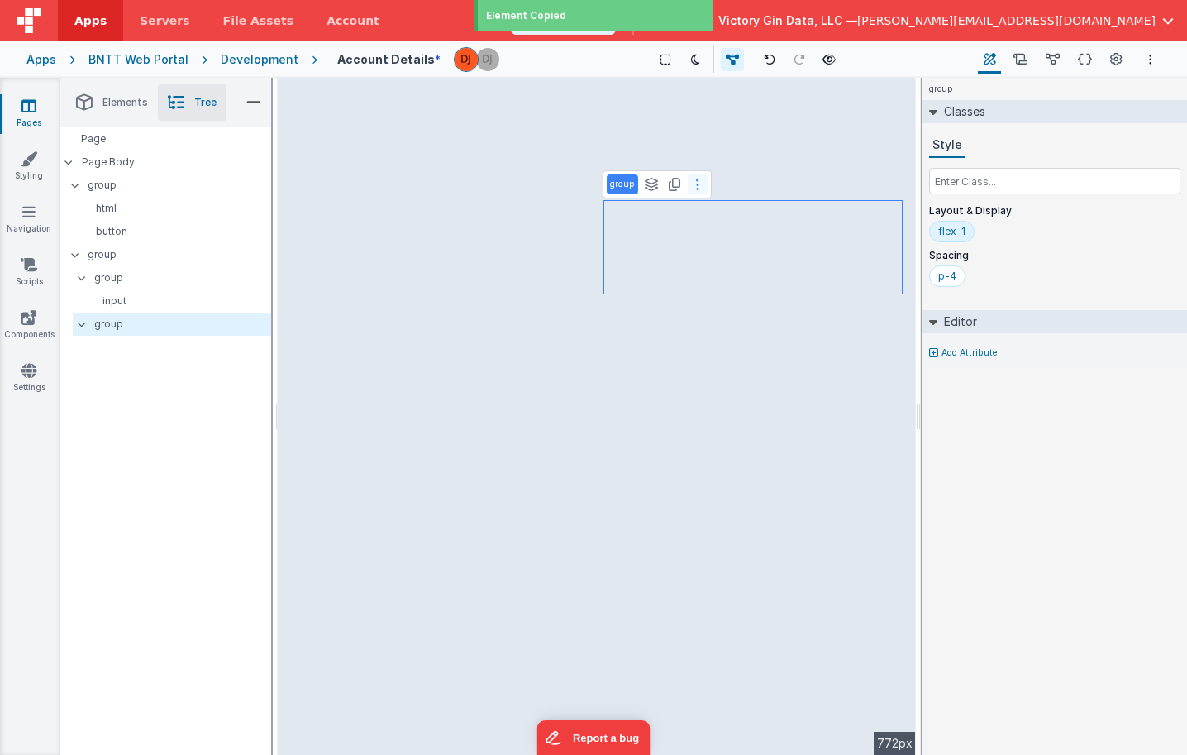
click at [698, 189] on icon at bounding box center [697, 184] width 3 height 13
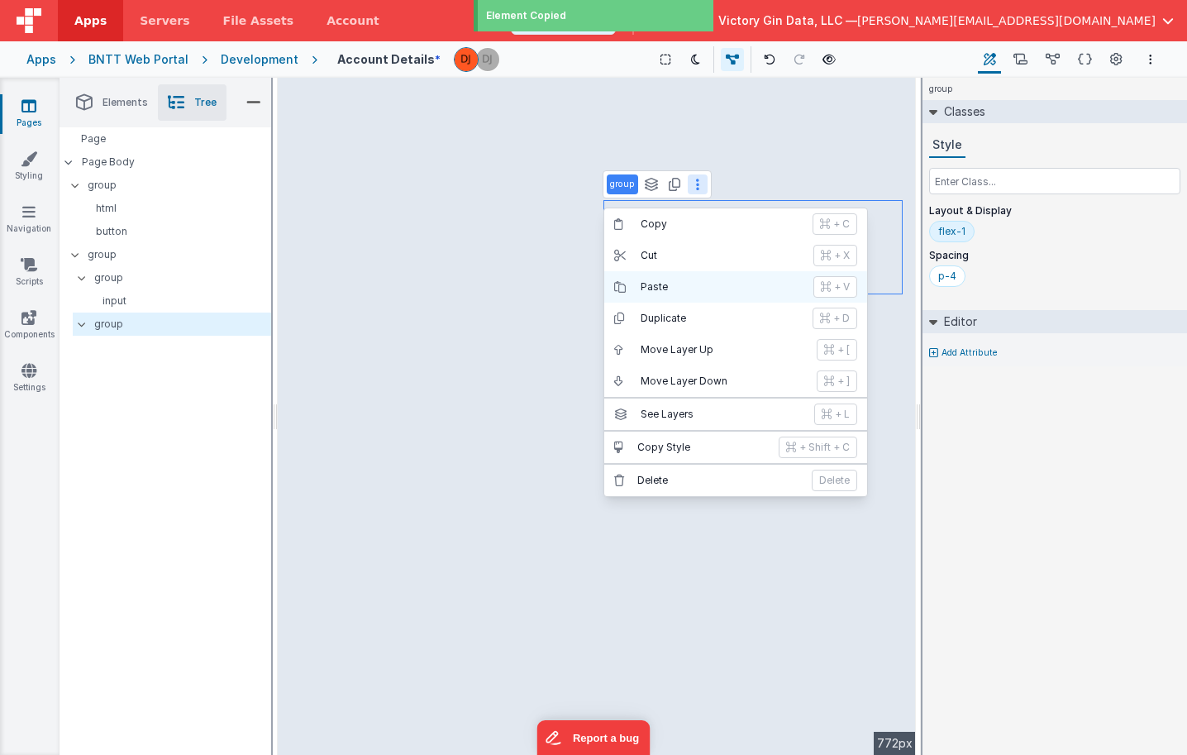
click at [680, 289] on p "Paste" at bounding box center [722, 286] width 163 height 13
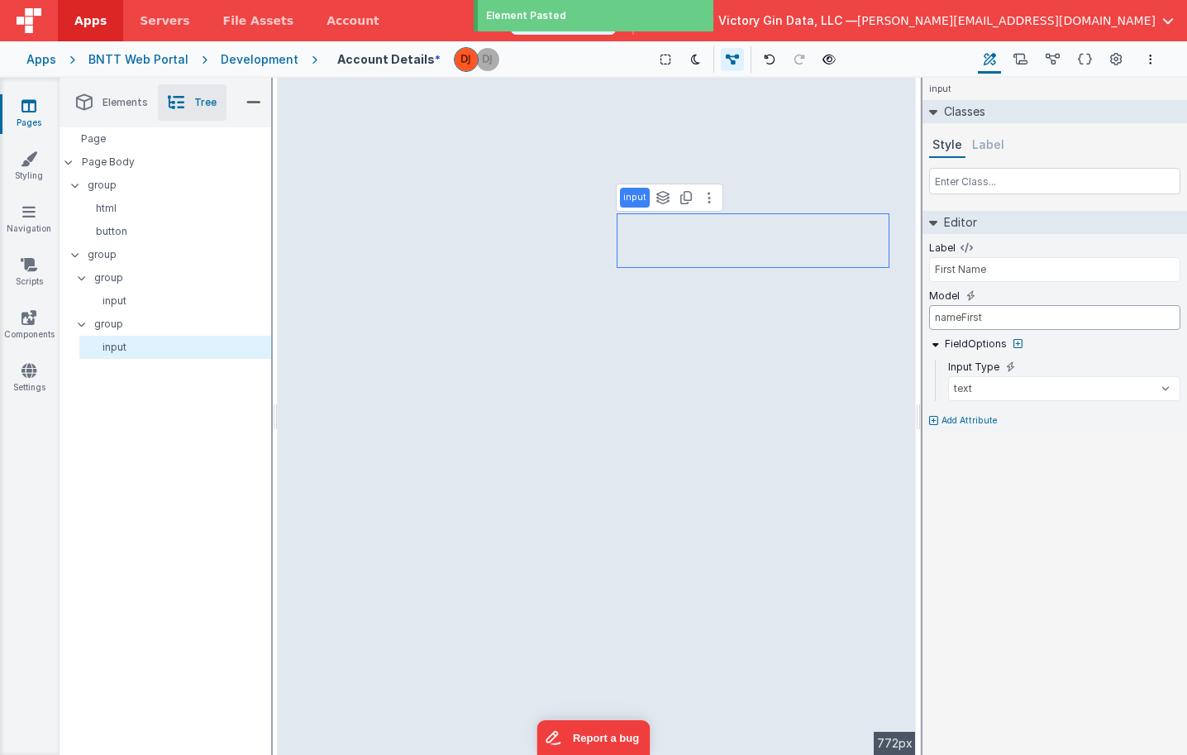
click at [977, 319] on input "nameFirst" at bounding box center [1054, 317] width 251 height 25
type input "nameLast"
click at [945, 277] on input "First Name" at bounding box center [1054, 269] width 251 height 25
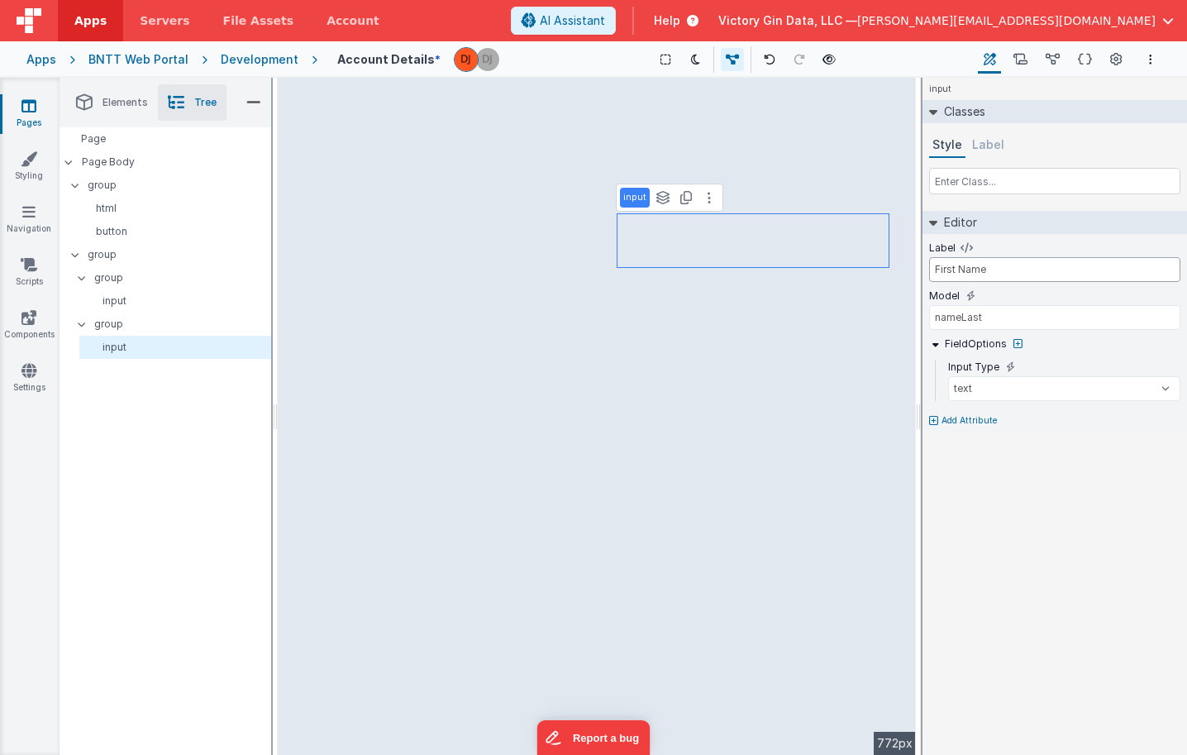
click at [946, 257] on input "First Name" at bounding box center [1054, 269] width 251 height 25
type input "Last Name"
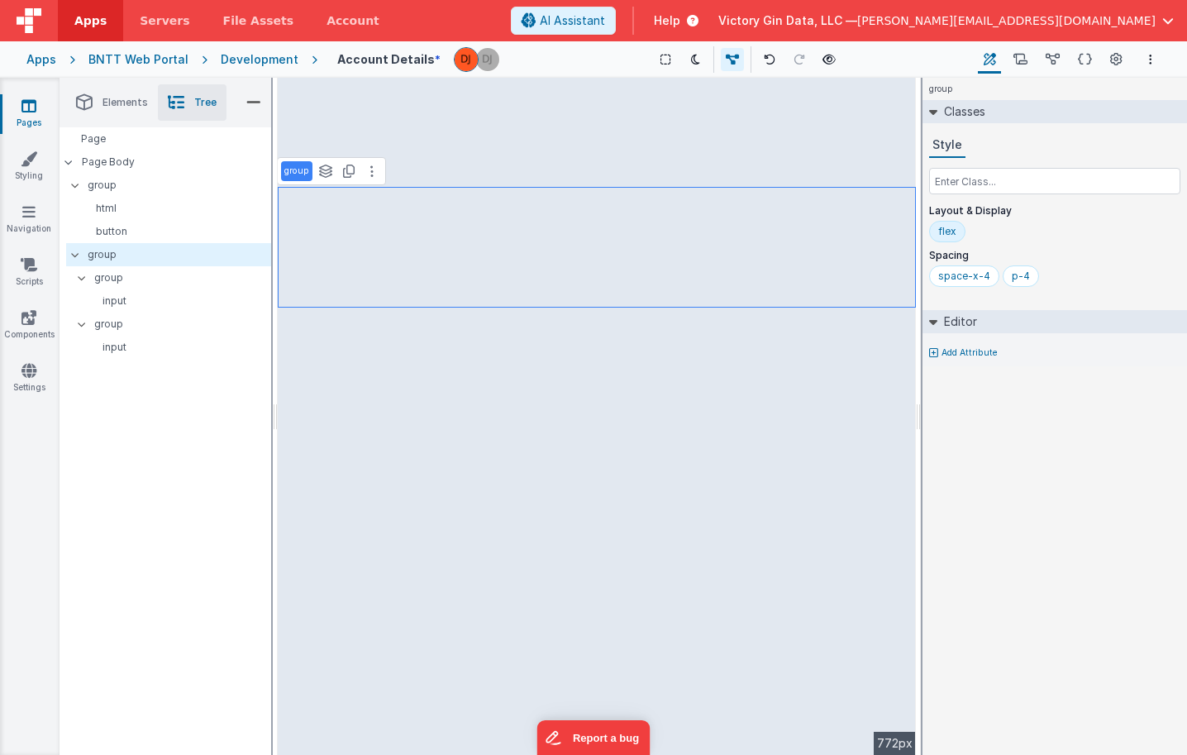
click at [970, 353] on p "Add Attribute" at bounding box center [970, 352] width 56 height 13
type input "color"
click at [465, 418] on div at bounding box center [593, 377] width 1187 height 755
click at [116, 102] on span "Elements" at bounding box center [125, 102] width 45 height 13
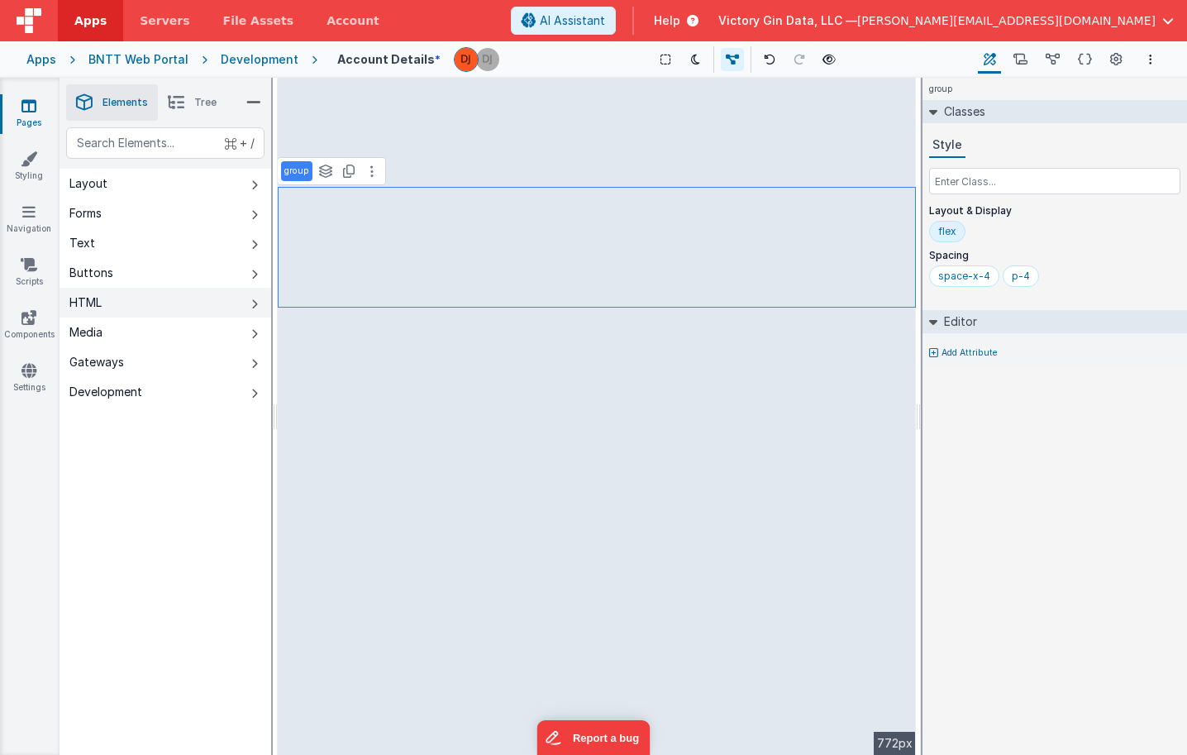
click at [179, 314] on button "HTML" at bounding box center [166, 303] width 212 height 30
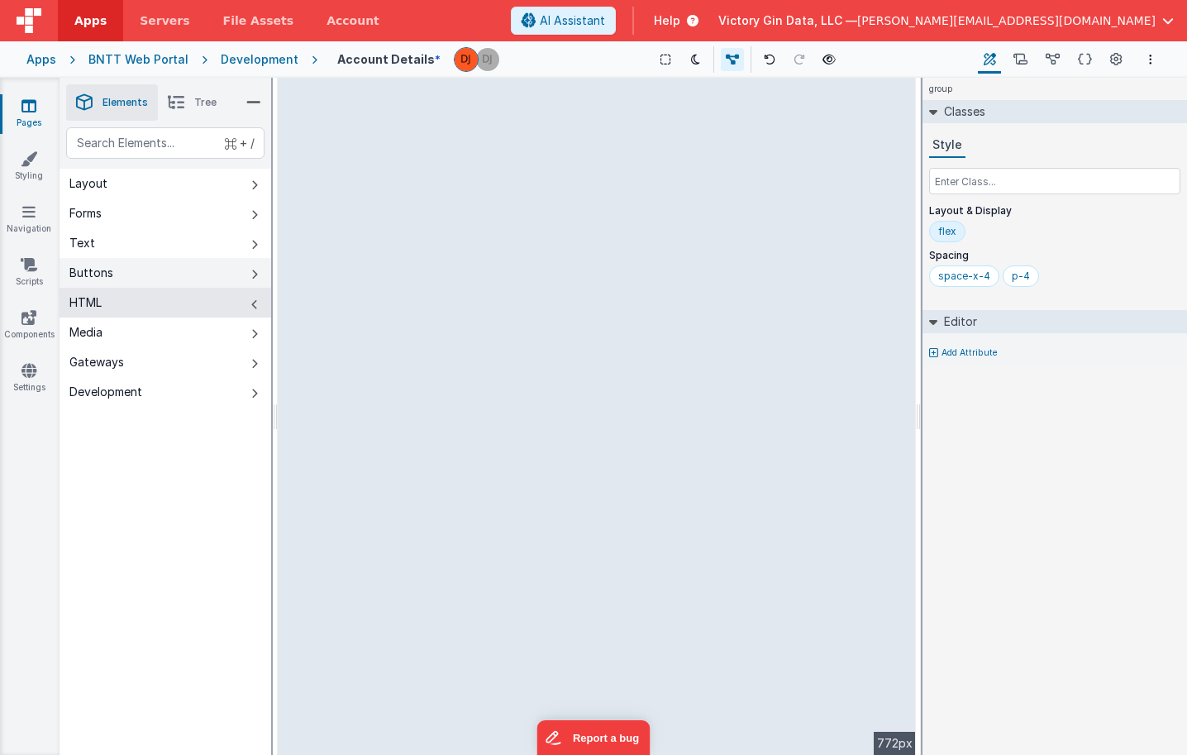
click at [158, 272] on button "Buttons" at bounding box center [166, 273] width 212 height 30
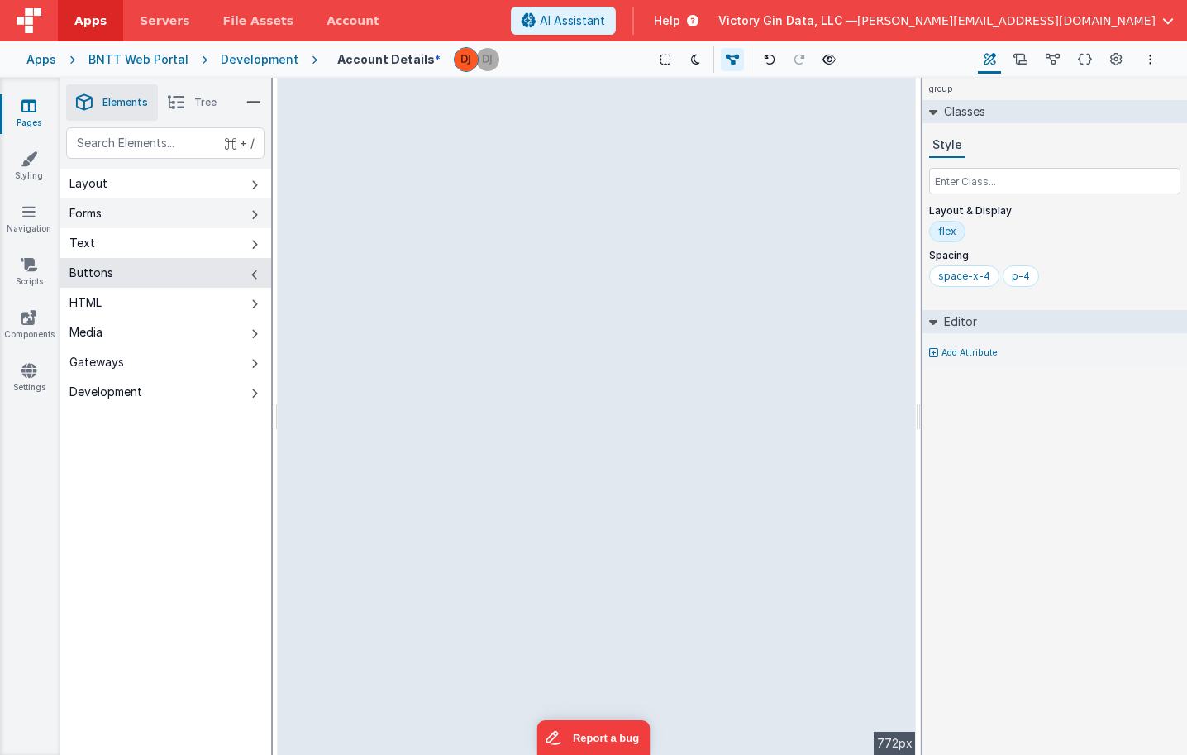
click at [136, 220] on button "Forms" at bounding box center [166, 213] width 212 height 30
click at [141, 206] on button "Forms" at bounding box center [166, 213] width 212 height 30
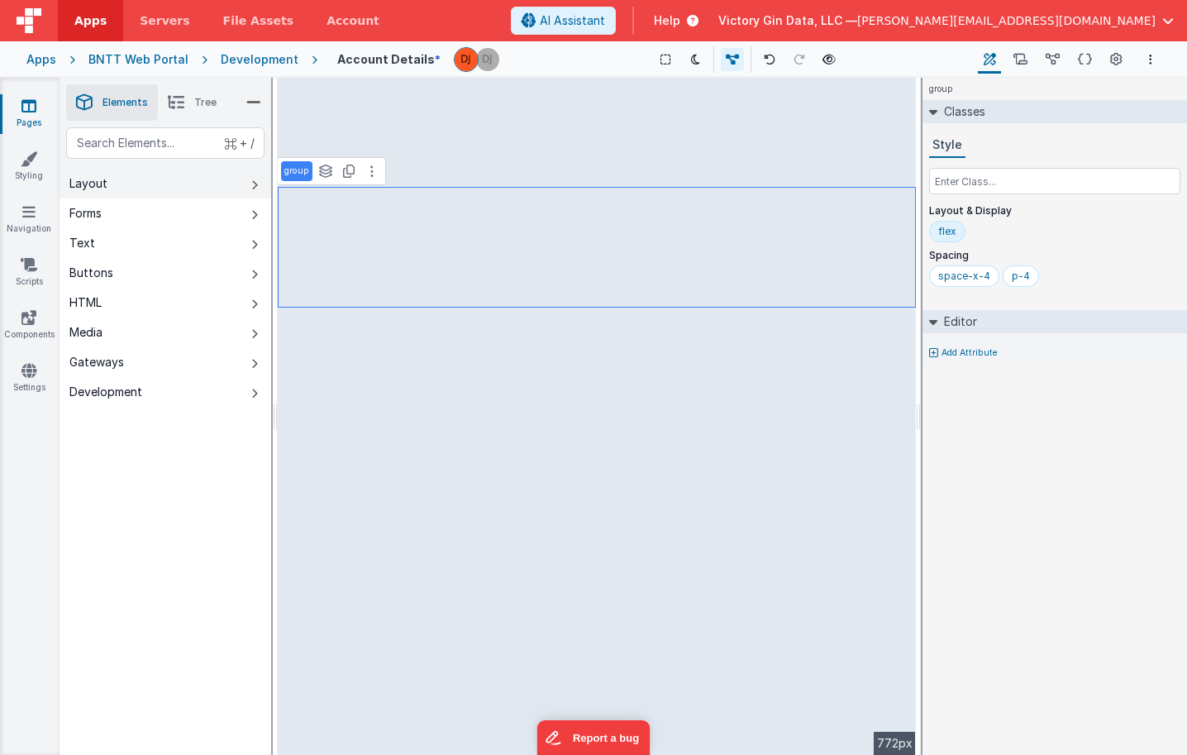
click at [141, 185] on button "Layout" at bounding box center [166, 184] width 212 height 30
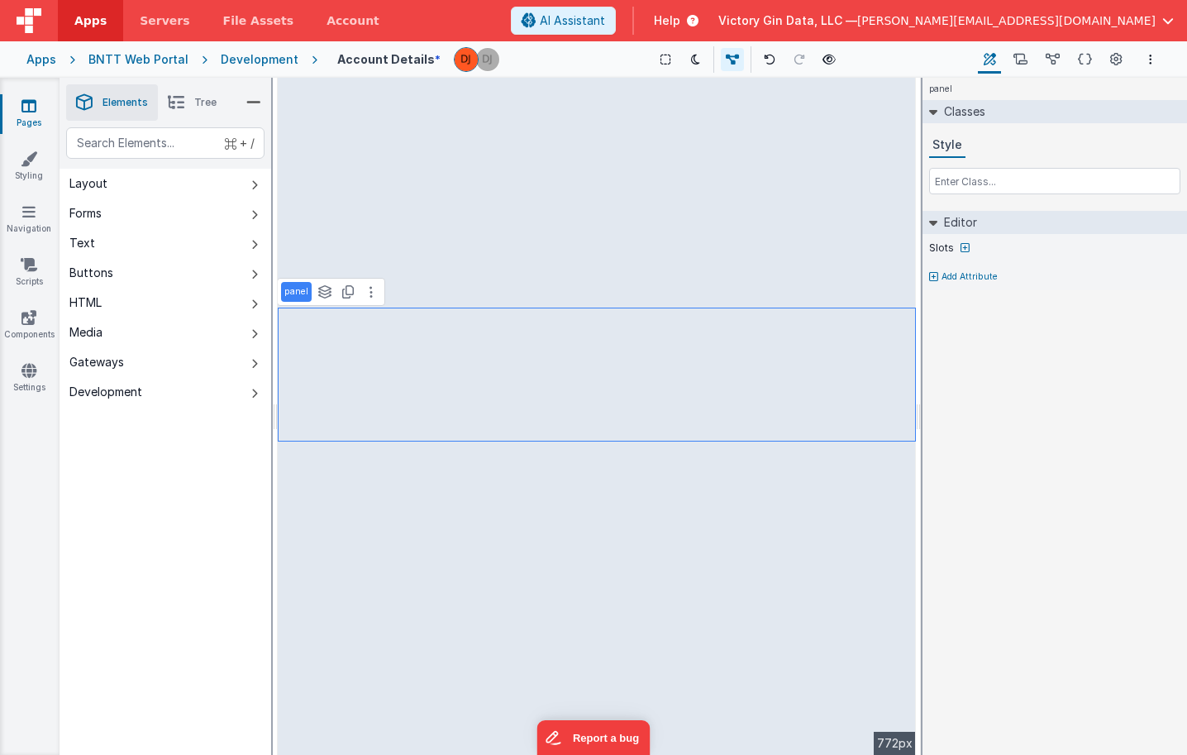
click at [188, 102] on li "Tree" at bounding box center [192, 102] width 69 height 36
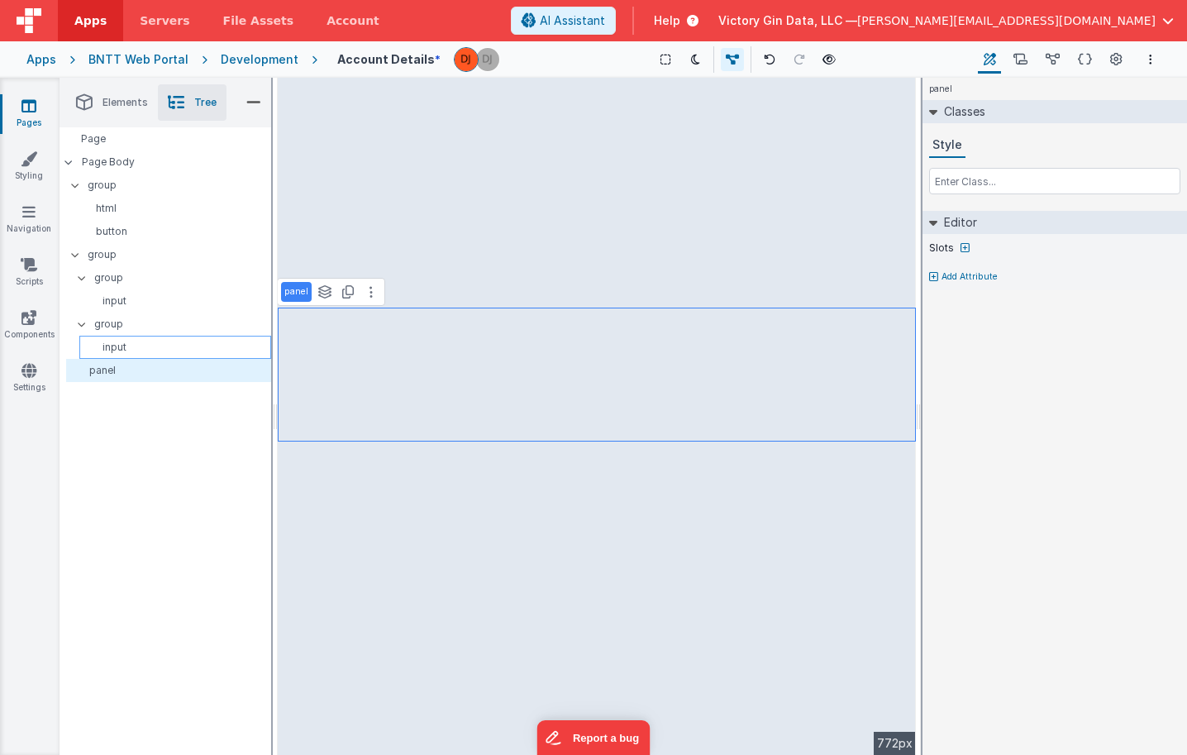
click at [155, 355] on div "input" at bounding box center [175, 347] width 192 height 23
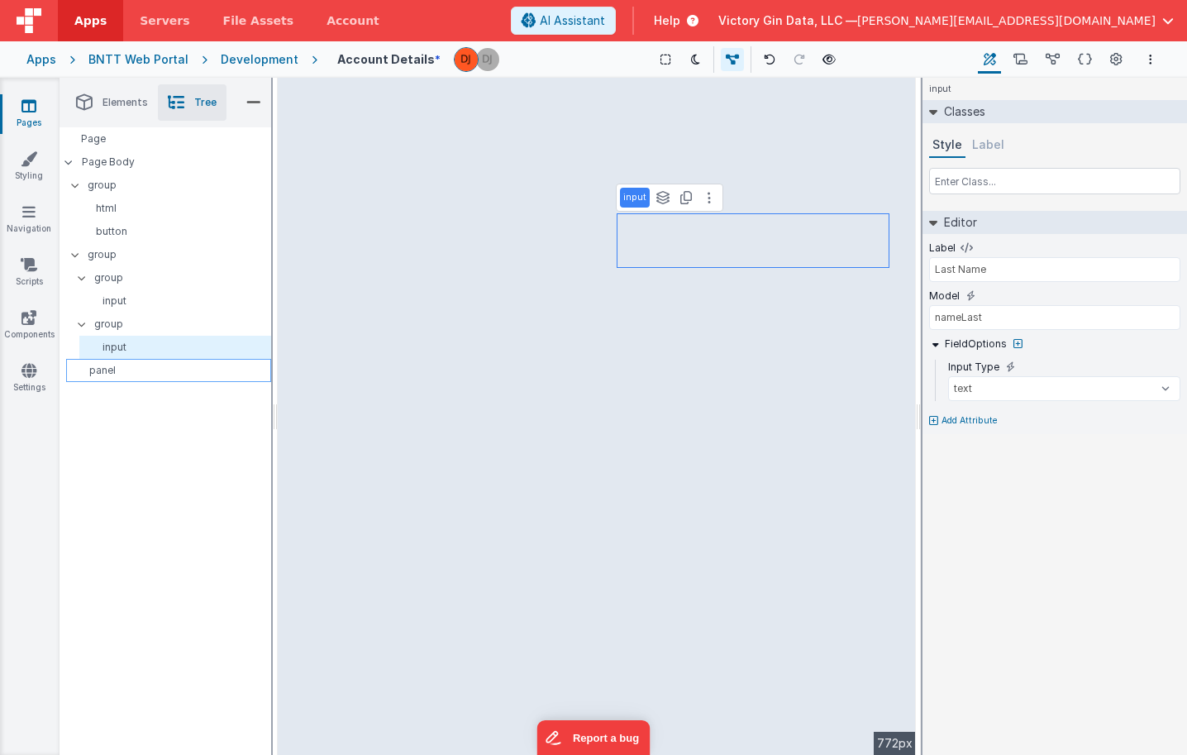
click at [155, 373] on p "panel" at bounding box center [172, 370] width 198 height 13
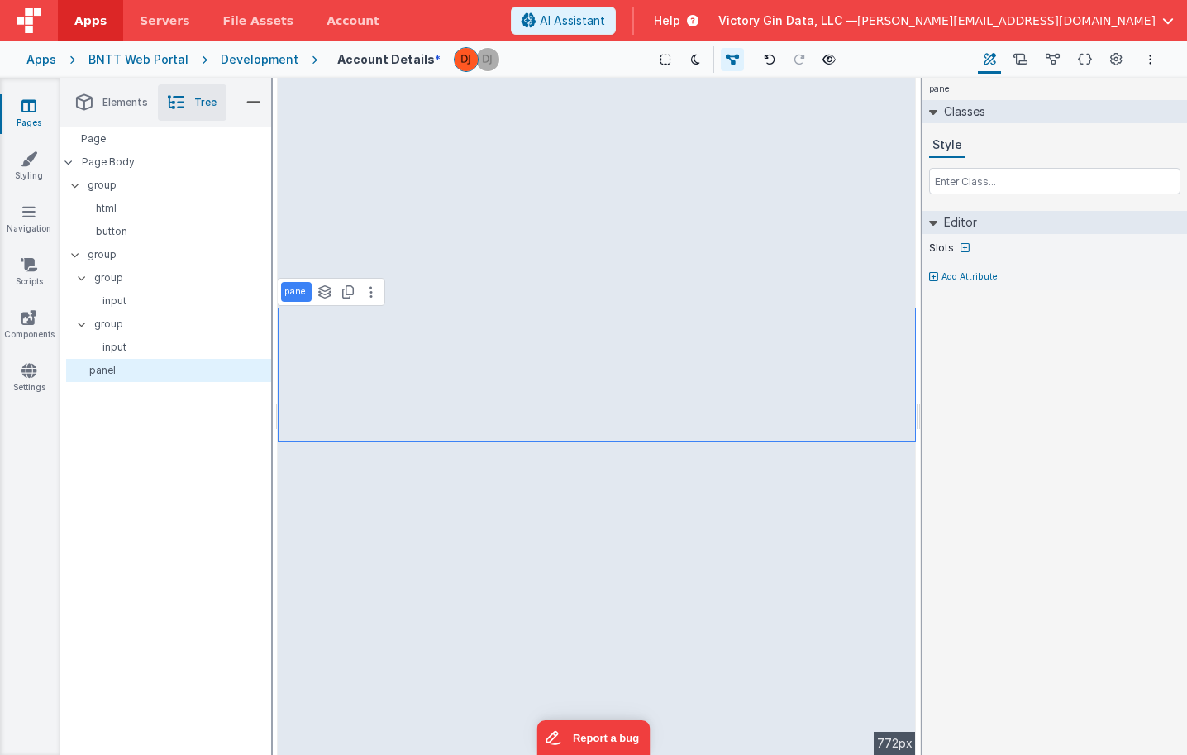
click at [959, 265] on div "Slots Add Attribute" at bounding box center [1055, 262] width 265 height 56
click at [959, 277] on p "Add Attribute" at bounding box center [970, 276] width 56 height 13
type input "c"
type input "black"
click at [953, 274] on label "Black" at bounding box center [942, 271] width 26 height 13
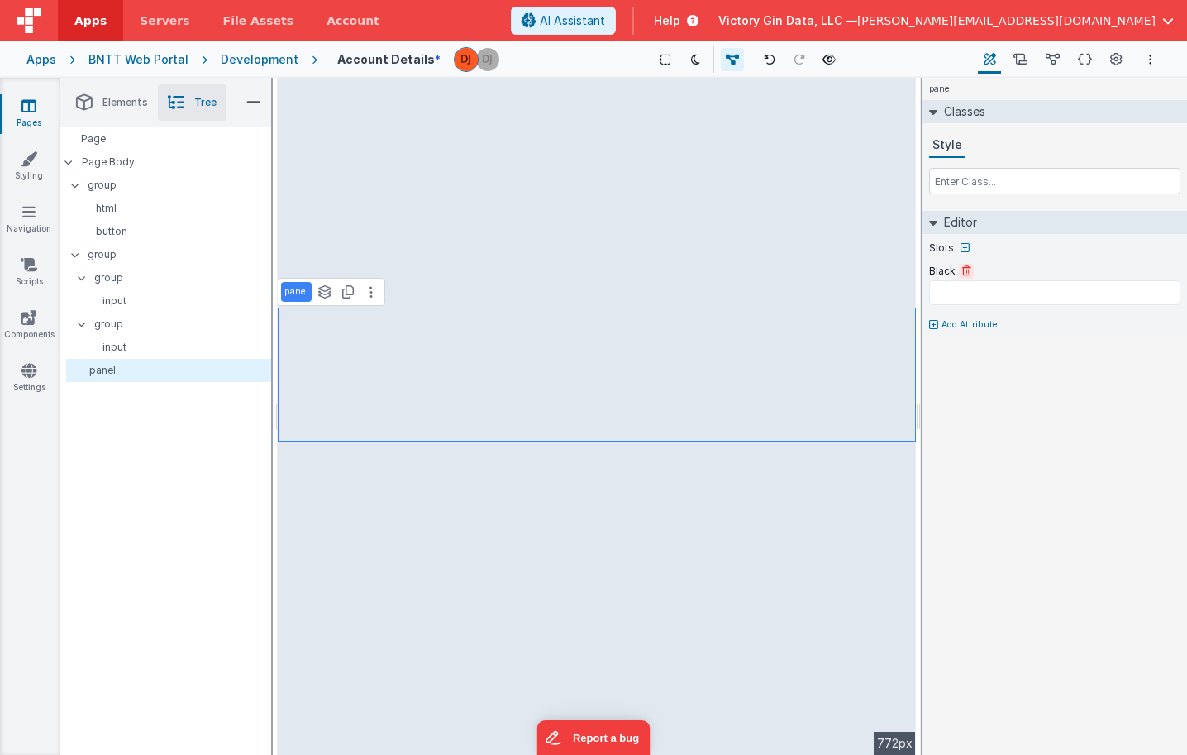
click at [965, 273] on icon at bounding box center [966, 271] width 9 height 10
click at [961, 243] on icon at bounding box center [965, 248] width 9 height 10
click at [988, 303] on div "Slot beforeTable afterTable beforeFilter afterFilter beforeLimit afterLimit bef…" at bounding box center [1053, 306] width 208 height 45
select select
click at [370, 297] on icon at bounding box center [371, 291] width 3 height 13
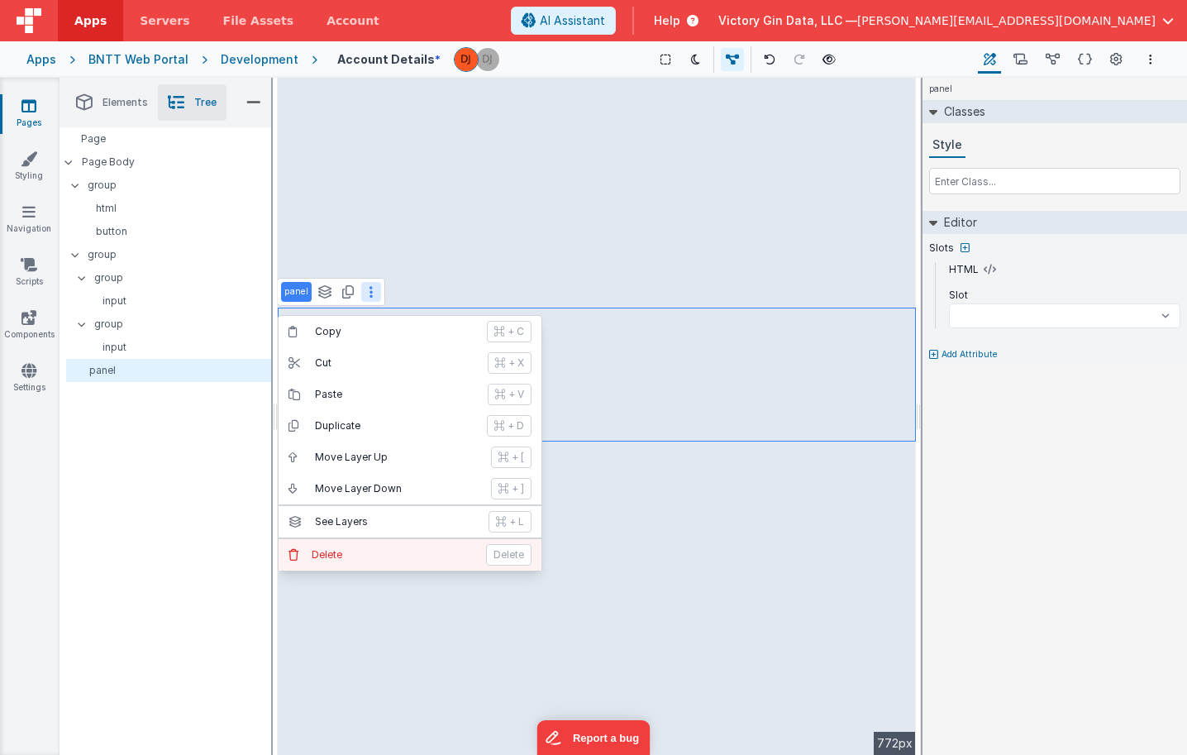
click at [387, 560] on p "Delete" at bounding box center [394, 554] width 165 height 13
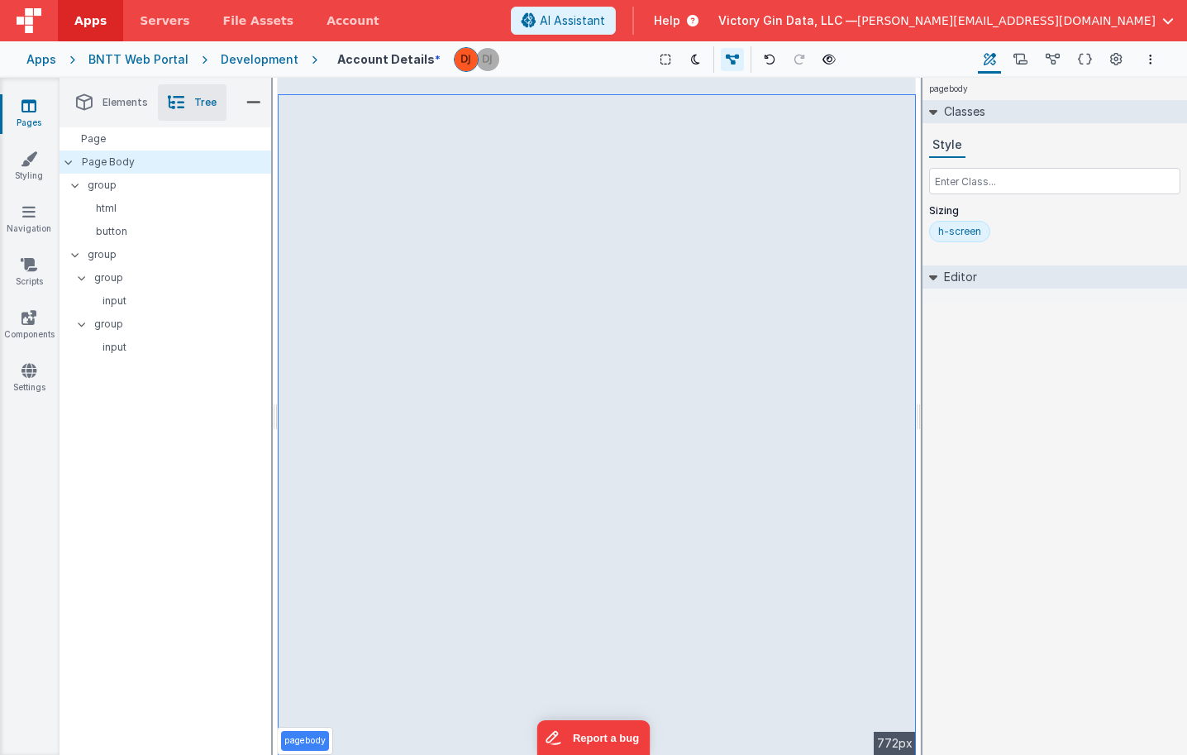
click at [1071, 60] on div "Schema Page Schema" at bounding box center [1085, 59] width 32 height 28
click at [158, 346] on p "input" at bounding box center [178, 347] width 184 height 13
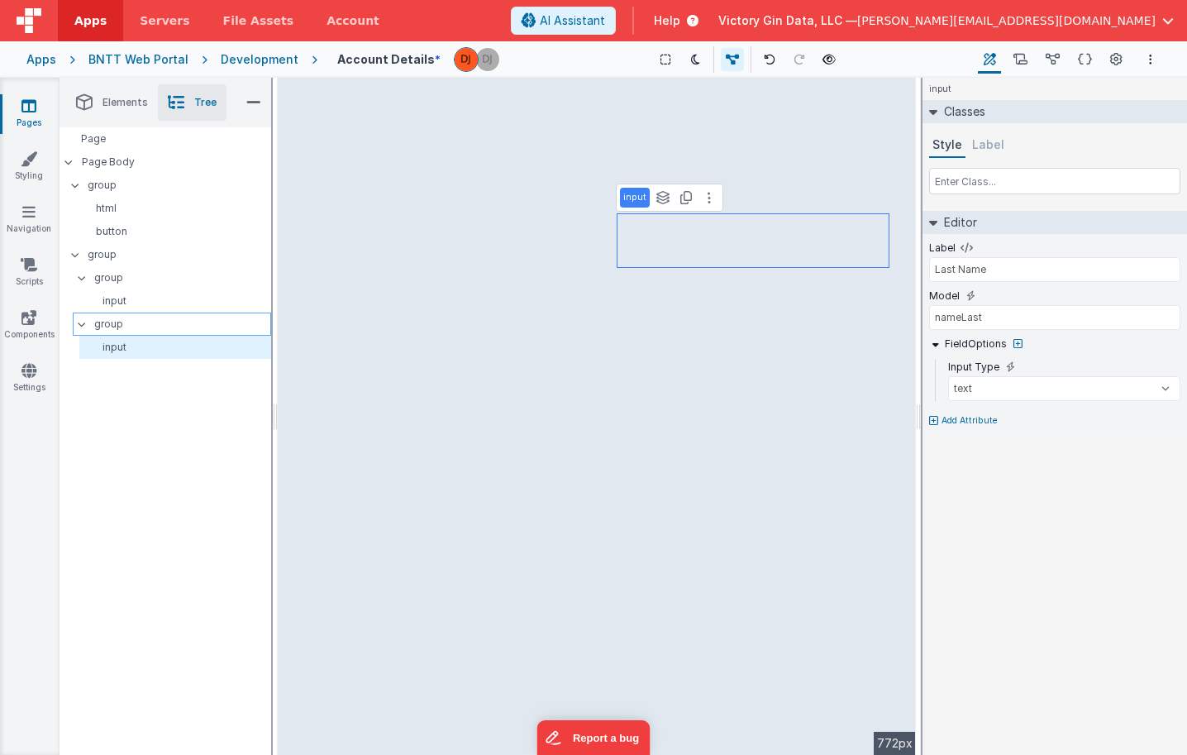
click at [177, 317] on p "group" at bounding box center [182, 324] width 176 height 18
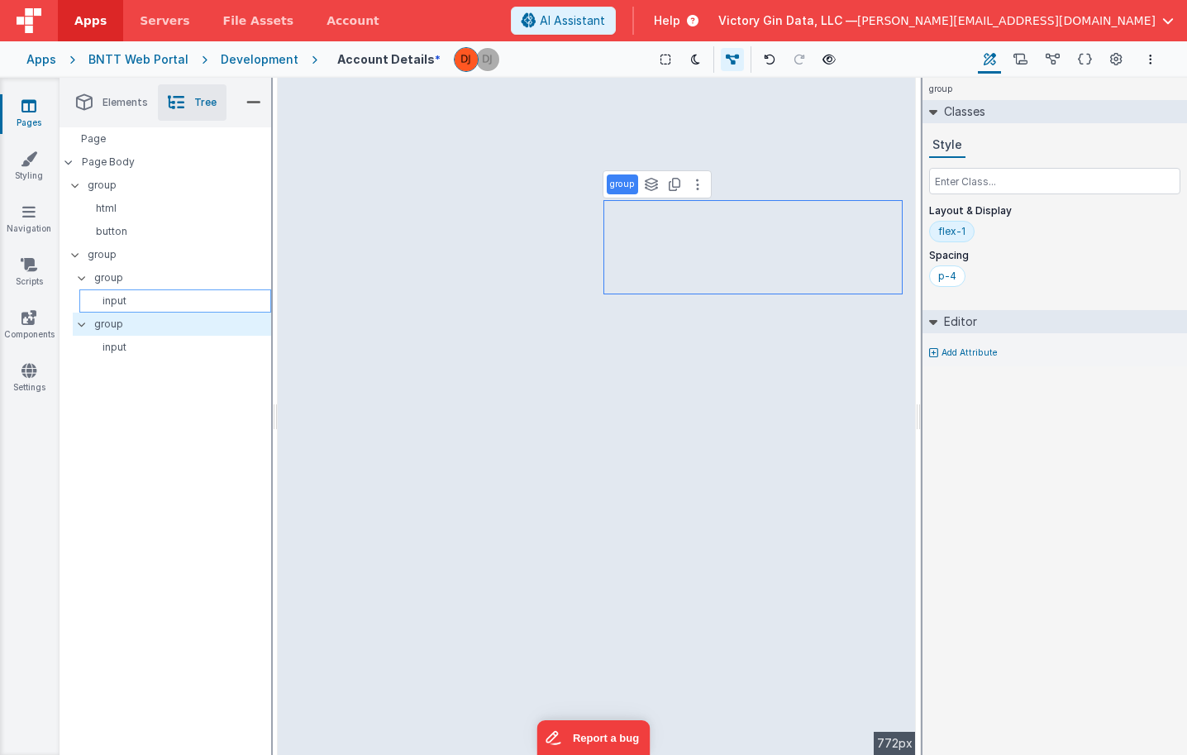
click at [179, 305] on p "input" at bounding box center [178, 300] width 184 height 13
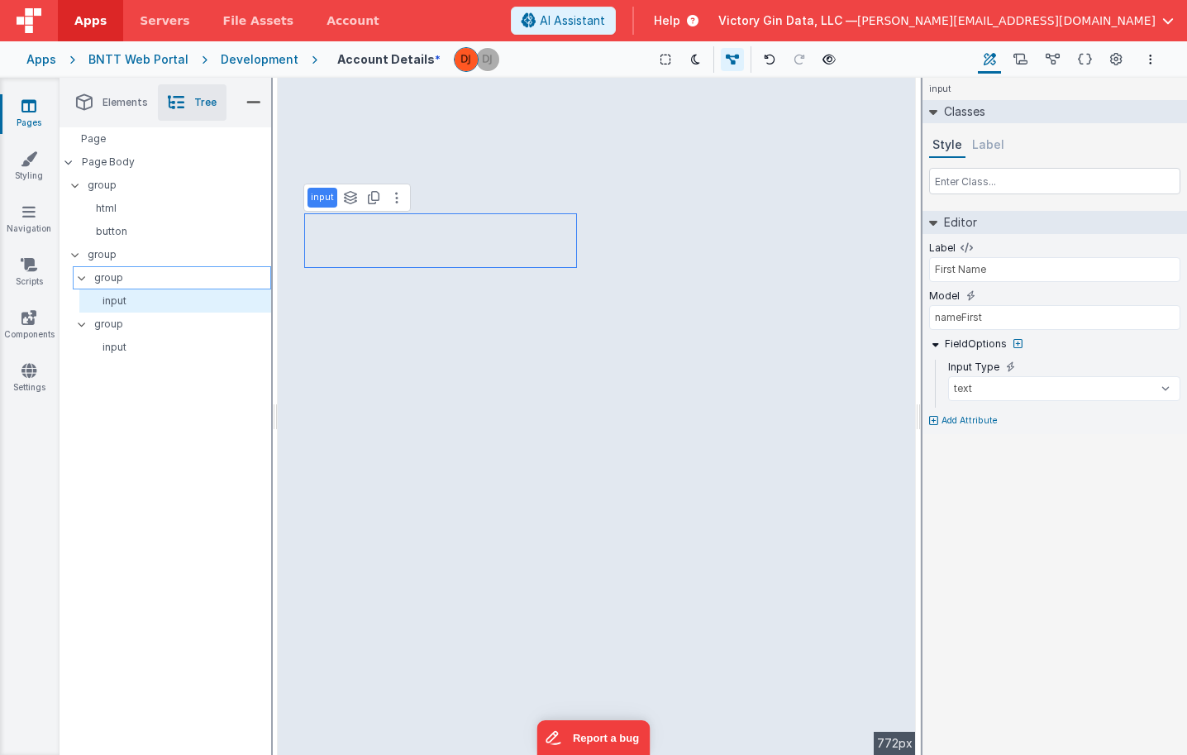
click at [179, 270] on p "group" at bounding box center [182, 278] width 176 height 18
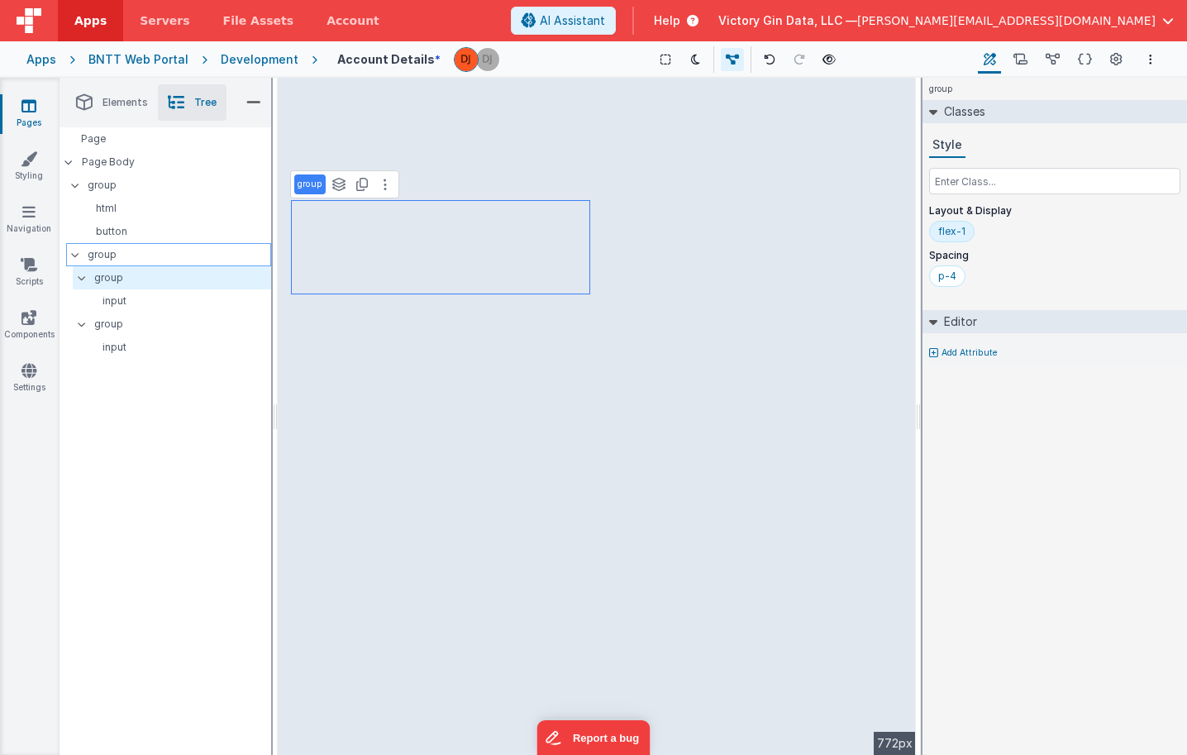
click at [179, 262] on p "group" at bounding box center [179, 255] width 183 height 18
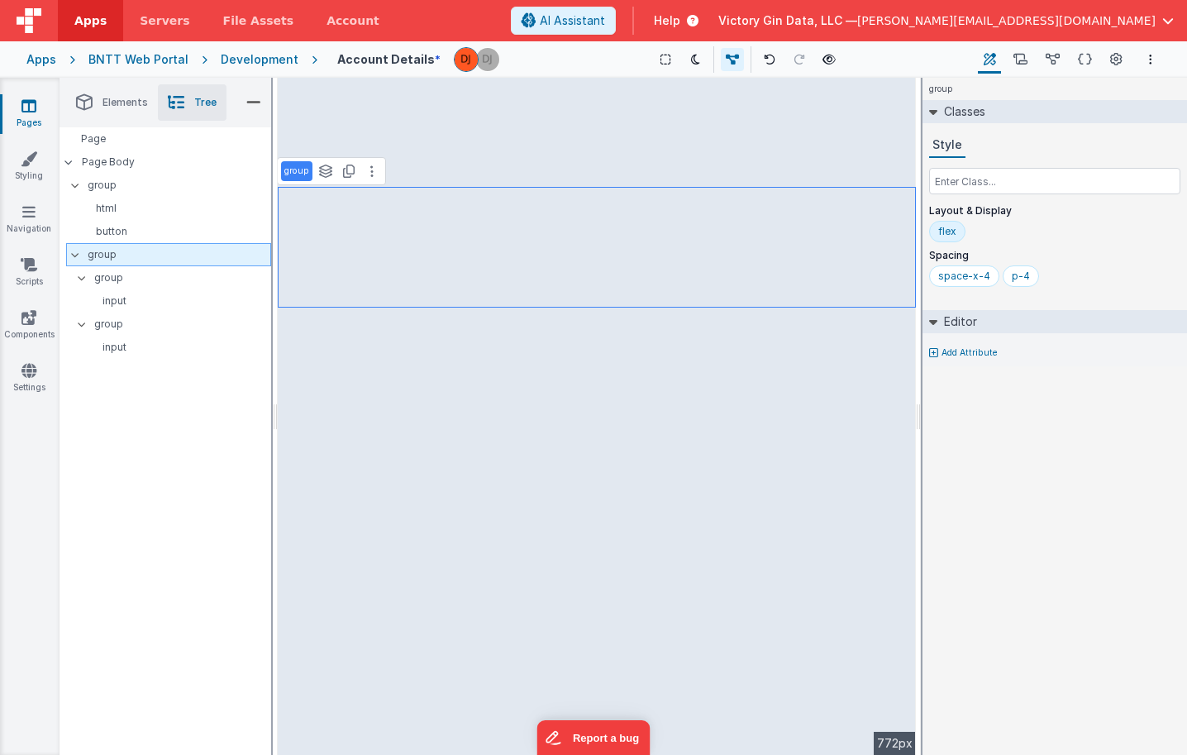
click at [172, 250] on p "group" at bounding box center [179, 255] width 183 height 18
click at [170, 232] on p "button" at bounding box center [174, 231] width 191 height 13
select select "saveAccount"
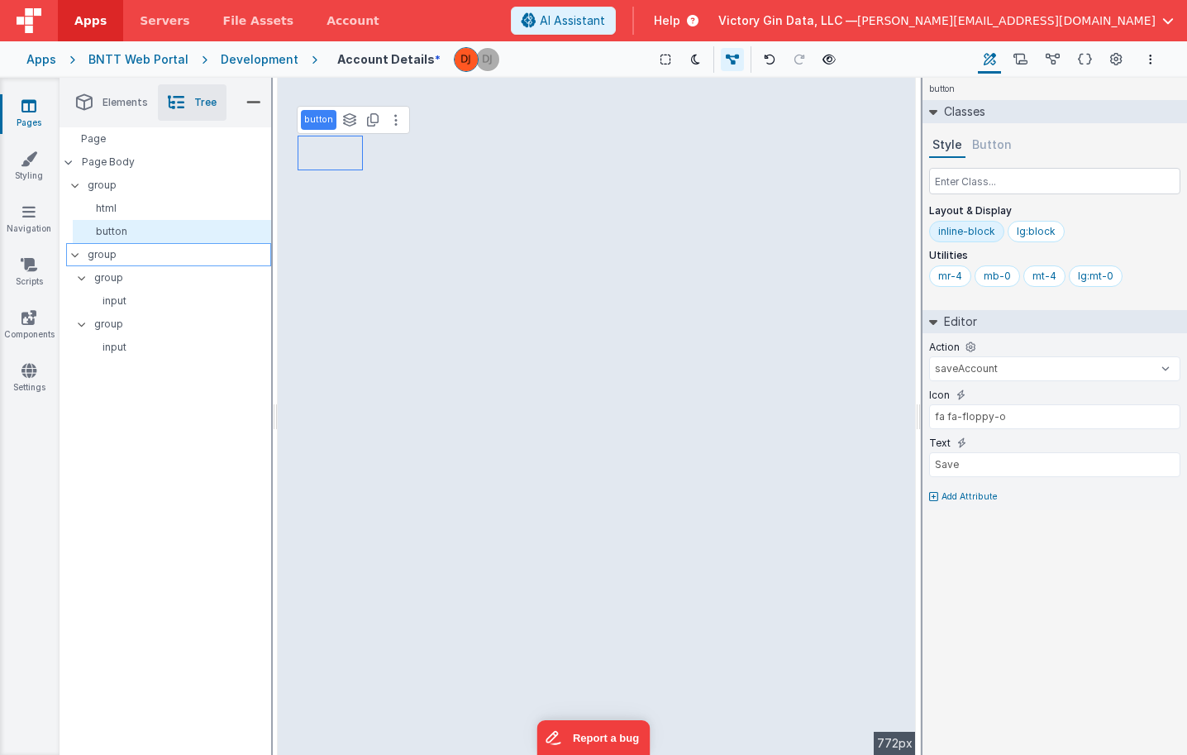
click at [176, 265] on div "group" at bounding box center [168, 254] width 205 height 23
click at [178, 298] on p "input" at bounding box center [178, 300] width 184 height 13
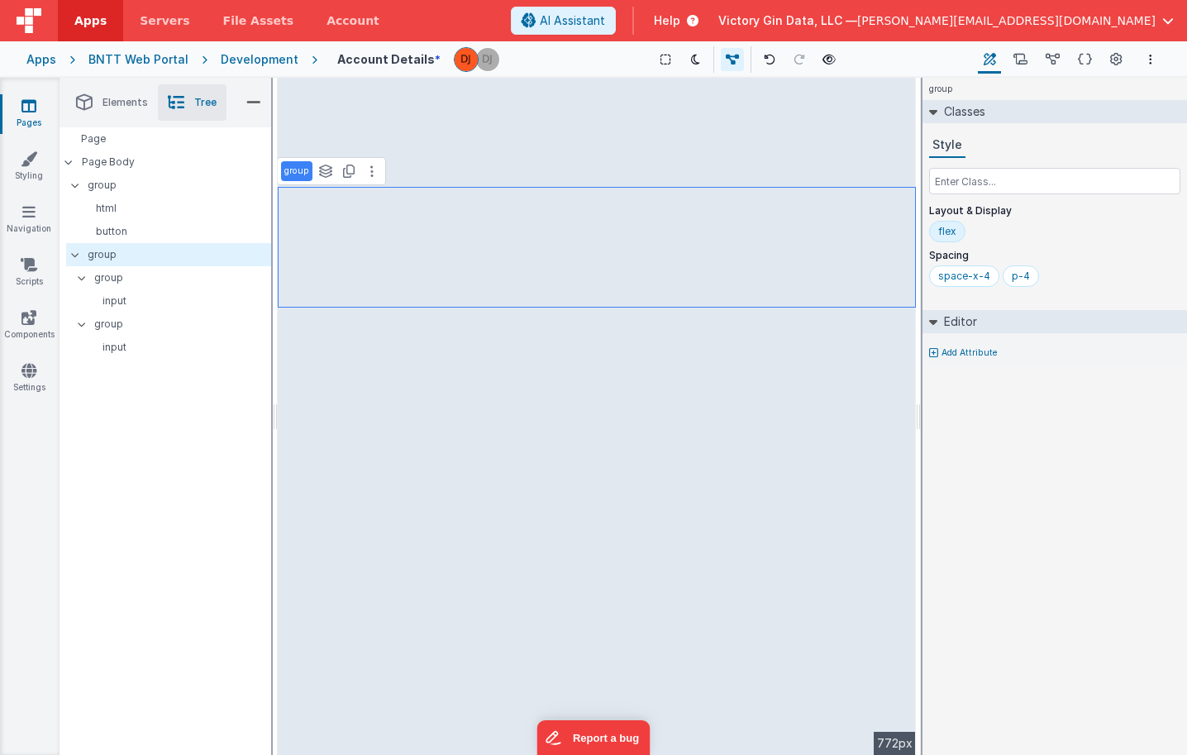
click at [107, 111] on li "Elements" at bounding box center [112, 102] width 92 height 36
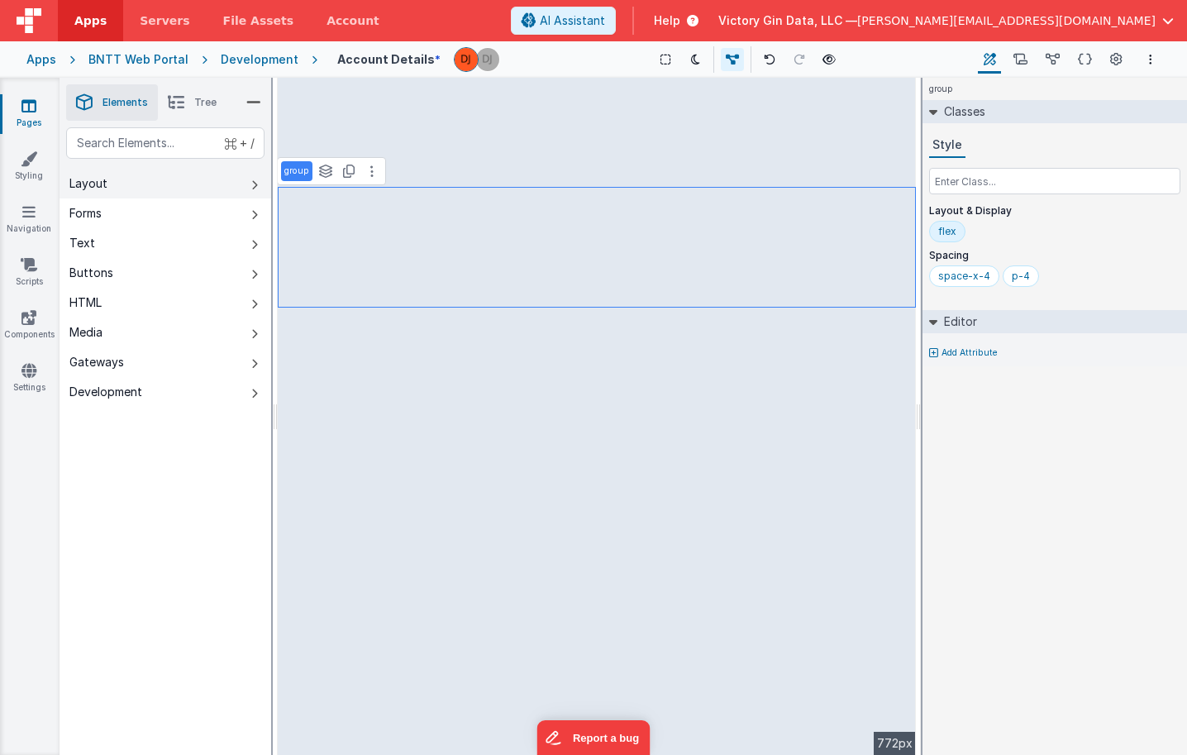
click at [113, 201] on button "Forms" at bounding box center [166, 213] width 212 height 30
click at [130, 182] on button "Layout" at bounding box center [166, 184] width 212 height 30
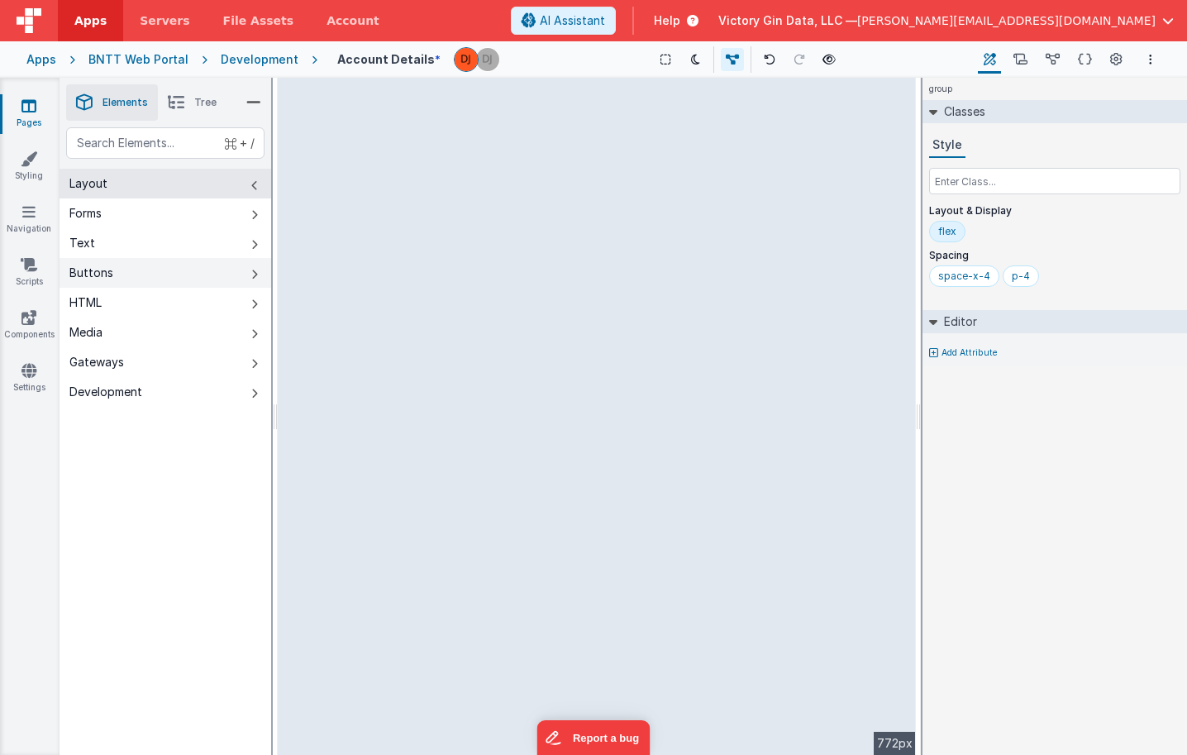
click at [135, 240] on button "Text" at bounding box center [166, 243] width 212 height 30
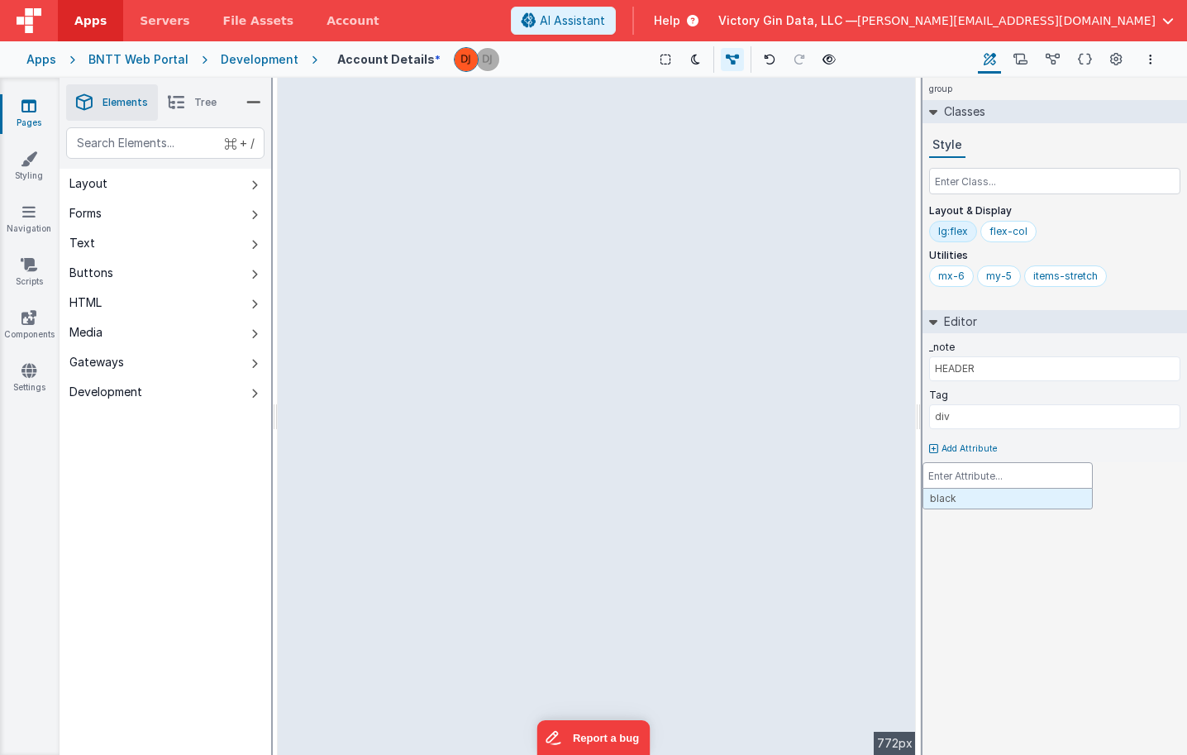
click at [88, 104] on div at bounding box center [593, 377] width 1187 height 755
click at [260, 98] on icon at bounding box center [253, 102] width 15 height 23
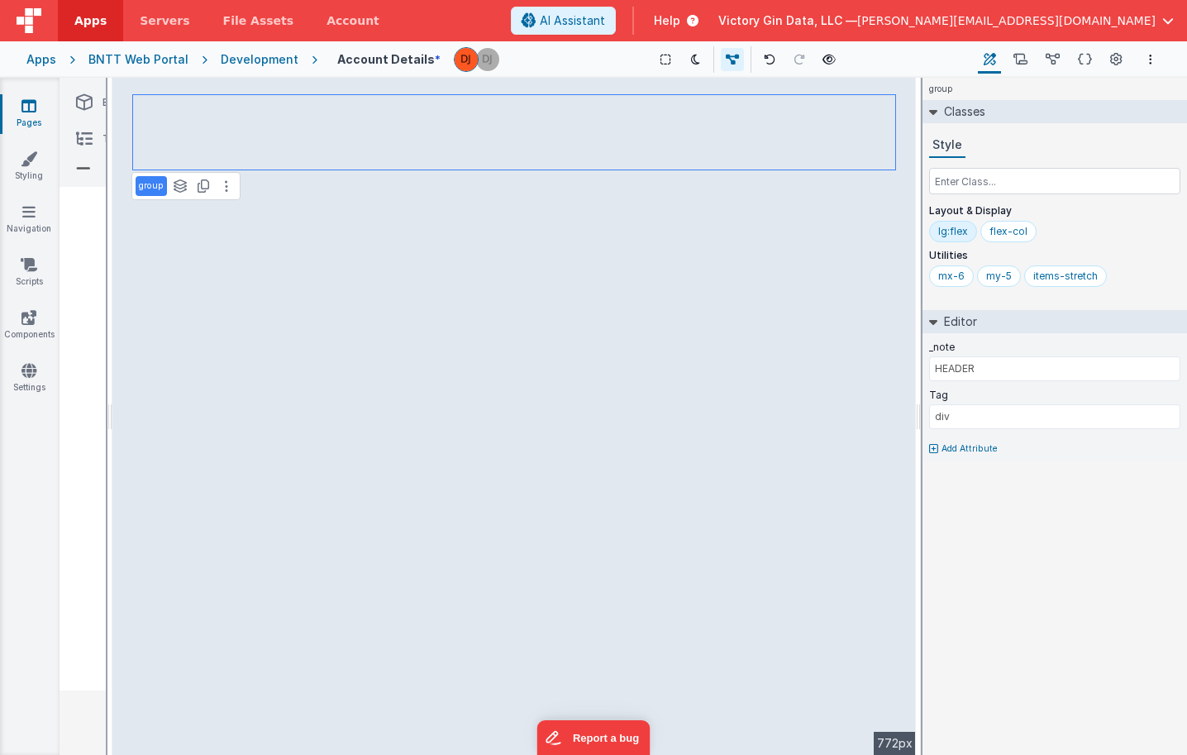
type input "First Name"
click at [88, 115] on li "Elements" at bounding box center [112, 102] width 92 height 36
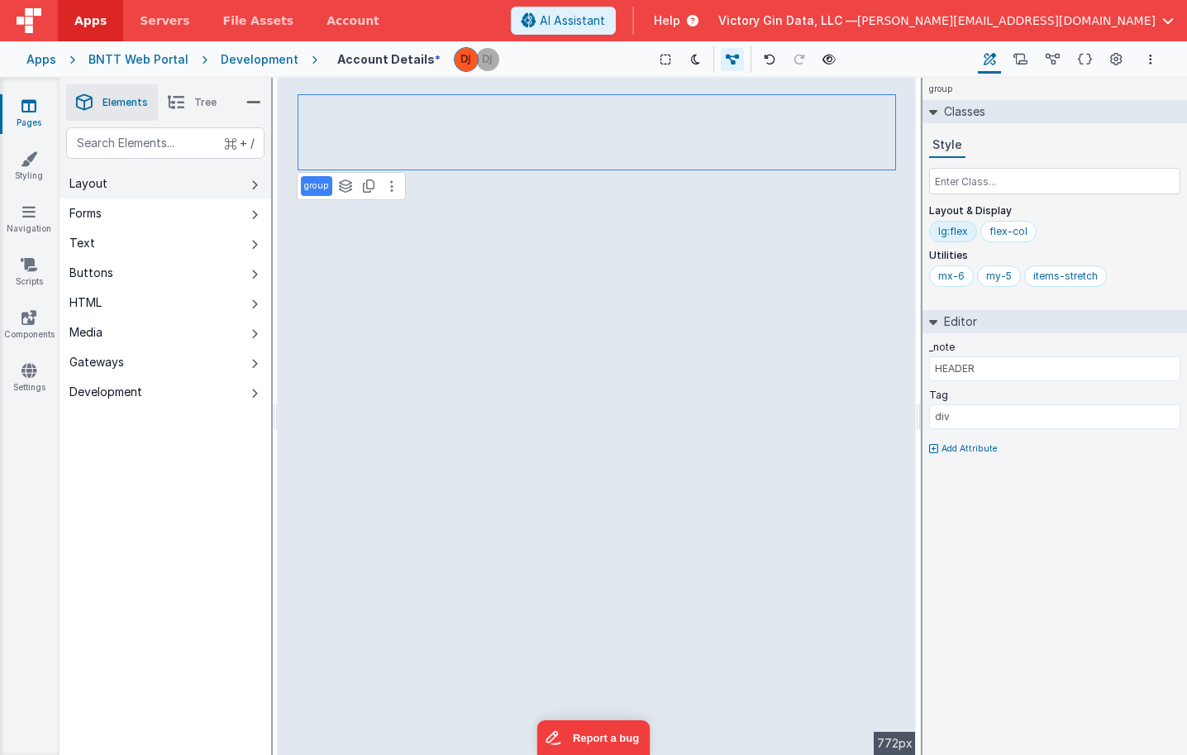
click at [163, 194] on button "Layout" at bounding box center [166, 184] width 212 height 30
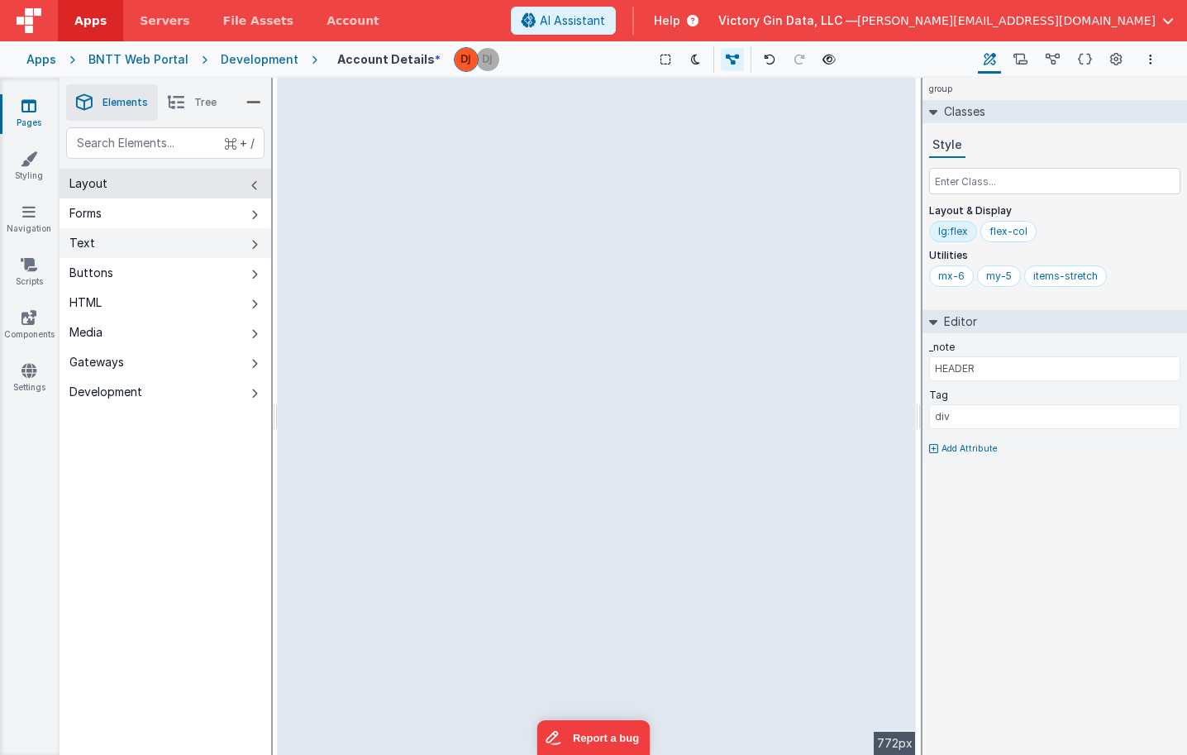
click at [164, 246] on button "Text" at bounding box center [166, 243] width 212 height 30
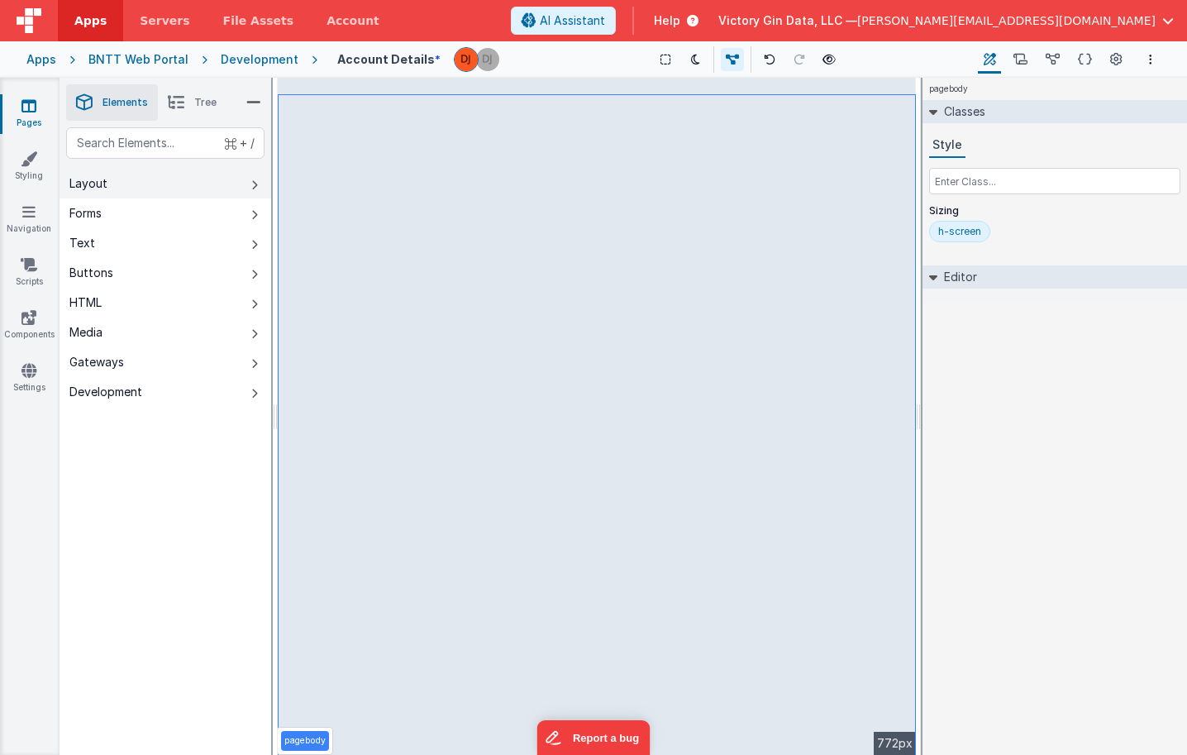
click at [147, 196] on button "Layout" at bounding box center [166, 184] width 212 height 30
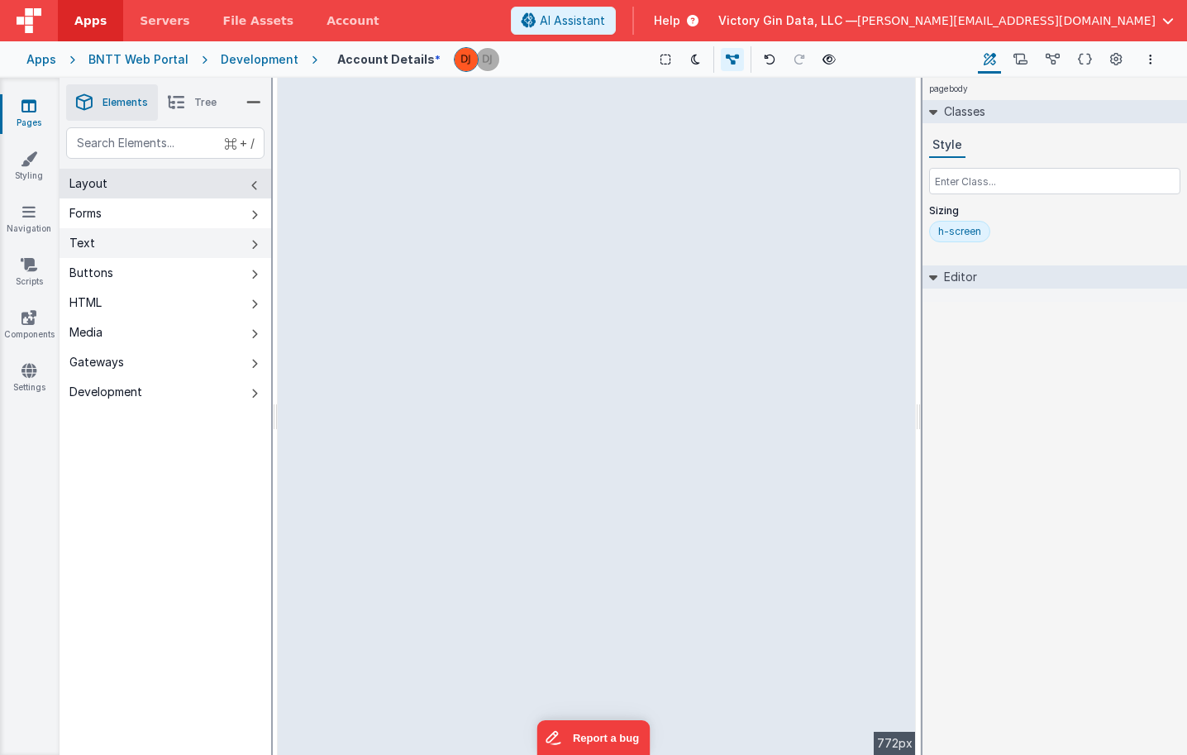
click at [145, 253] on button "Text" at bounding box center [166, 243] width 212 height 30
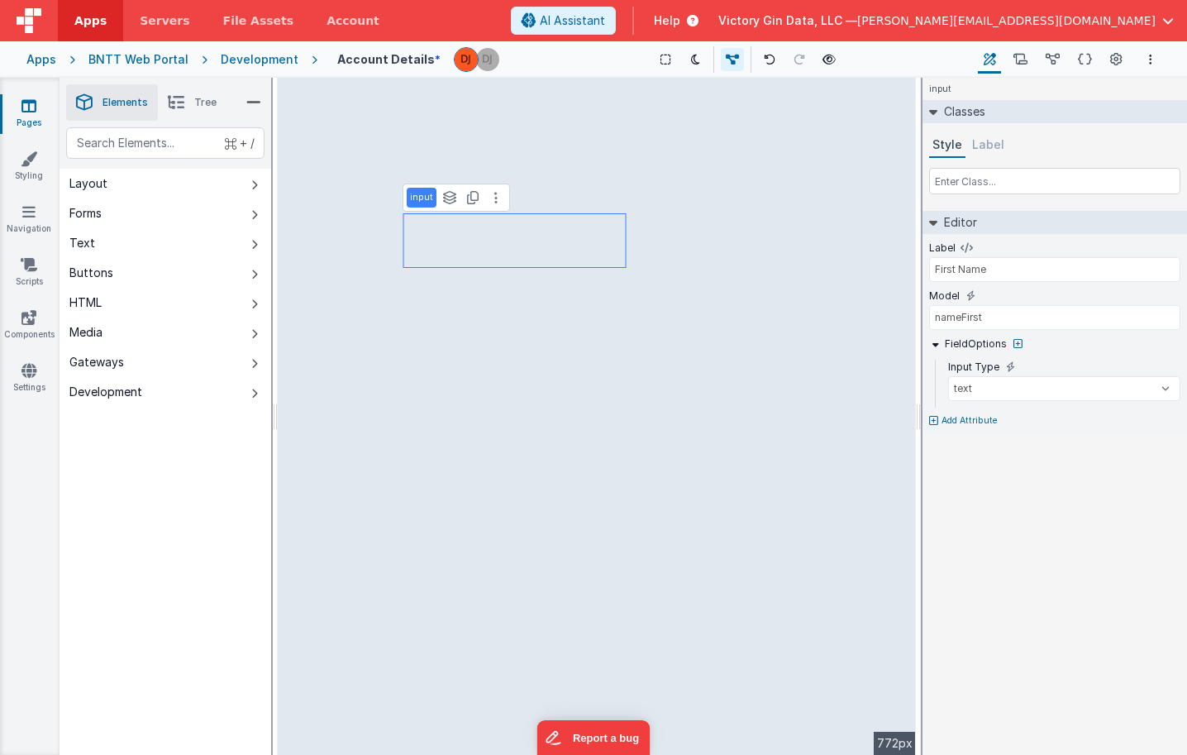
click at [184, 98] on icon at bounding box center [176, 102] width 17 height 23
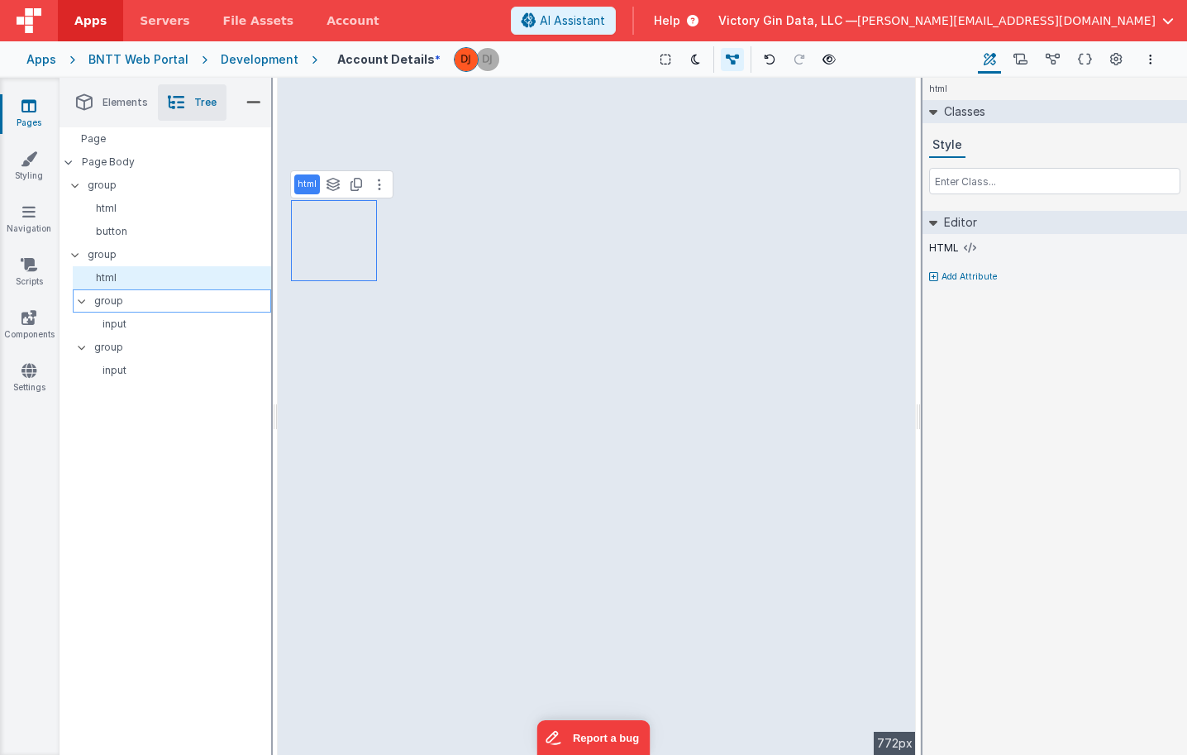
click at [188, 300] on p "group" at bounding box center [182, 301] width 176 height 18
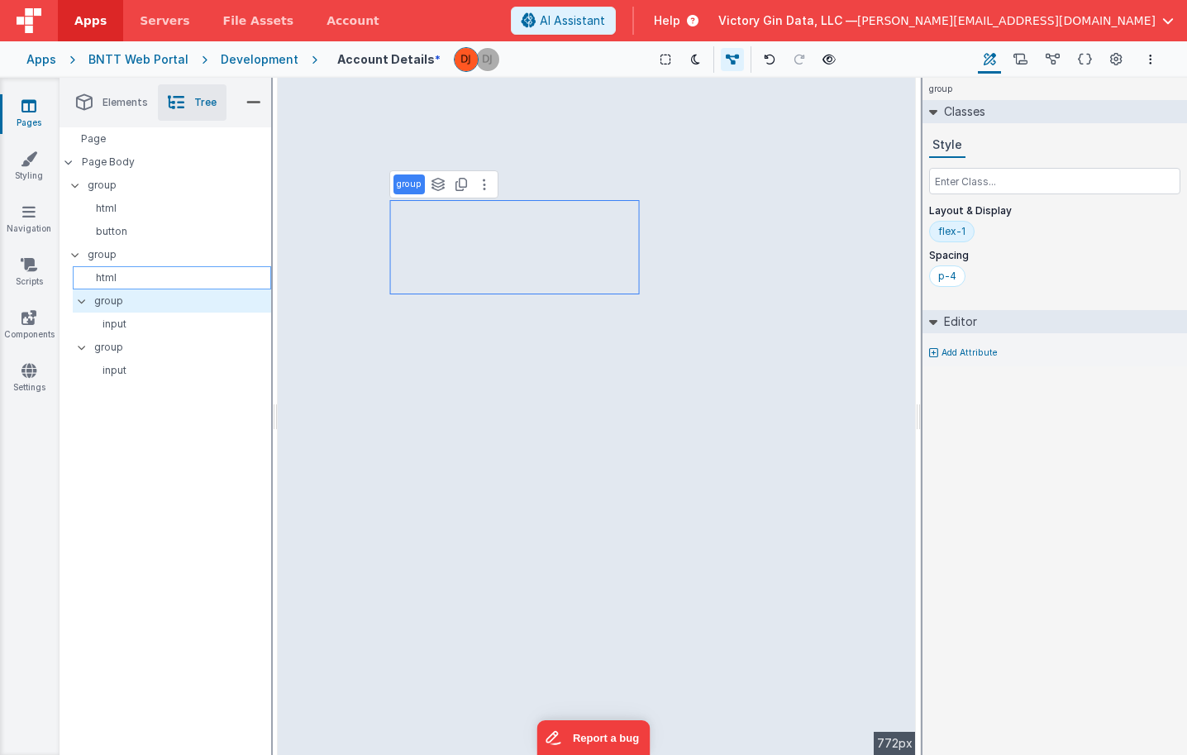
click at [177, 284] on div "html" at bounding box center [172, 277] width 198 height 23
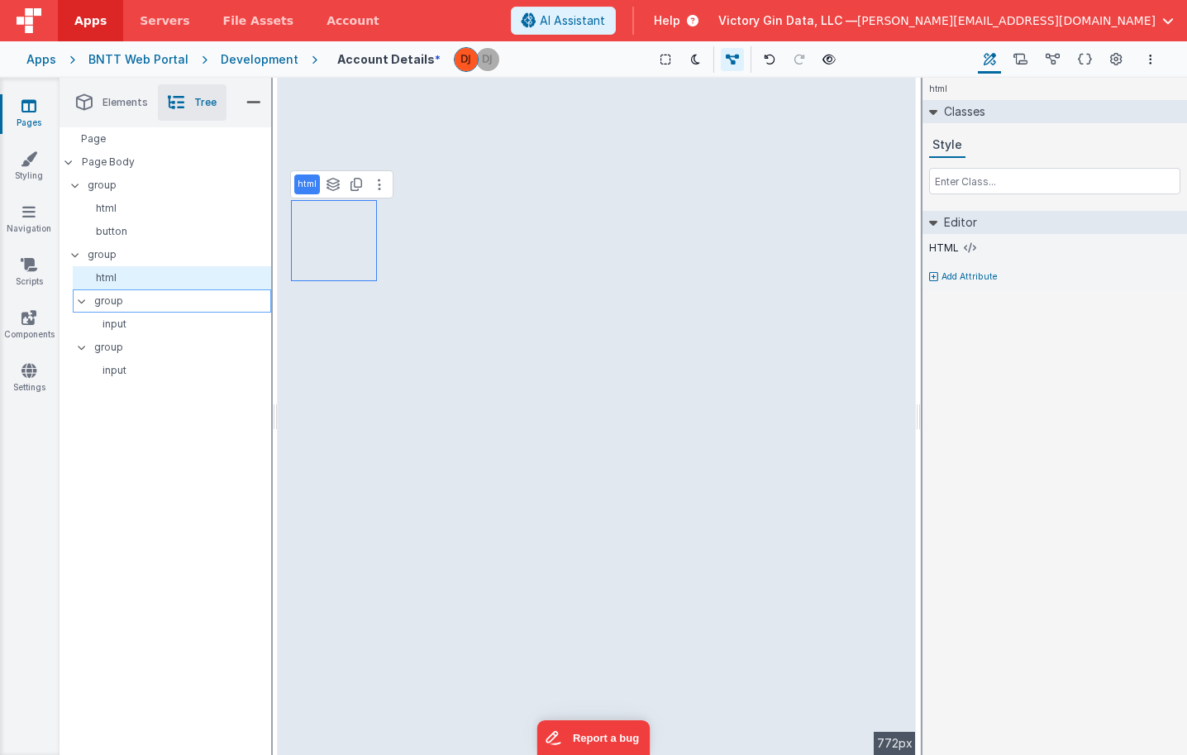
click at [165, 302] on p "group" at bounding box center [182, 301] width 176 height 18
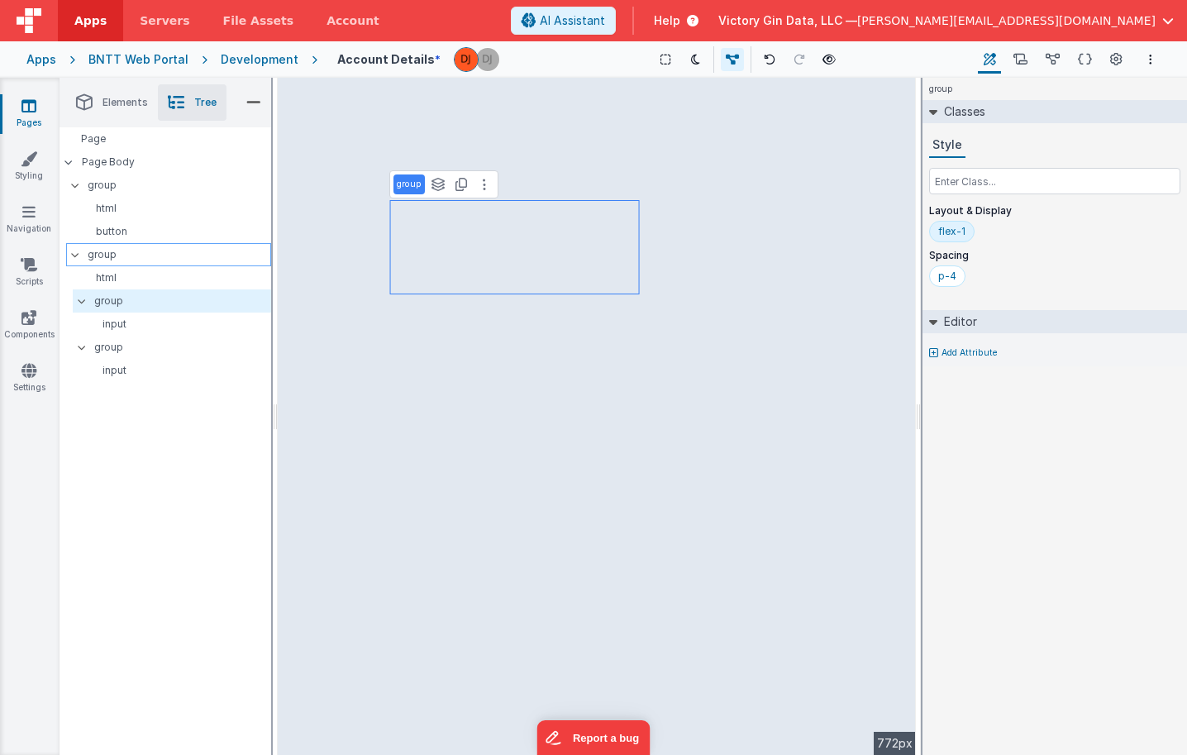
click at [147, 265] on div "group" at bounding box center [168, 254] width 205 height 23
click at [125, 87] on div "Saved Duplicating Page" at bounding box center [653, 84] width 1187 height 13
click at [125, 94] on li "Elements" at bounding box center [112, 102] width 92 height 36
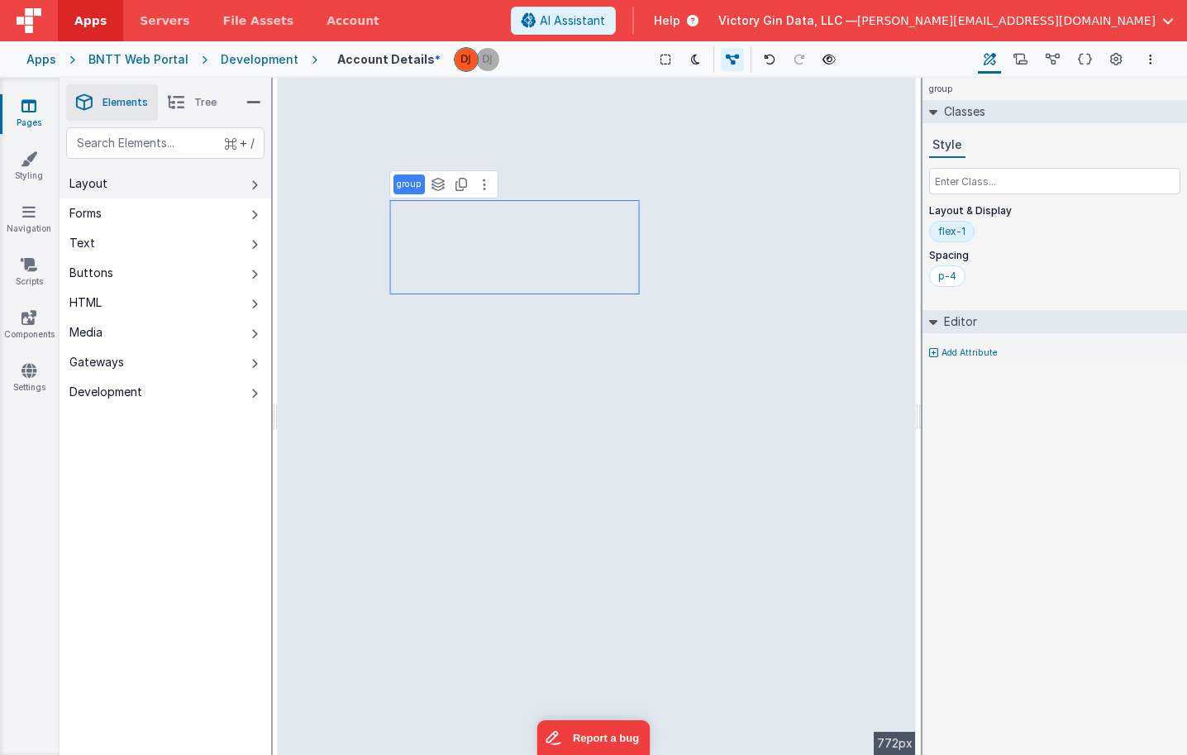
click at [132, 171] on button "Layout" at bounding box center [166, 184] width 212 height 30
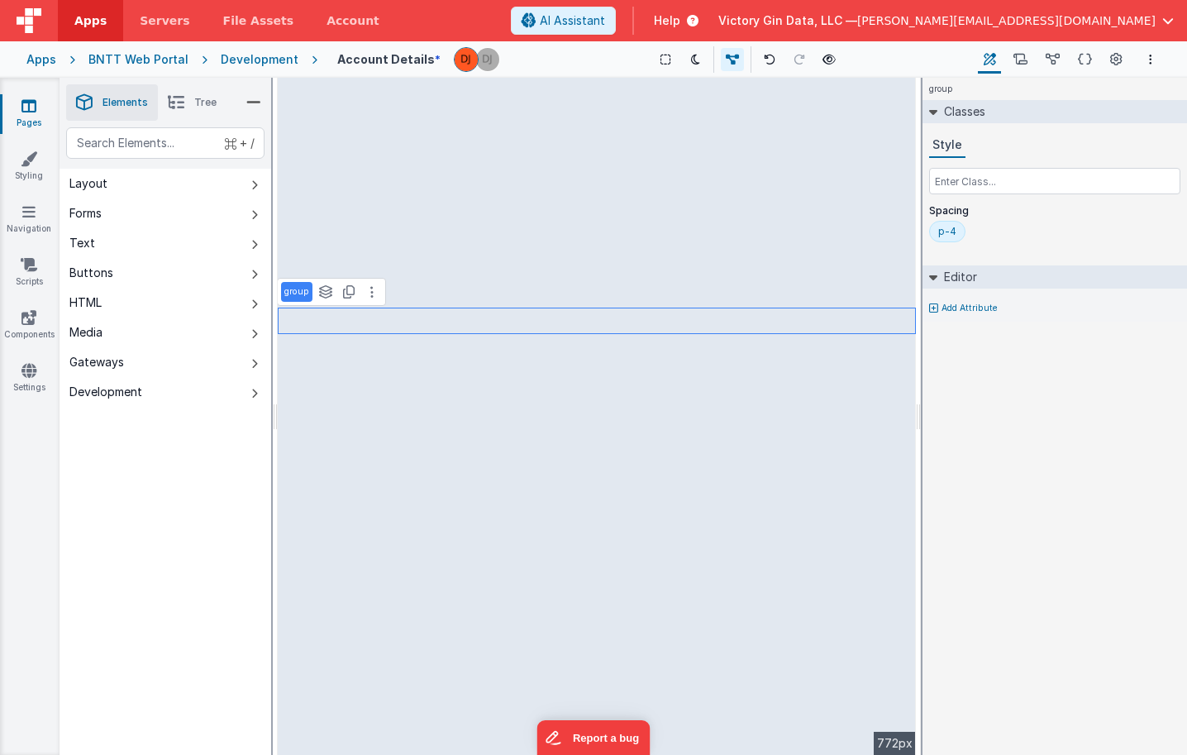
click at [191, 119] on li "Tree" at bounding box center [192, 102] width 69 height 36
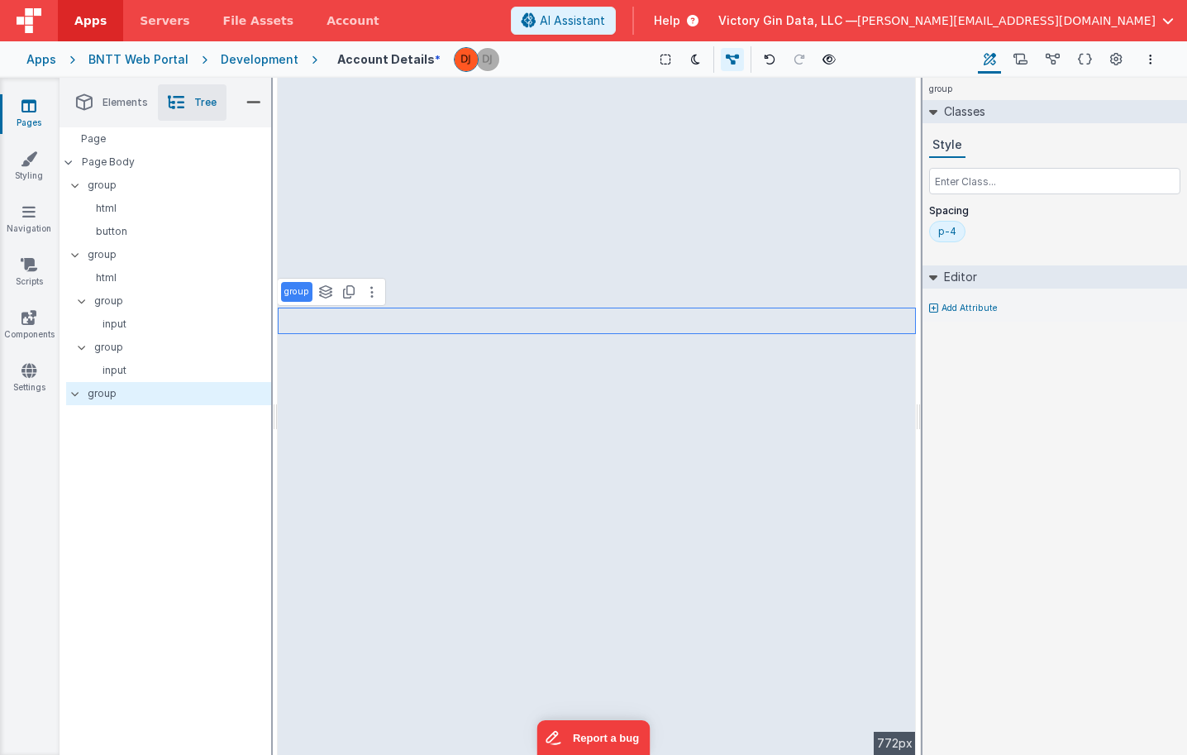
click at [191, 101] on li "Tree" at bounding box center [192, 102] width 69 height 36
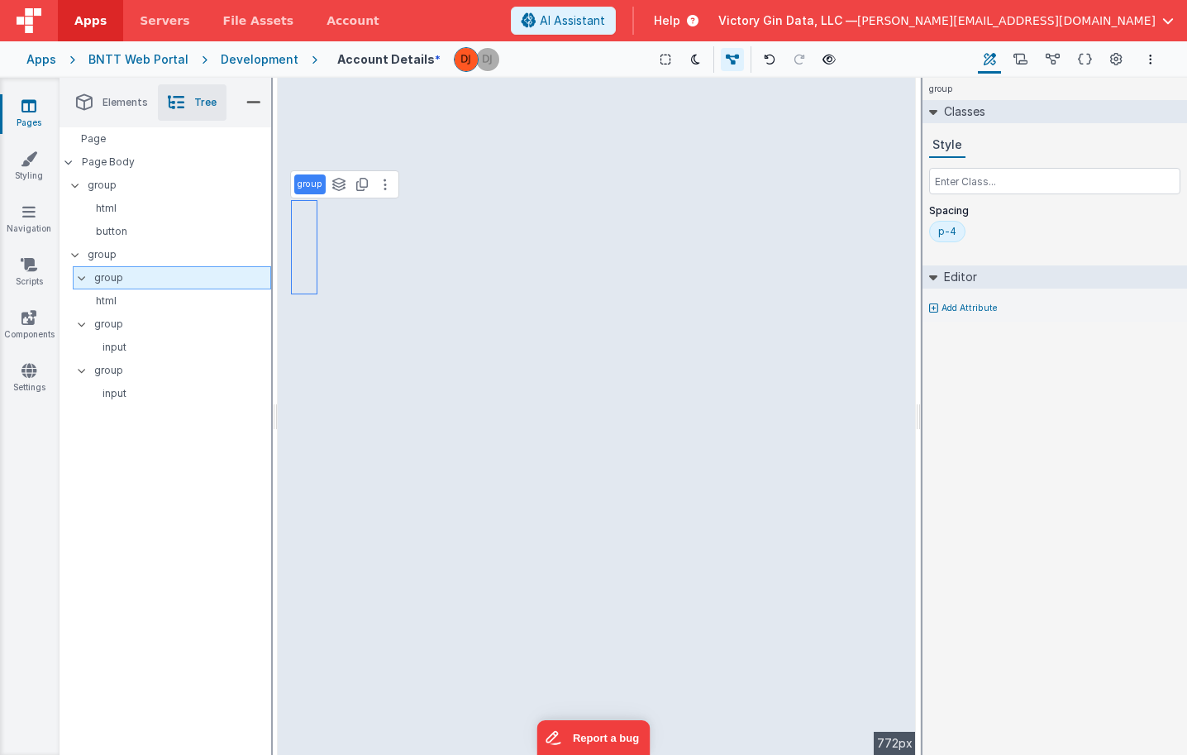
click at [184, 280] on p "group" at bounding box center [182, 278] width 176 height 18
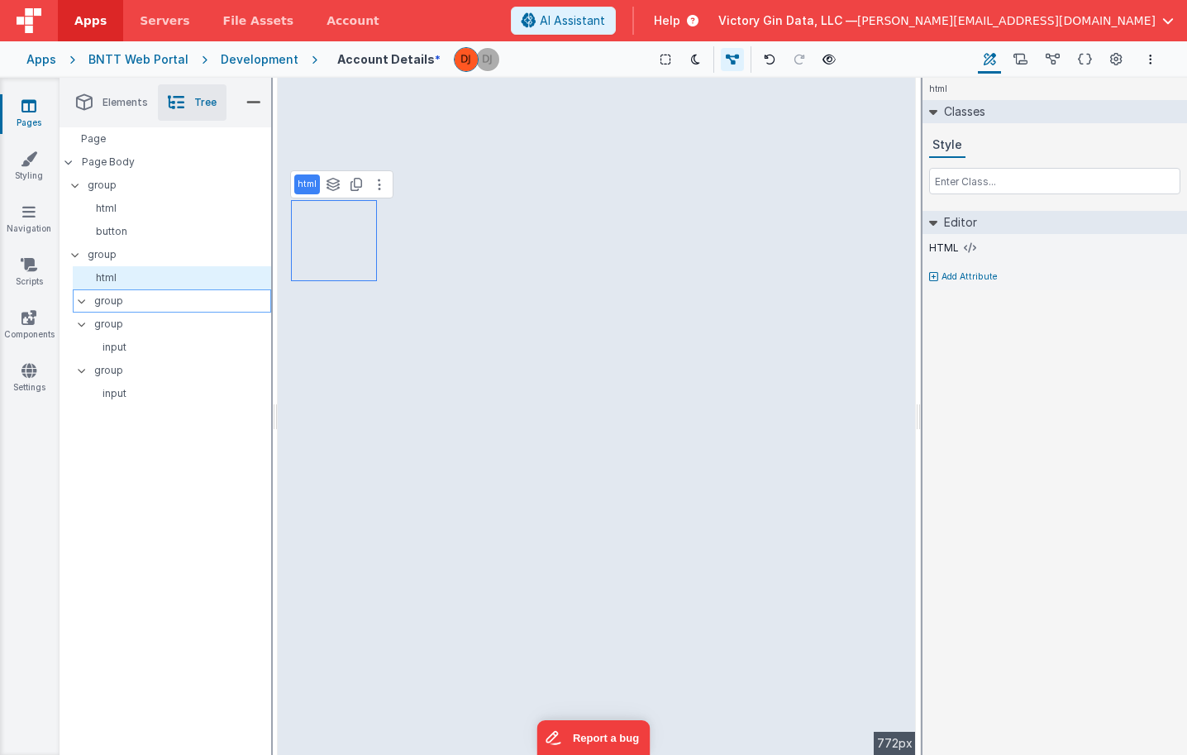
click at [135, 302] on p "group" at bounding box center [182, 301] width 176 height 18
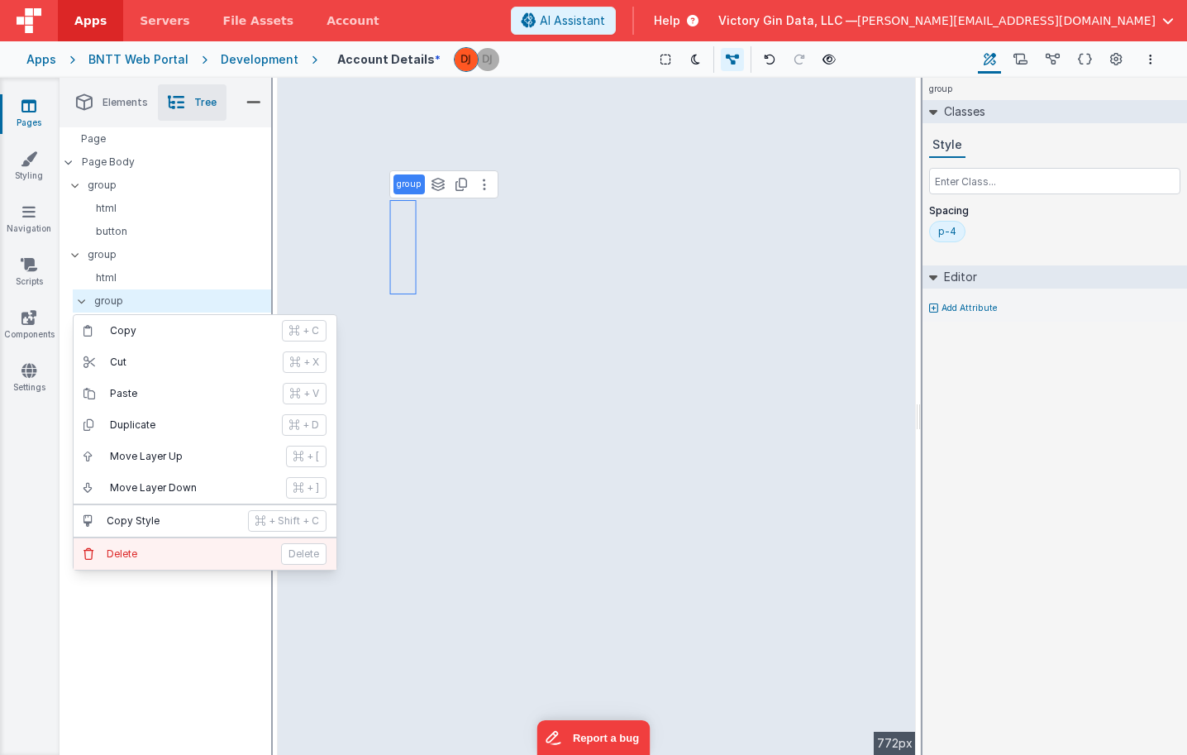
click at [298, 551] on p "Delete" at bounding box center [303, 553] width 45 height 21
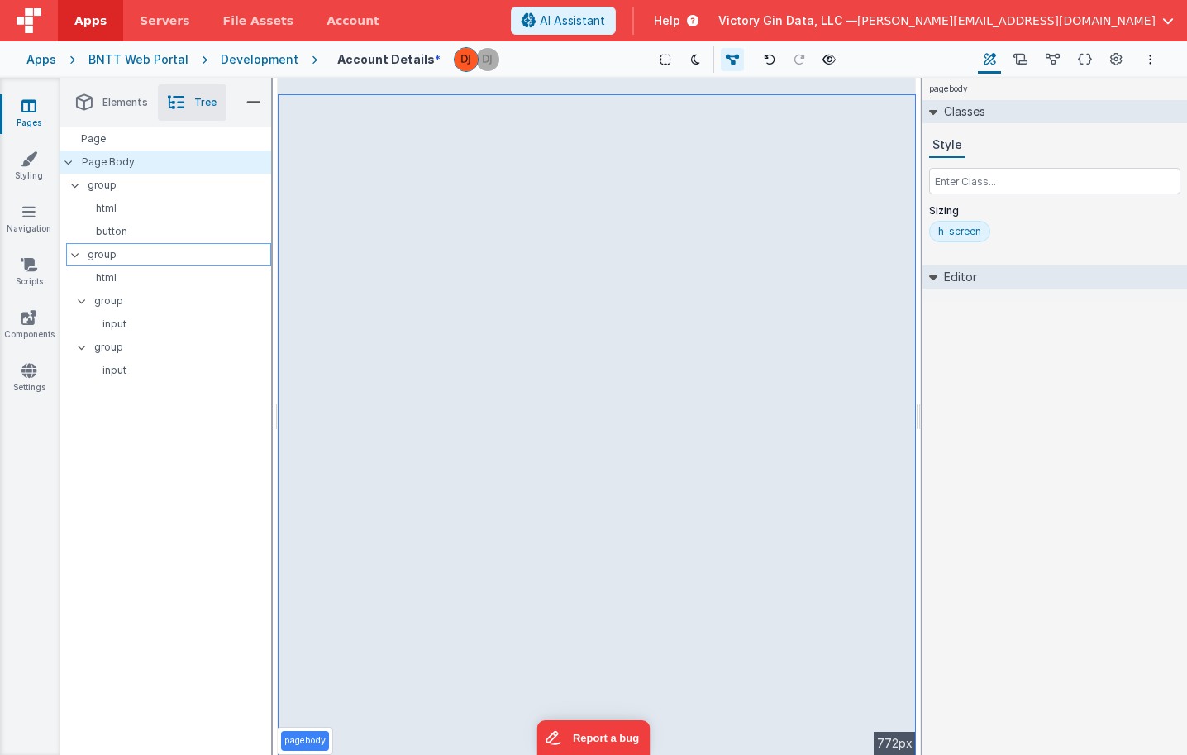
click at [161, 259] on p "group" at bounding box center [179, 255] width 183 height 18
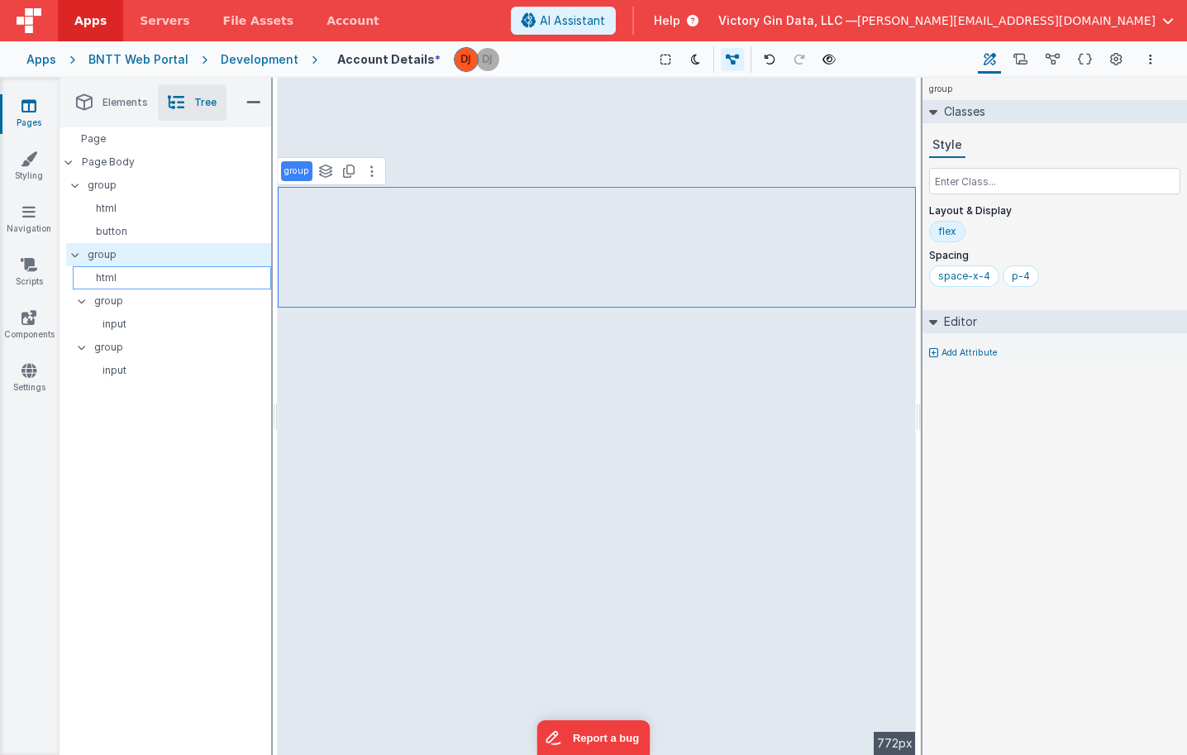
click at [161, 269] on div "html" at bounding box center [172, 277] width 198 height 23
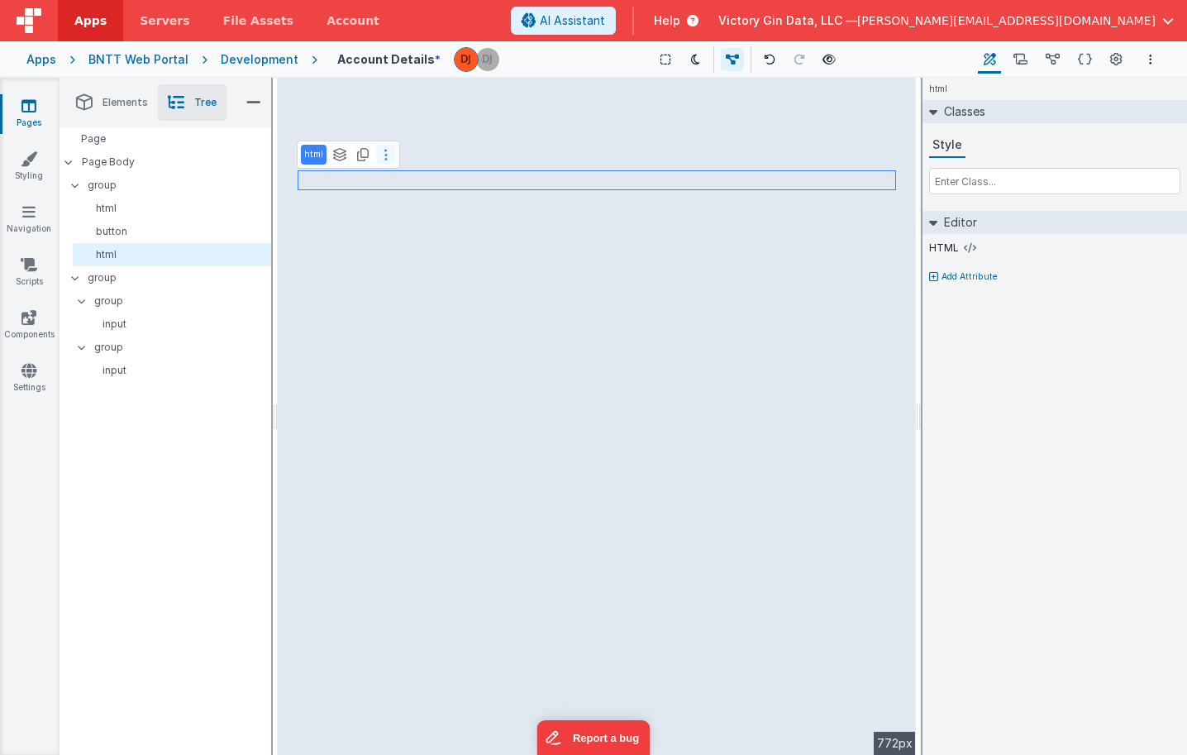
click at [386, 156] on icon at bounding box center [385, 154] width 3 height 13
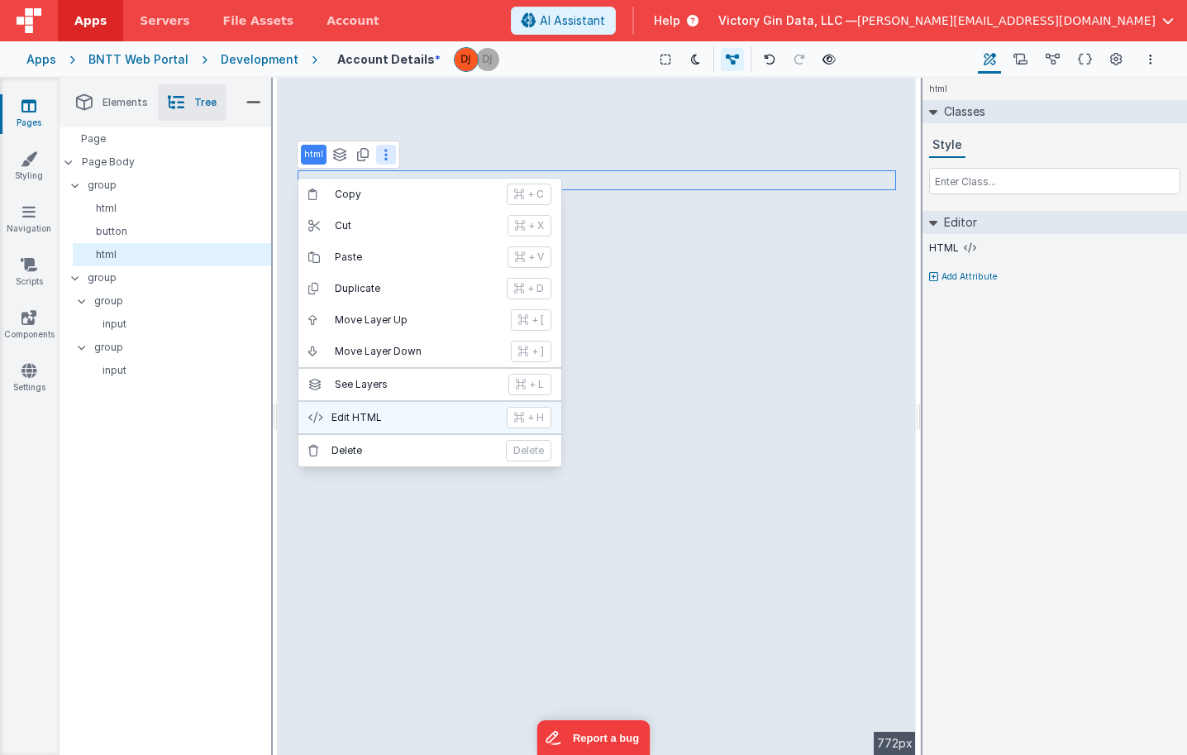
click at [350, 419] on p "Edit HTML" at bounding box center [414, 417] width 165 height 13
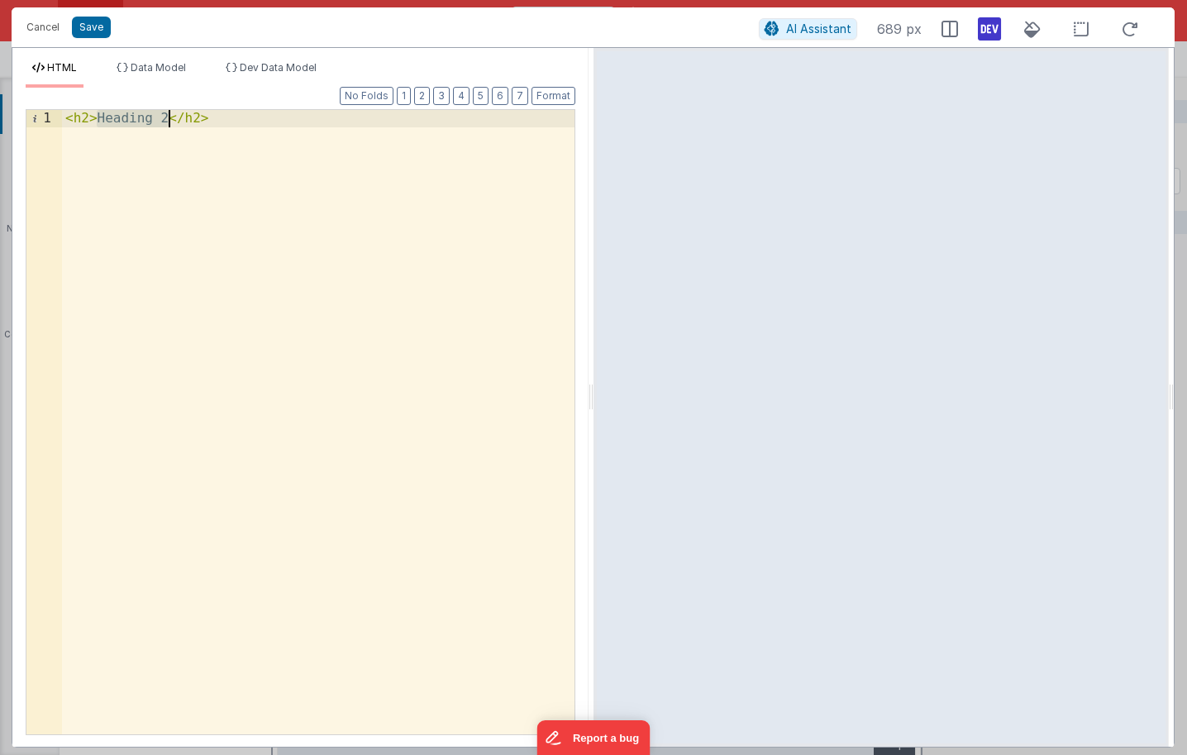
drag, startPoint x: 97, startPoint y: 117, endPoint x: 172, endPoint y: 117, distance: 75.2
click at [172, 117] on div "< h2 > Heading 2 </ h2 >" at bounding box center [318, 439] width 513 height 659
click at [93, 29] on button "Save" at bounding box center [91, 27] width 39 height 21
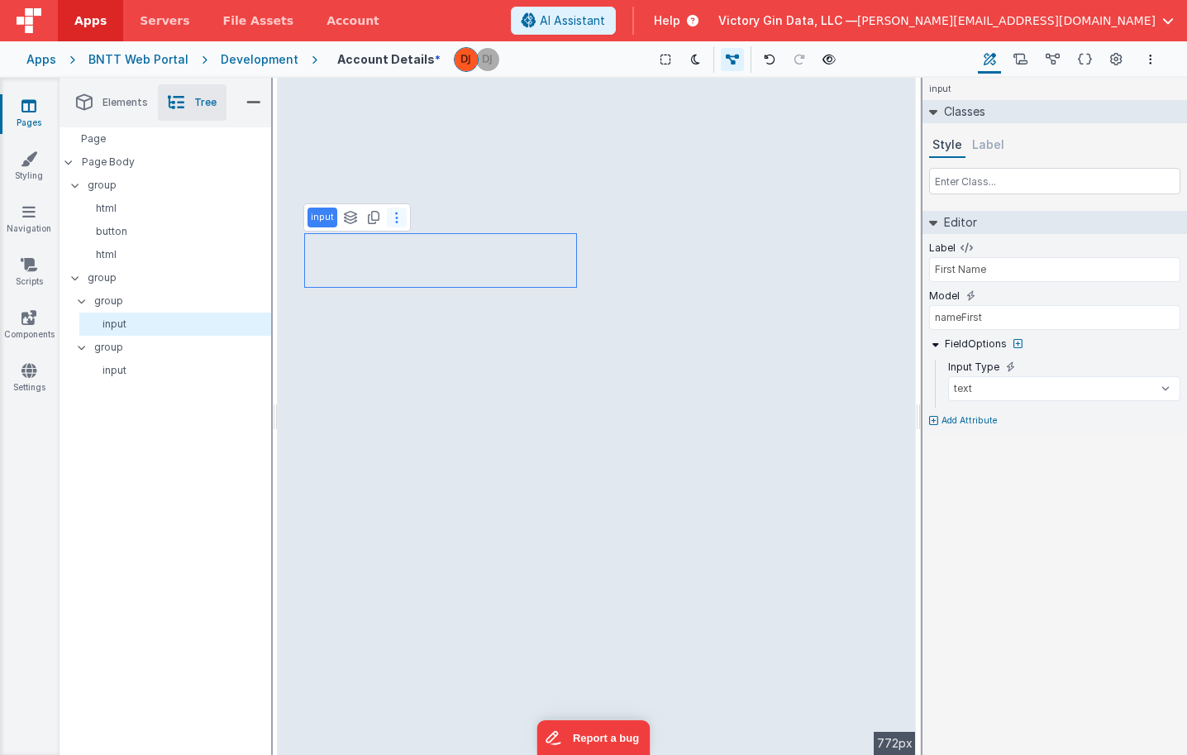
click at [391, 219] on button at bounding box center [397, 217] width 20 height 20
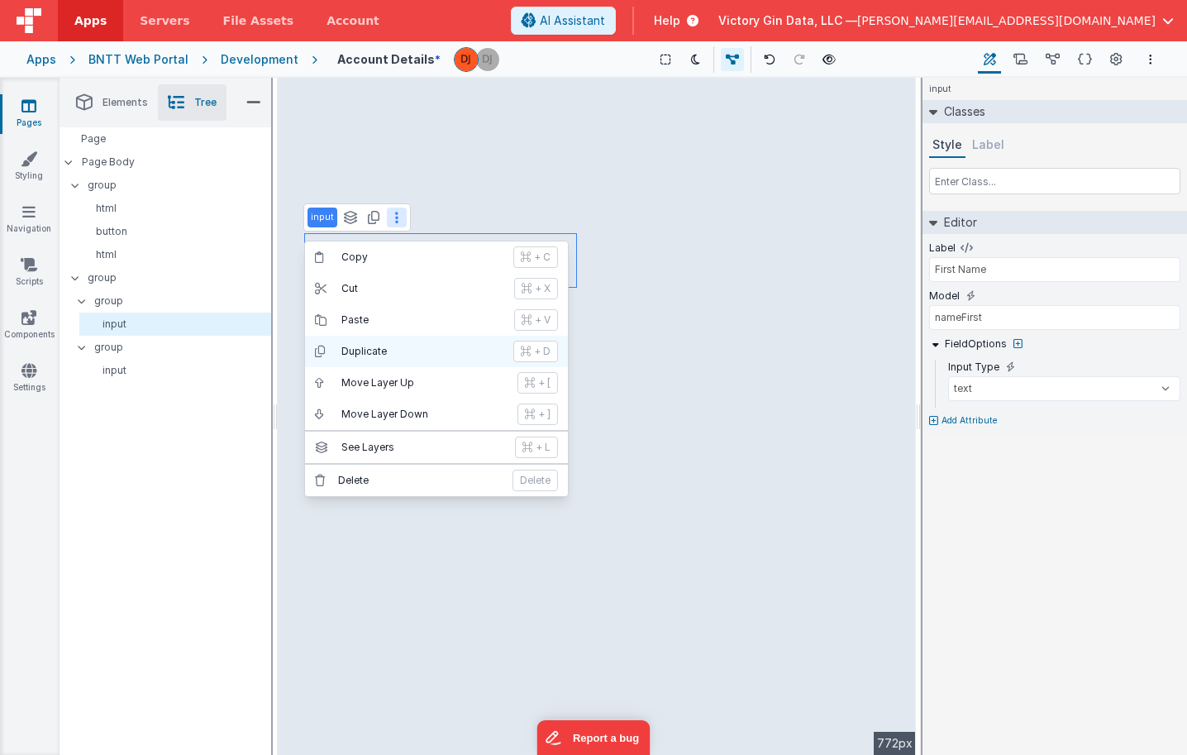
click at [404, 347] on p "Duplicate" at bounding box center [422, 351] width 162 height 13
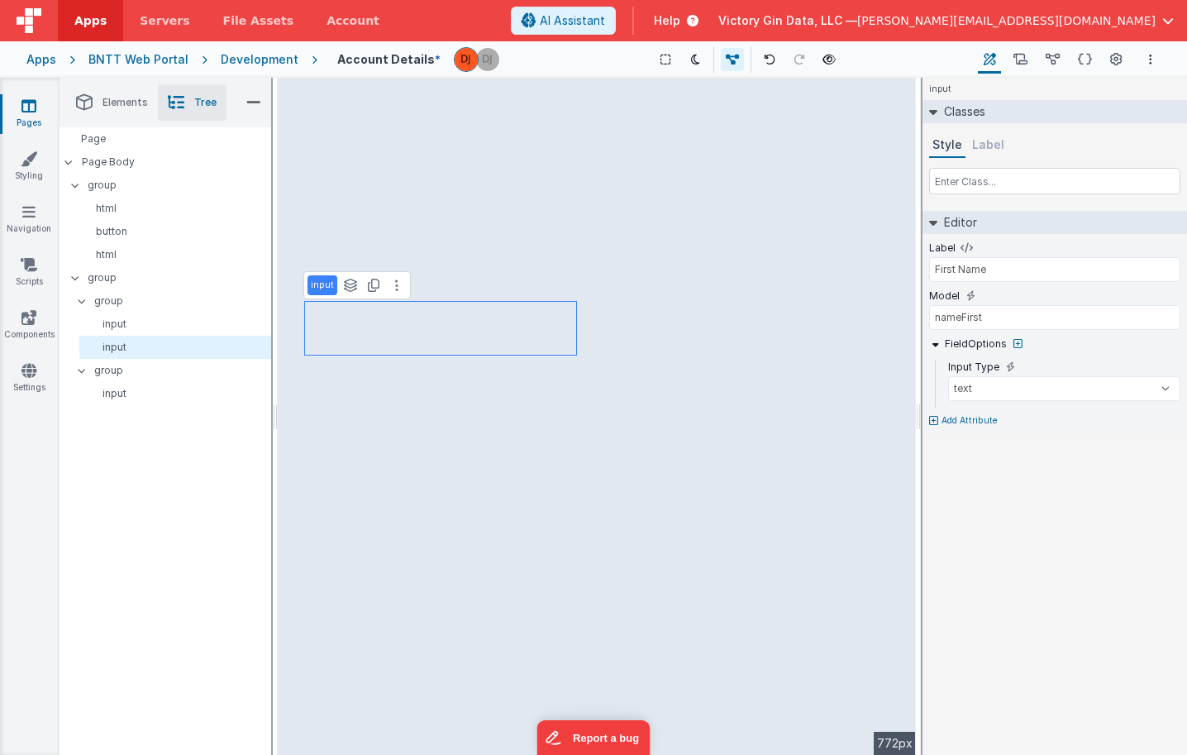
click at [972, 283] on div "Label First Name" at bounding box center [1054, 265] width 251 height 48
click at [925, 255] on div "Label First Name Model nameFirst FieldOptions Input Type text number password e…" at bounding box center [1055, 334] width 265 height 200
click at [937, 261] on input "First Name" at bounding box center [1054, 269] width 251 height 25
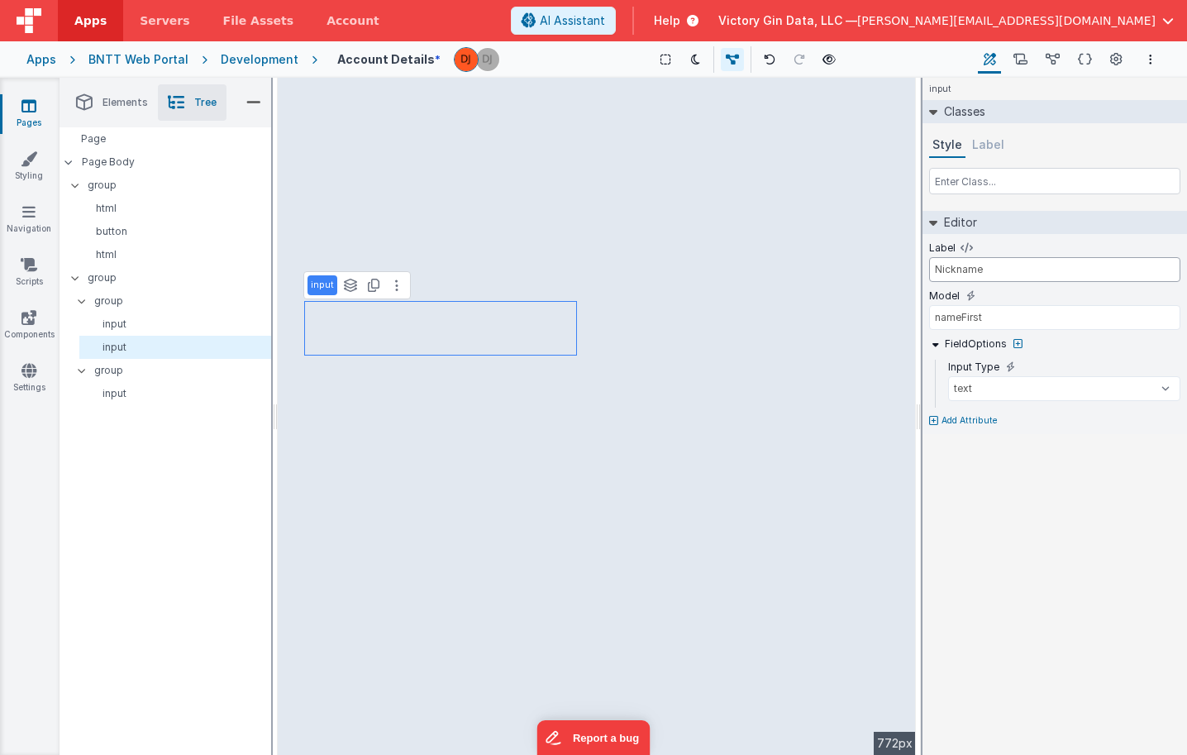
type input "Nickname"
drag, startPoint x: 960, startPoint y: 313, endPoint x: 1143, endPoint y: 317, distance: 183.6
click at [1143, 317] on input "nameFirst" at bounding box center [1054, 317] width 251 height 25
type input "nameNick"
drag, startPoint x: 921, startPoint y: 344, endPoint x: 395, endPoint y: 292, distance: 528.3
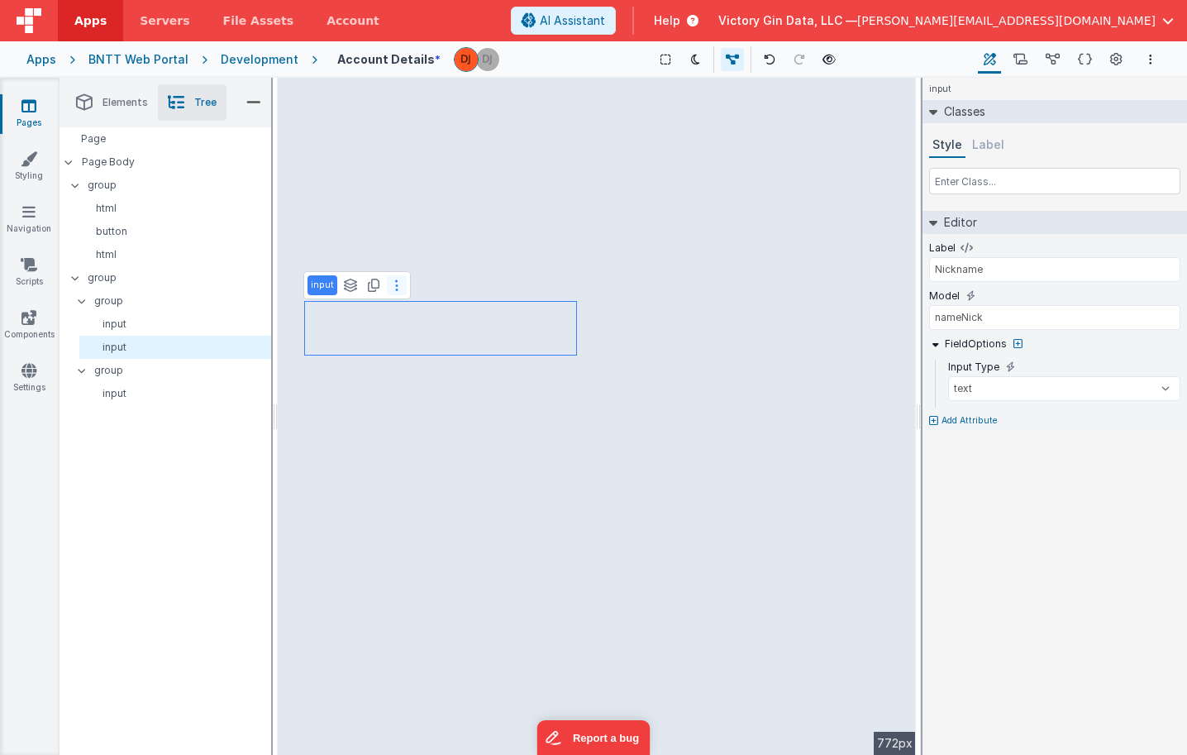
click at [395, 292] on button at bounding box center [397, 285] width 20 height 20
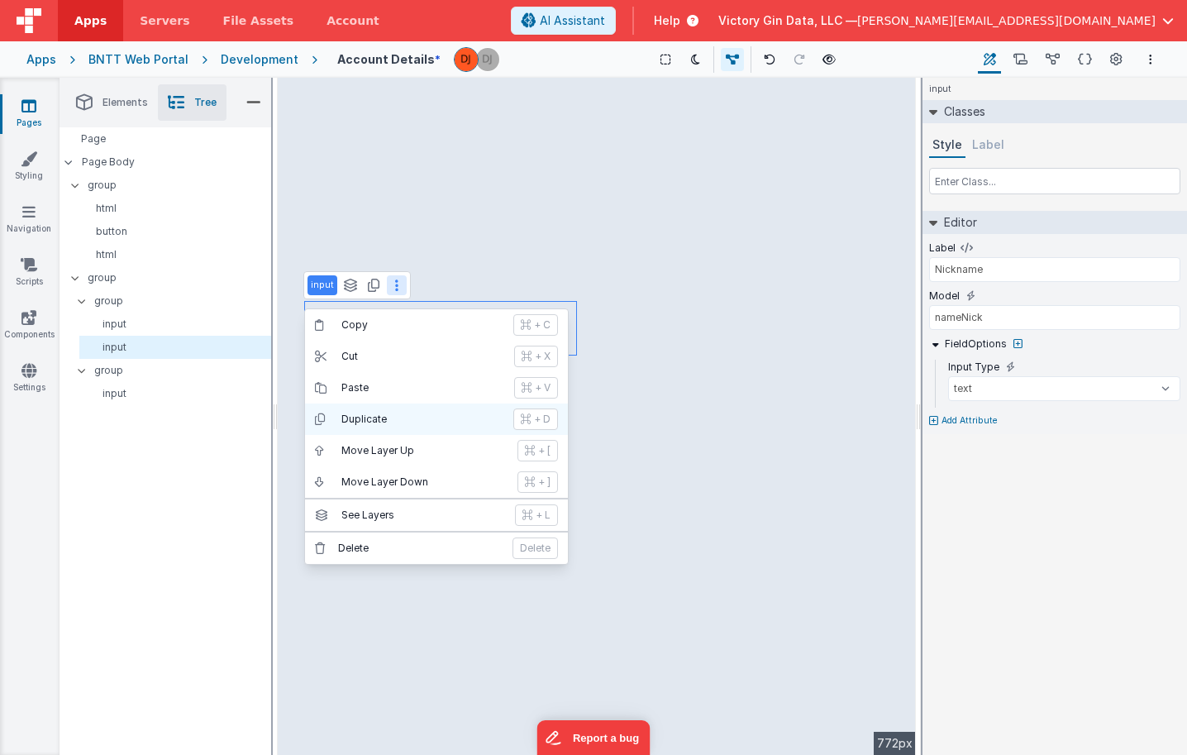
click at [382, 419] on p "Duplicate" at bounding box center [422, 419] width 162 height 13
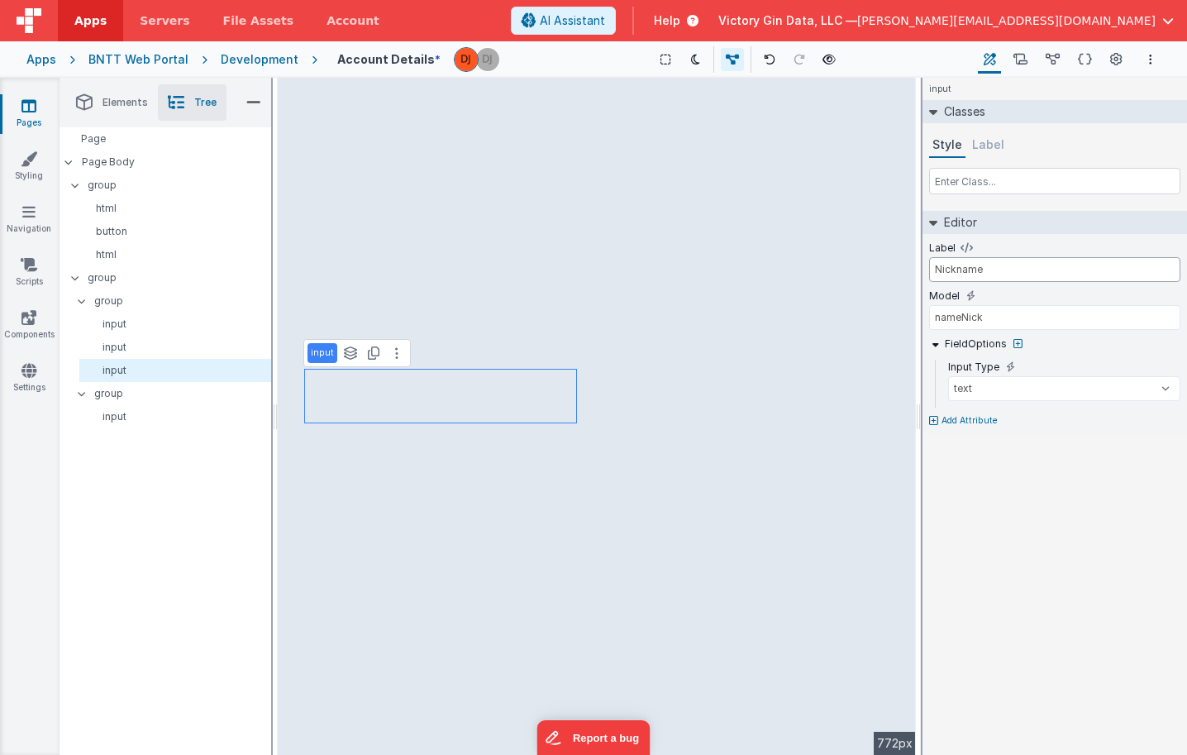
click at [965, 280] on input "Nickname" at bounding box center [1054, 269] width 251 height 25
type input "Company"
click at [1012, 312] on input "nameNick" at bounding box center [1054, 317] width 251 height 25
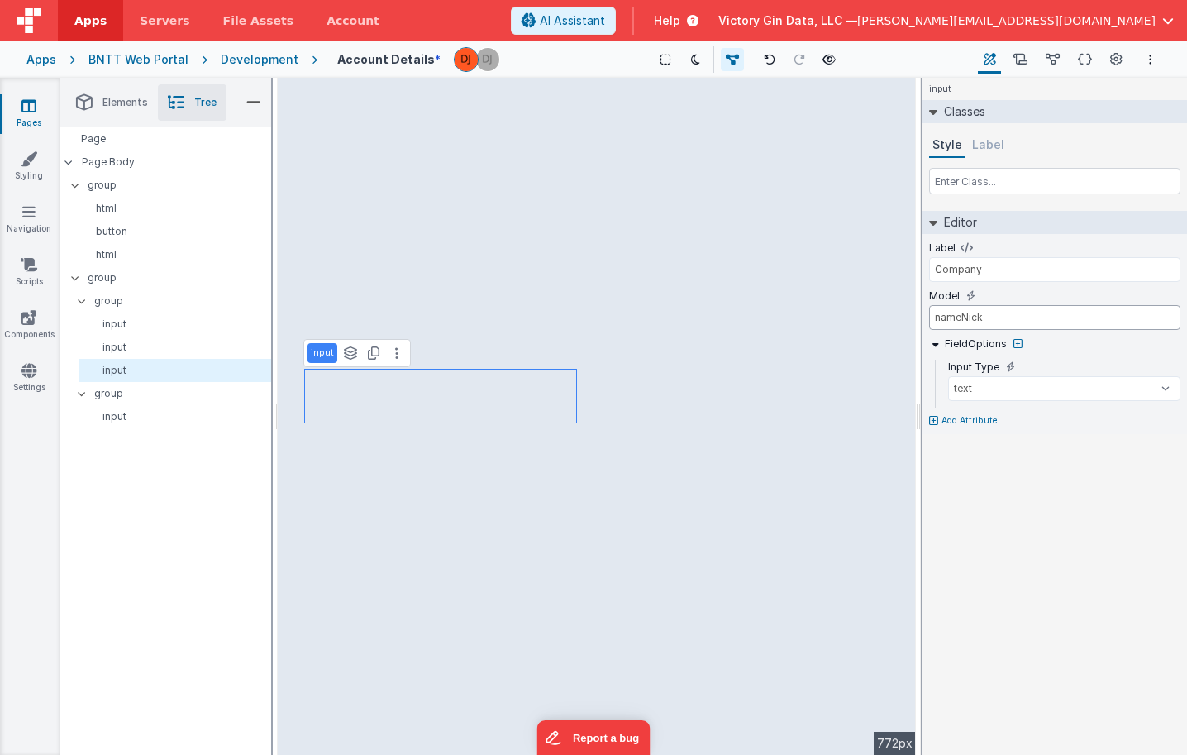
click at [1012, 312] on input "nameNick" at bounding box center [1054, 317] width 251 height 25
type input "company"
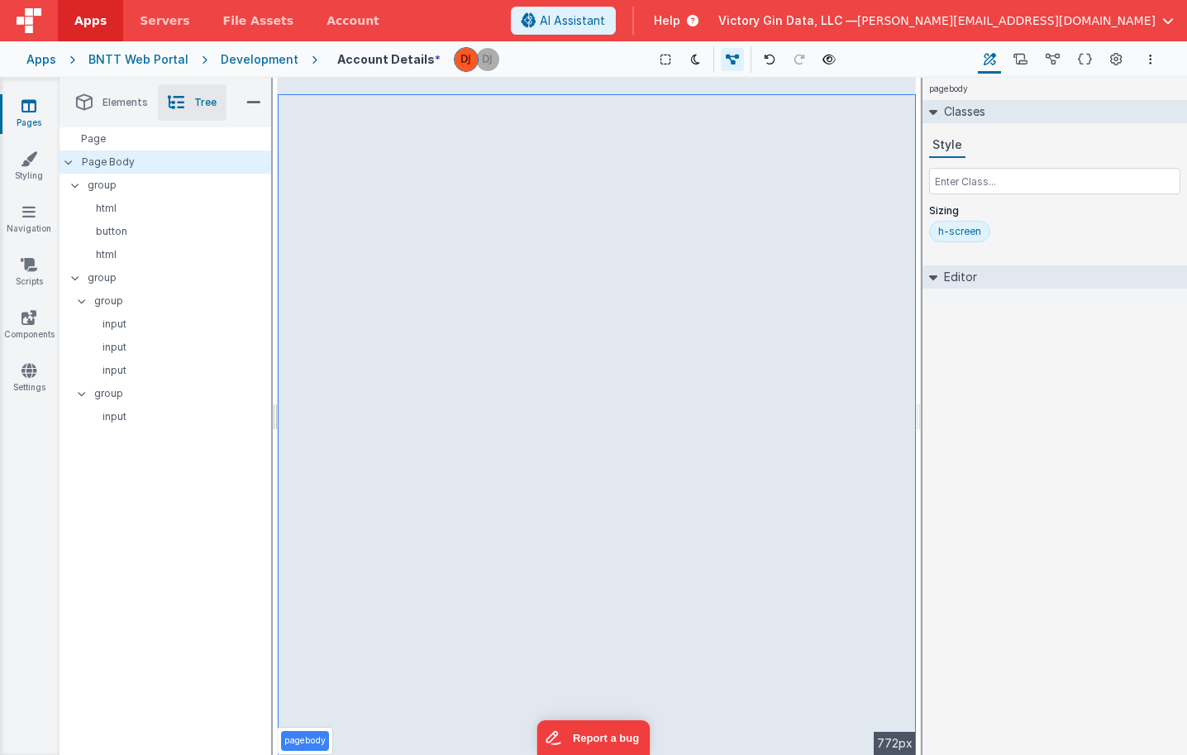
select select "saveAccount"
click at [1061, 60] on button "Data Model" at bounding box center [1053, 59] width 26 height 28
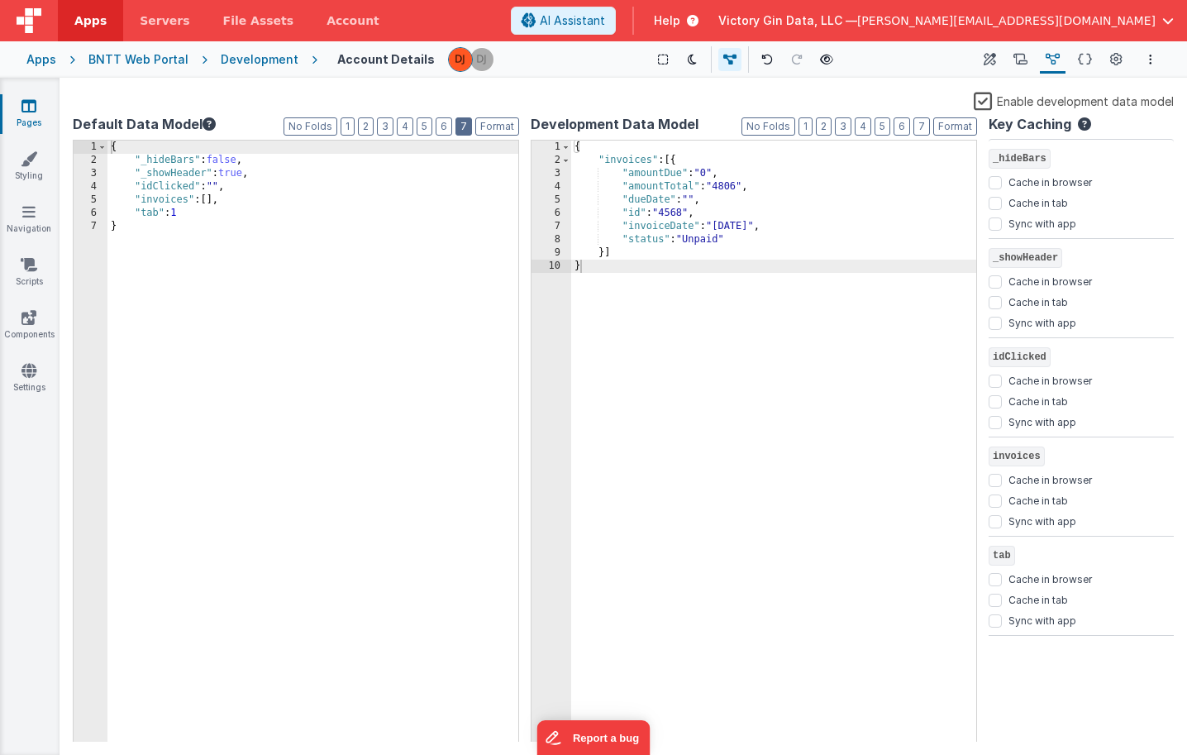
click at [464, 124] on button "7" at bounding box center [464, 126] width 17 height 18
click at [1096, 60] on button "Schema" at bounding box center [1085, 59] width 26 height 28
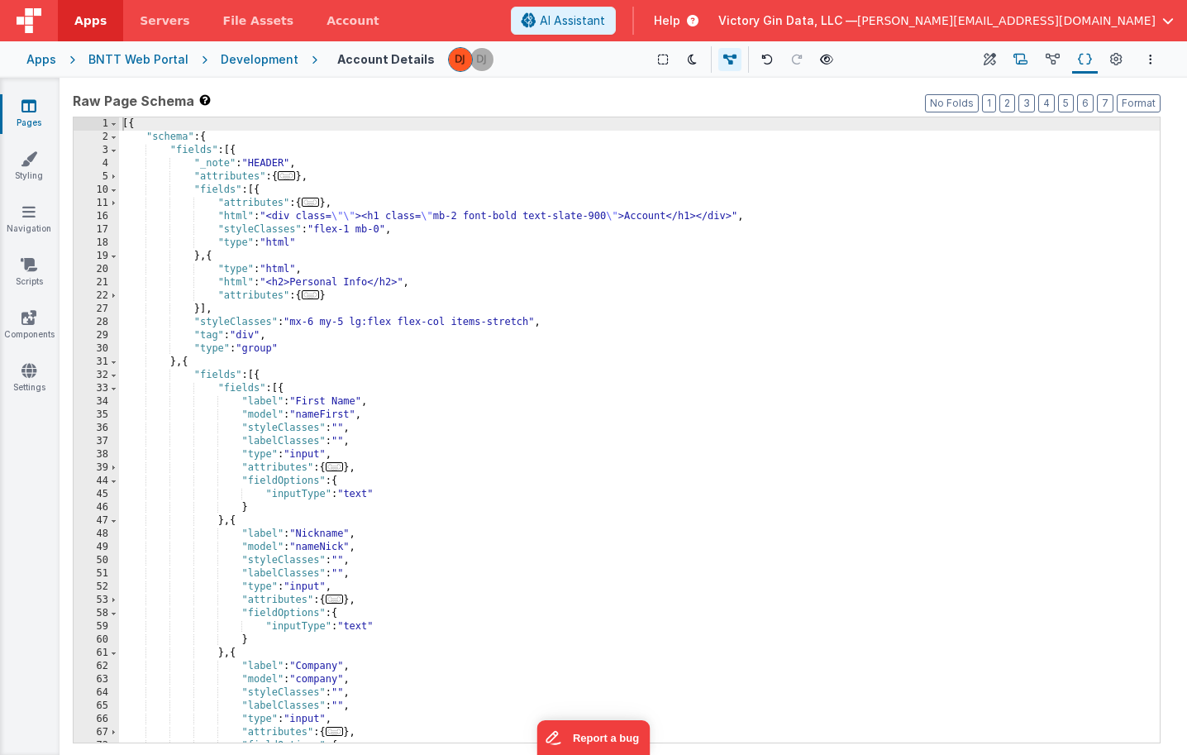
click at [1020, 61] on icon at bounding box center [1021, 59] width 14 height 17
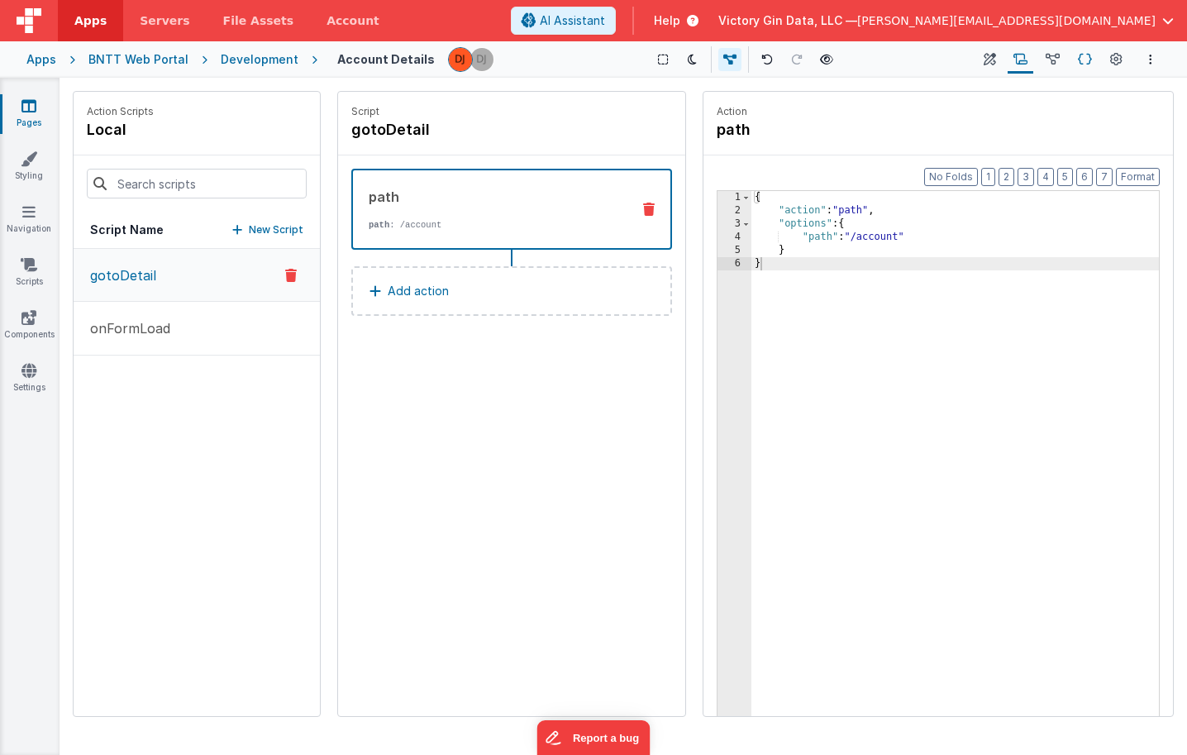
click at [1077, 64] on button "Schema" at bounding box center [1085, 59] width 26 height 28
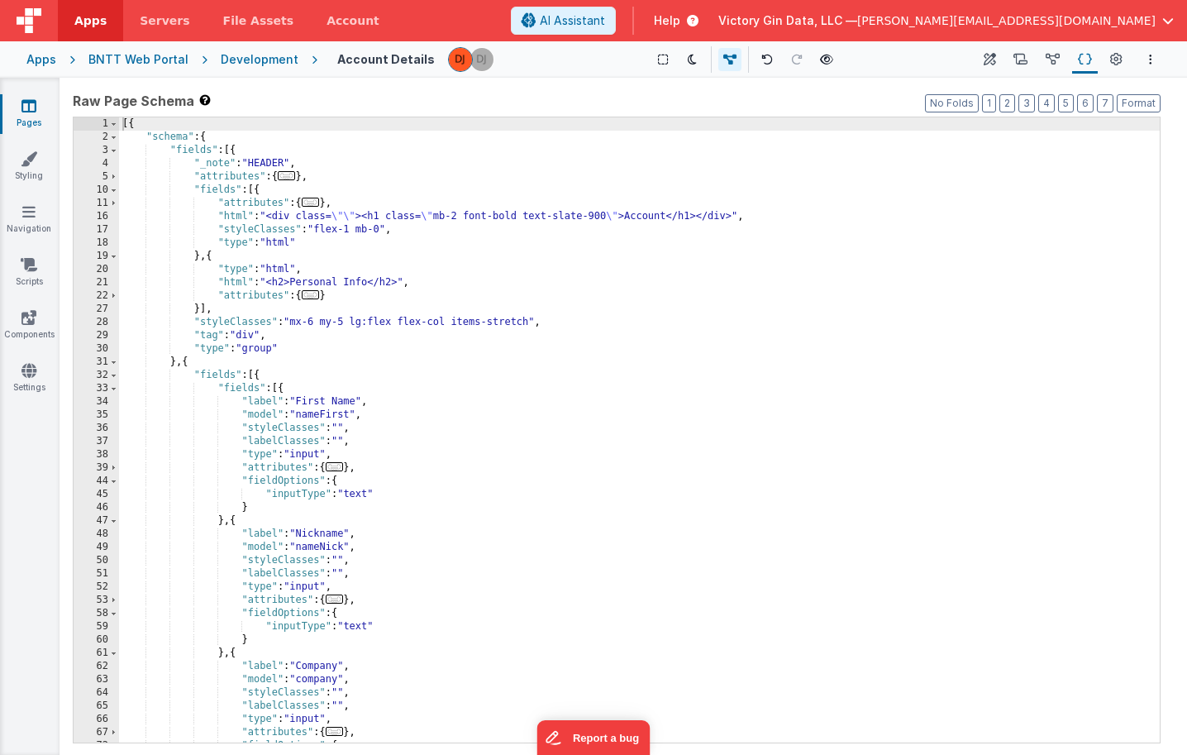
scroll to position [7, 0]
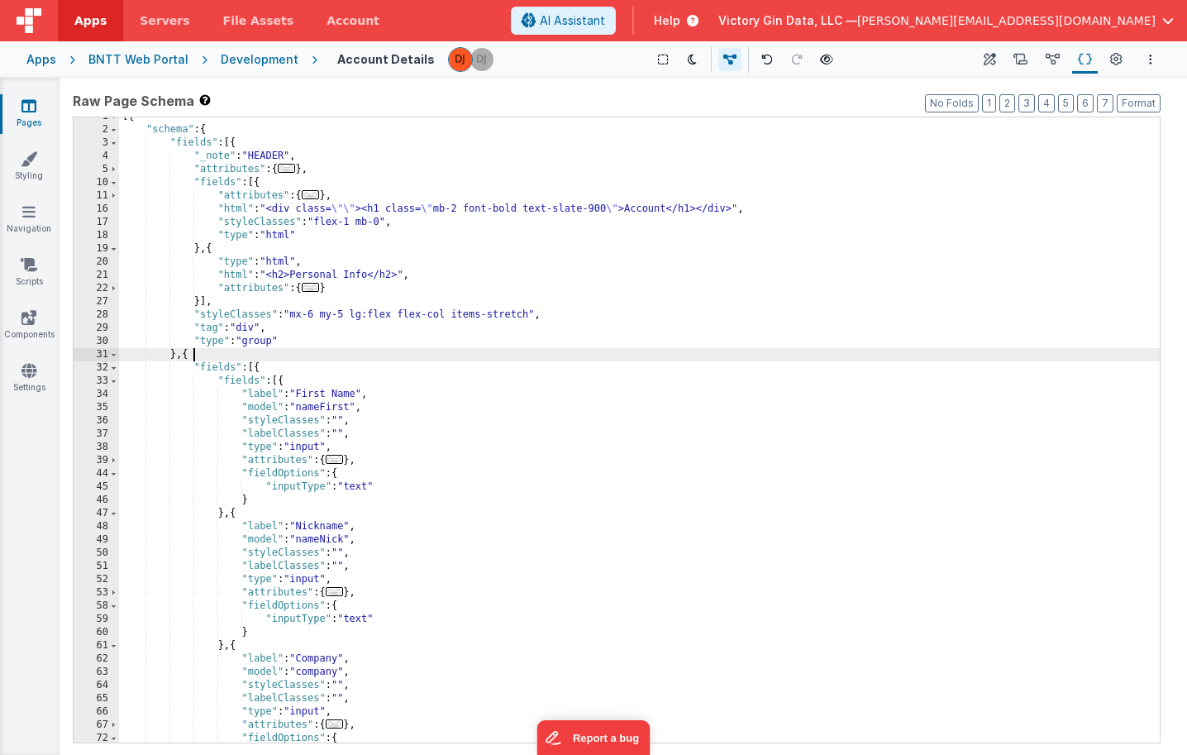
click at [527, 350] on div "[{ "schema" : { "fields" : [{ "_note" : "HEADER" , "attributes" : { ... } , "fi…" at bounding box center [639, 435] width 1041 height 651
click at [418, 401] on div "[{ "schema" : { "fields" : [{ "_note" : "HEADER" , "attributes" : { ... } , "fi…" at bounding box center [639, 435] width 1041 height 651
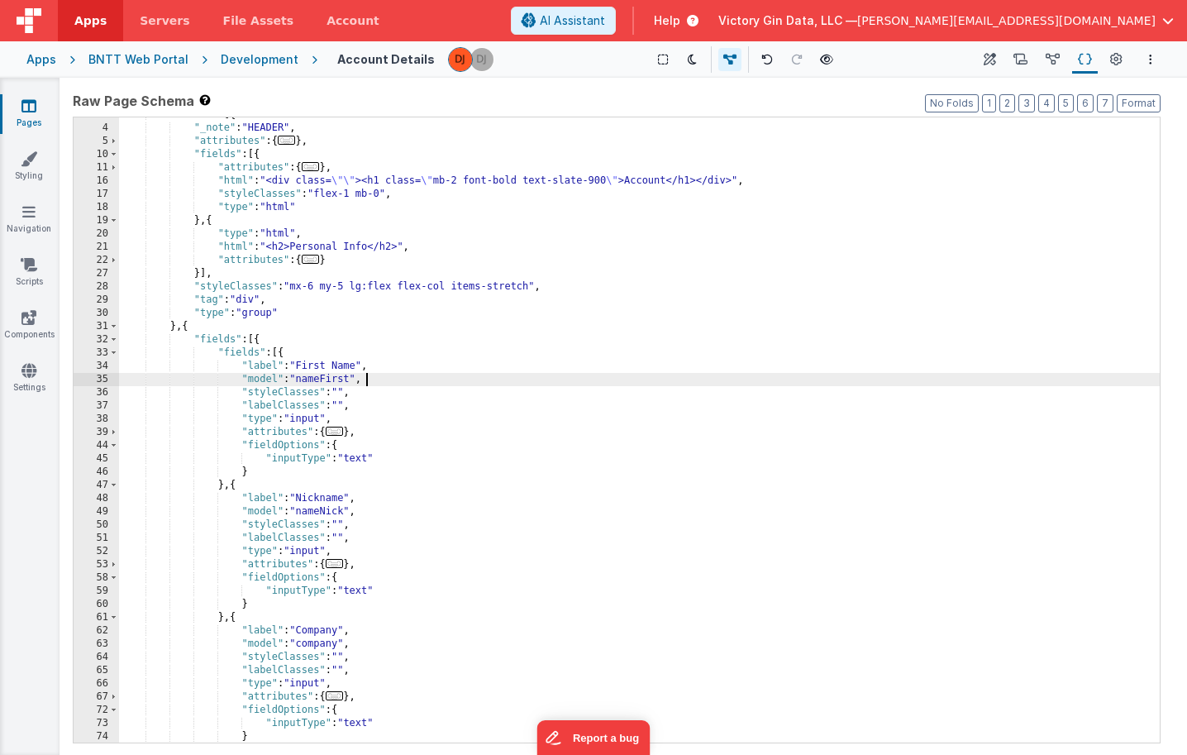
scroll to position [0, 0]
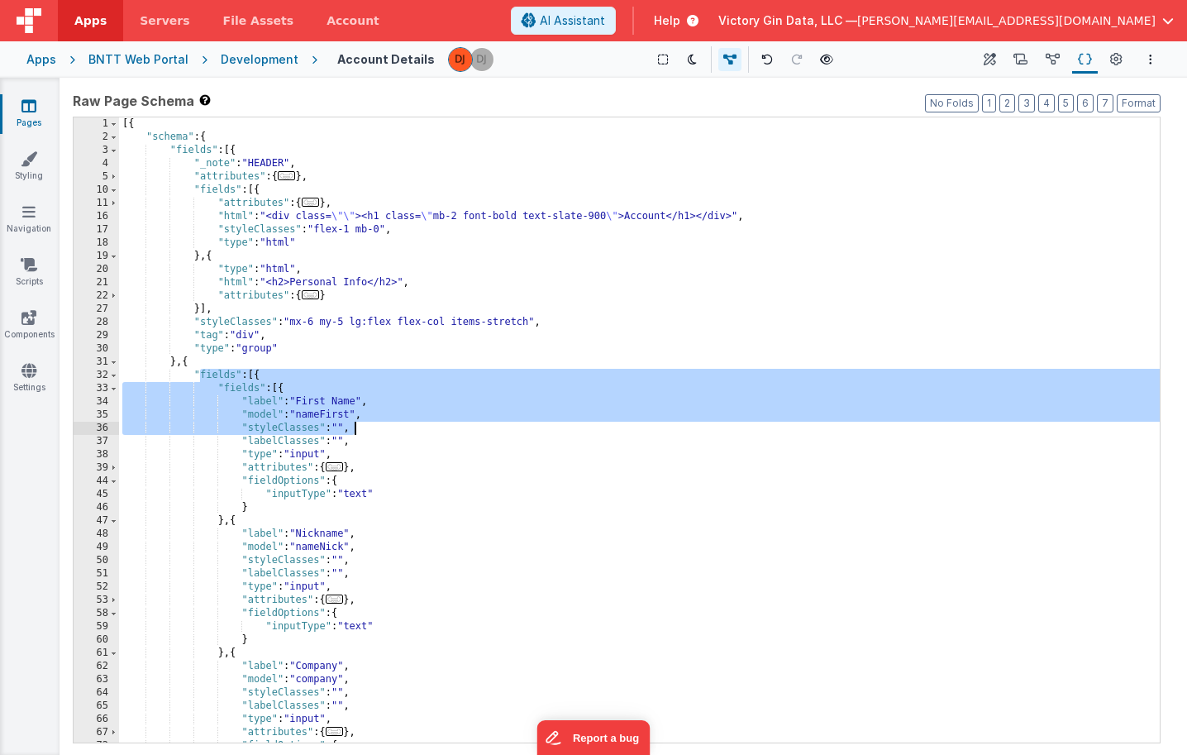
drag, startPoint x: 199, startPoint y: 378, endPoint x: 479, endPoint y: 423, distance: 283.9
click at [481, 423] on div "[{ "schema" : { "fields" : [{ "_note" : "HEADER" , "attributes" : { ... } , "fi…" at bounding box center [639, 442] width 1041 height 651
